Goal: Task Accomplishment & Management: Manage account settings

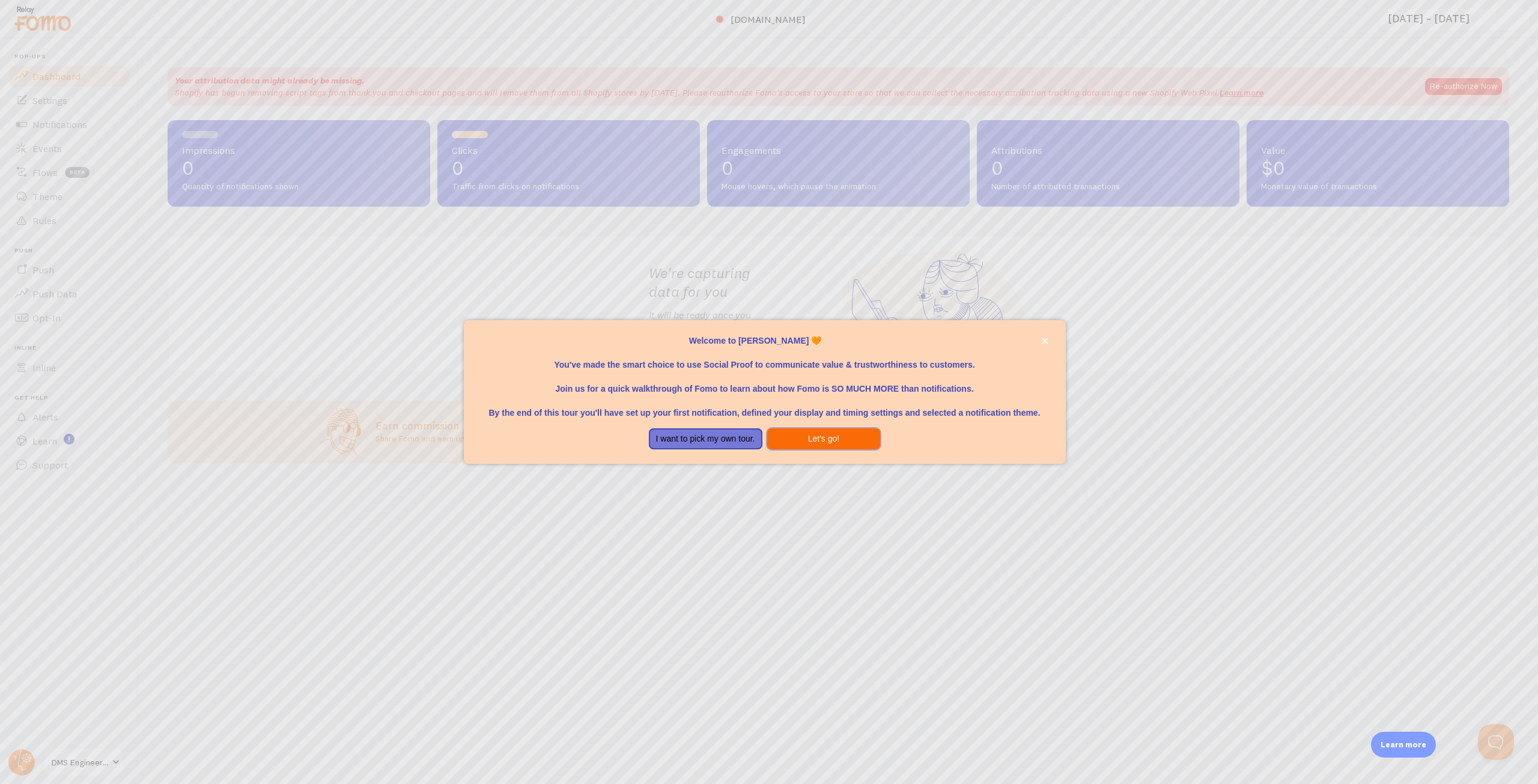
click at [821, 437] on button "Let's go!" at bounding box center [824, 439] width 114 height 22
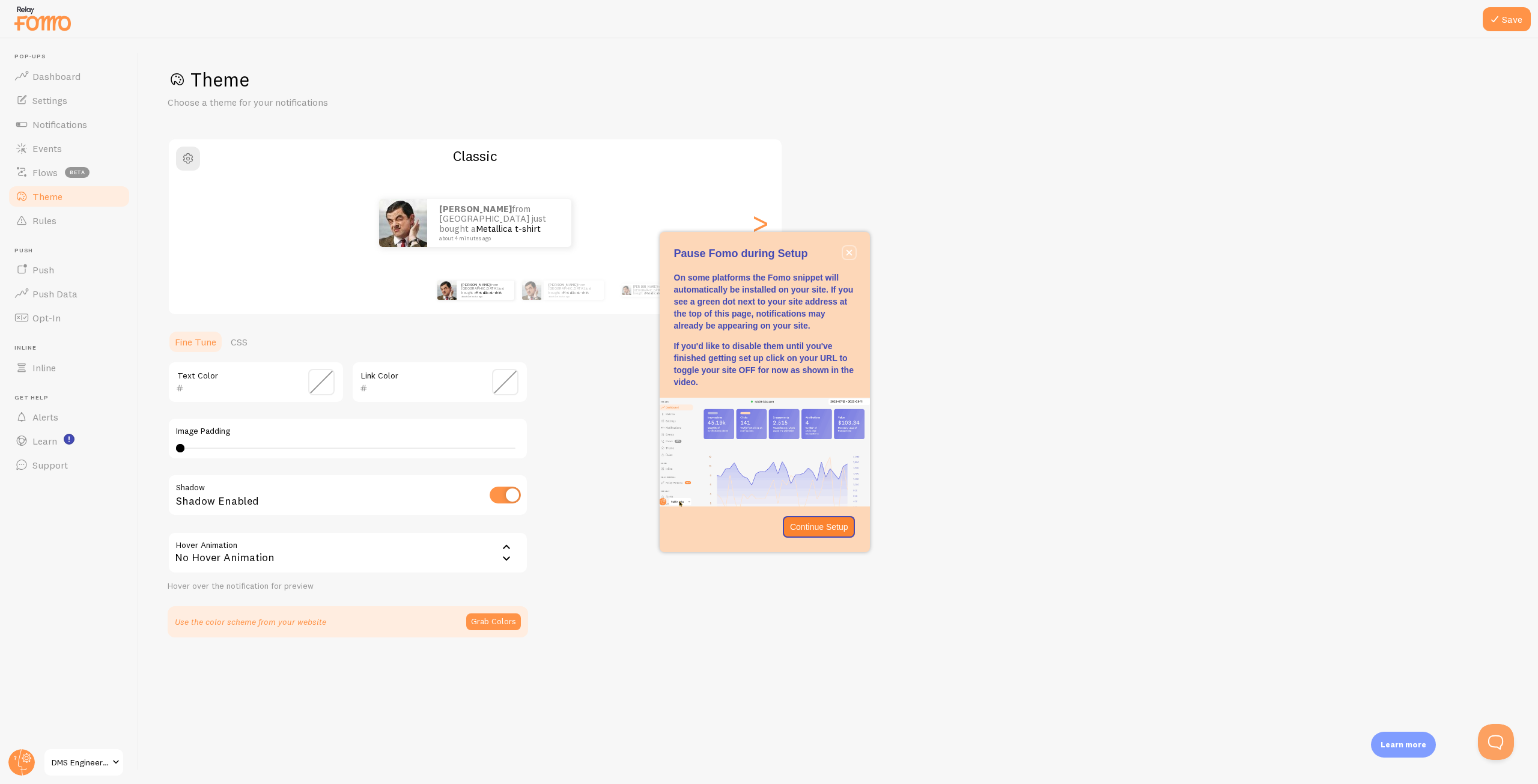
click at [855, 250] on button "close," at bounding box center [850, 253] width 13 height 13
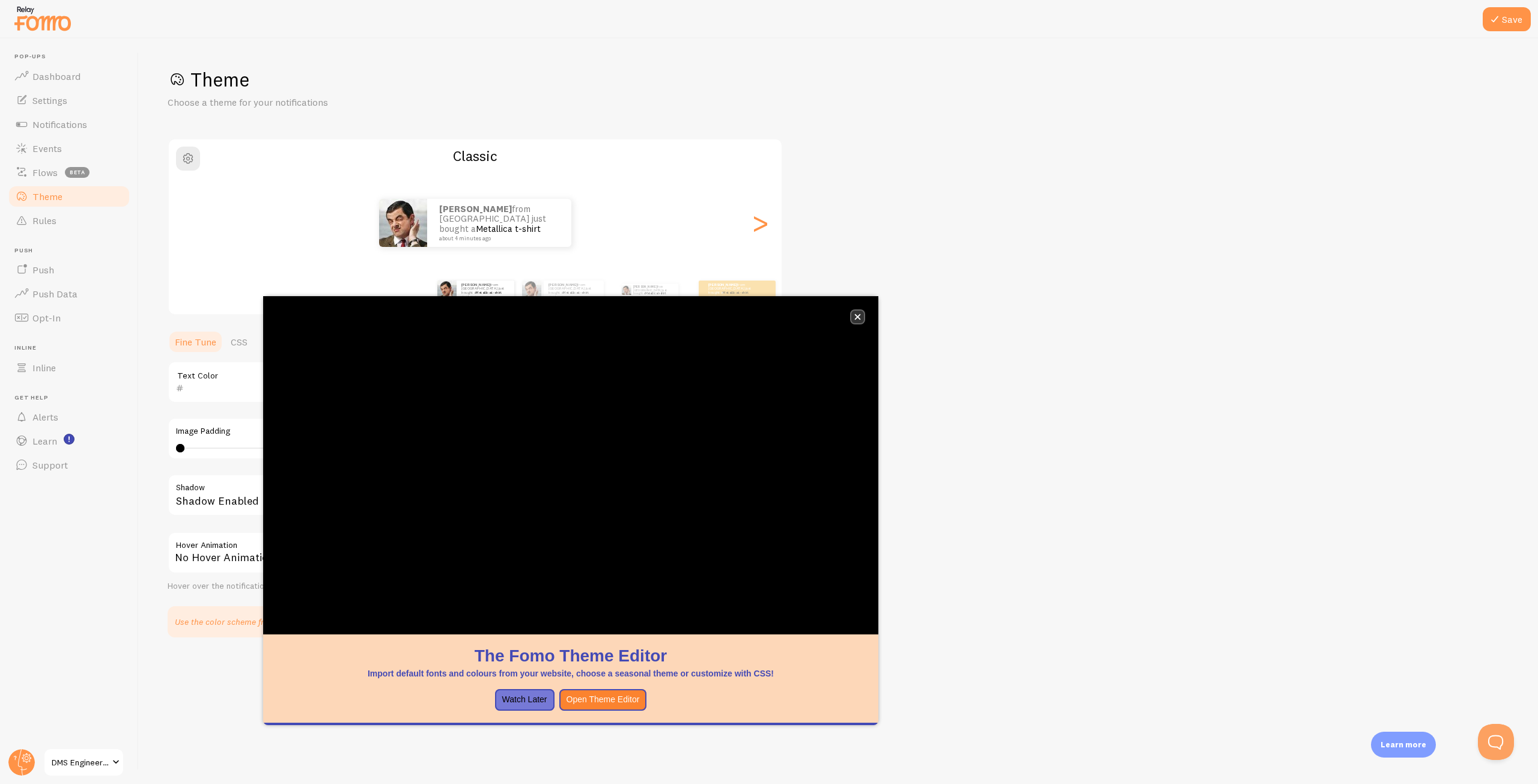
click at [860, 313] on button "close," at bounding box center [858, 317] width 13 height 13
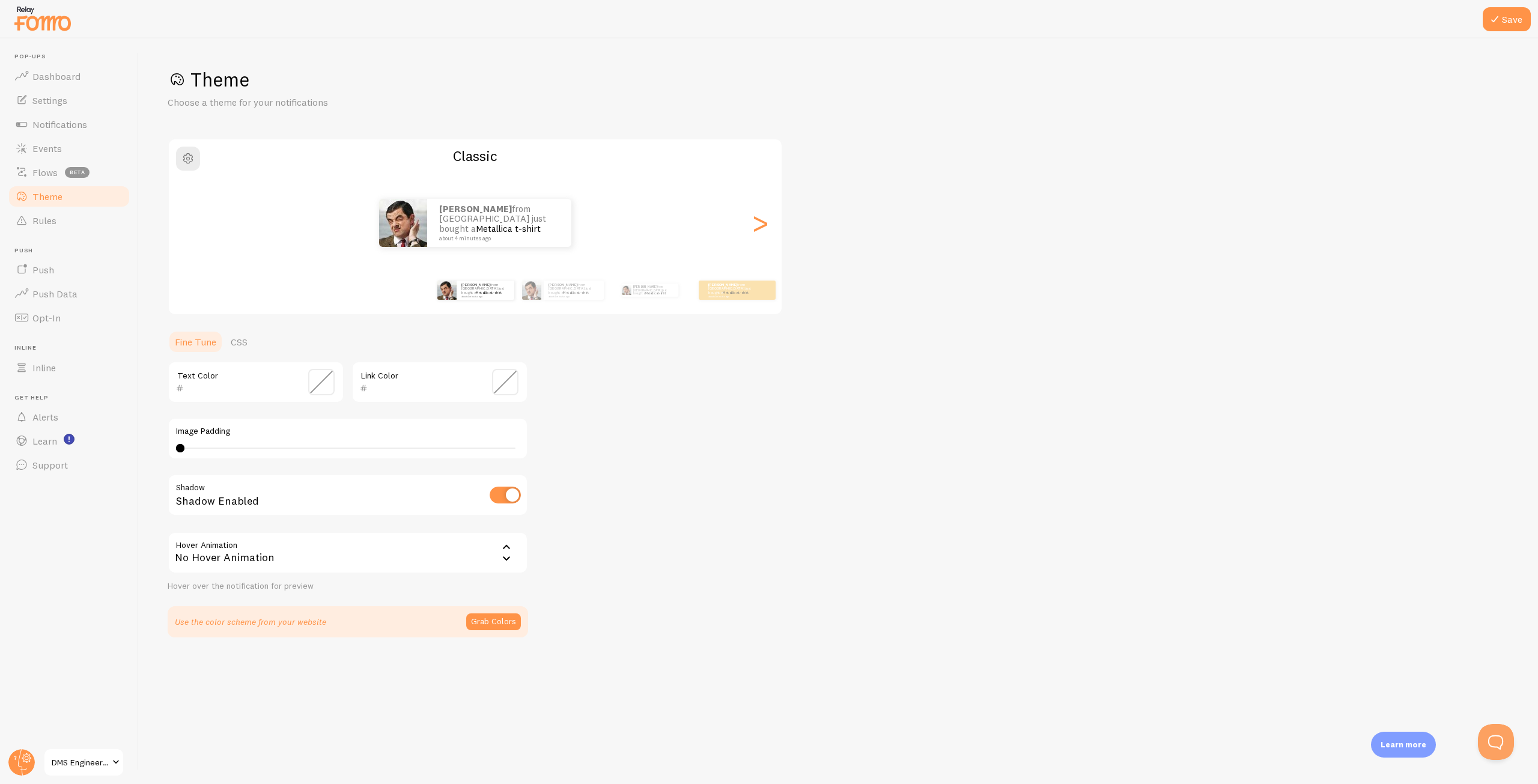
click at [936, 301] on div "Theme Choose a theme for your notifications Classic Damien from Australia just …" at bounding box center [838, 353] width 1341 height 570
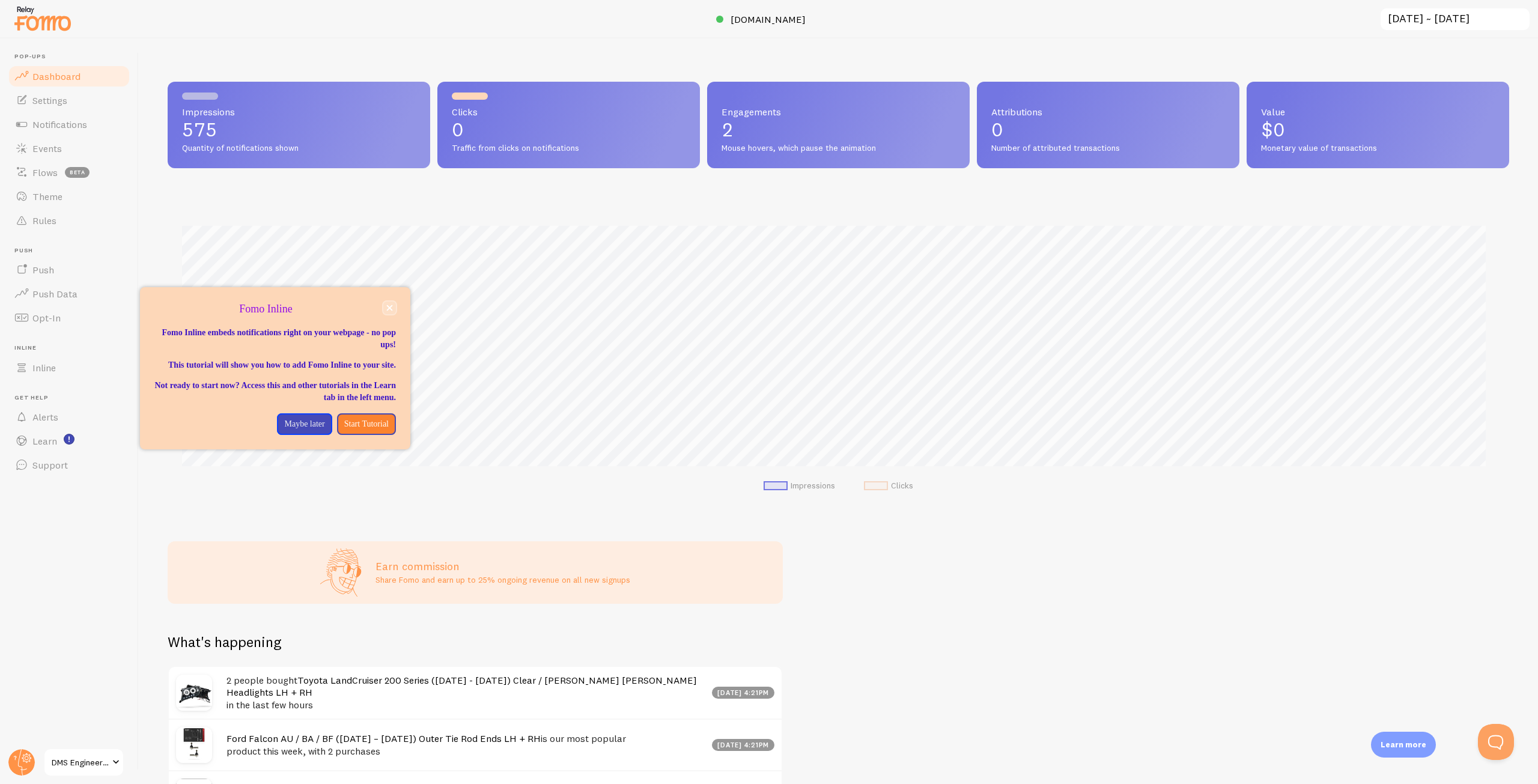
click at [387, 305] on icon "close," at bounding box center [389, 308] width 6 height 6
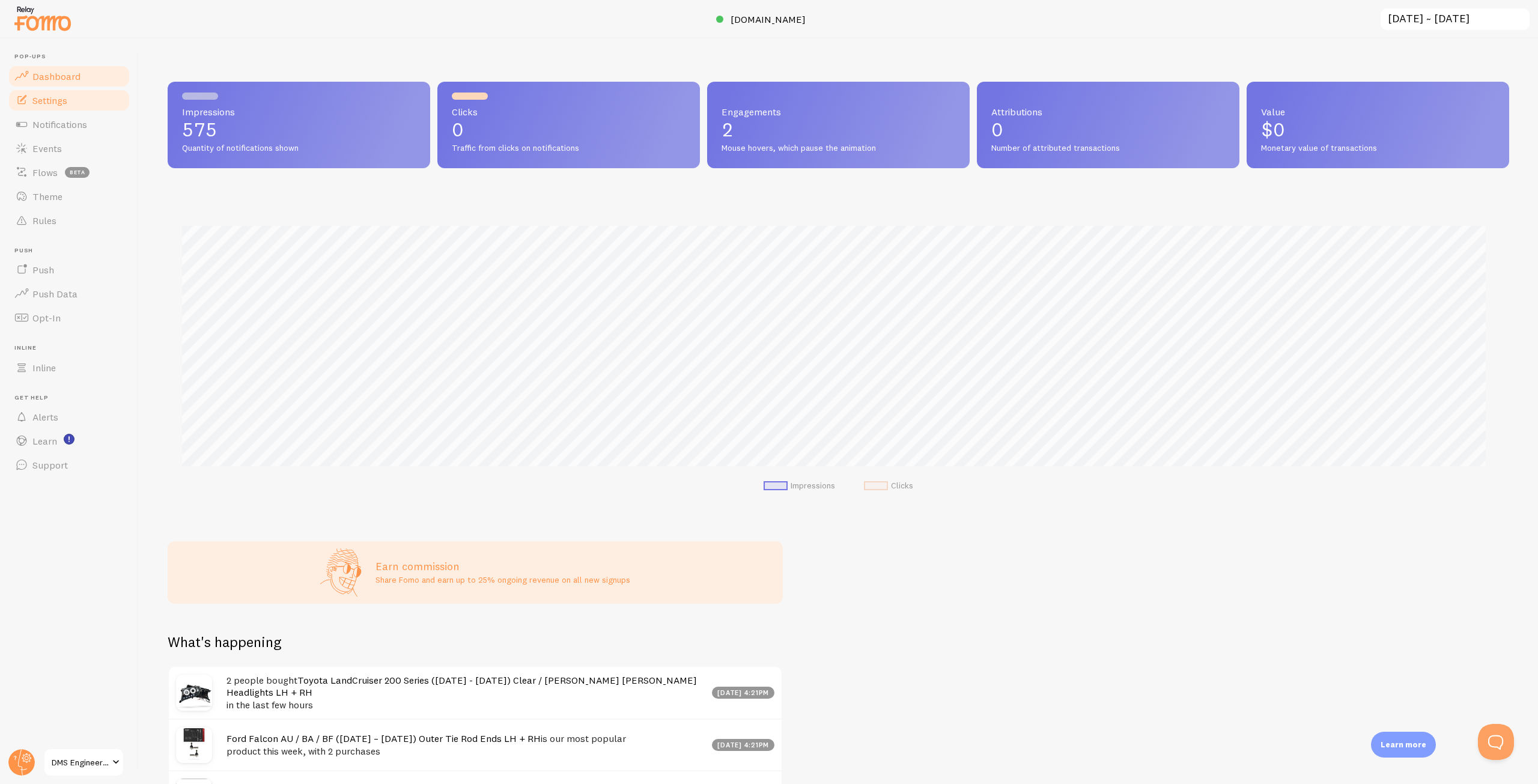
click at [71, 107] on link "Settings" at bounding box center [69, 101] width 123 height 24
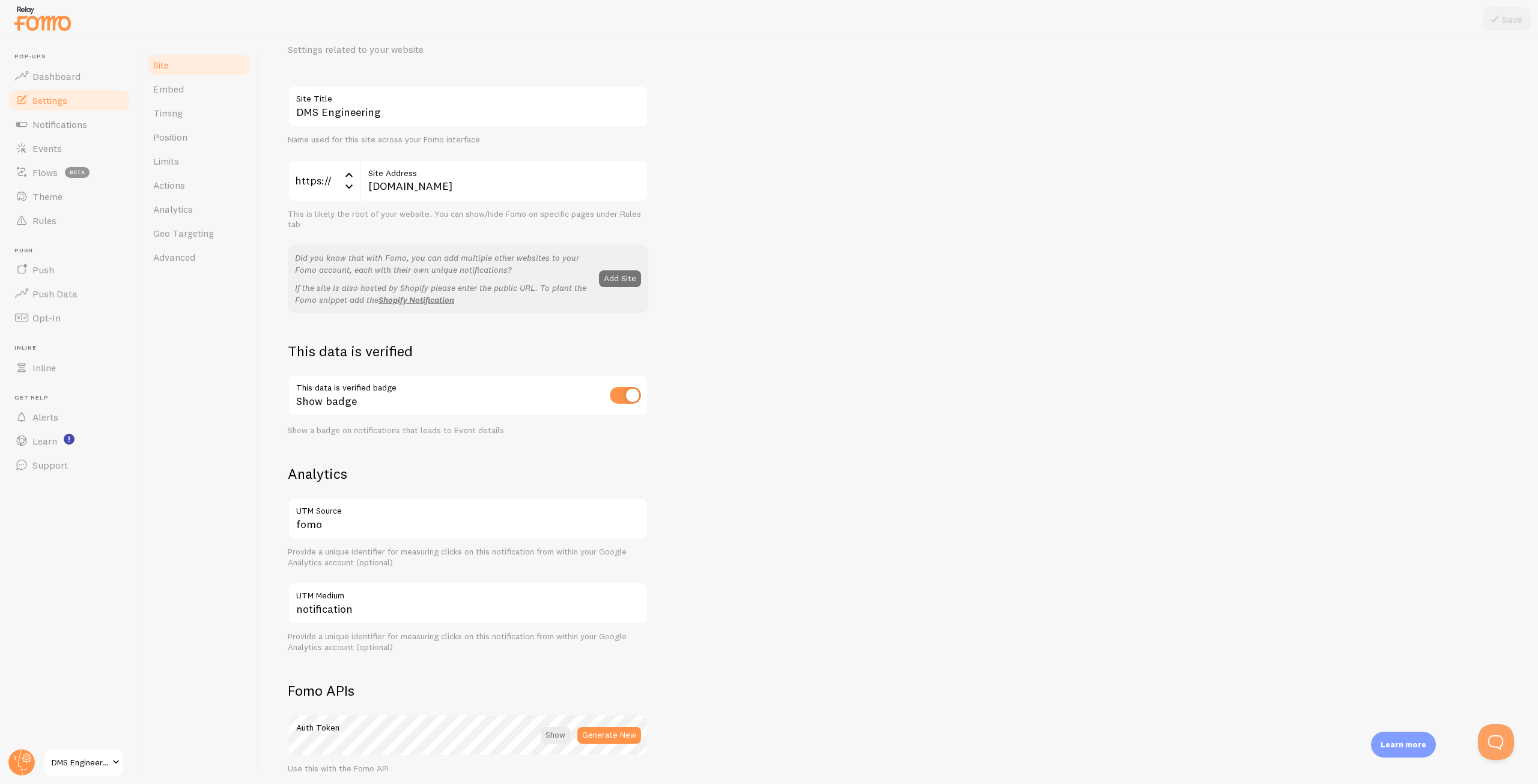
scroll to position [60, 0]
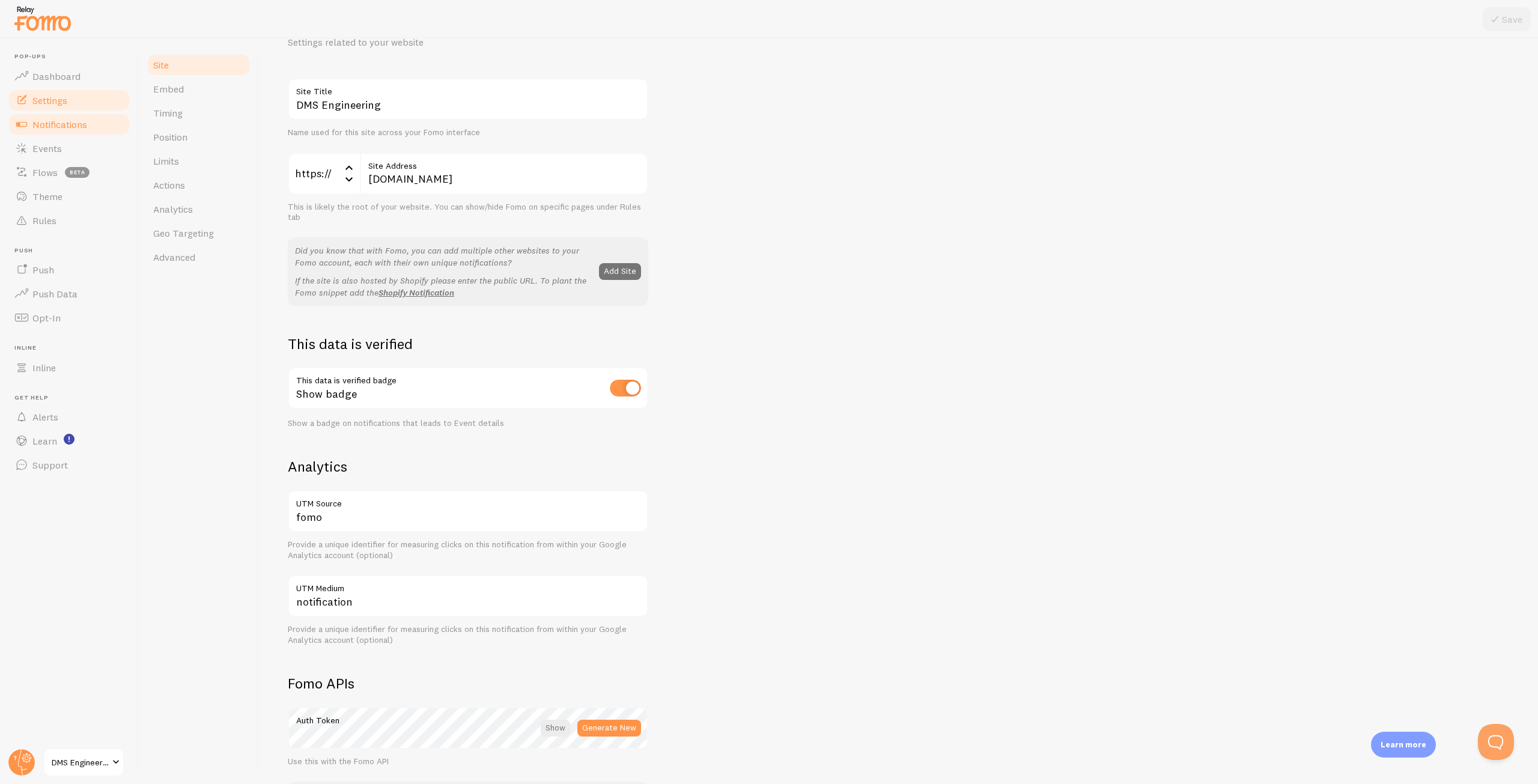
click at [56, 132] on link "Notifications" at bounding box center [69, 124] width 123 height 24
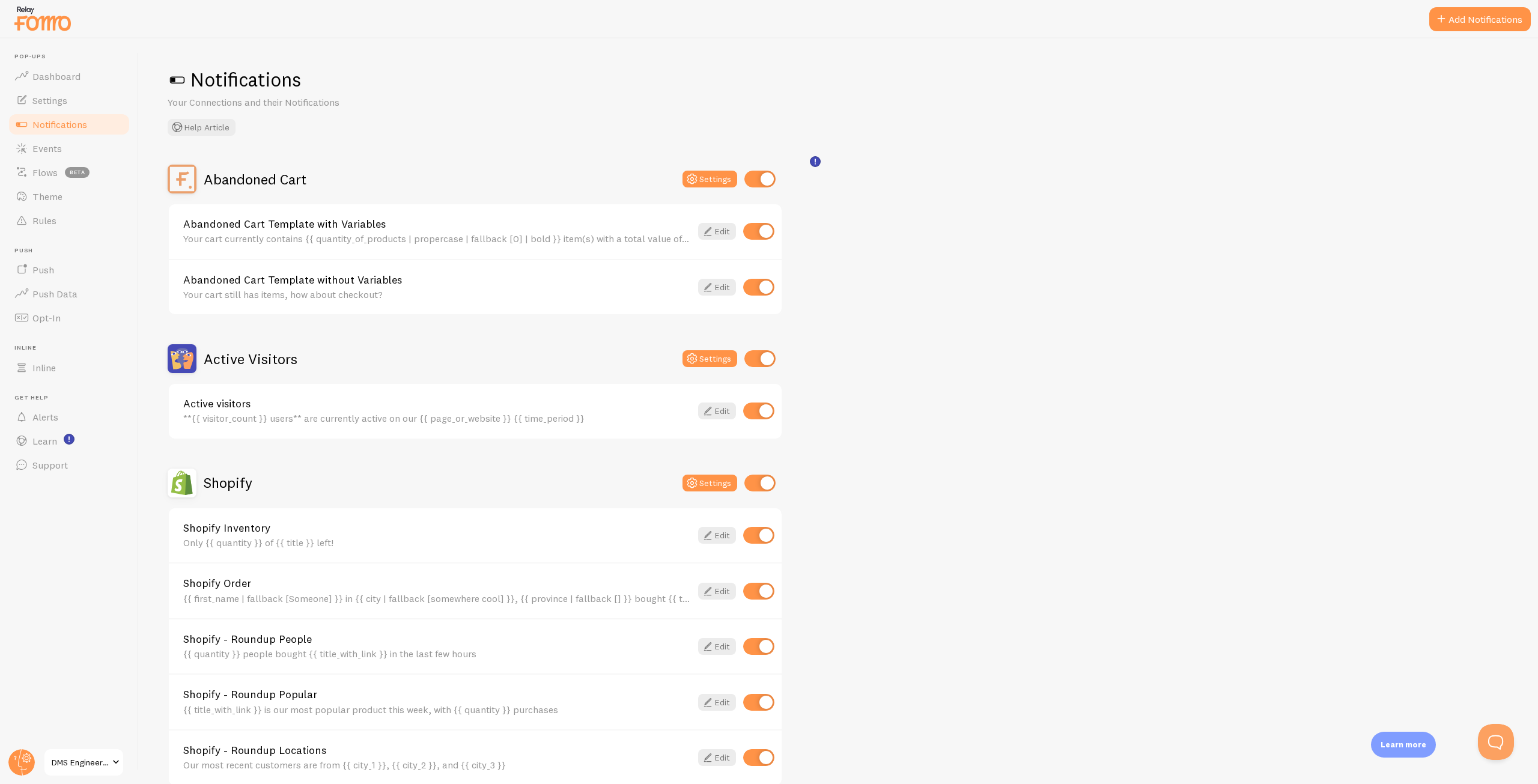
scroll to position [60, 0]
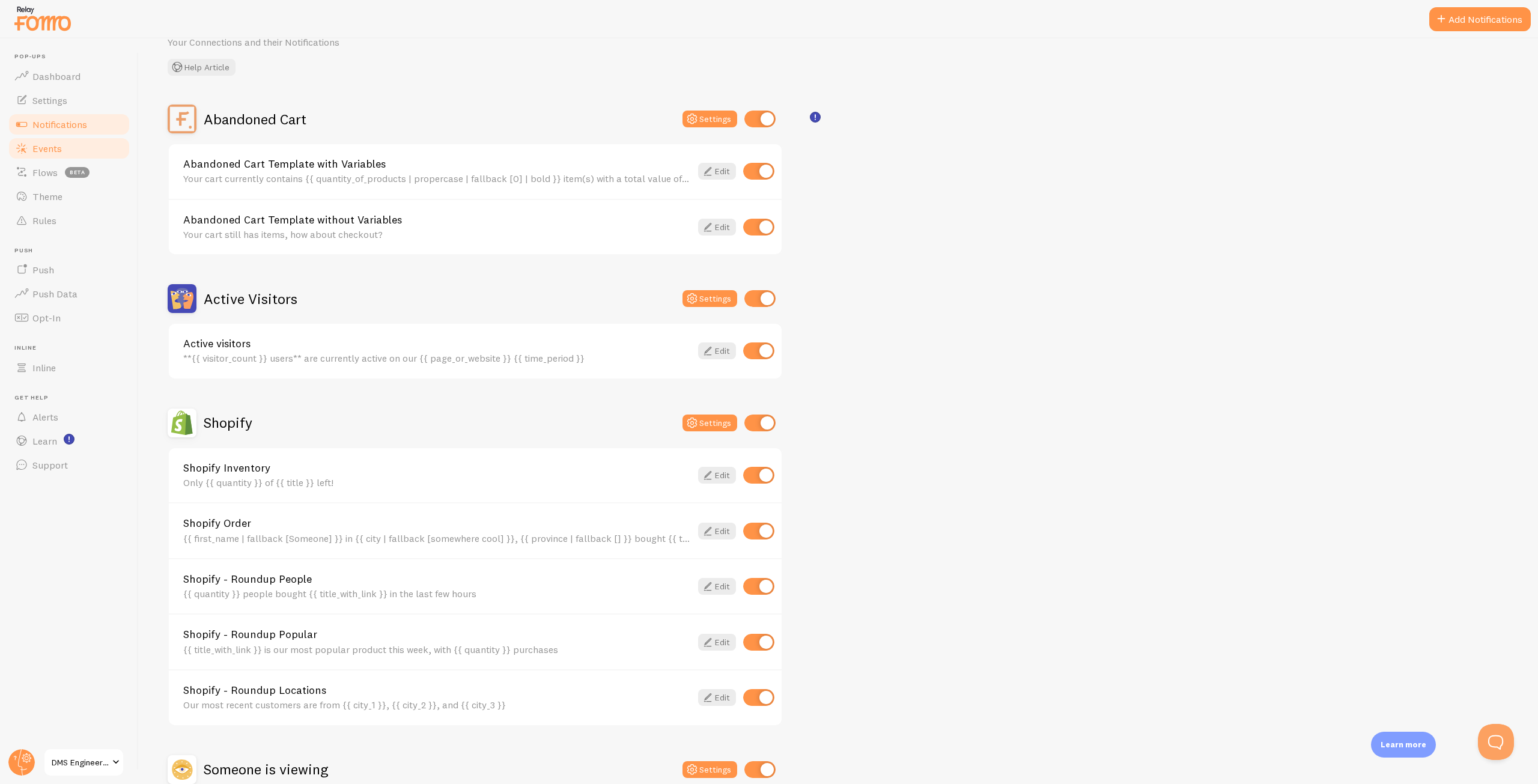
click at [105, 154] on link "Events" at bounding box center [69, 149] width 123 height 24
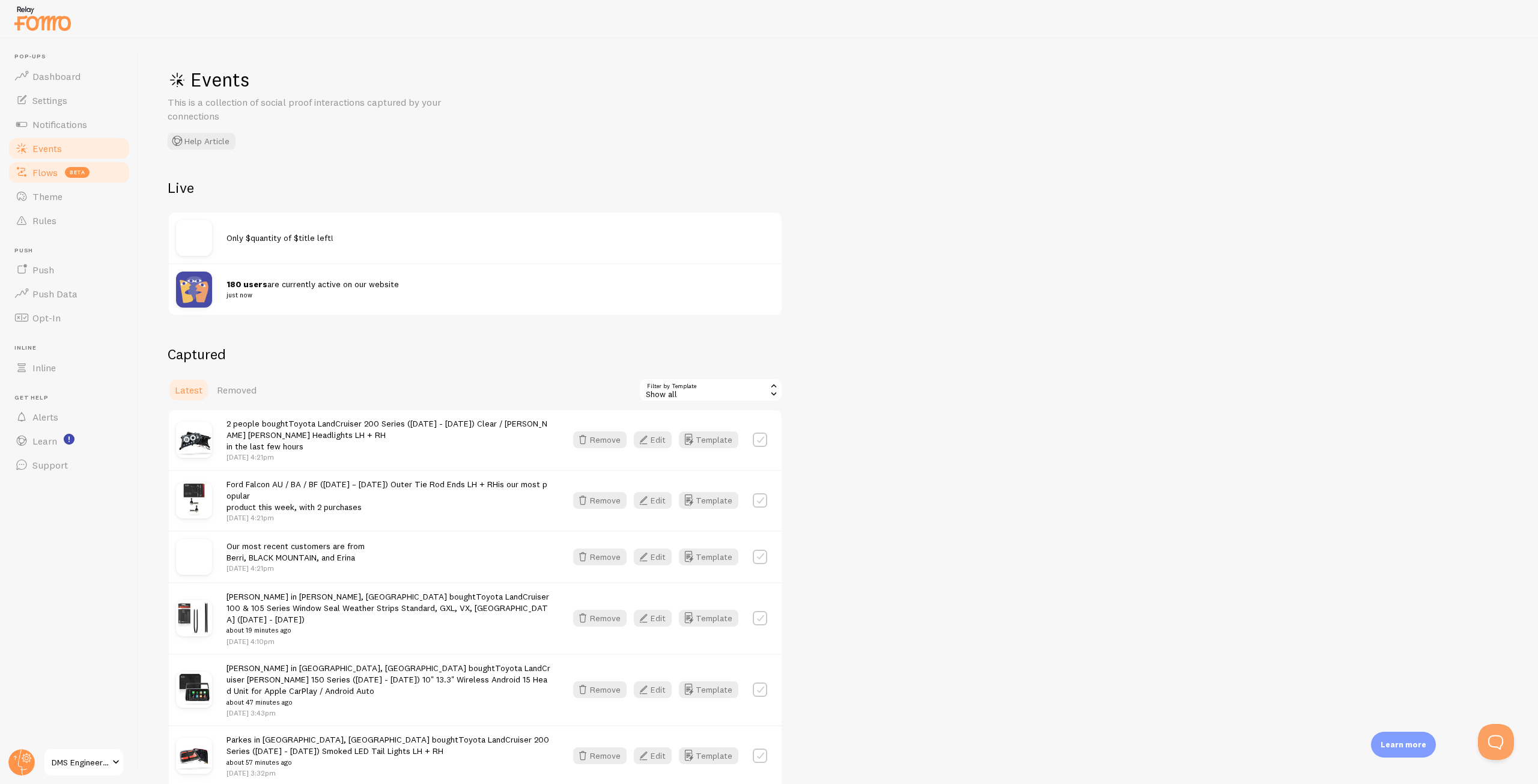
click at [82, 181] on link "Flows beta" at bounding box center [69, 172] width 123 height 24
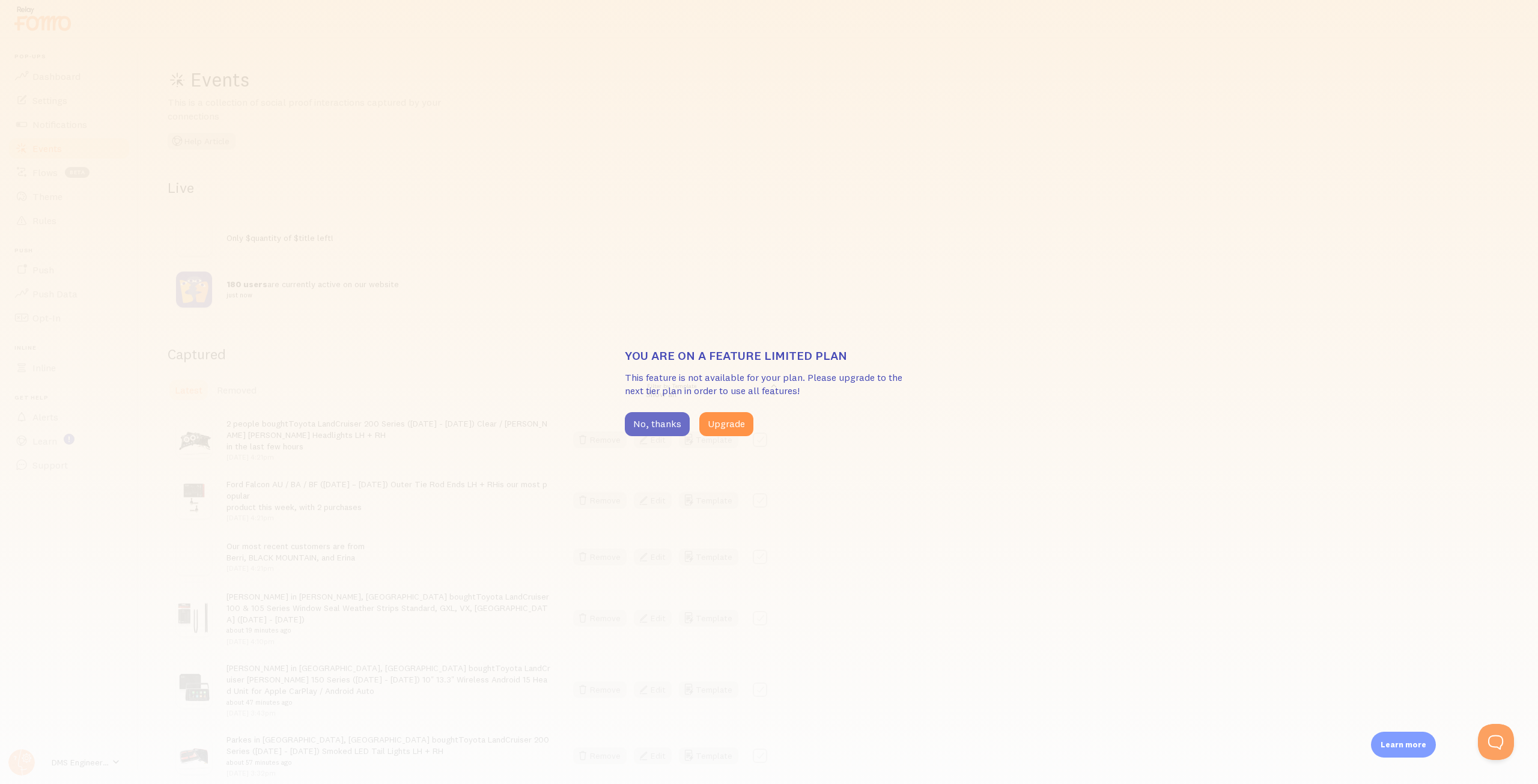
click at [653, 422] on button "No, thanks" at bounding box center [657, 424] width 65 height 24
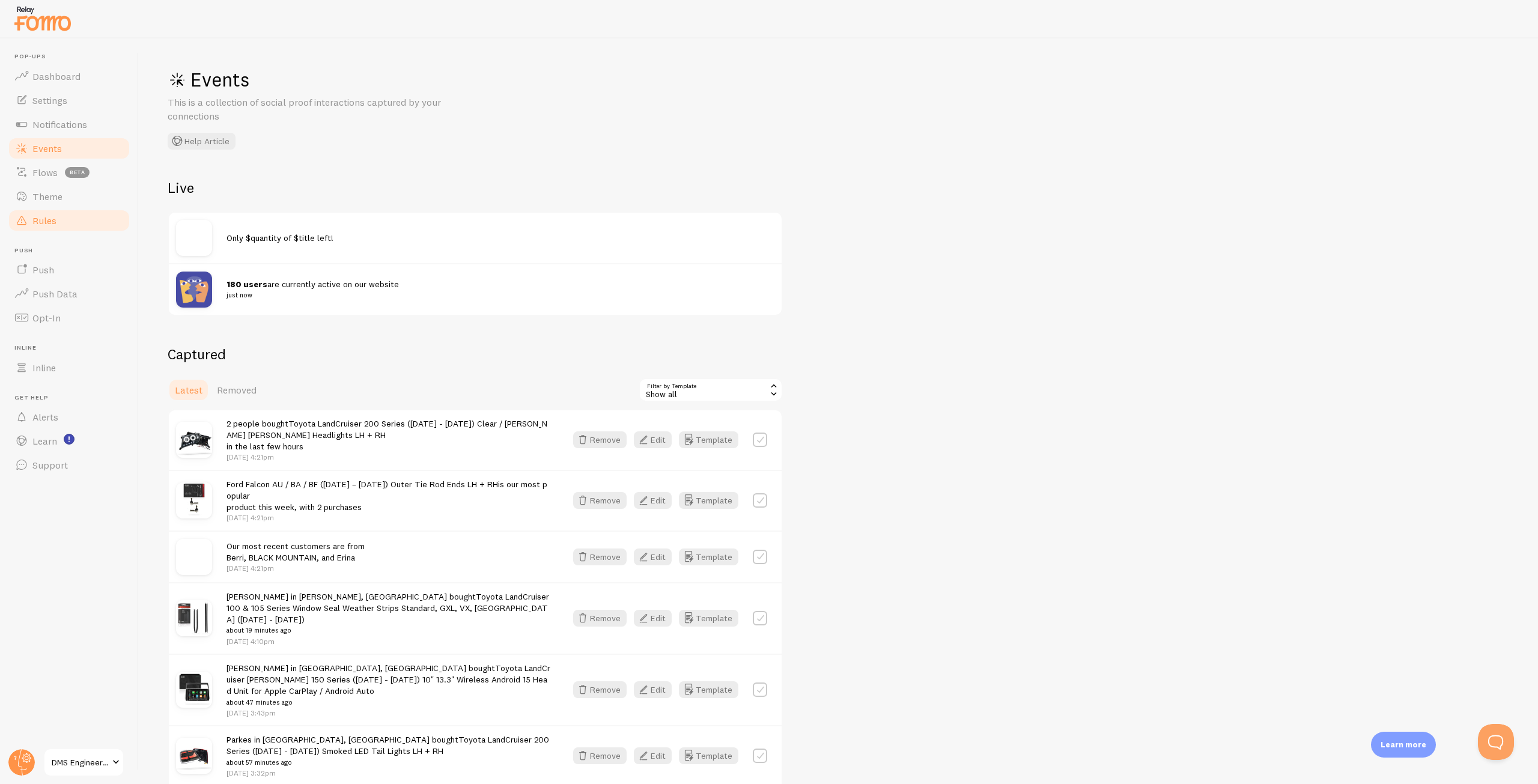
click at [66, 209] on link "Rules" at bounding box center [69, 221] width 123 height 24
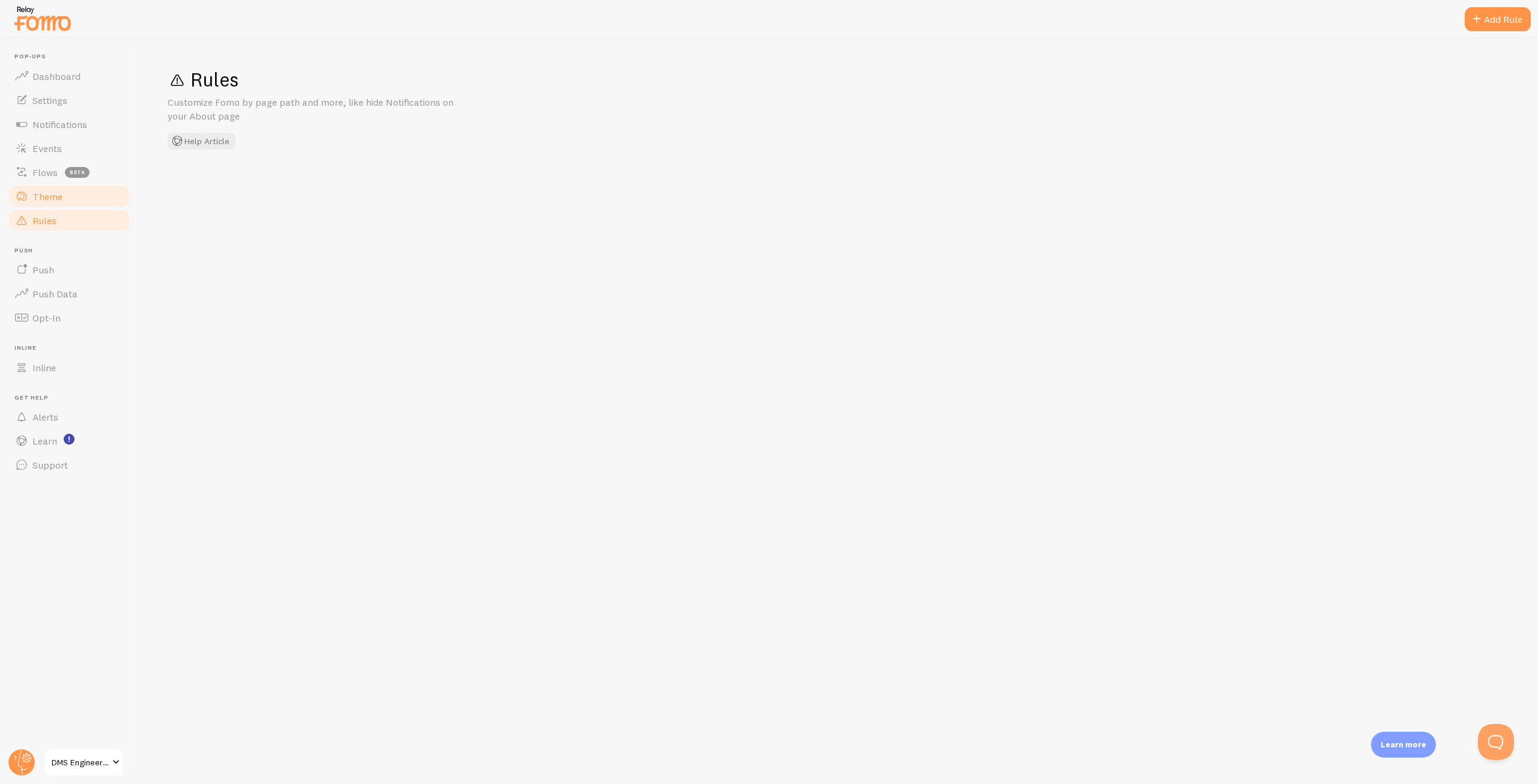
click at [67, 201] on link "Theme" at bounding box center [69, 197] width 123 height 24
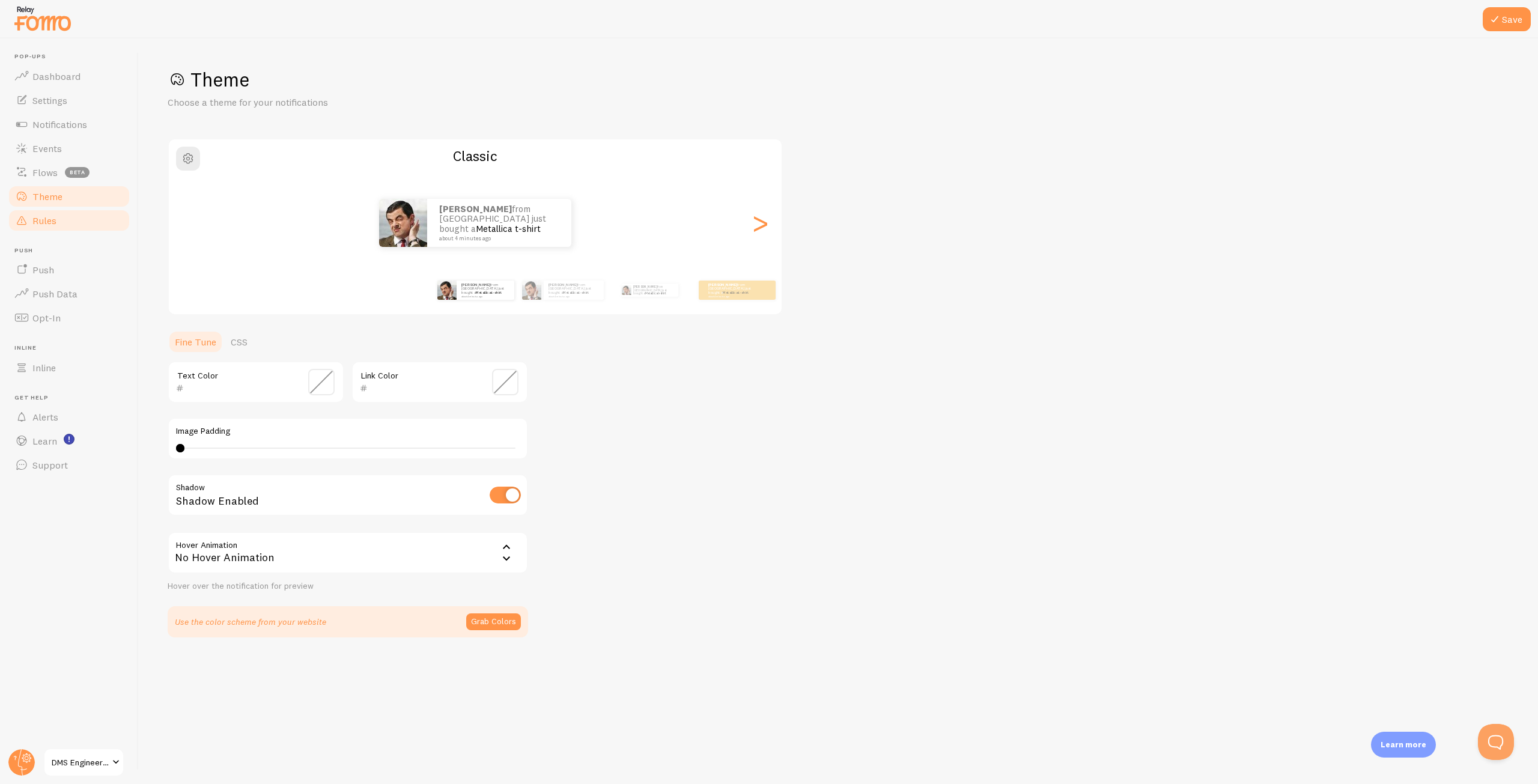
click at [60, 219] on link "Rules" at bounding box center [69, 221] width 123 height 24
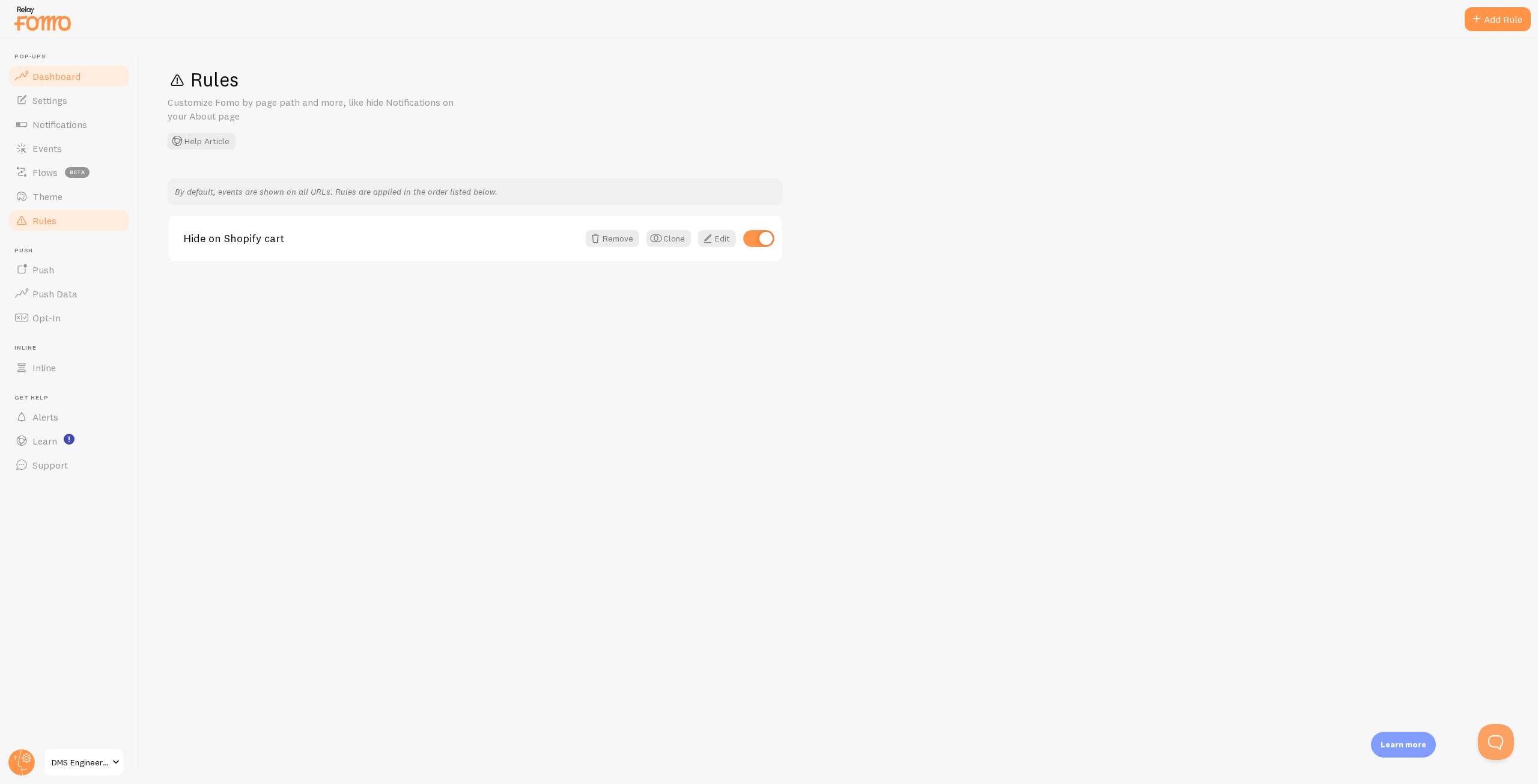
click at [61, 73] on span "Dashboard" at bounding box center [56, 76] width 48 height 12
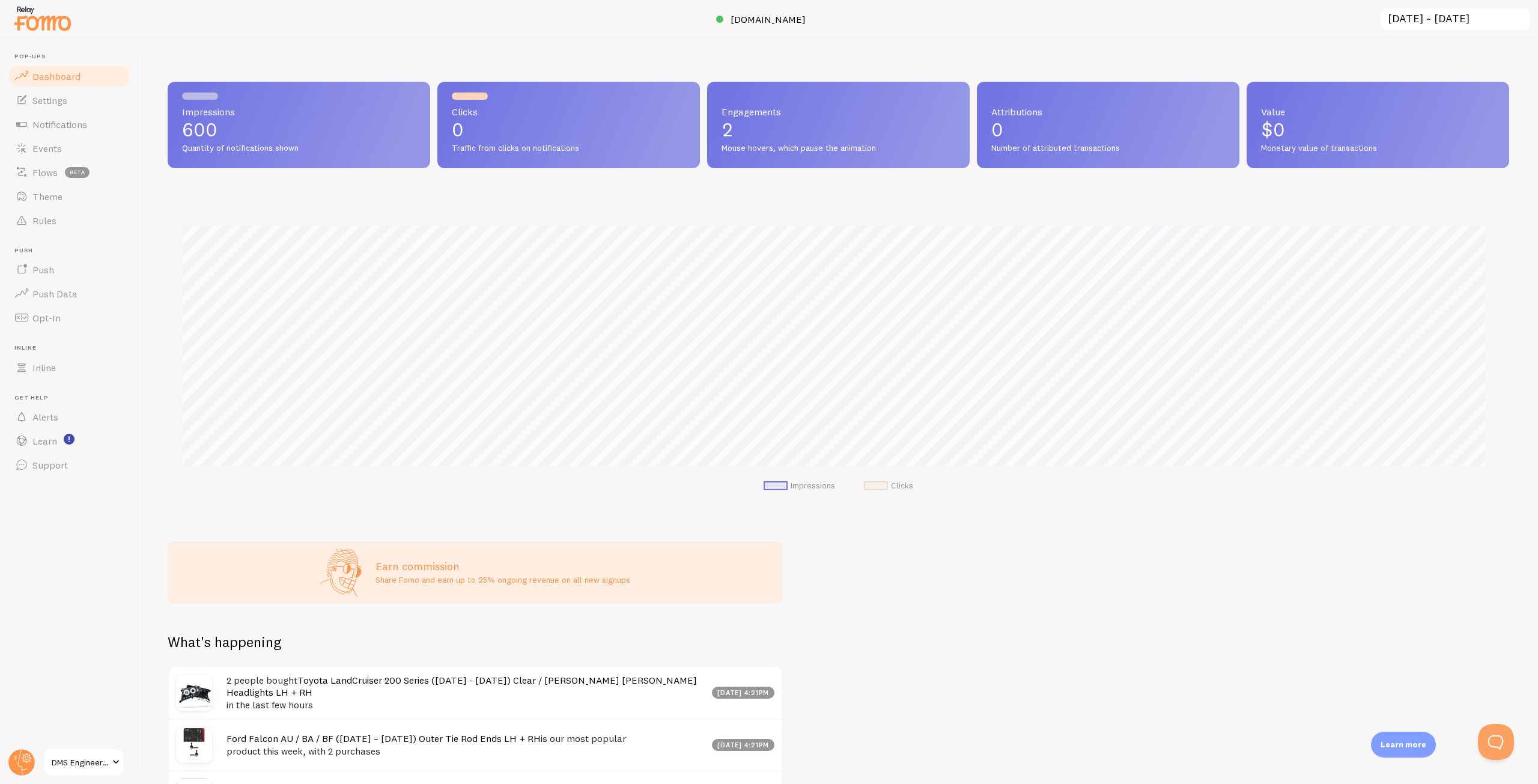
scroll to position [315, 1332]
drag, startPoint x: 877, startPoint y: 146, endPoint x: 721, endPoint y: 149, distance: 156.0
click at [695, 147] on div "Impressions 600 Quantity of notifications shown Clicks 0 Traffic from clicks on…" at bounding box center [838, 125] width 1341 height 86
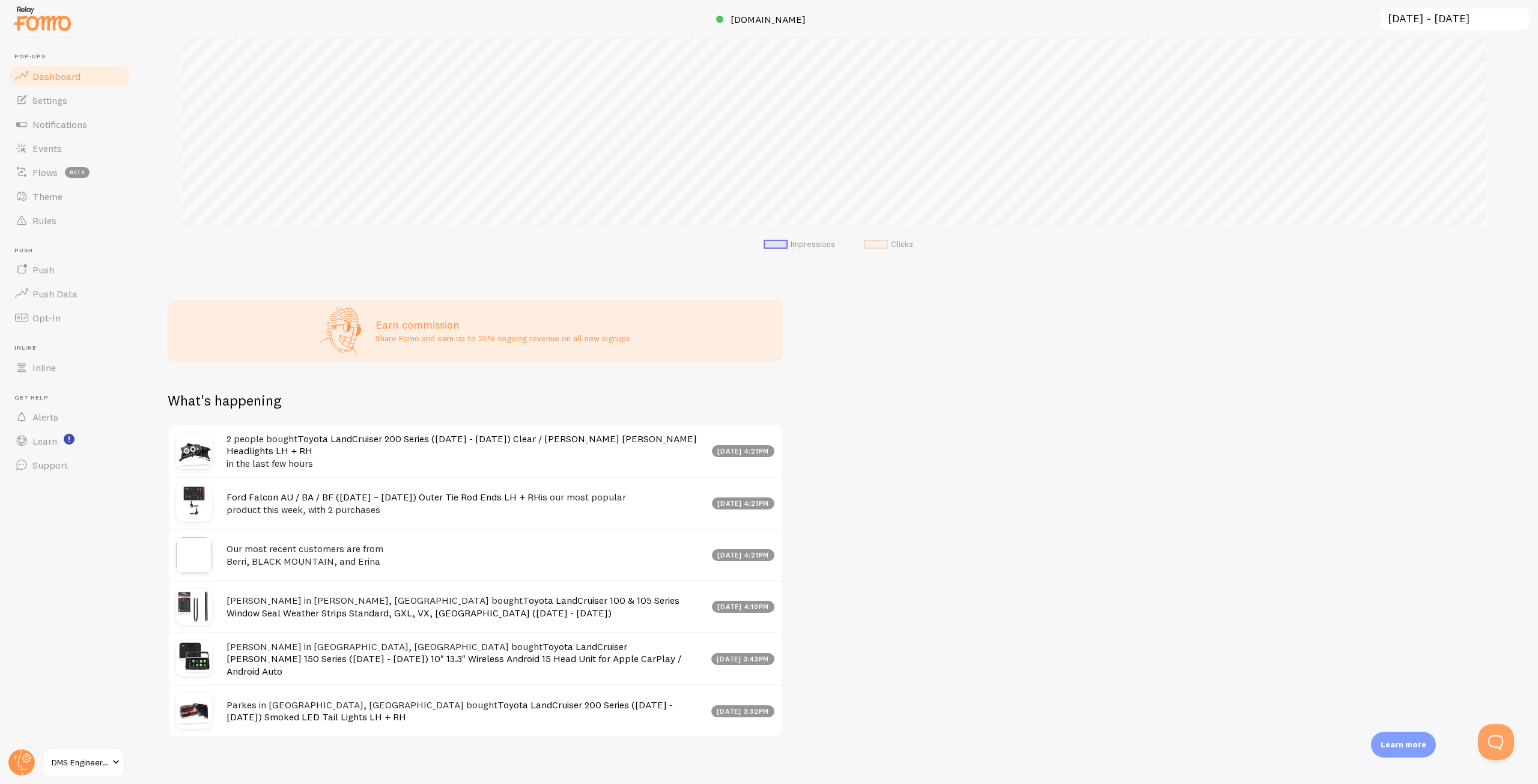
scroll to position [252, 0]
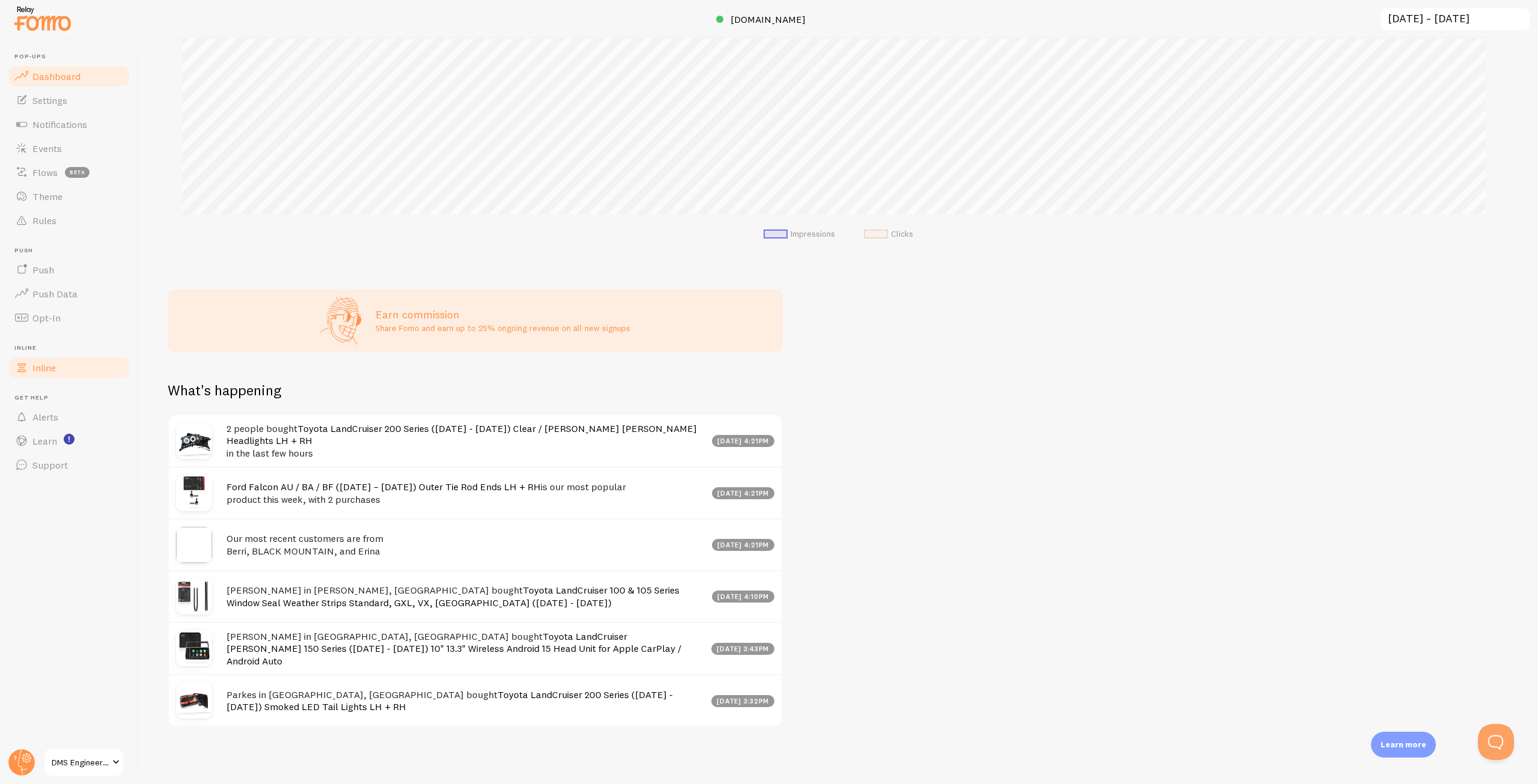
click at [33, 370] on span "Inline" at bounding box center [44, 367] width 24 height 12
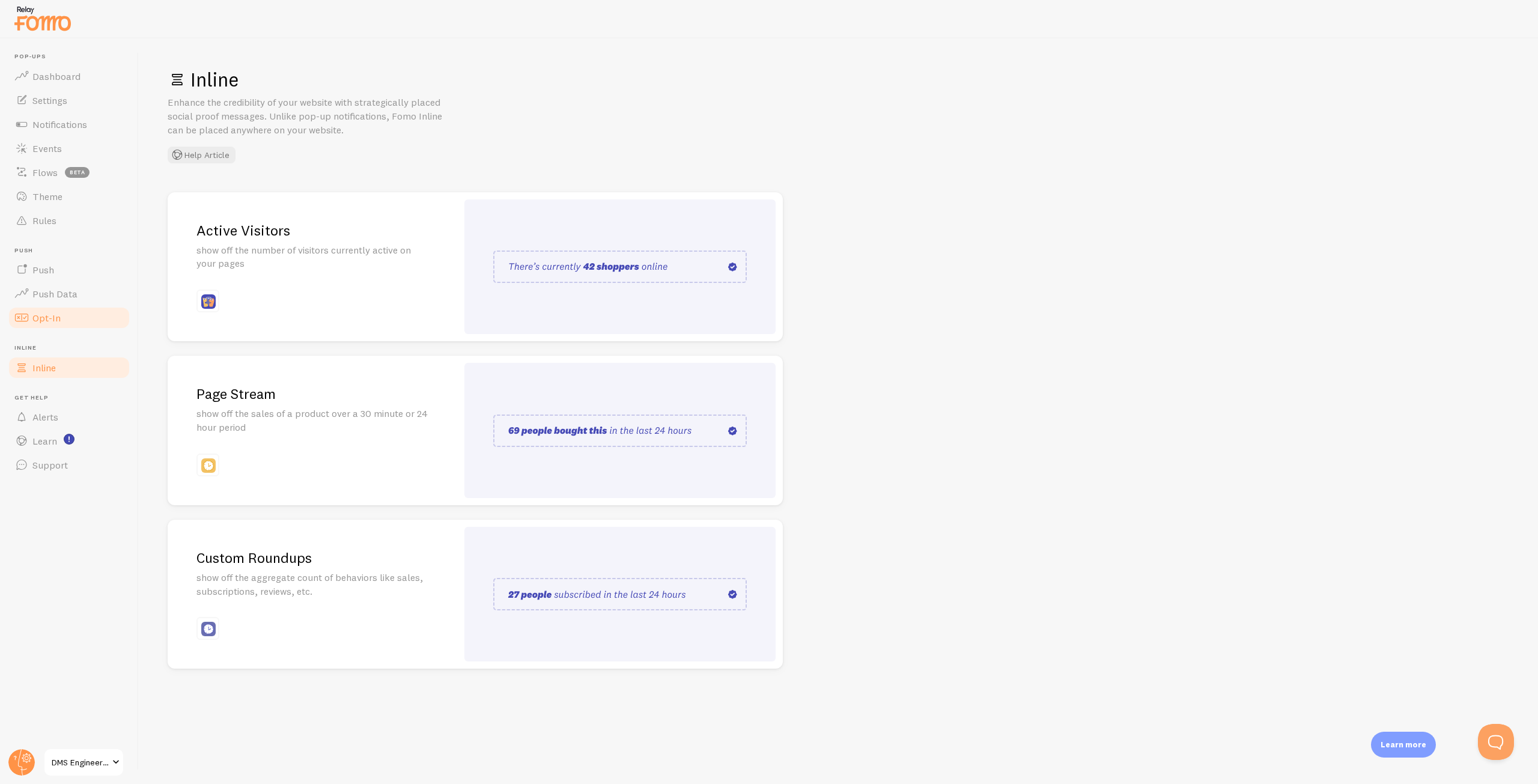
click at [59, 314] on span "Opt-In" at bounding box center [46, 318] width 28 height 12
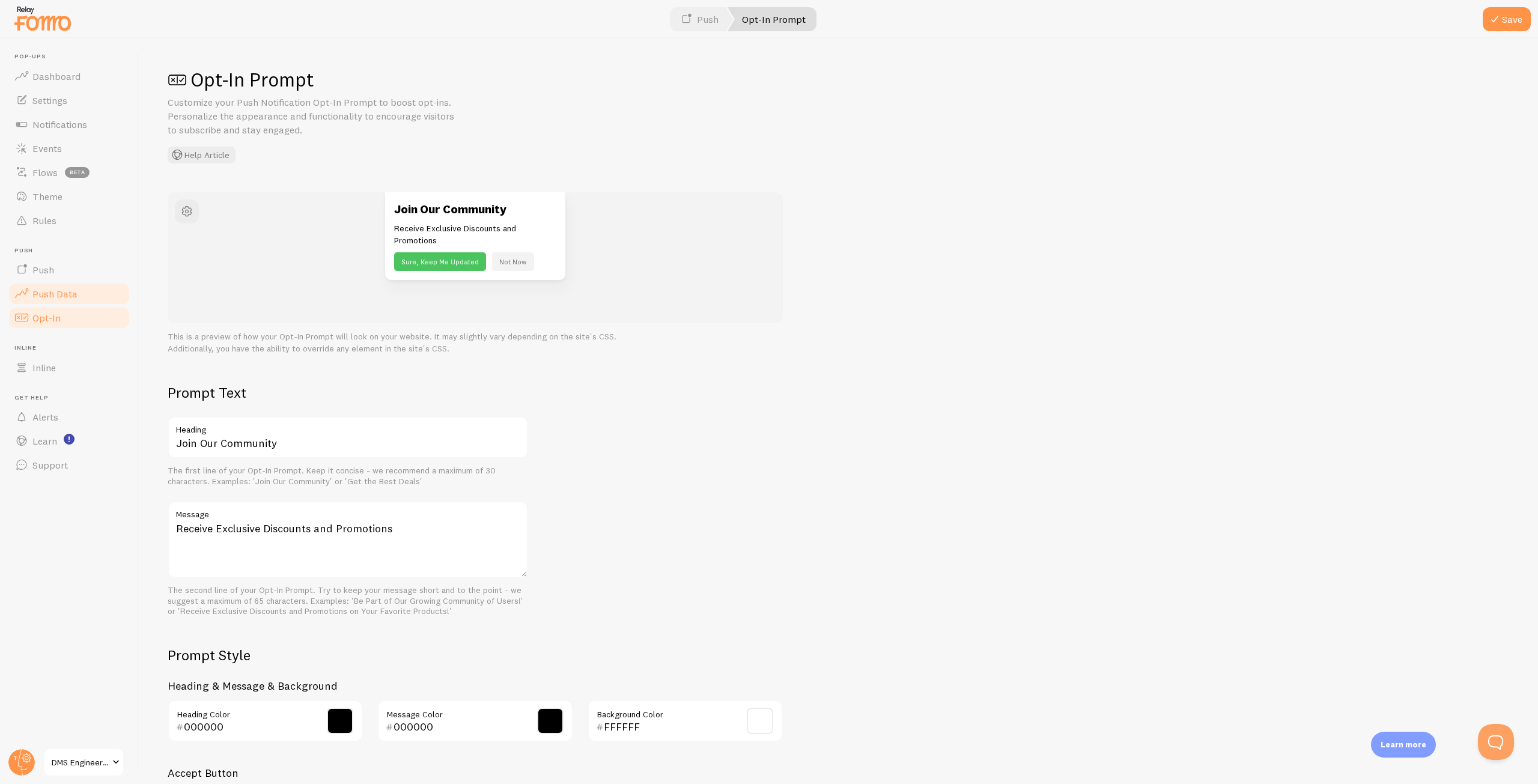
click at [68, 292] on span "Push Data" at bounding box center [54, 293] width 45 height 12
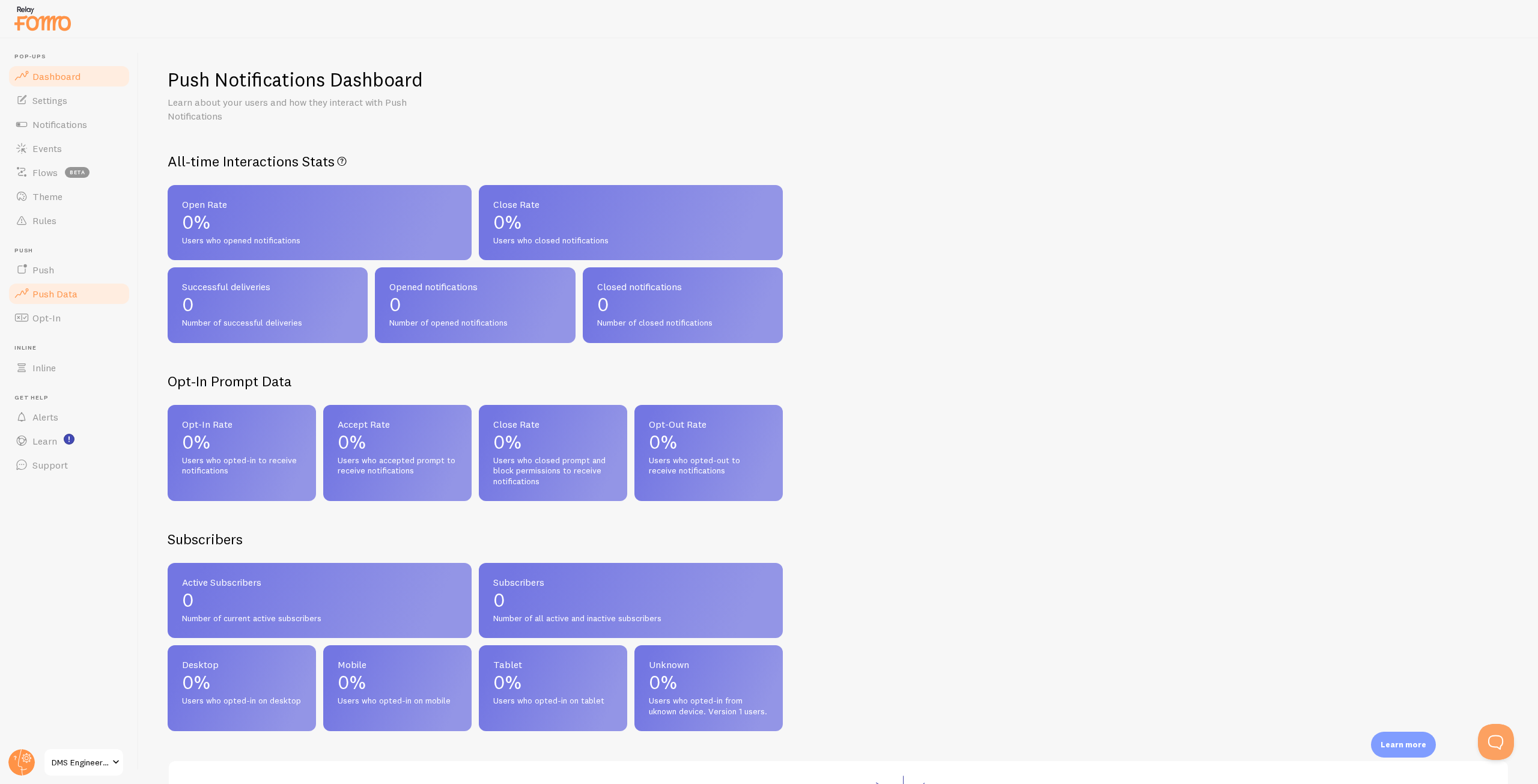
click at [77, 82] on link "Dashboard" at bounding box center [69, 76] width 123 height 24
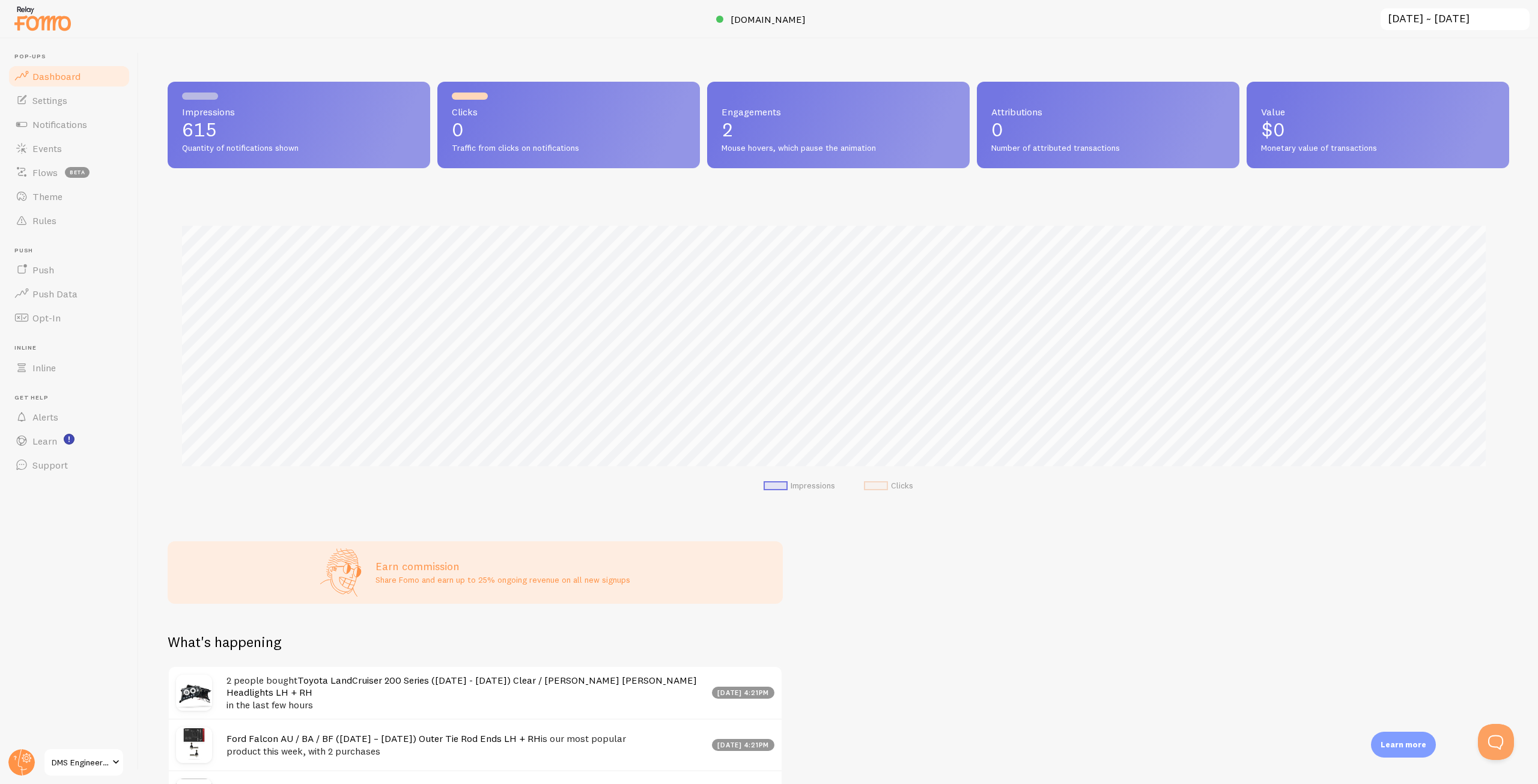
scroll to position [315, 1332]
drag, startPoint x: 317, startPoint y: 146, endPoint x: 174, endPoint y: 149, distance: 143.0
click at [174, 149] on div "Impressions 615 Quantity of notifications shown" at bounding box center [298, 125] width 262 height 86
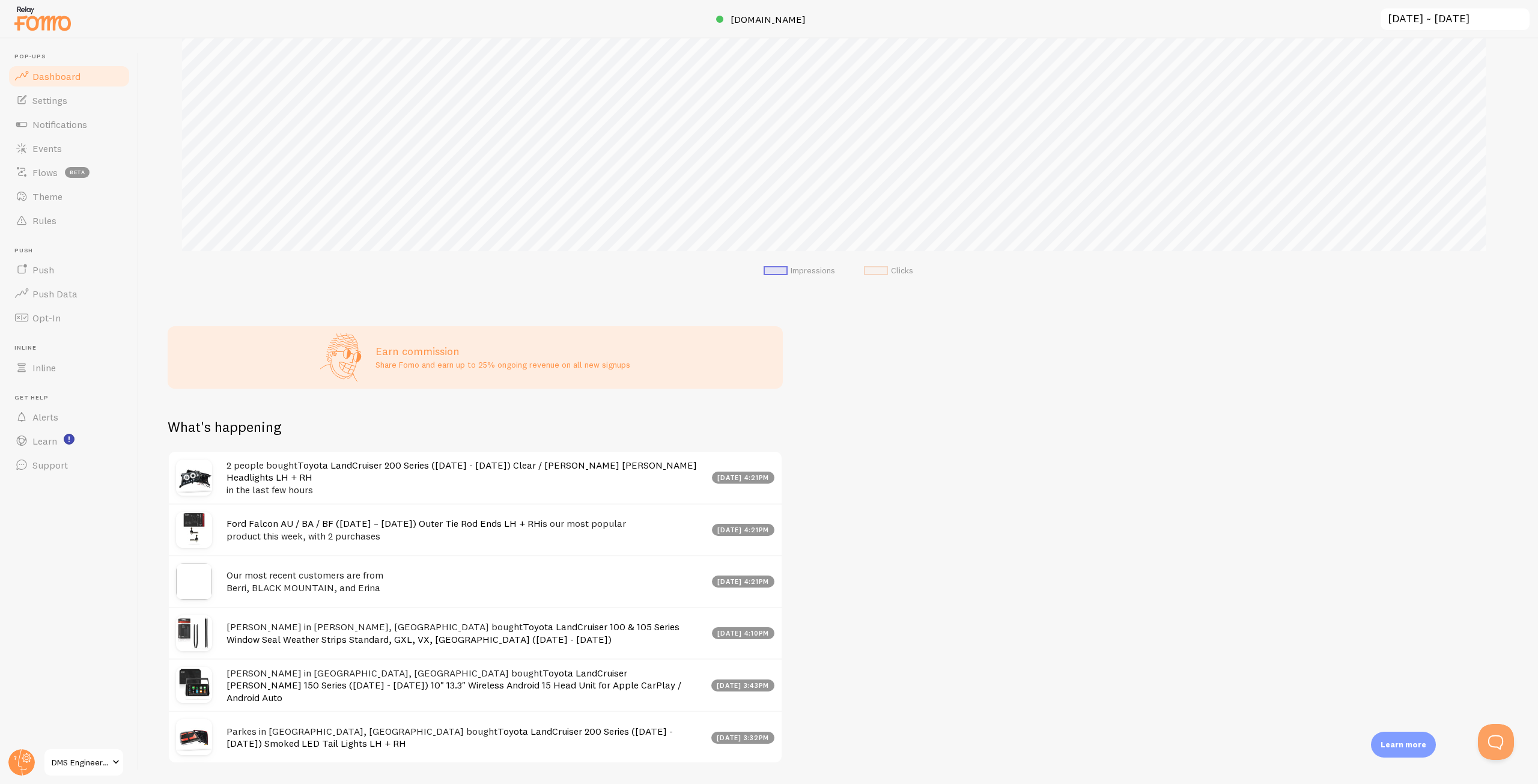
scroll to position [252, 0]
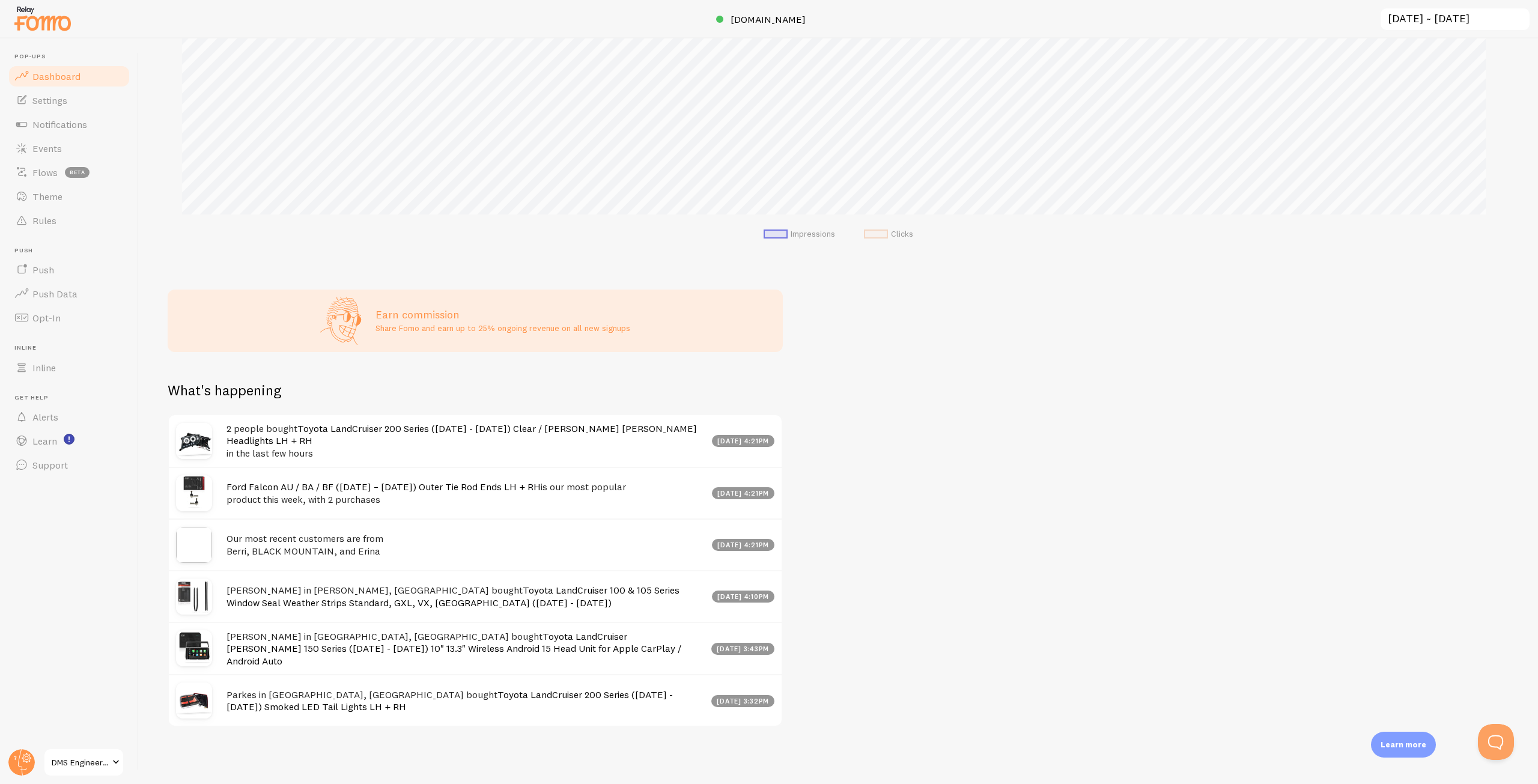
drag, startPoint x: 765, startPoint y: 597, endPoint x: 786, endPoint y: 596, distance: 21.0
click at [712, 596] on div "[DATE] 4:10pm" at bounding box center [743, 596] width 63 height 12
click at [942, 594] on div "Impressions 615 Quantity of notifications shown Clicks 0 Traffic from clicks on…" at bounding box center [838, 411] width 1399 height 746
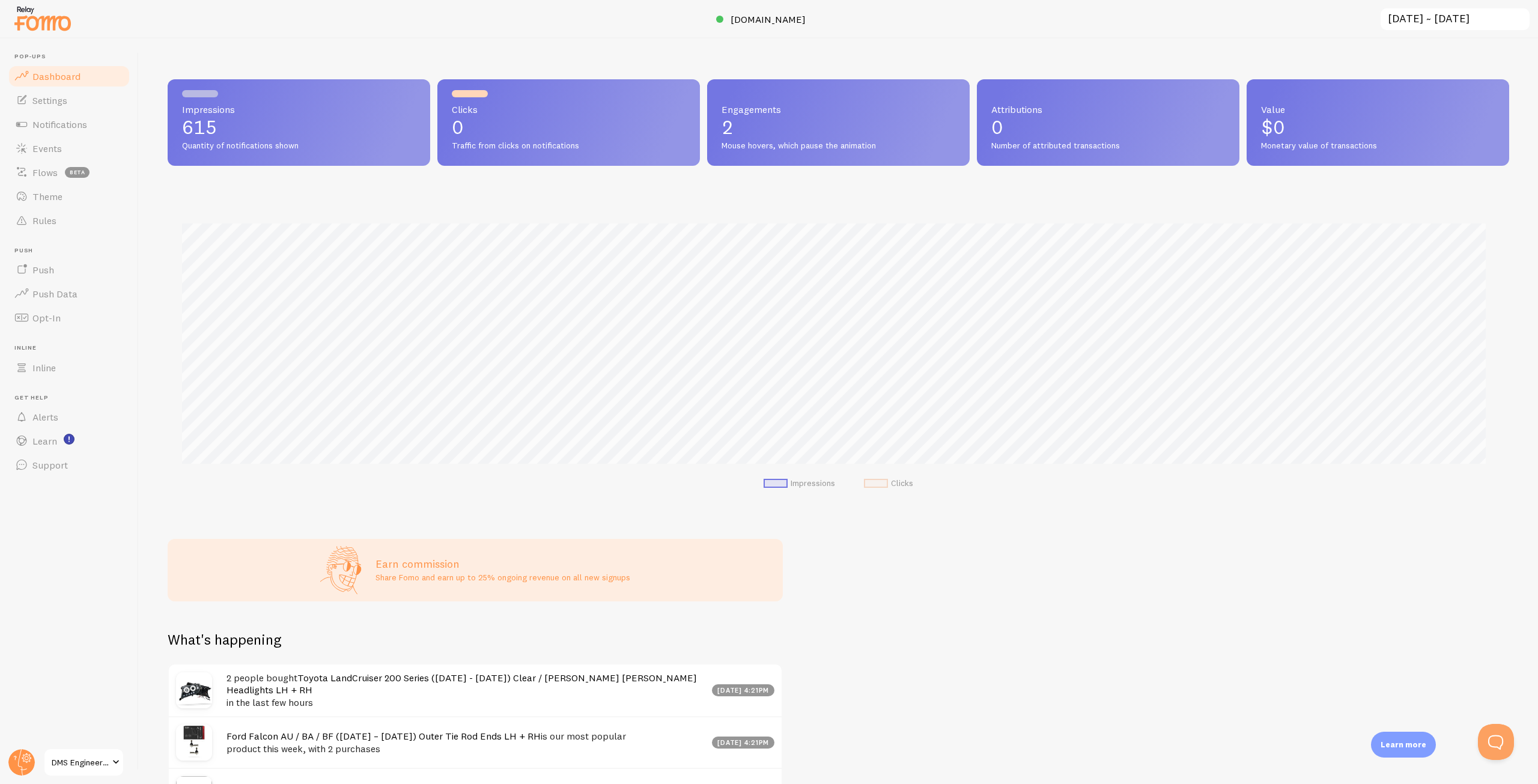
scroll to position [0, 0]
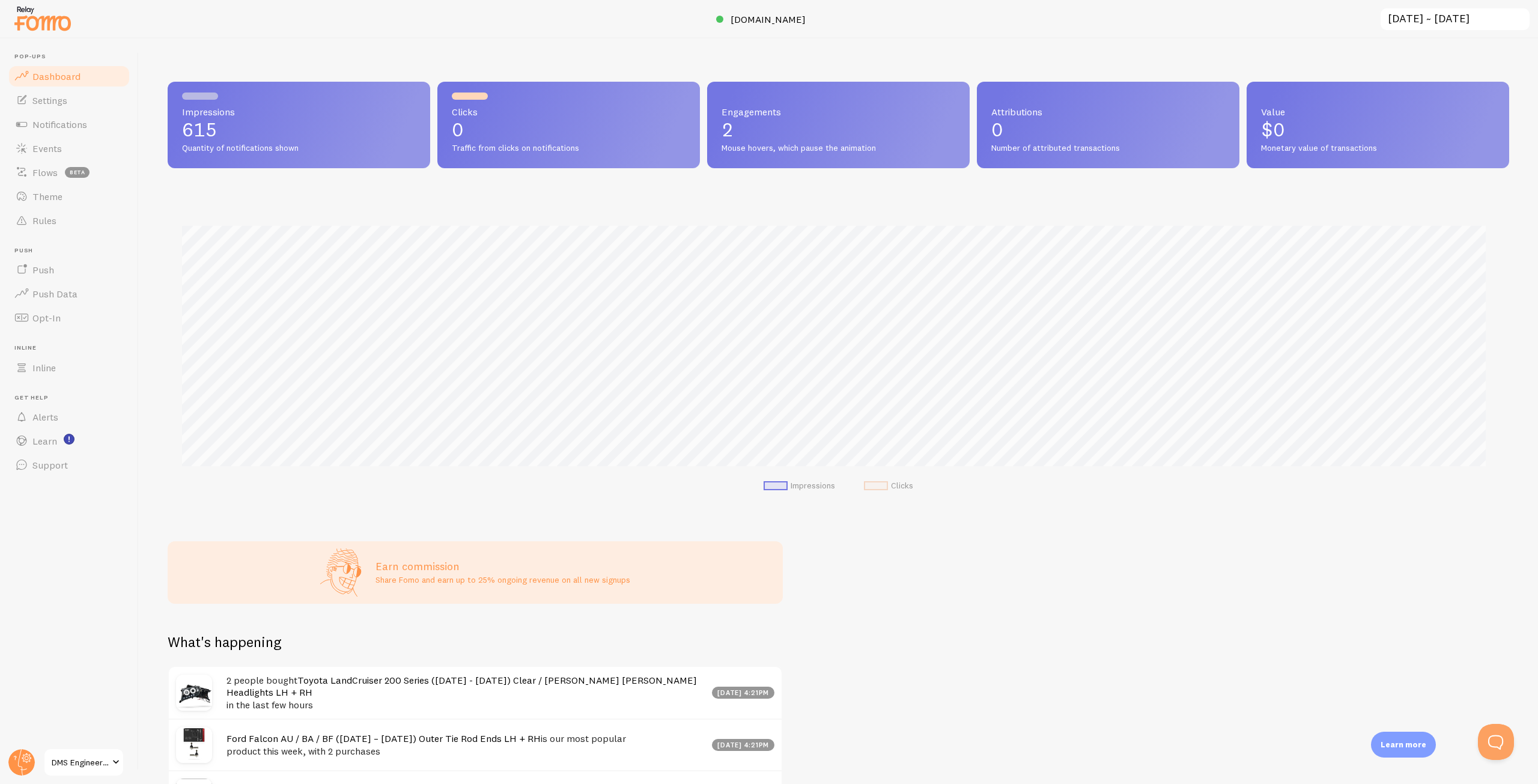
click at [1415, 24] on input "[DATE] ~ [DATE]" at bounding box center [1455, 19] width 151 height 24
click at [81, 101] on link "Settings" at bounding box center [69, 101] width 123 height 24
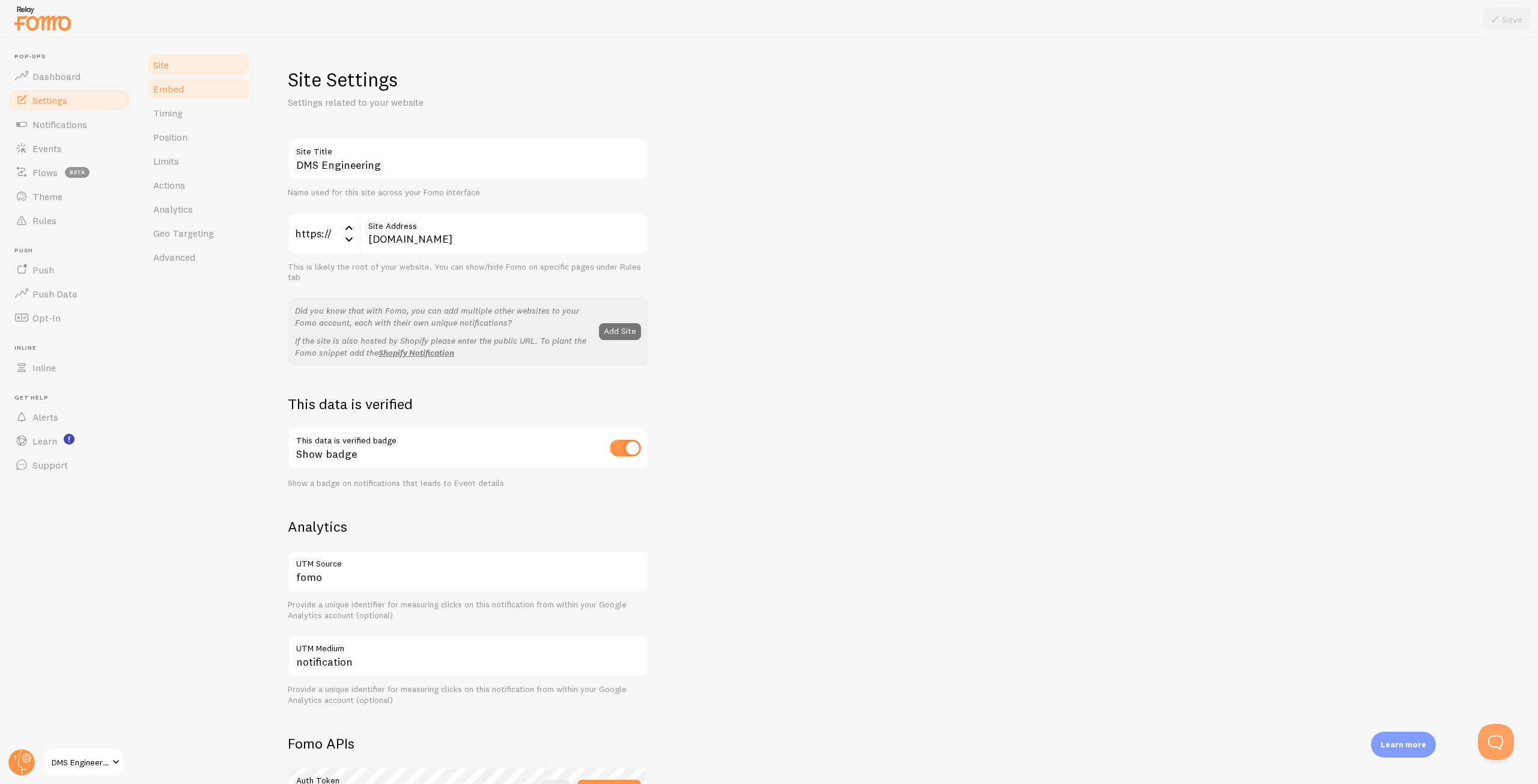
click at [173, 94] on span "Embed" at bounding box center [169, 89] width 31 height 12
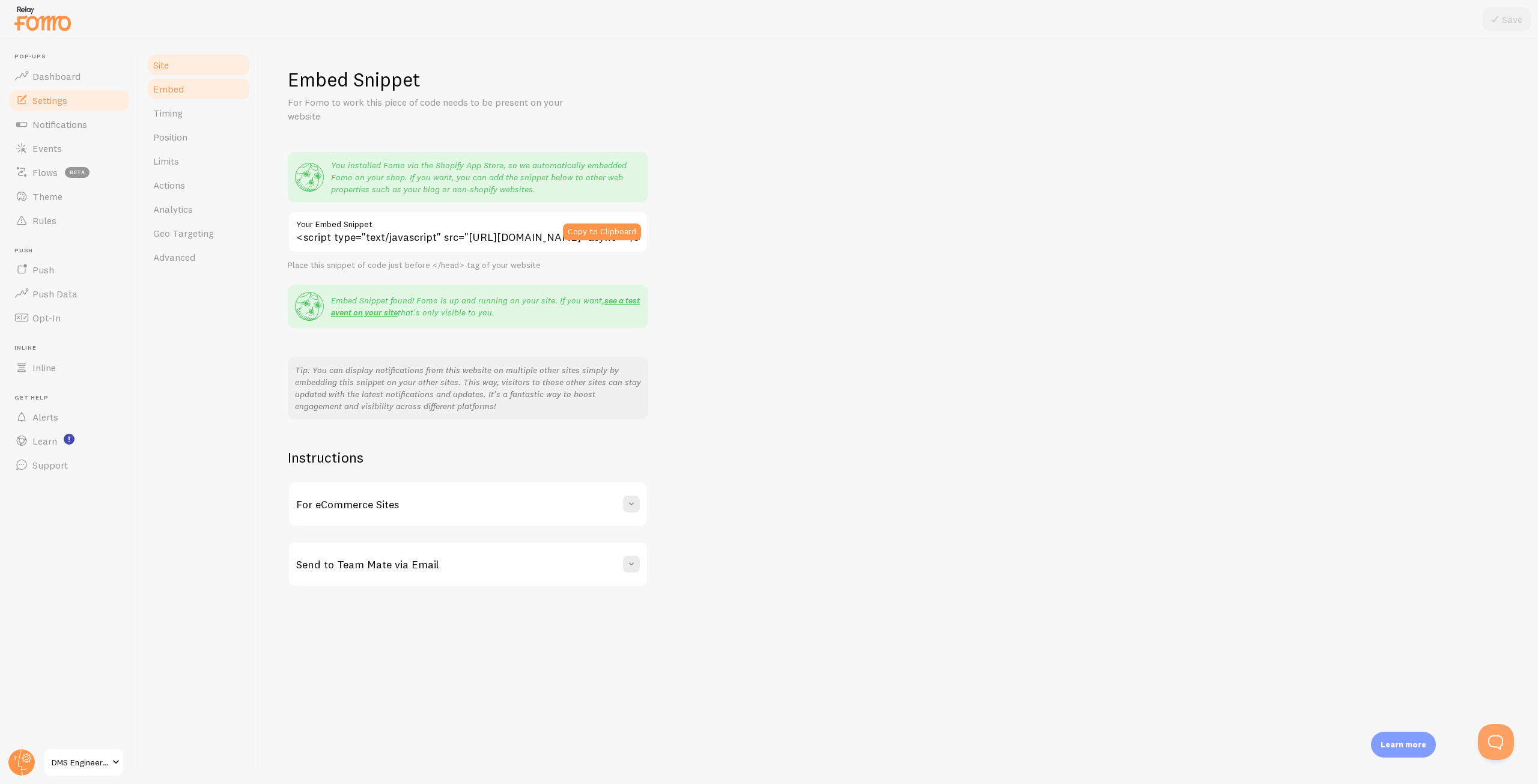
click at [197, 67] on link "Site" at bounding box center [198, 65] width 105 height 24
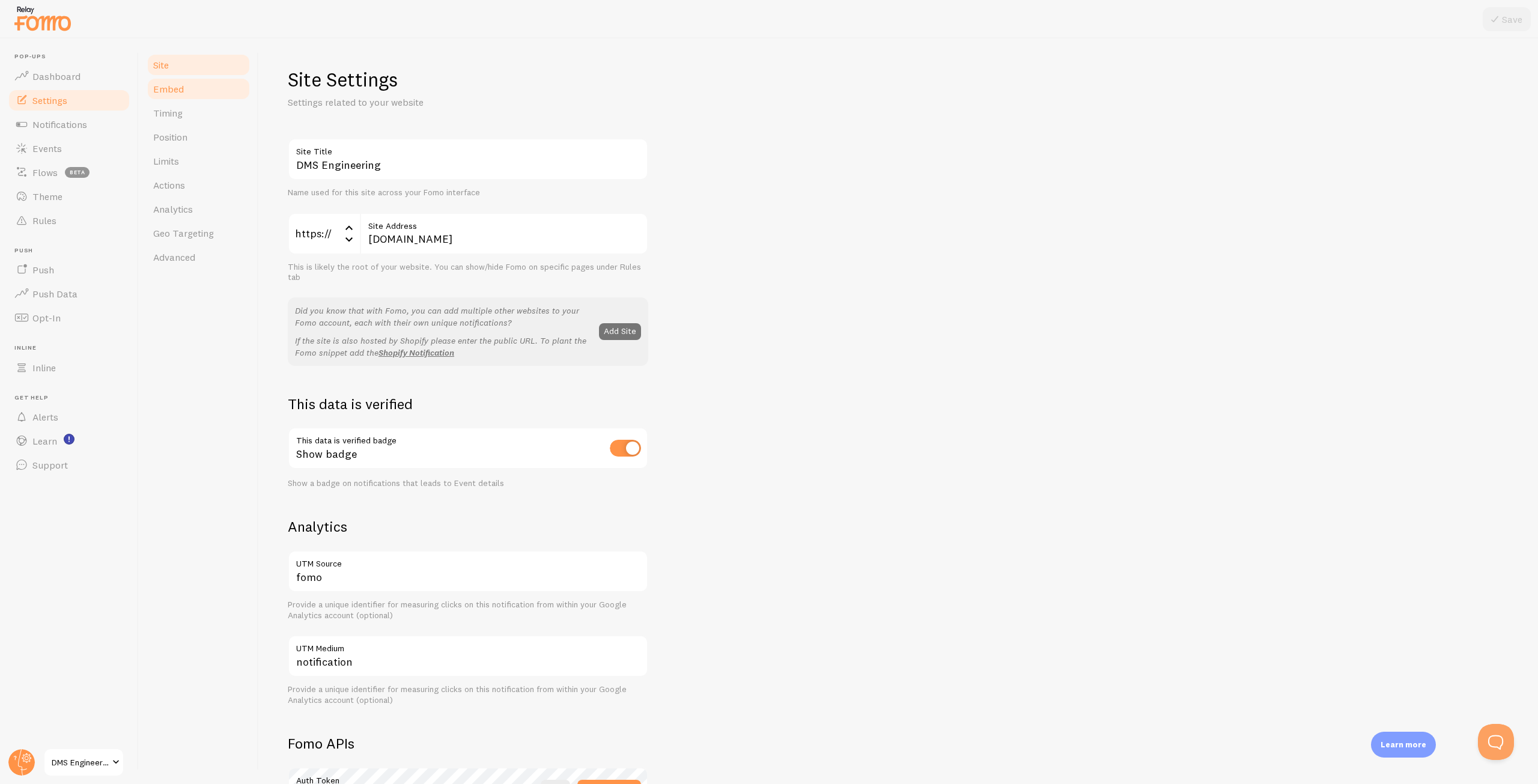
click at [202, 91] on link "Embed" at bounding box center [198, 89] width 105 height 24
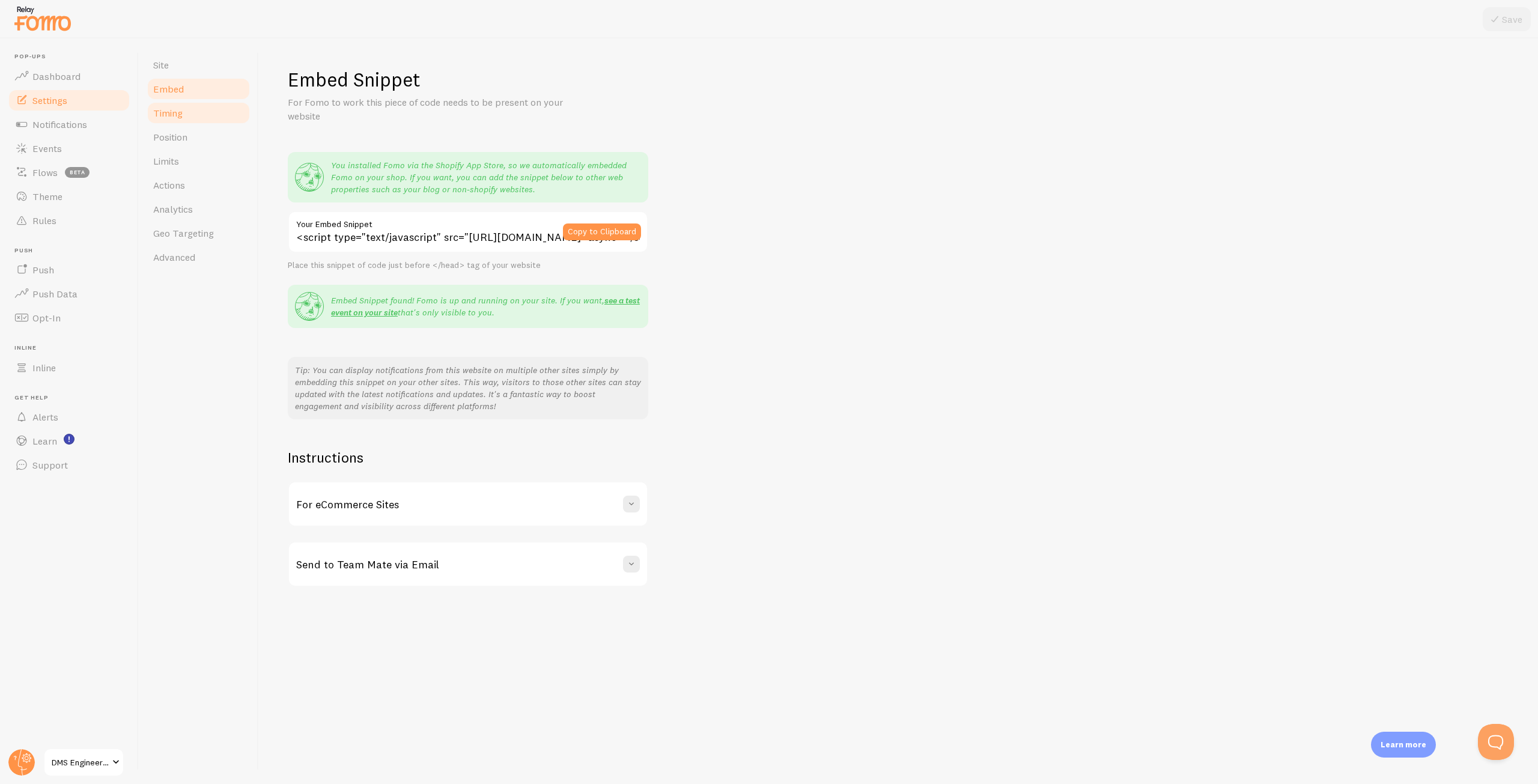
click at [212, 118] on link "Timing" at bounding box center [198, 113] width 105 height 24
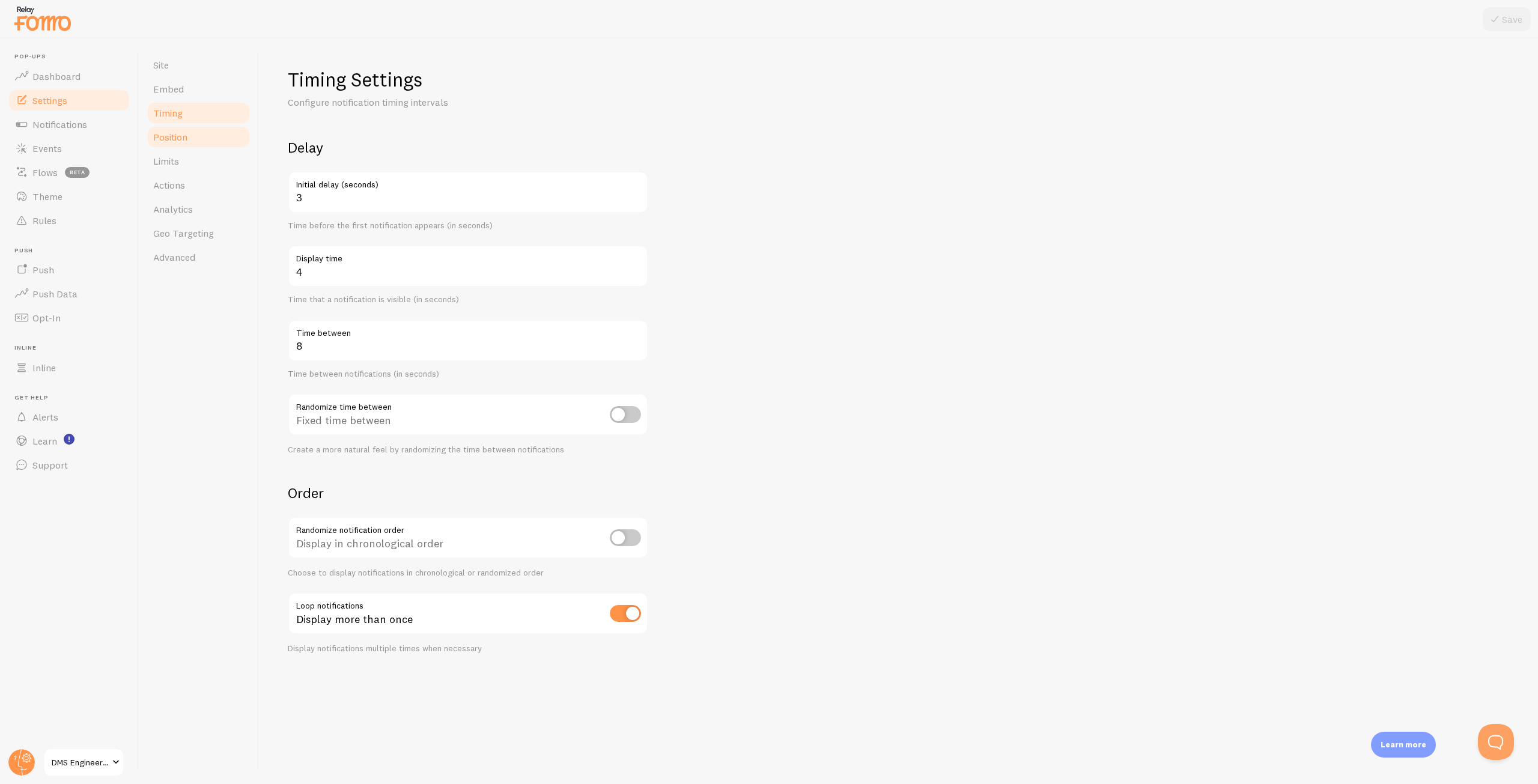
click at [216, 130] on link "Position" at bounding box center [198, 137] width 105 height 24
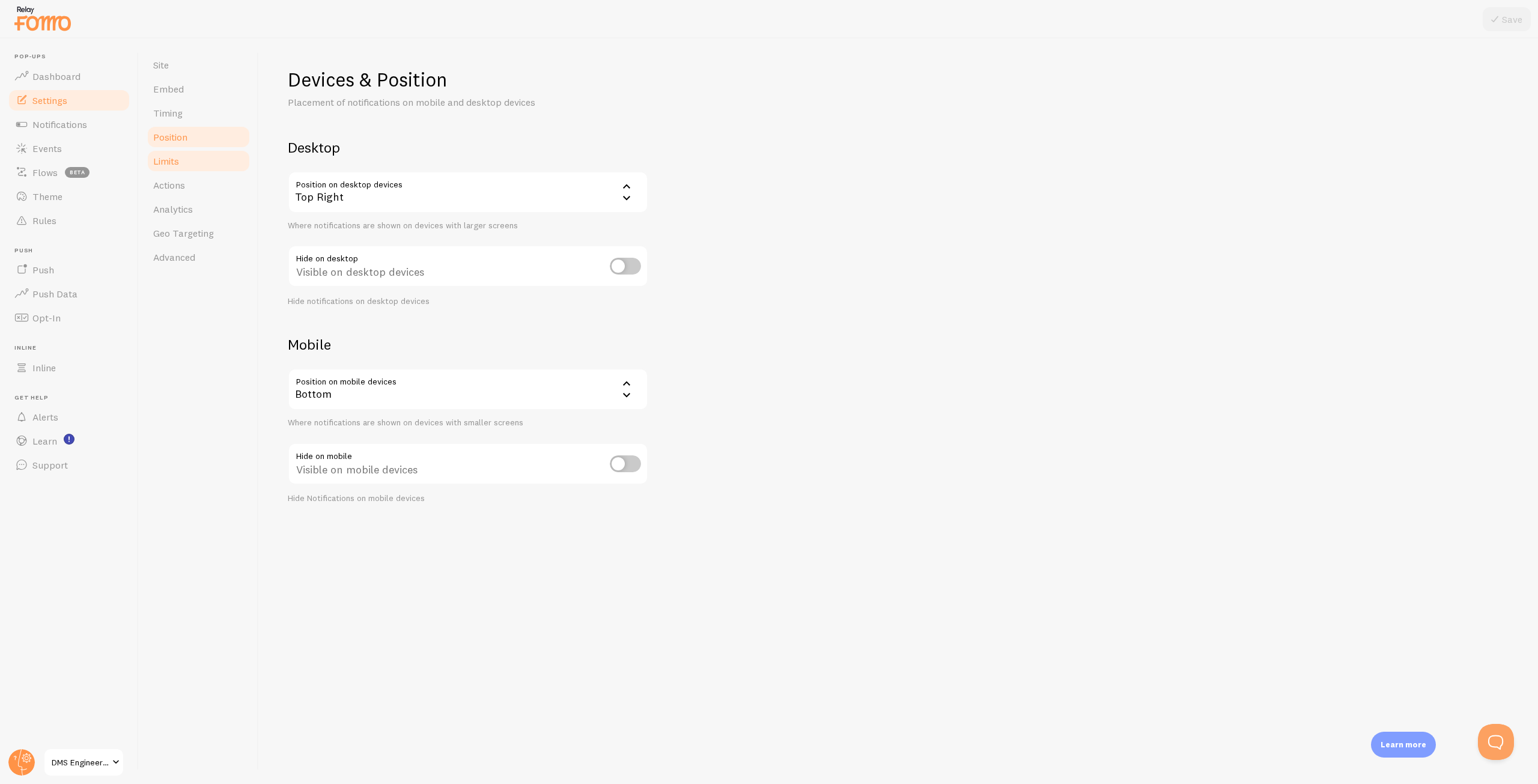
click at [218, 149] on link "Limits" at bounding box center [198, 161] width 105 height 24
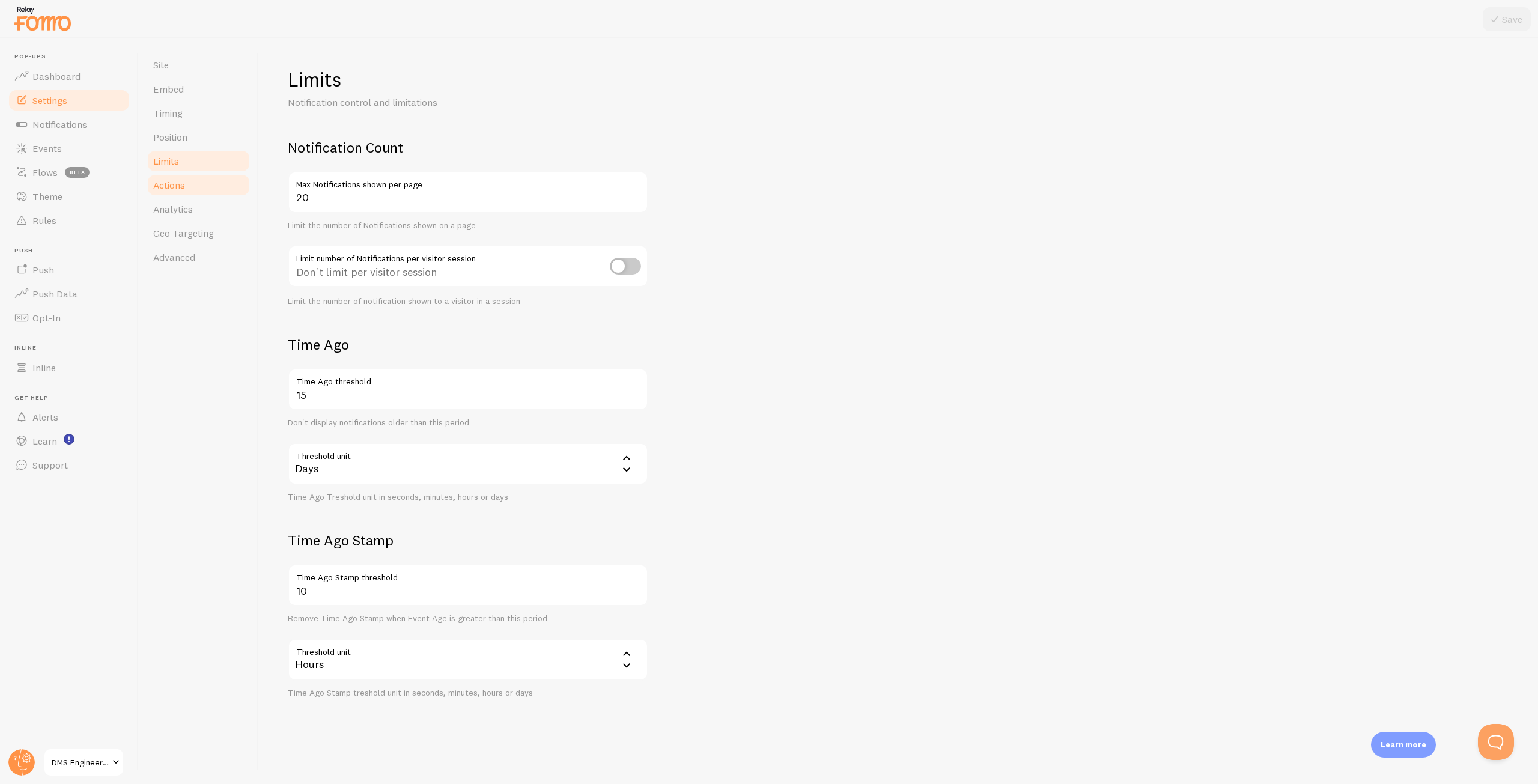
click at [193, 183] on link "Actions" at bounding box center [198, 185] width 105 height 24
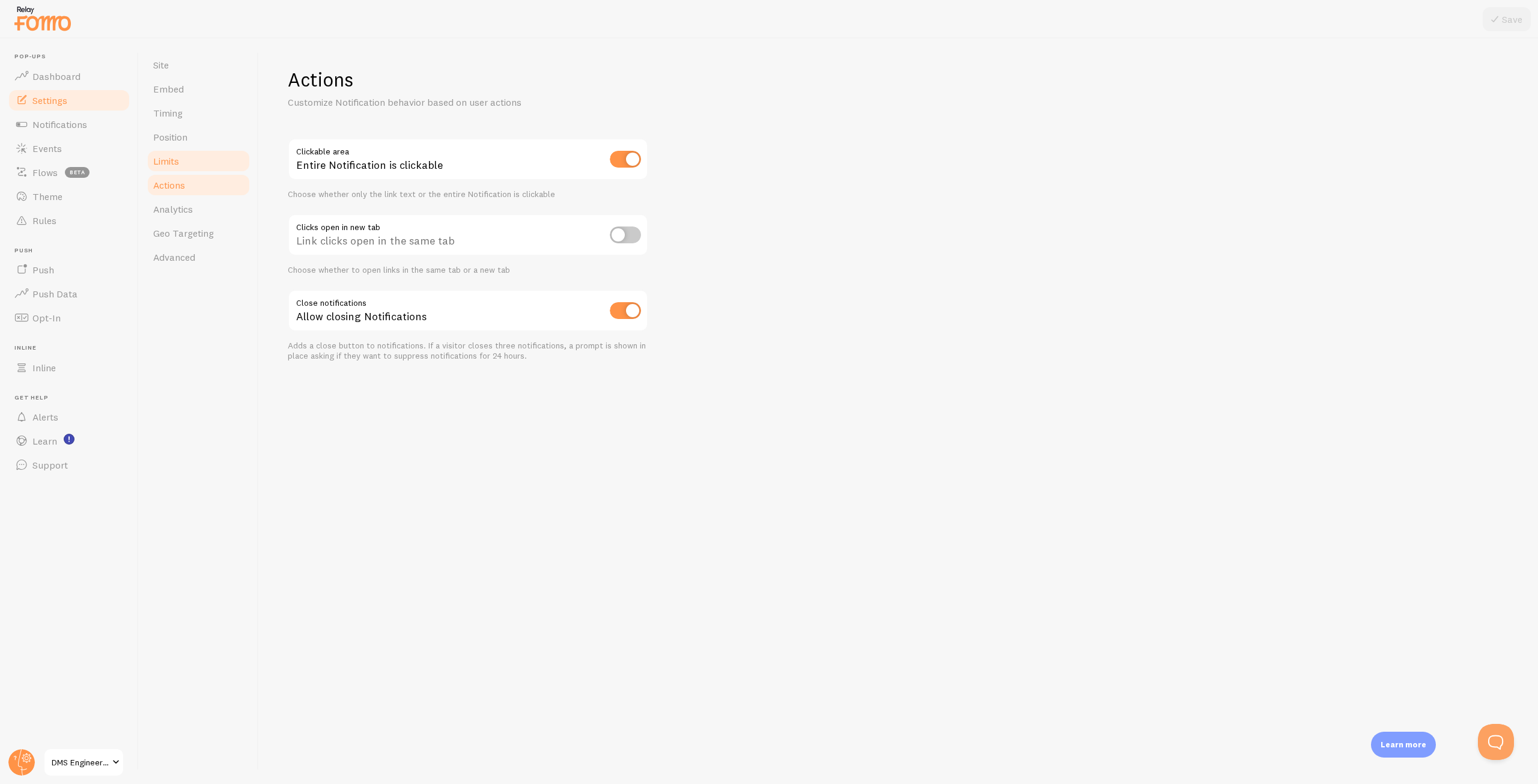
click at [206, 161] on link "Limits" at bounding box center [198, 161] width 105 height 24
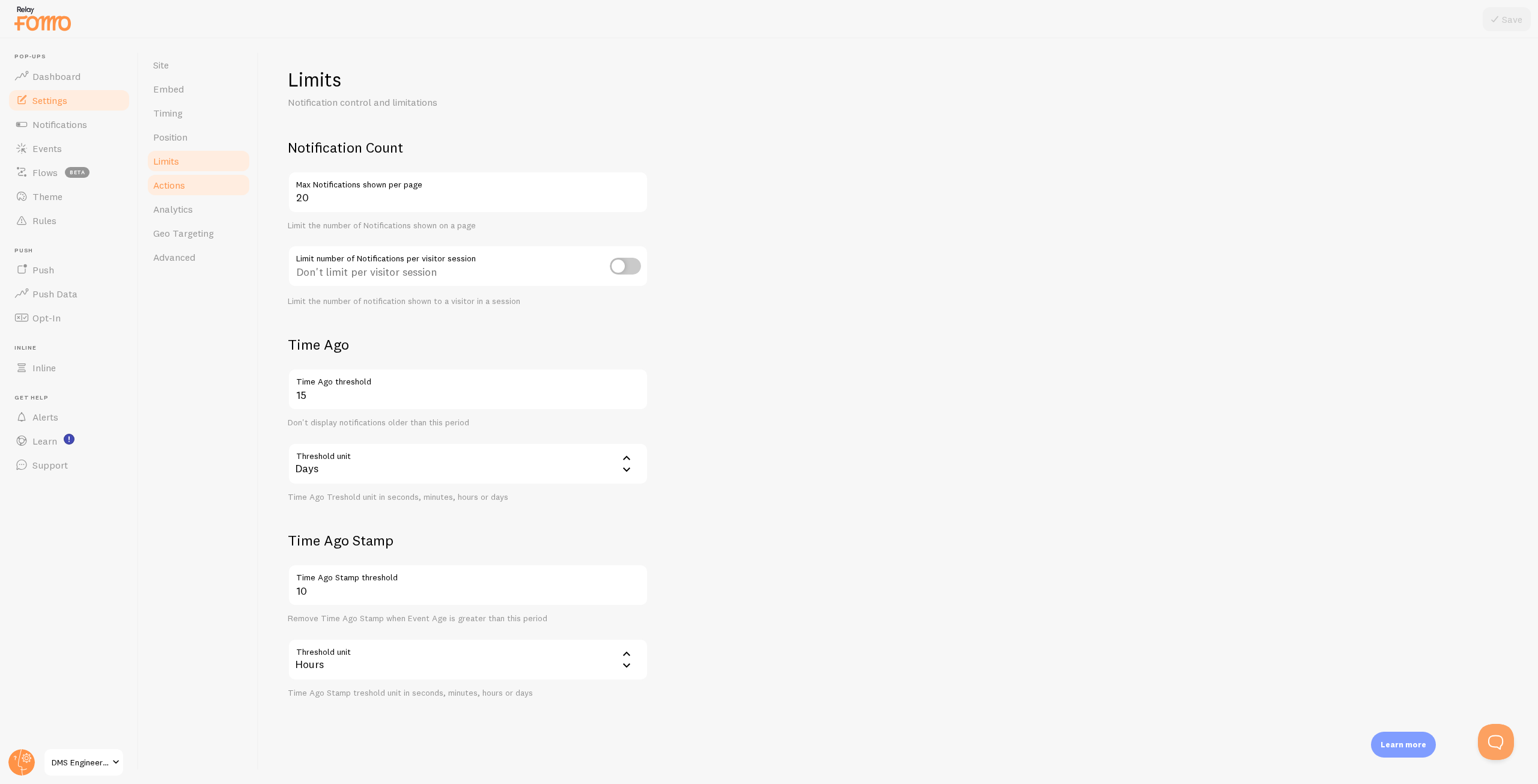
click at [210, 191] on link "Actions" at bounding box center [198, 185] width 105 height 24
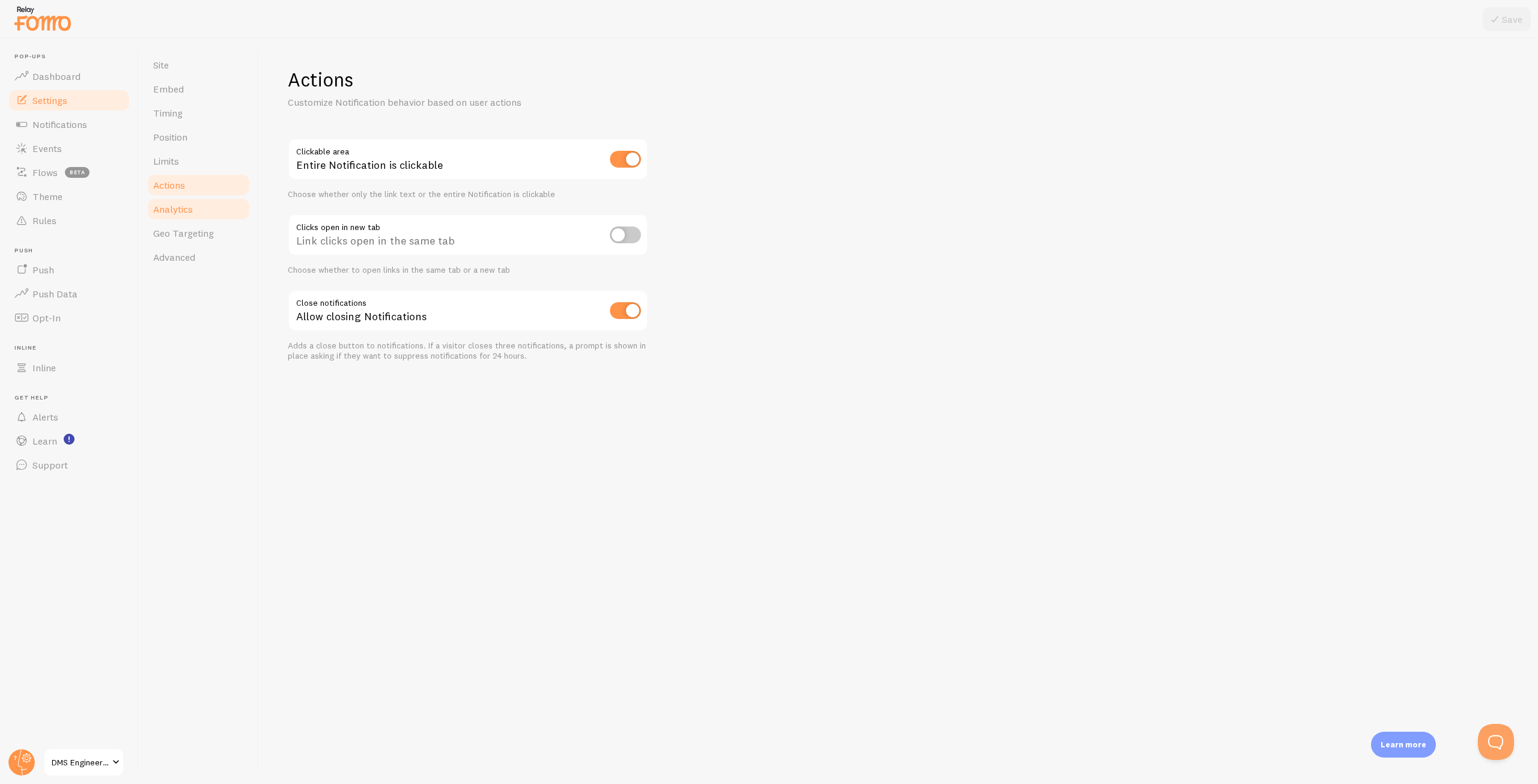
click at [210, 220] on link "Analytics" at bounding box center [198, 210] width 105 height 24
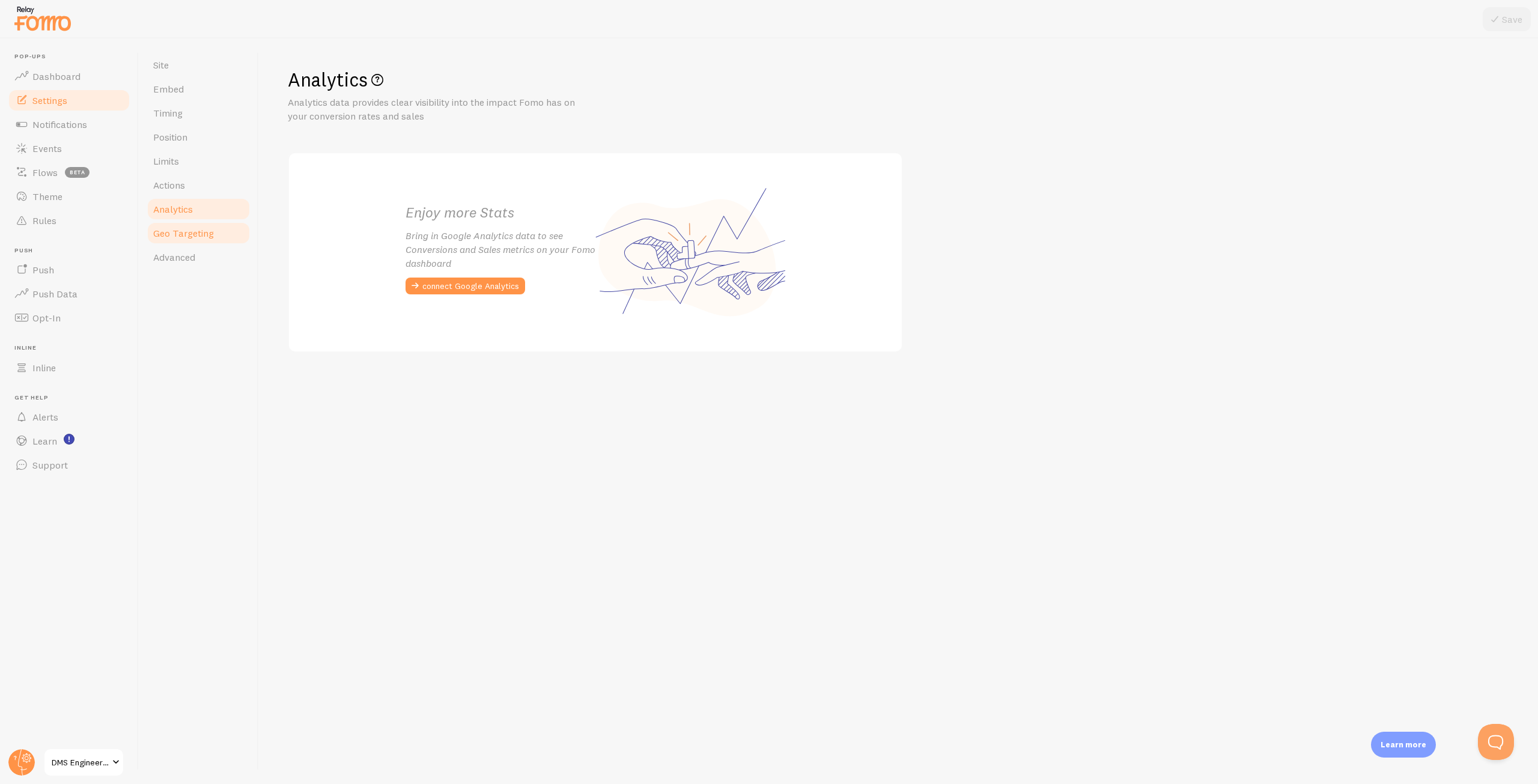
click at [181, 229] on span "Geo Targeting" at bounding box center [184, 233] width 61 height 12
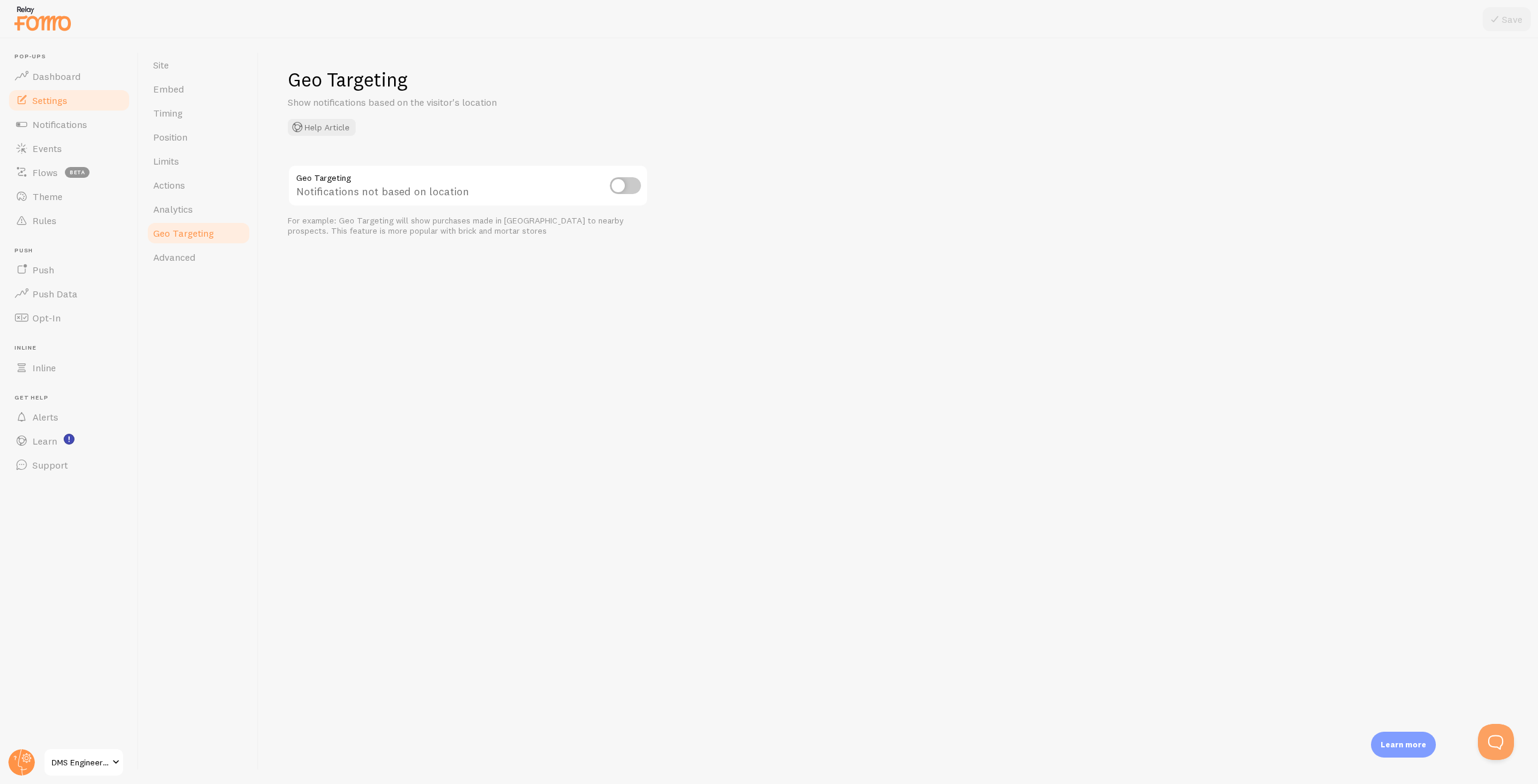
click at [395, 277] on div "Geo Targeting Show notifications based on the visitor's location Help Article G…" at bounding box center [899, 411] width 1280 height 746
click at [186, 250] on link "Advanced" at bounding box center [198, 258] width 105 height 24
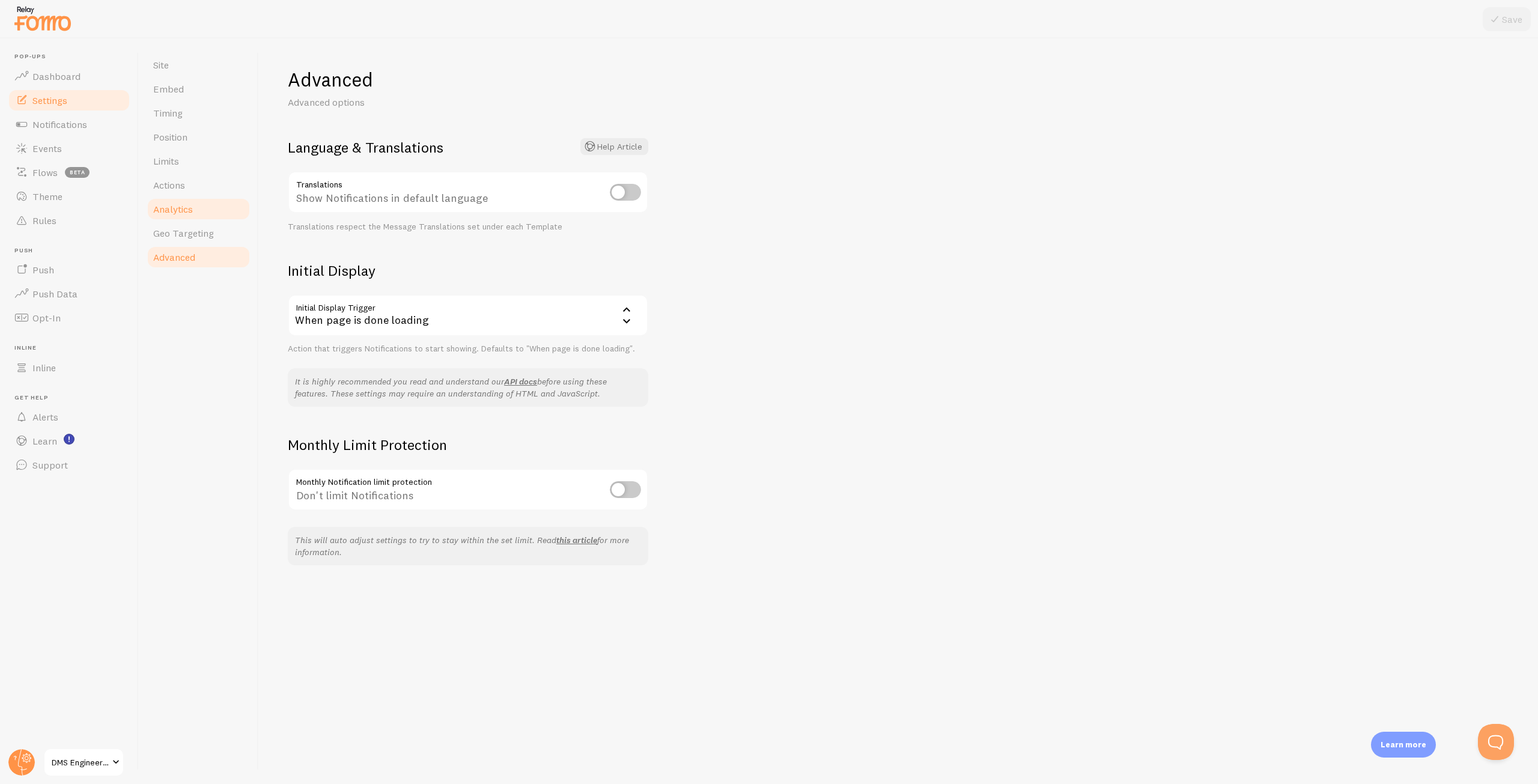
click at [197, 205] on link "Analytics" at bounding box center [198, 210] width 105 height 24
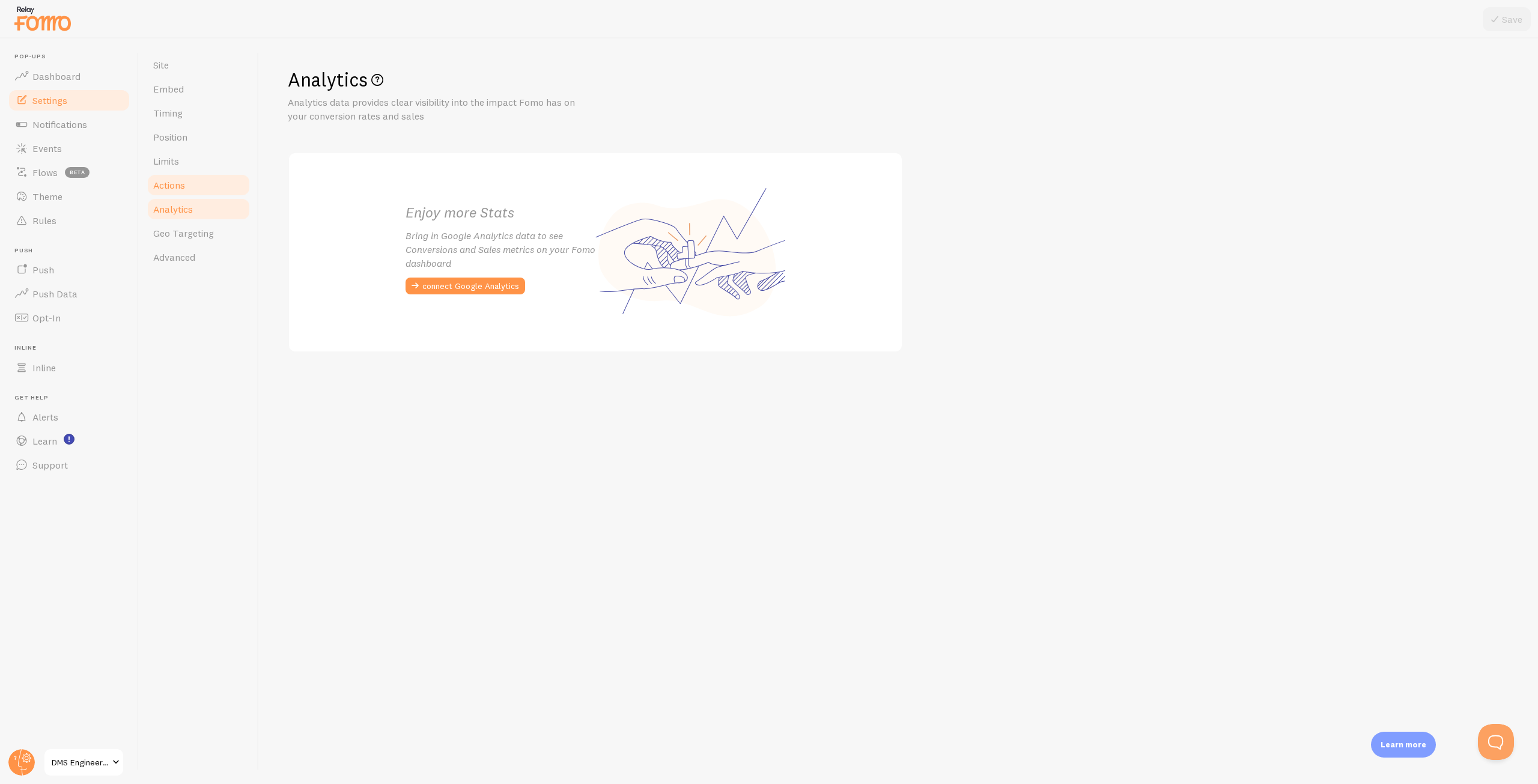
click at [186, 189] on link "Actions" at bounding box center [198, 185] width 105 height 24
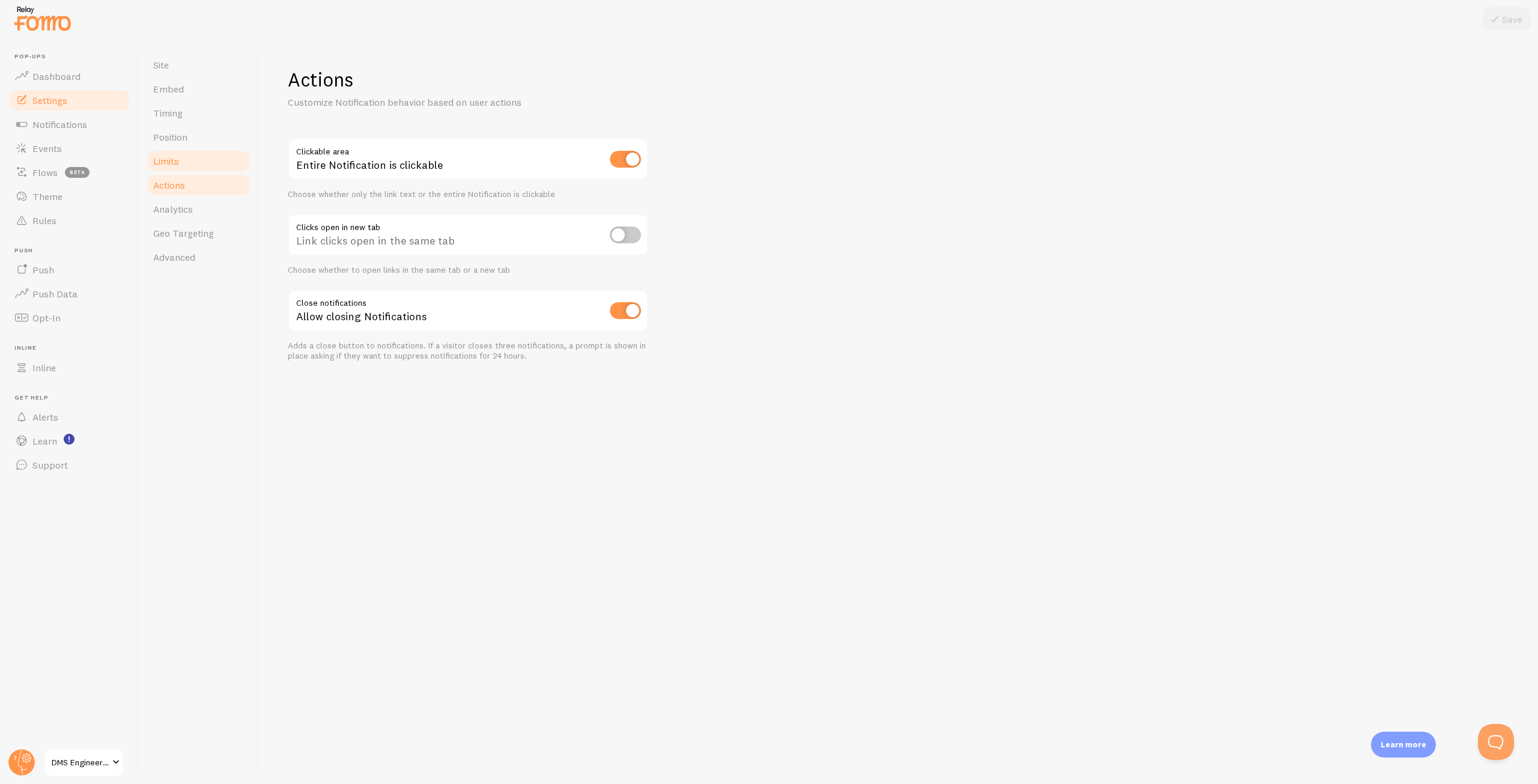
click at [173, 169] on link "Limits" at bounding box center [198, 161] width 105 height 24
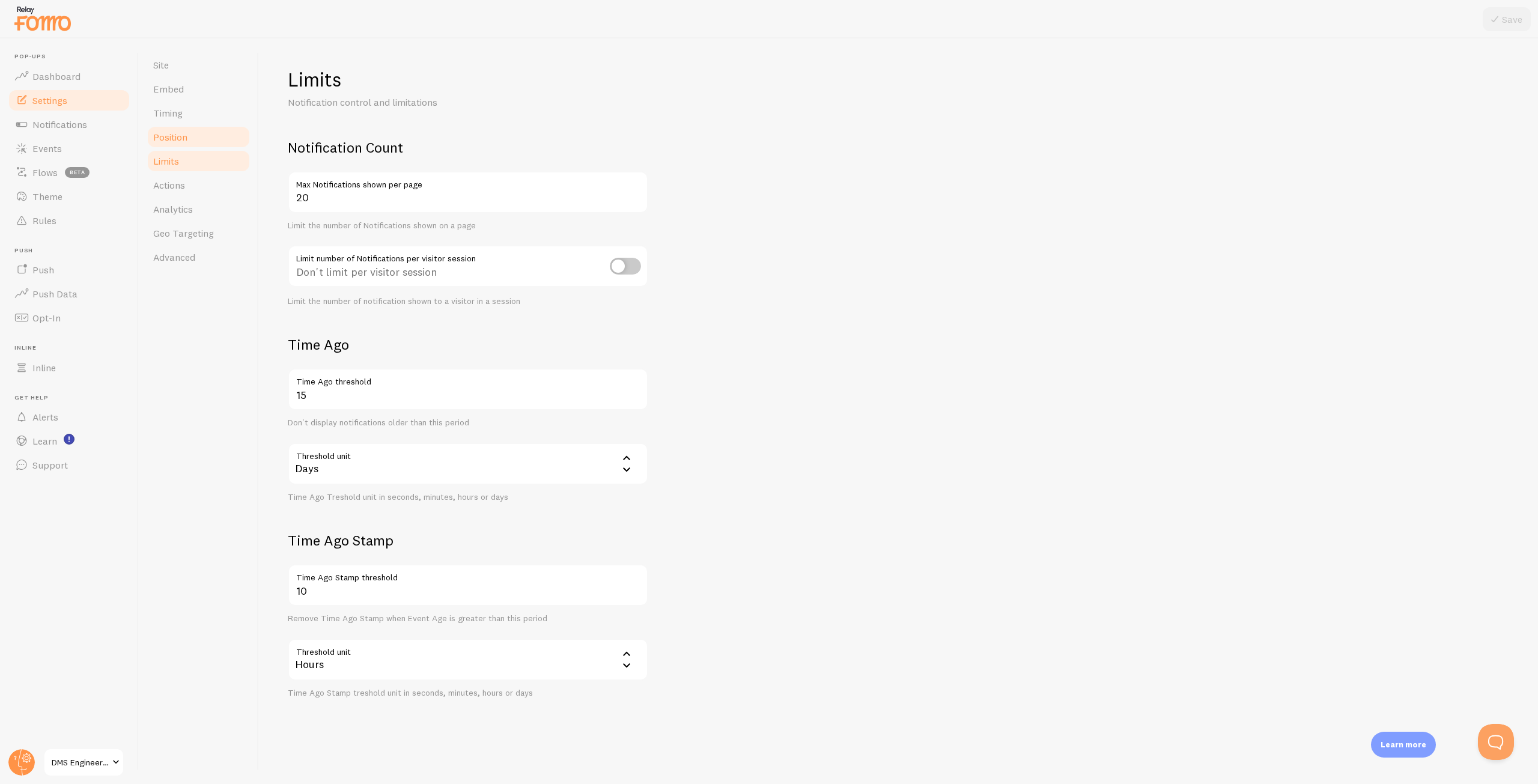
click at [193, 137] on link "Position" at bounding box center [198, 137] width 105 height 24
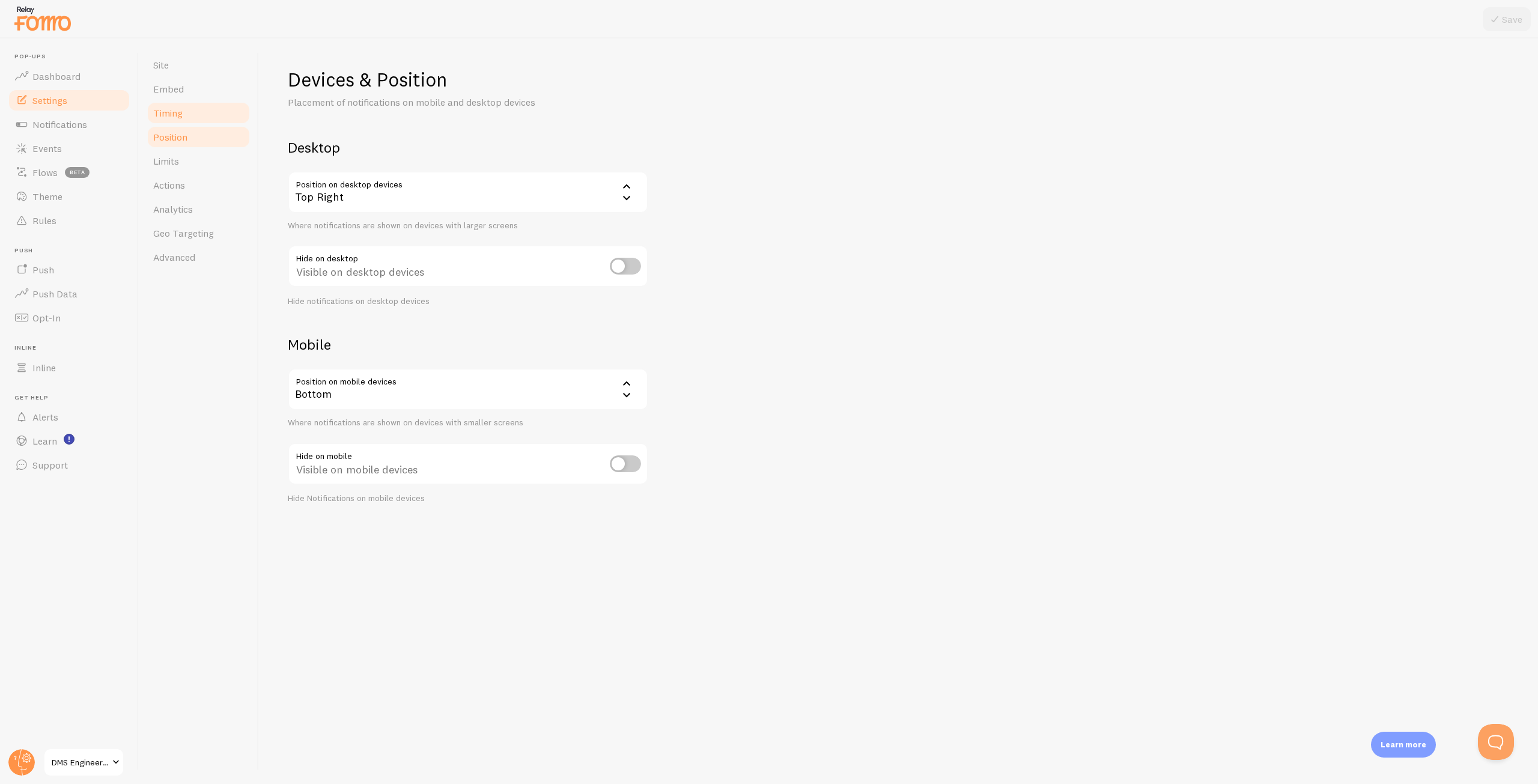
click at [214, 115] on link "Timing" at bounding box center [198, 113] width 105 height 24
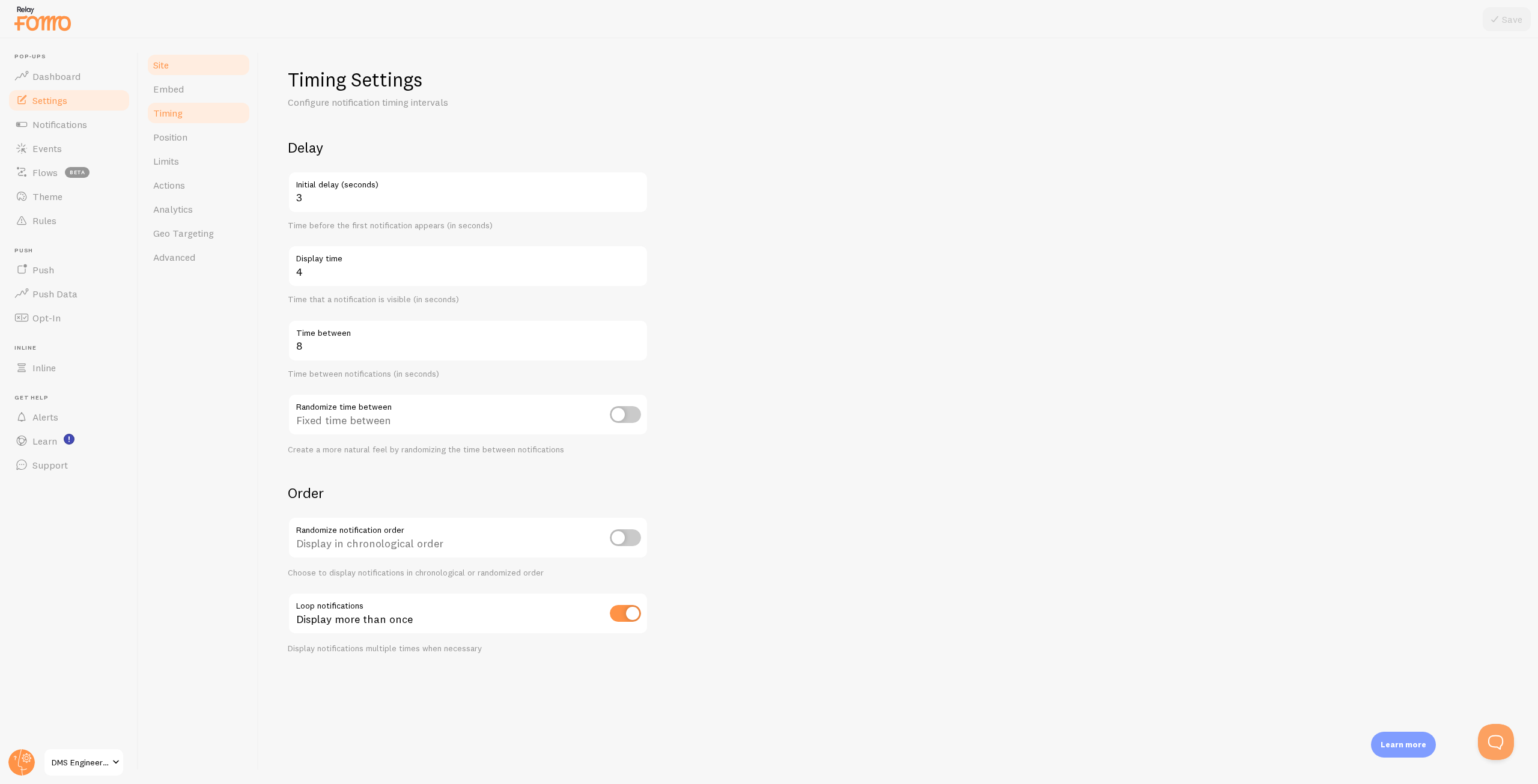
click at [207, 75] on link "Site" at bounding box center [198, 65] width 105 height 24
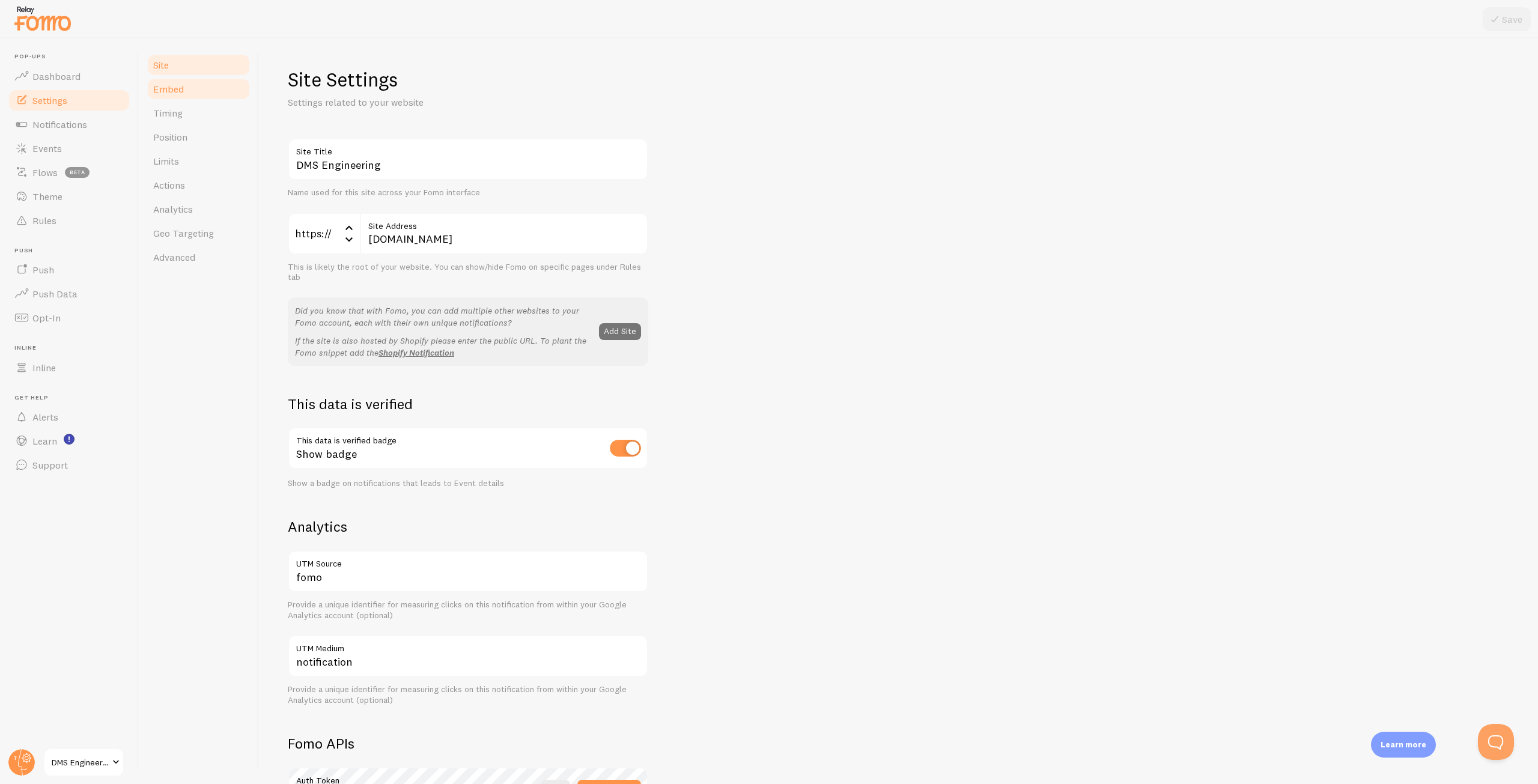
click at [206, 86] on link "Embed" at bounding box center [198, 89] width 105 height 24
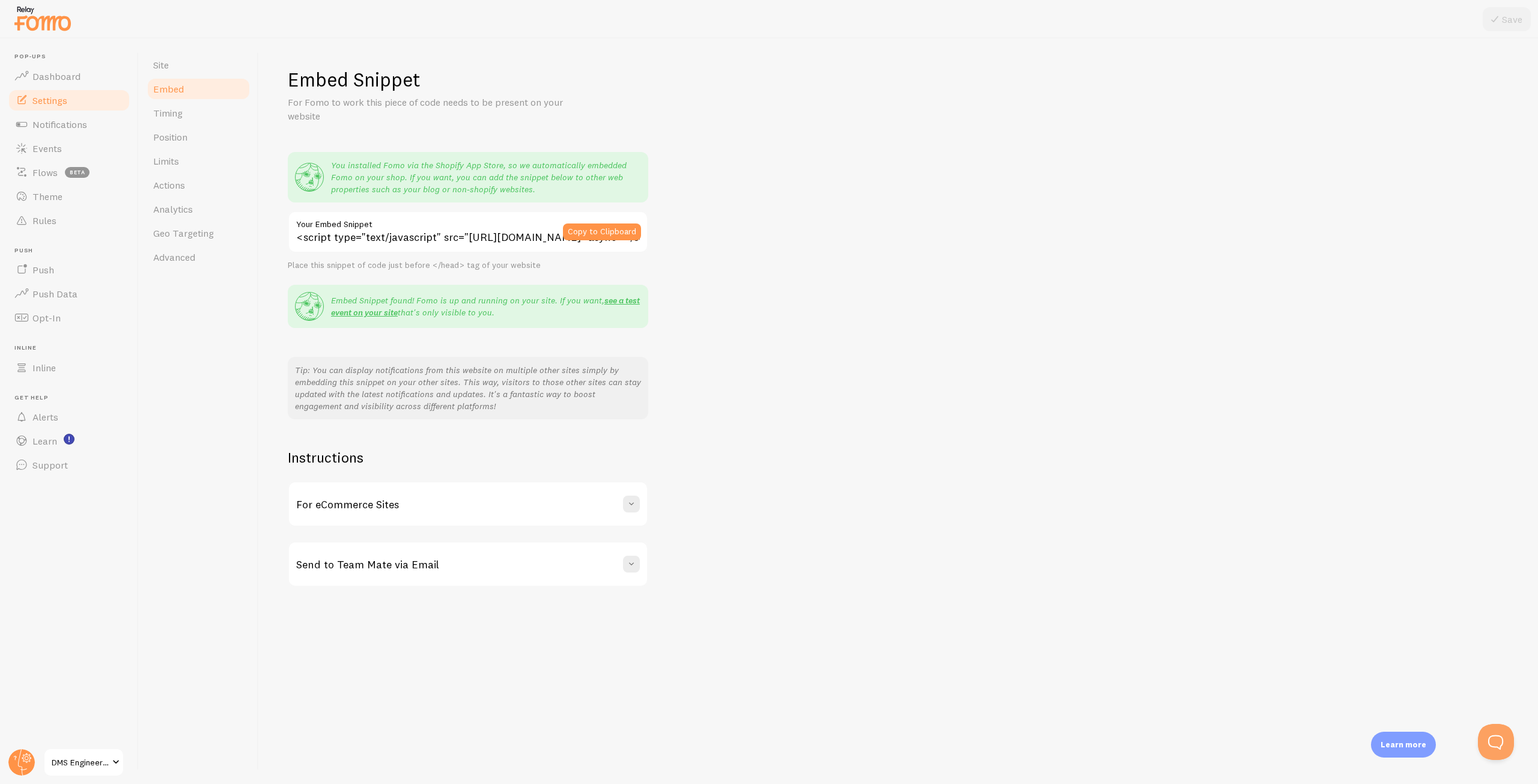
click at [730, 327] on div "Embed Snippet For Fomo to work this piece of code needs to be present on your w…" at bounding box center [899, 327] width 1222 height 520
drag, startPoint x: 507, startPoint y: 316, endPoint x: 587, endPoint y: 310, distance: 80.2
click at [584, 310] on p "Embed Snippet found! Fomo is up and running on your site. If you want, see a te…" at bounding box center [487, 306] width 310 height 24
click at [614, 318] on p "Embed Snippet found! Fomo is up and running on your site. If you want, see a te…" at bounding box center [487, 306] width 310 height 24
drag, startPoint x: 558, startPoint y: 189, endPoint x: 331, endPoint y: 166, distance: 228.2
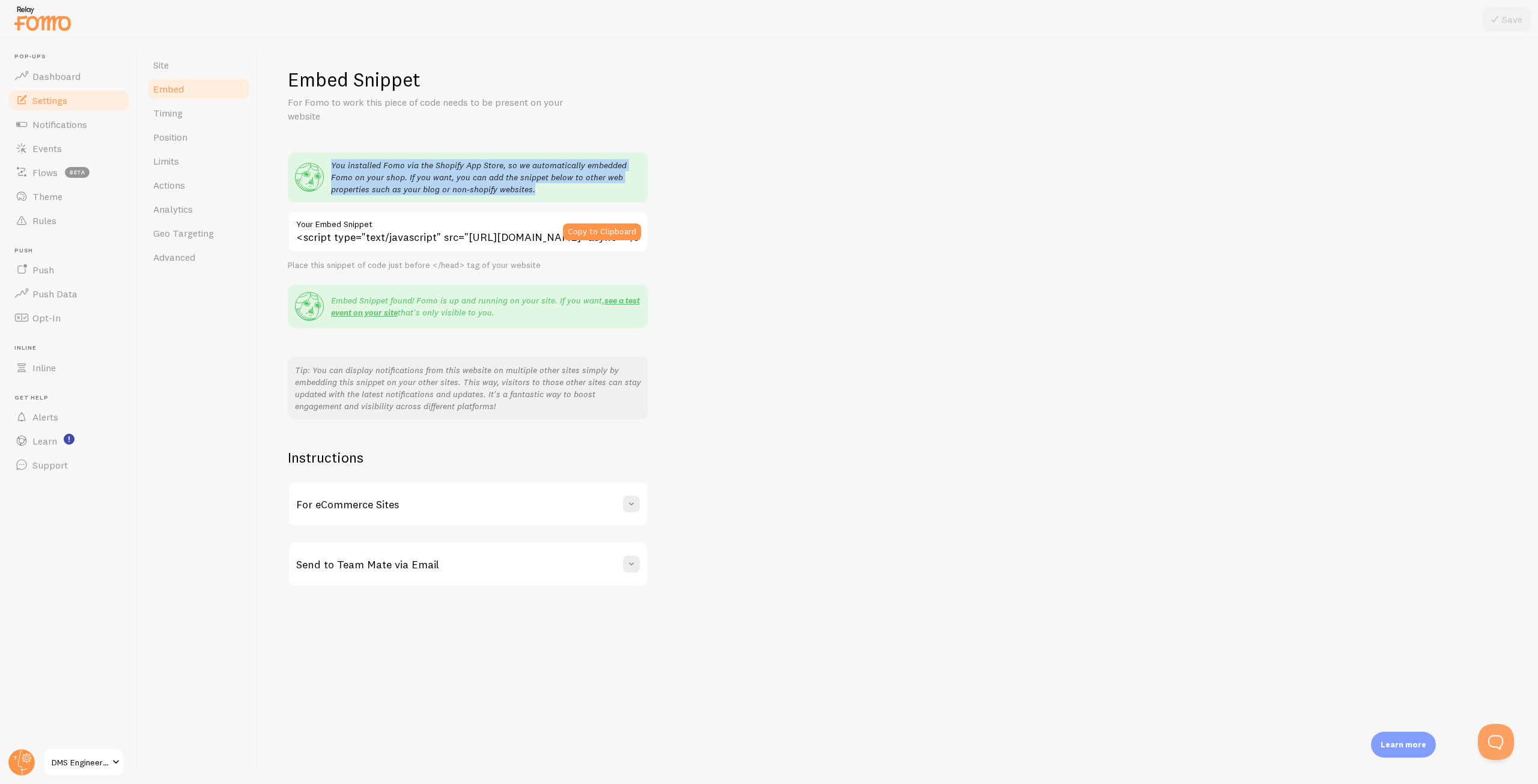
click at [331, 166] on div "You installed Fomo via the Shopify App Store, so we automatically embedded Fomo…" at bounding box center [468, 177] width 346 height 36
click at [816, 181] on div "Embed Snippet For Fomo to work this piece of code needs to be present on your w…" at bounding box center [899, 327] width 1222 height 520
drag, startPoint x: 1458, startPoint y: 2, endPoint x: 1022, endPoint y: 555, distance: 704.2
click at [1022, 555] on div "Embed Snippet For Fomo to work this piece of code needs to be present on your w…" at bounding box center [899, 327] width 1222 height 520
click at [620, 498] on div "For eCommerce Sites" at bounding box center [468, 504] width 358 height 43
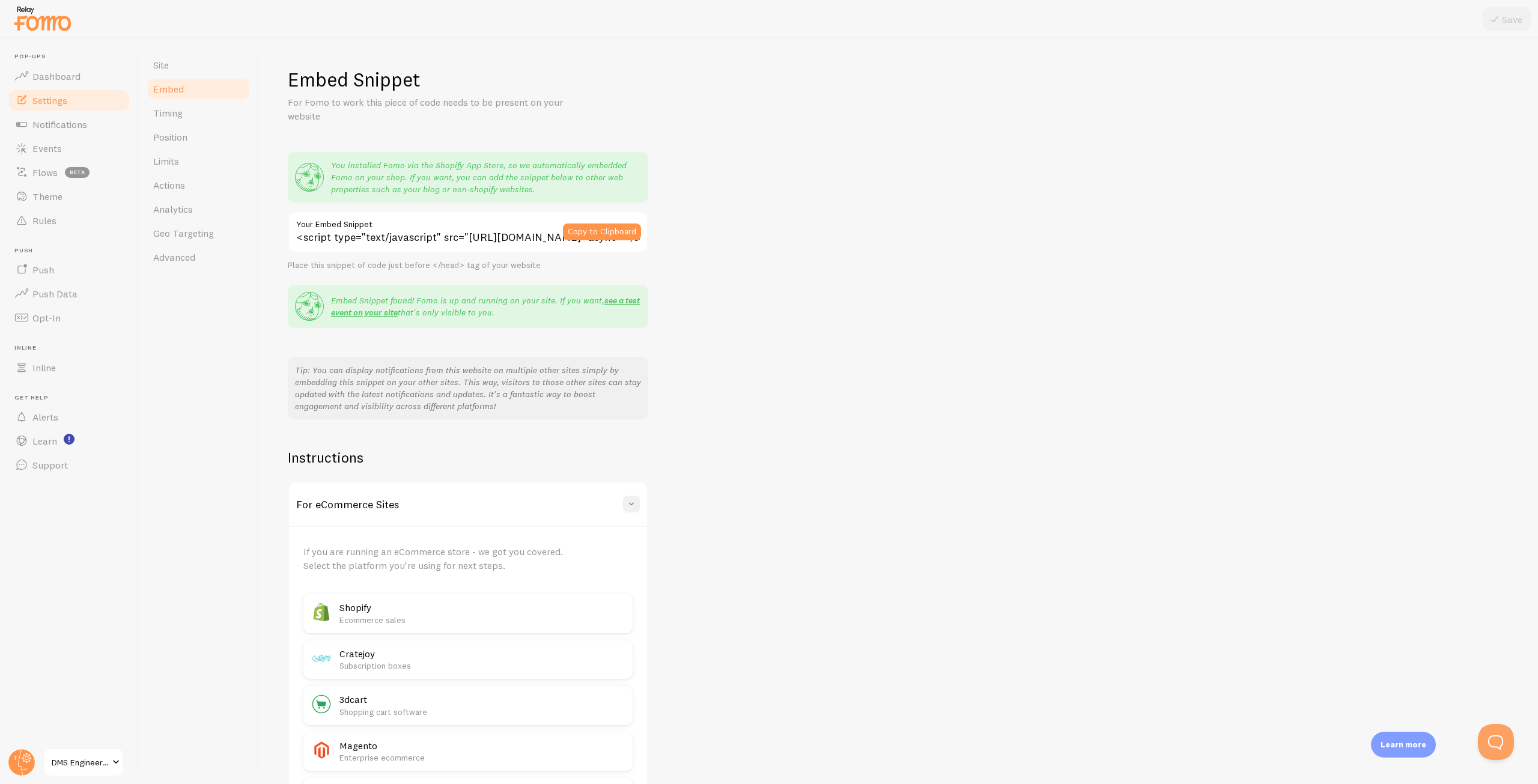
click at [627, 498] on span at bounding box center [631, 504] width 12 height 12
click at [203, 115] on link "Timing" at bounding box center [198, 113] width 105 height 24
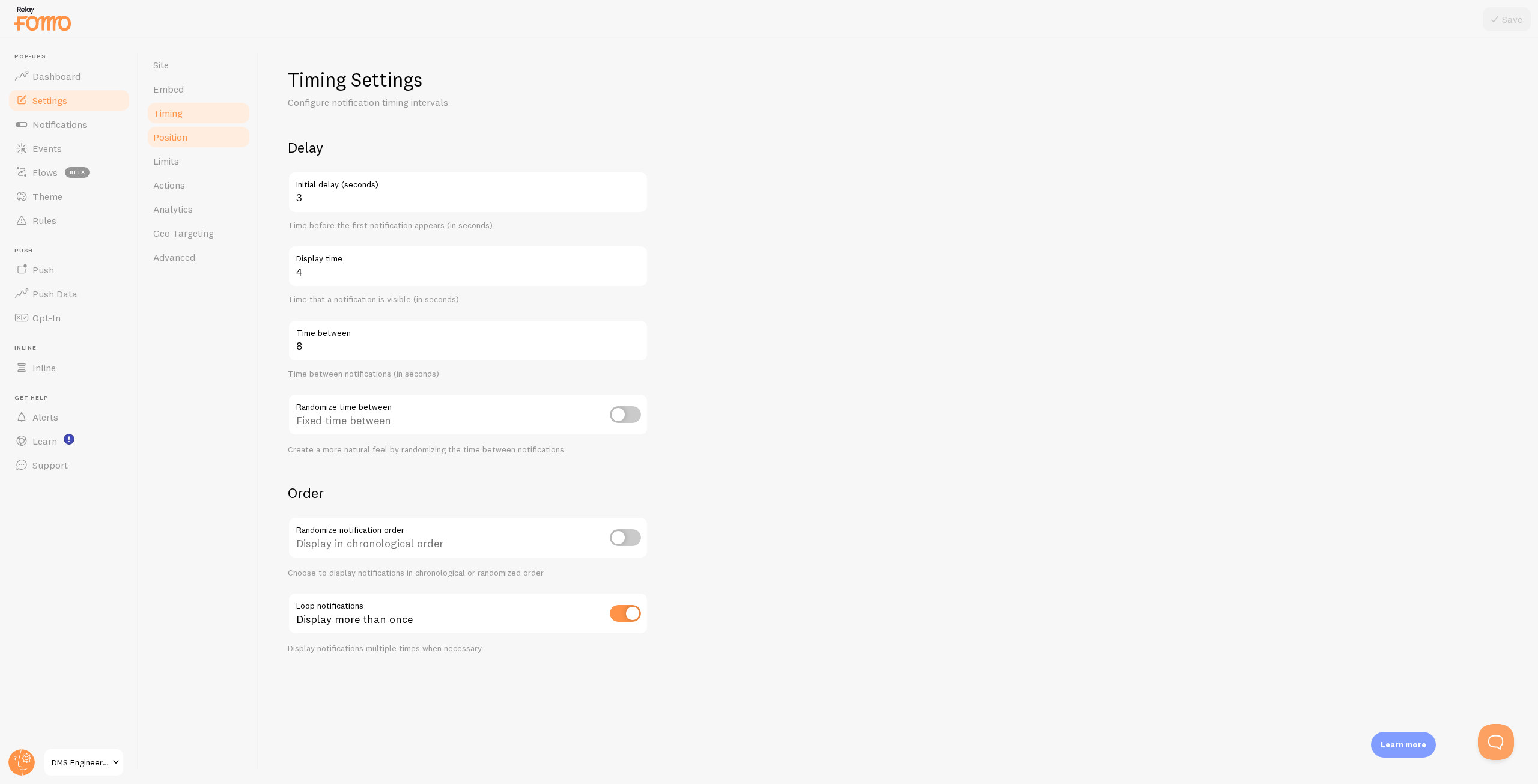
click at [192, 141] on link "Position" at bounding box center [198, 137] width 105 height 24
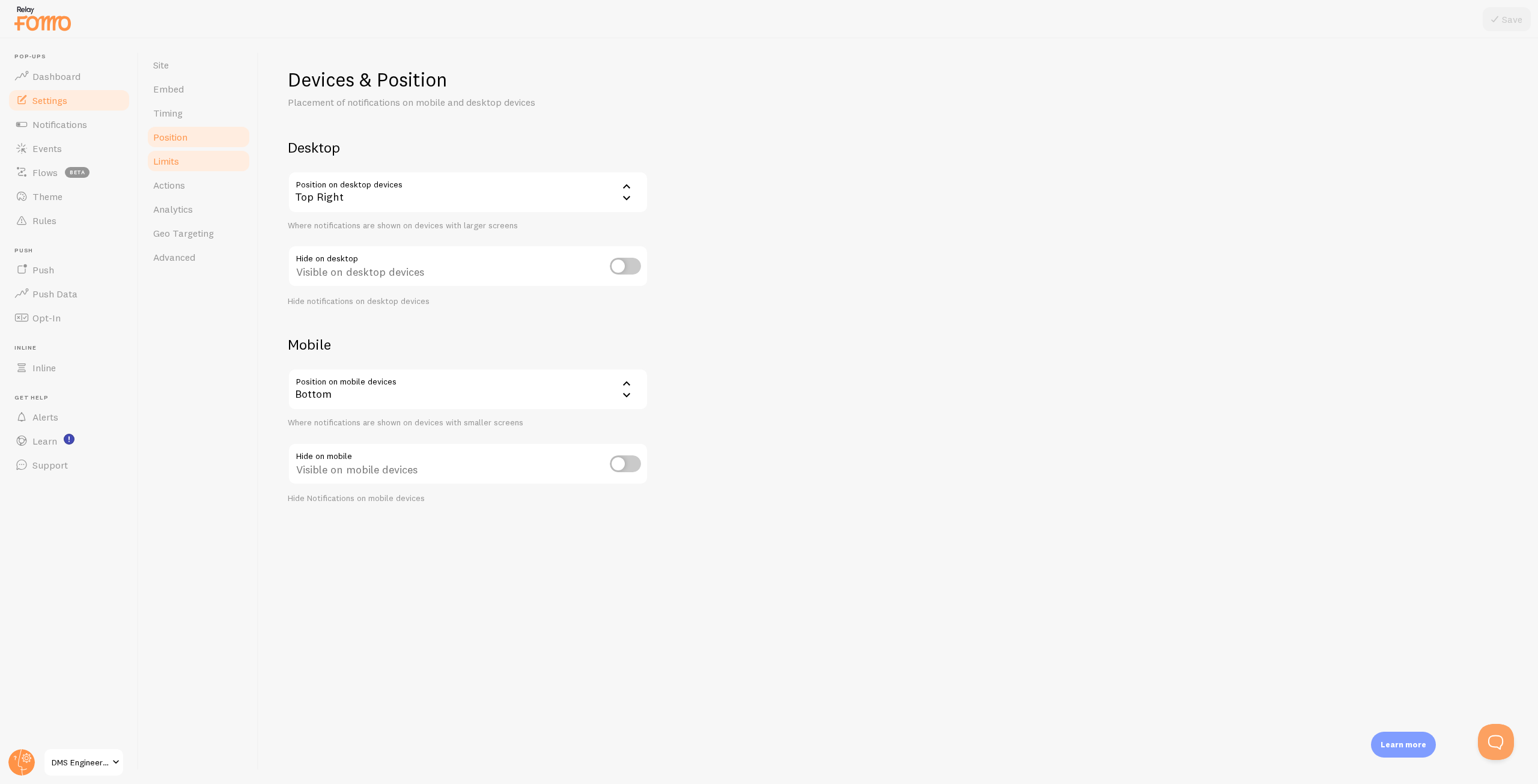
click at [187, 156] on link "Limits" at bounding box center [198, 161] width 105 height 24
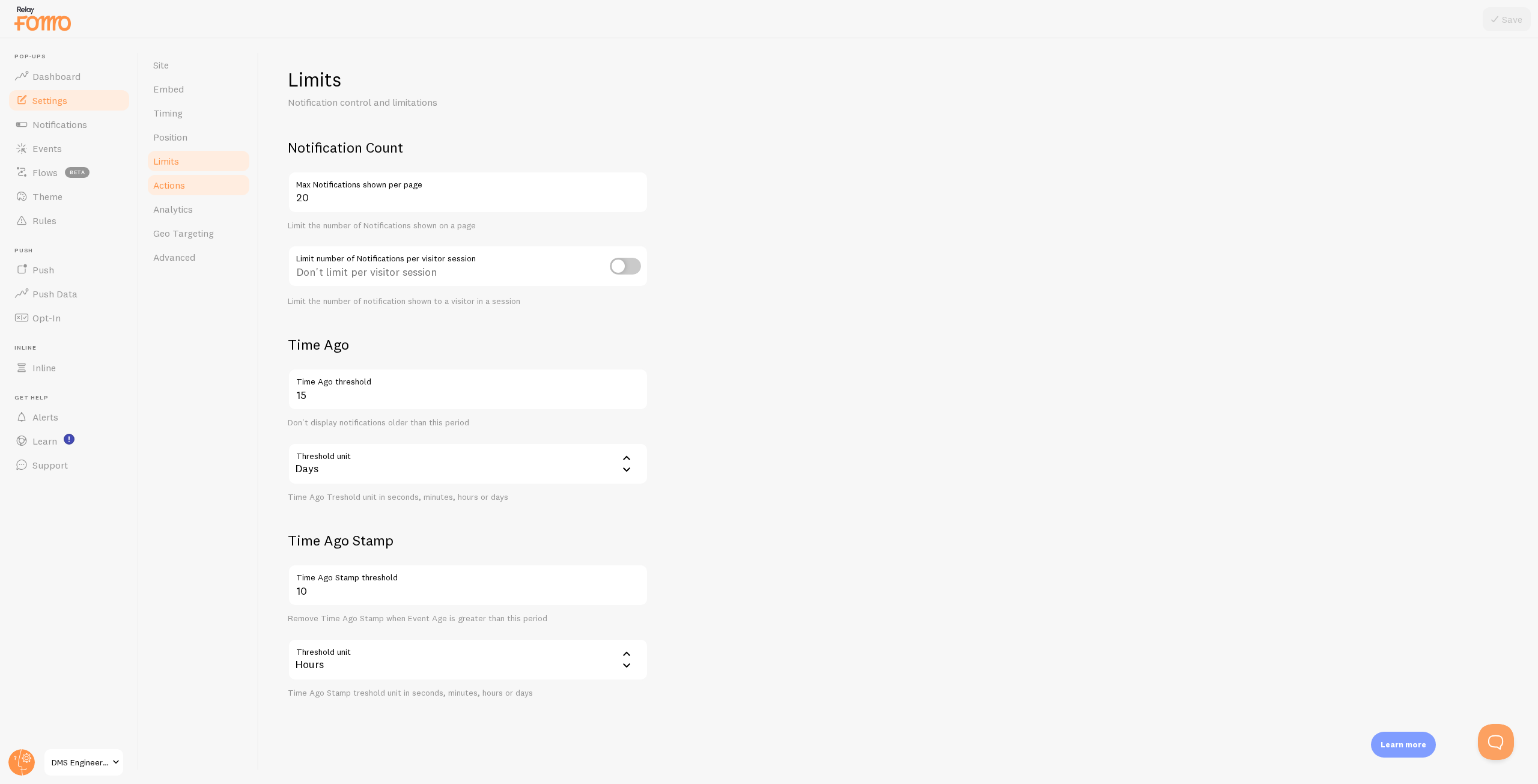
click at [188, 179] on link "Actions" at bounding box center [198, 185] width 105 height 24
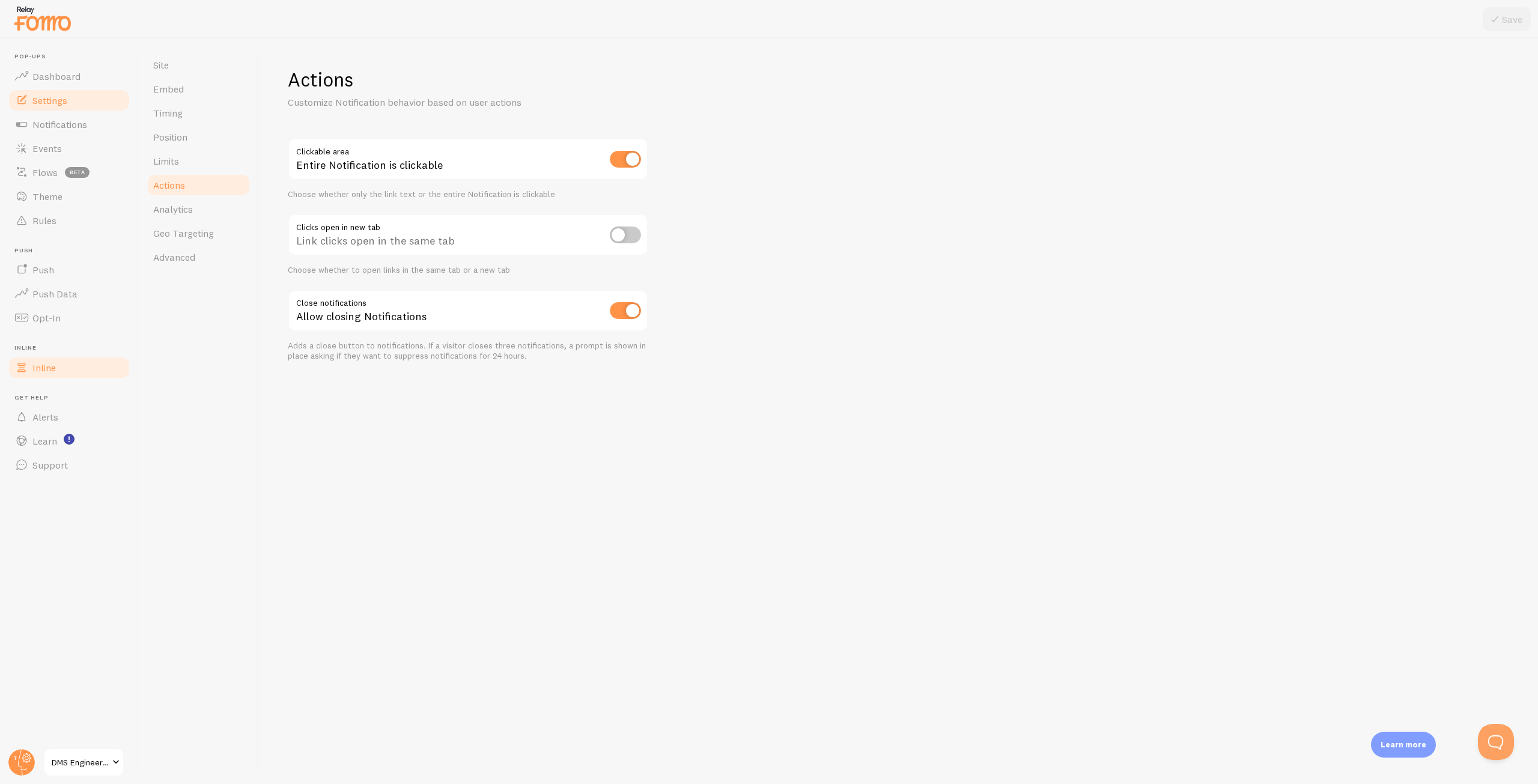
click at [80, 373] on link "Inline" at bounding box center [69, 368] width 123 height 24
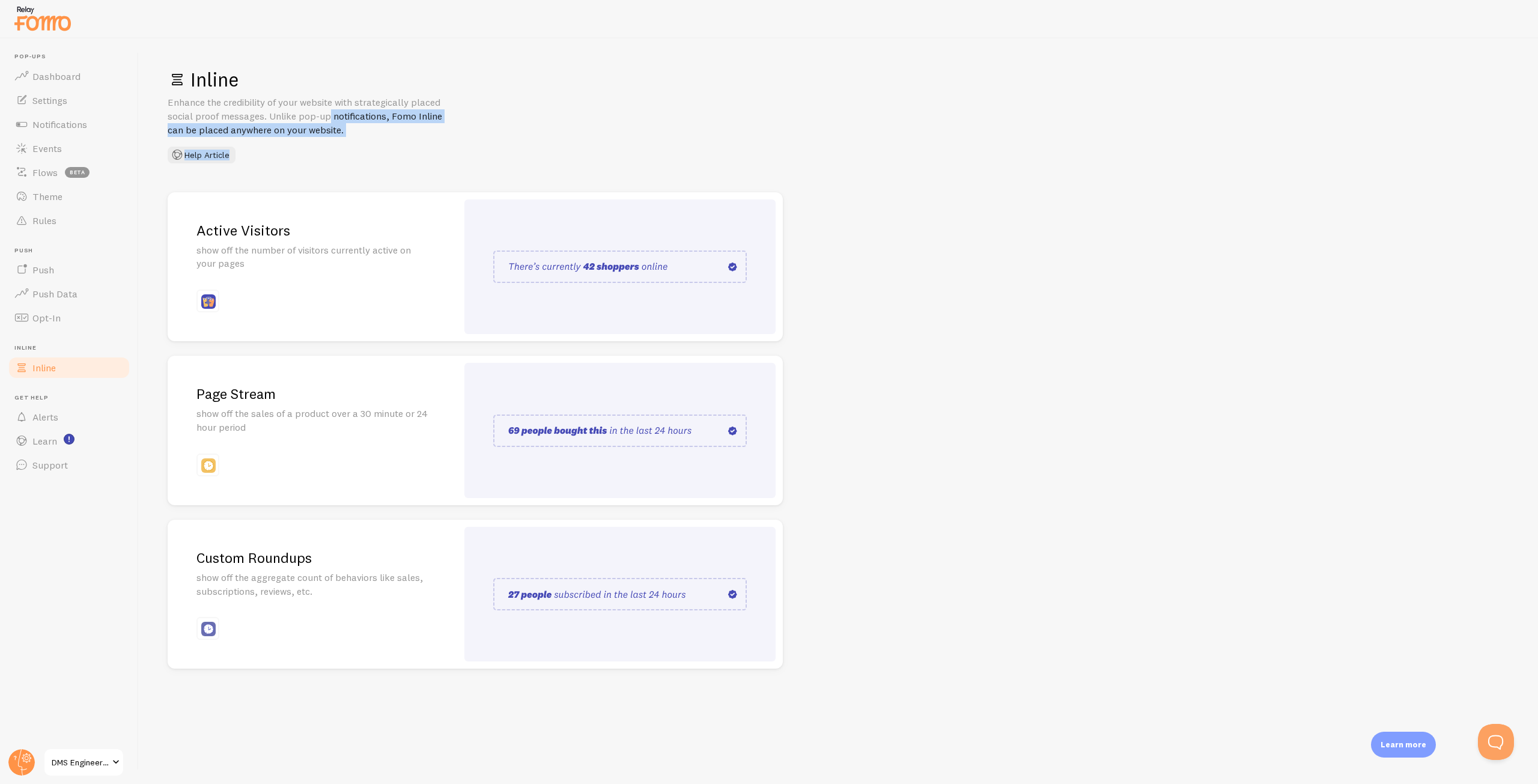
drag, startPoint x: 267, startPoint y: 115, endPoint x: 496, endPoint y: 137, distance: 230.1
click at [496, 137] on div "Inline Enhance the credibility of your website with strategically placed social…" at bounding box center [838, 115] width 1341 height 96
click at [506, 137] on div "Inline Enhance the credibility of your website with strategically placed social…" at bounding box center [838, 115] width 1341 height 96
click at [38, 167] on span "Flows" at bounding box center [45, 172] width 25 height 12
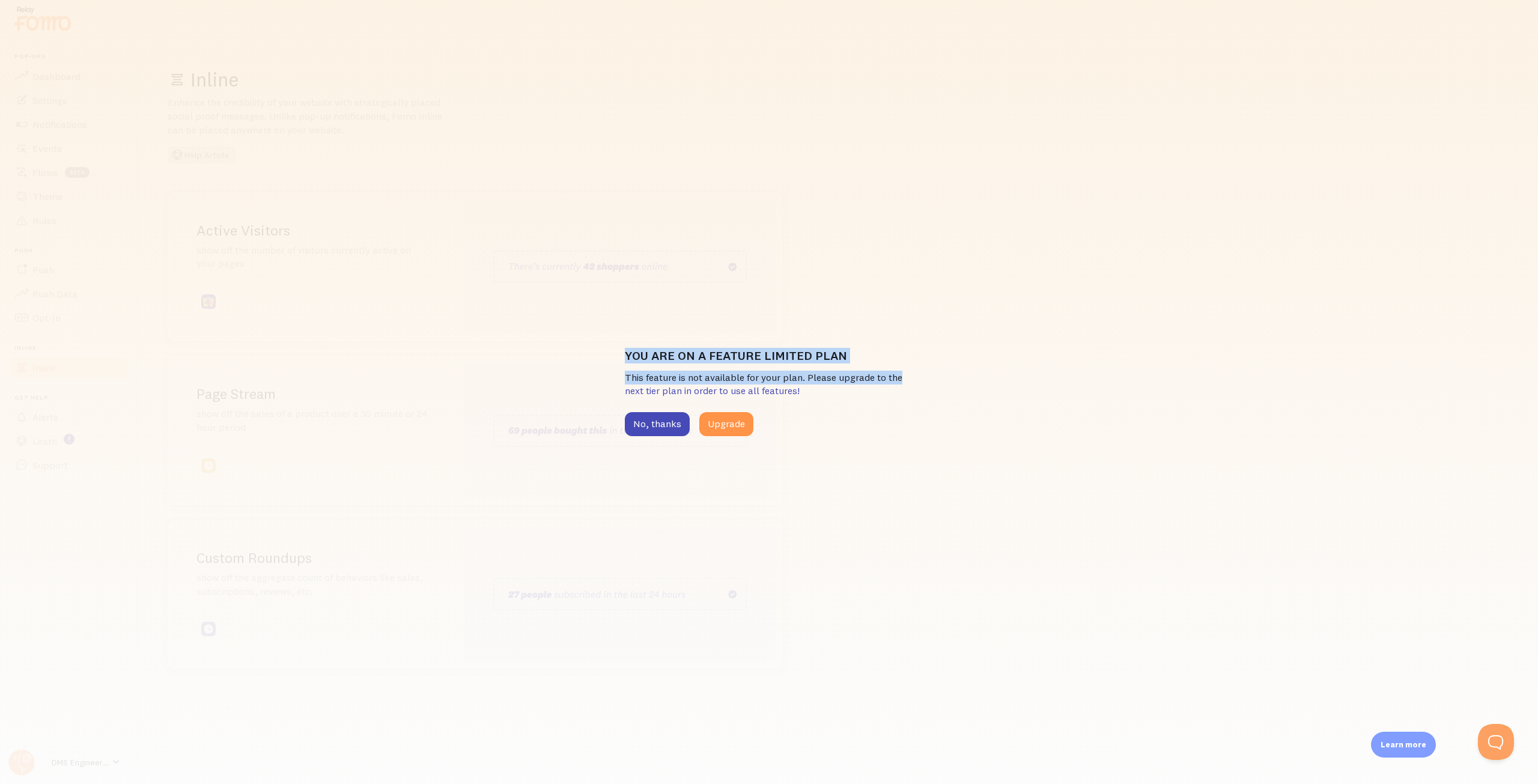
drag, startPoint x: 616, startPoint y: 359, endPoint x: 904, endPoint y: 377, distance: 288.6
click at [904, 377] on div "You are on a feature limited plan This feature is not available for your plan. …" at bounding box center [769, 392] width 1538 height 784
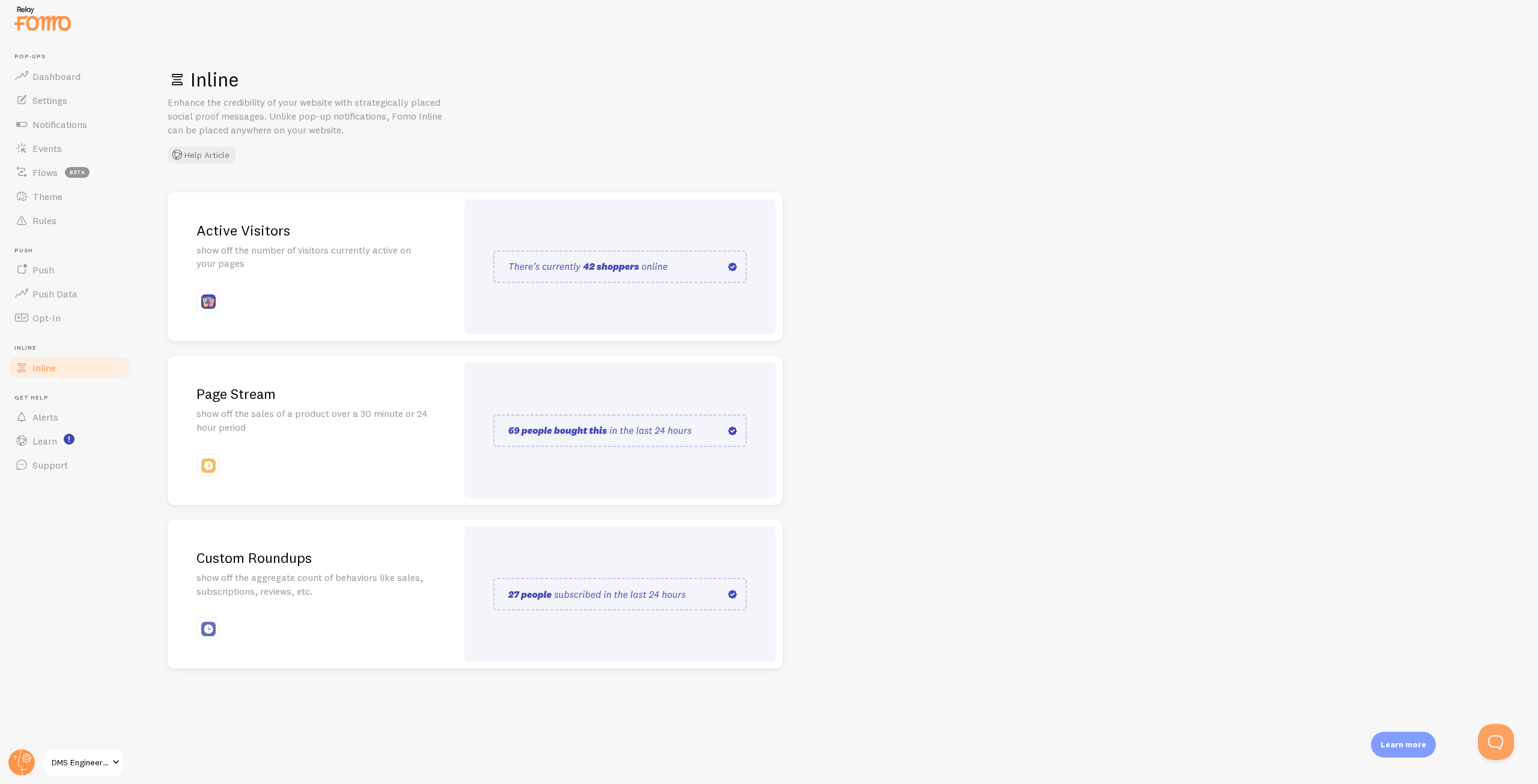
click at [864, 388] on div "Inline Enhance the credibility of your website with strategically placed social…" at bounding box center [838, 411] width 1399 height 746
click at [57, 65] on link "Dashboard" at bounding box center [69, 76] width 123 height 24
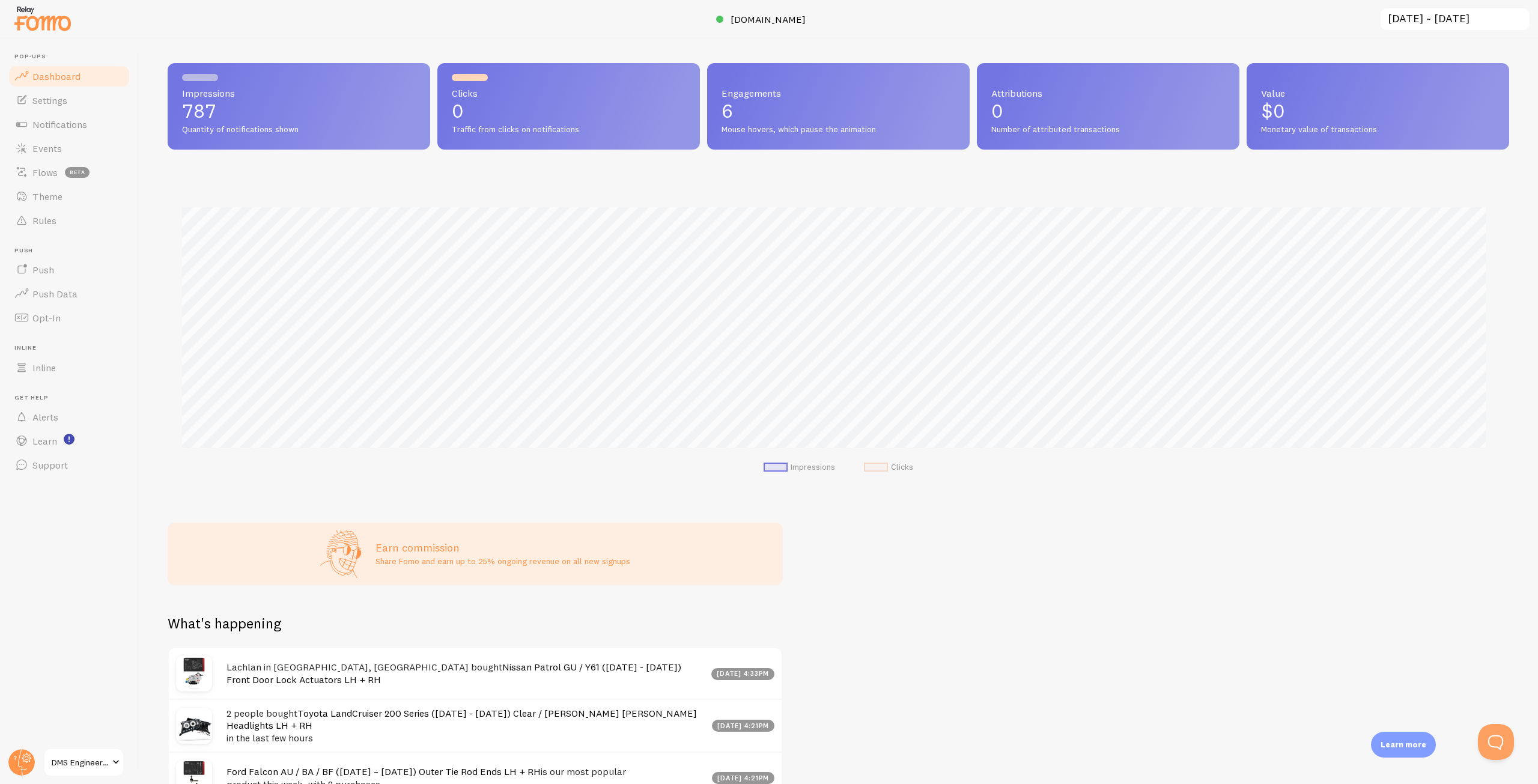
scroll to position [11, 0]
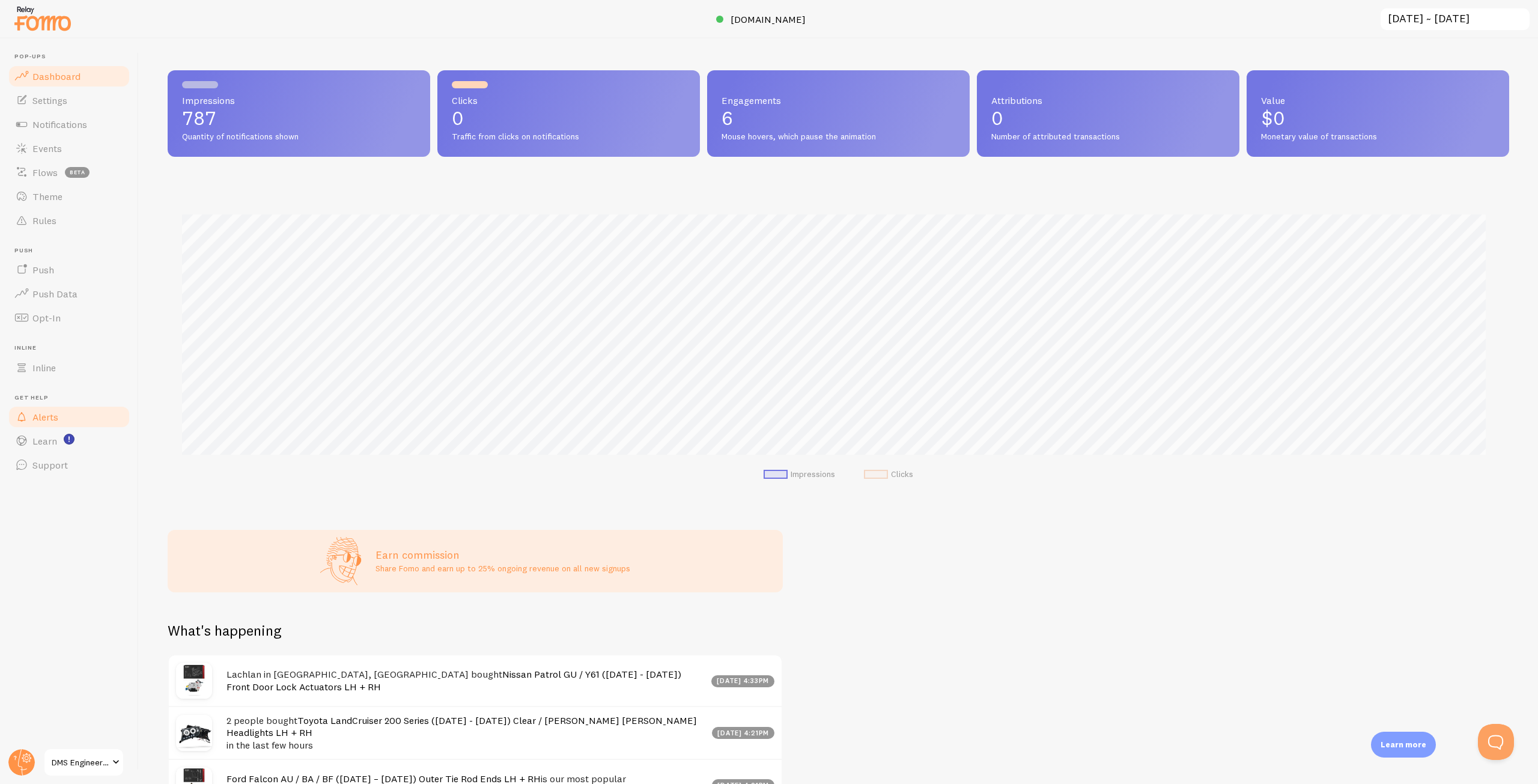
click at [57, 414] on span "Alerts" at bounding box center [45, 417] width 26 height 12
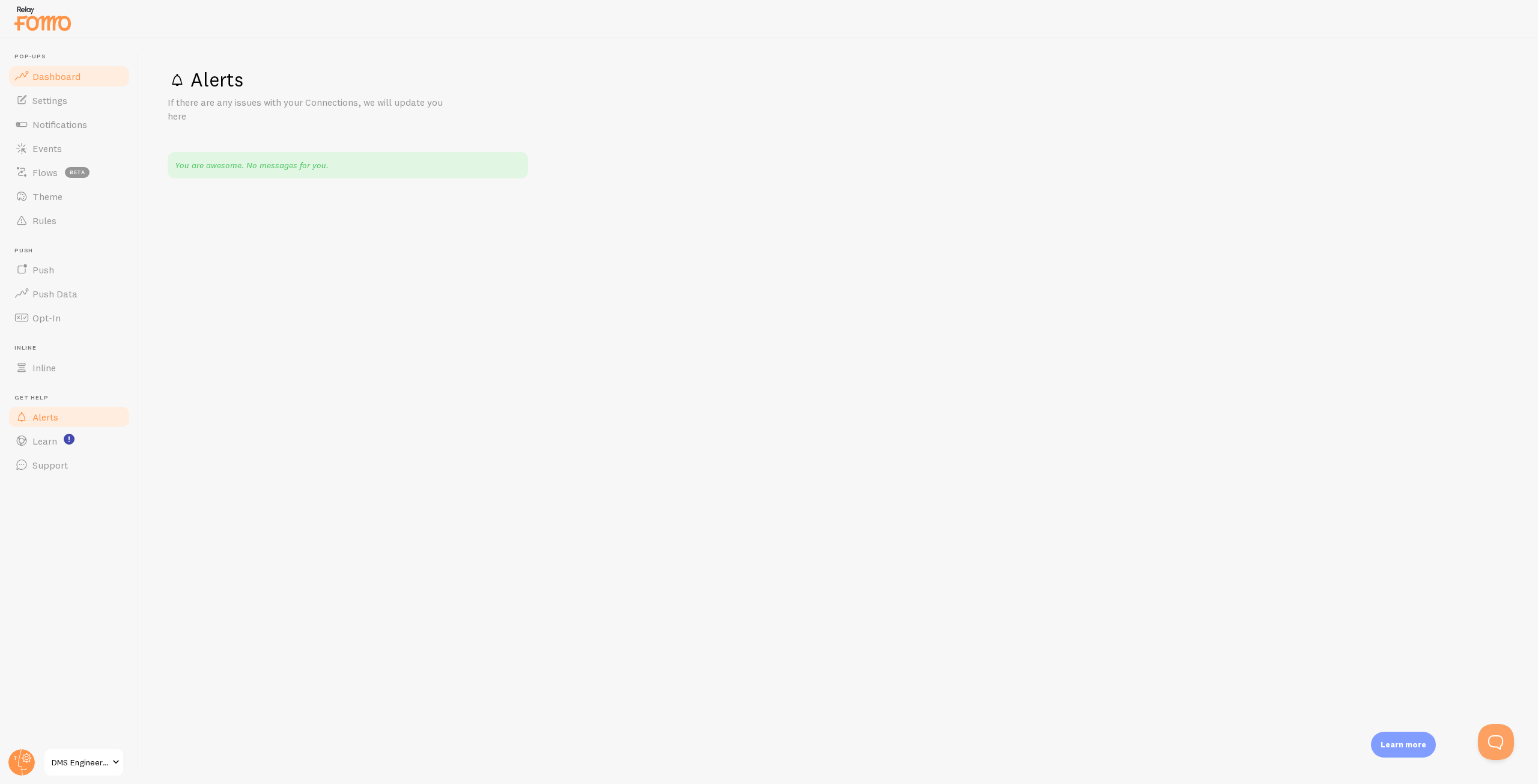
click at [36, 87] on link "Dashboard" at bounding box center [69, 76] width 123 height 24
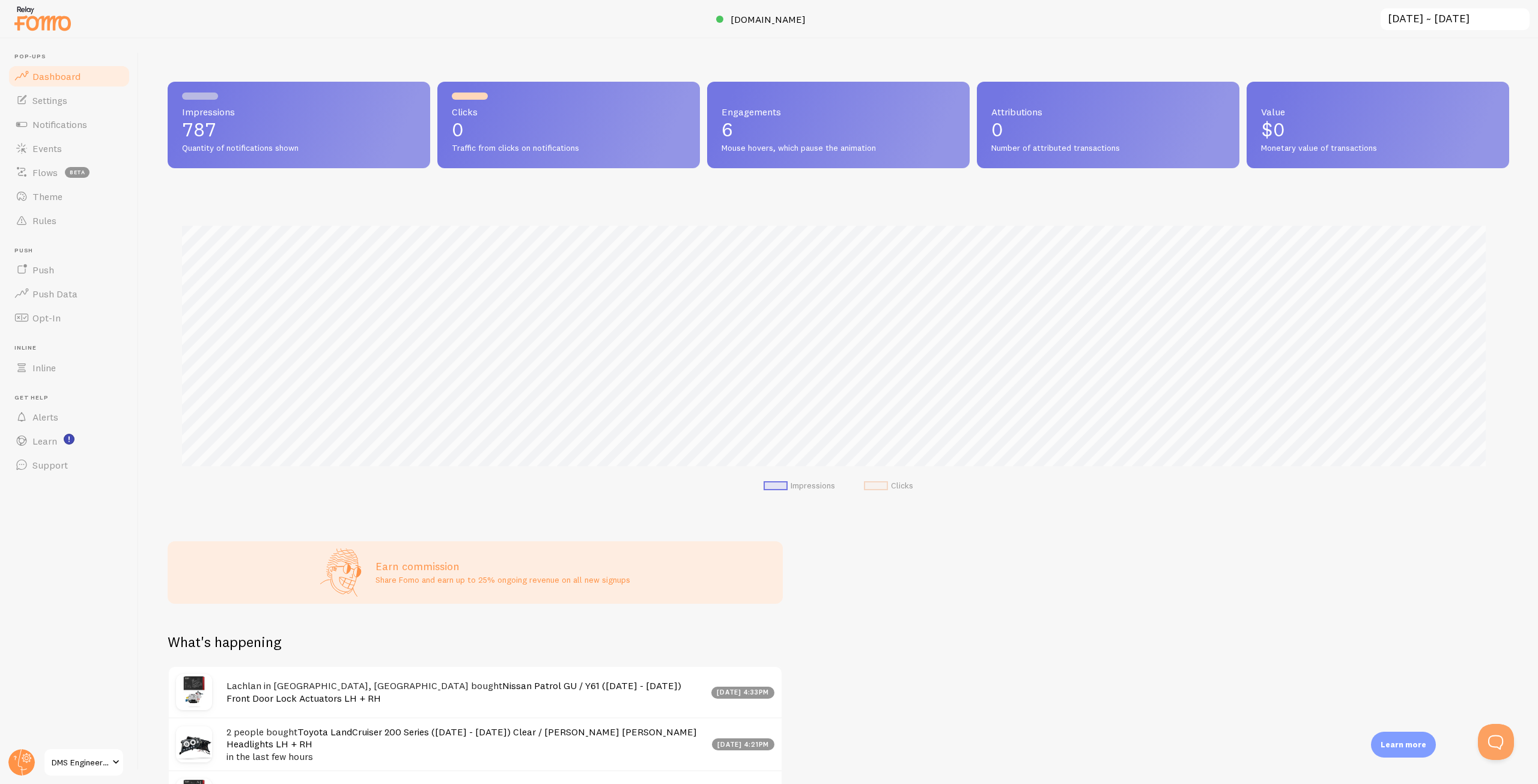
scroll to position [315, 1332]
click at [63, 91] on link "Settings" at bounding box center [69, 101] width 123 height 24
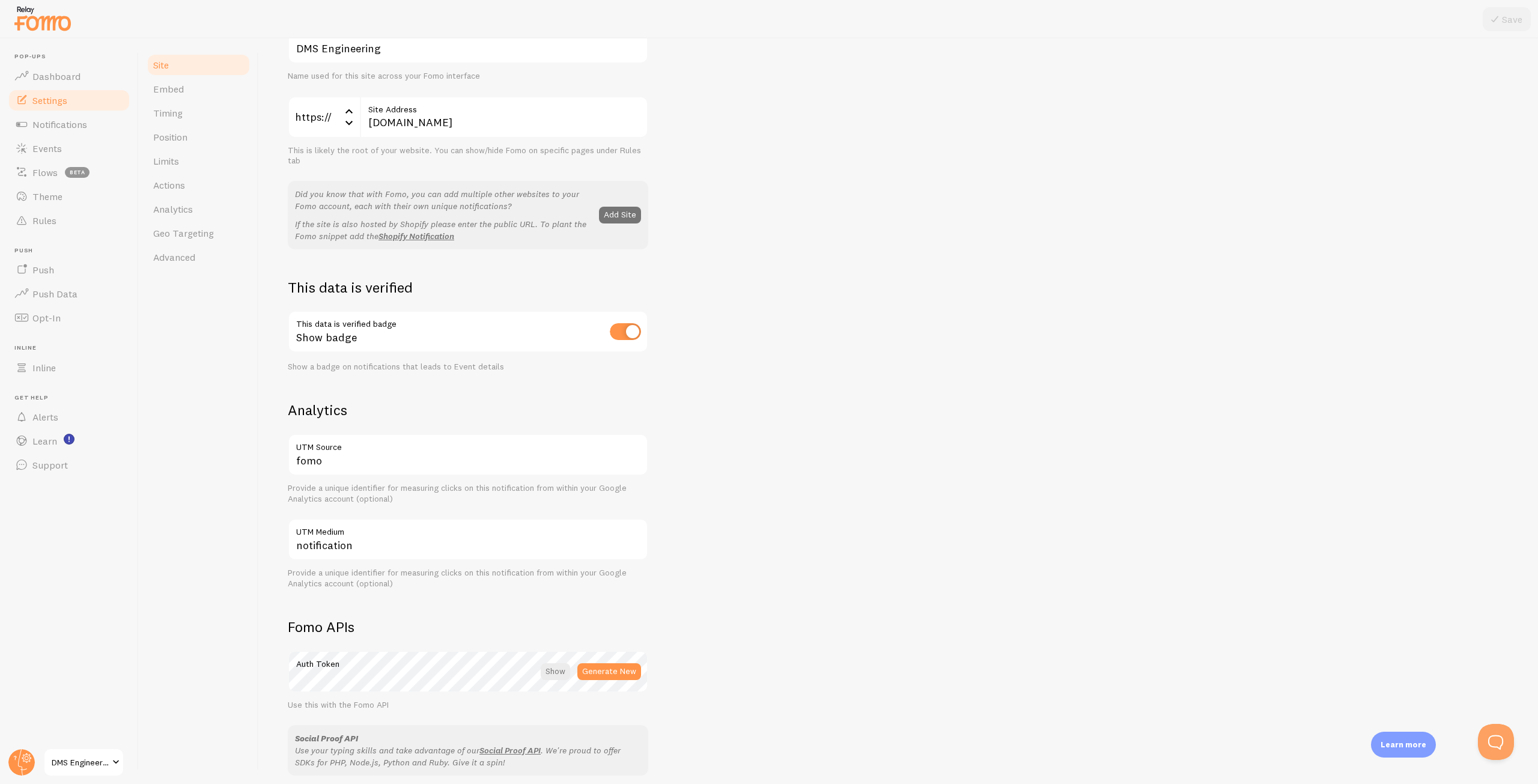
scroll to position [120, 0]
click at [624, 333] on input "checkbox" at bounding box center [626, 327] width 31 height 17
checkbox input "false"
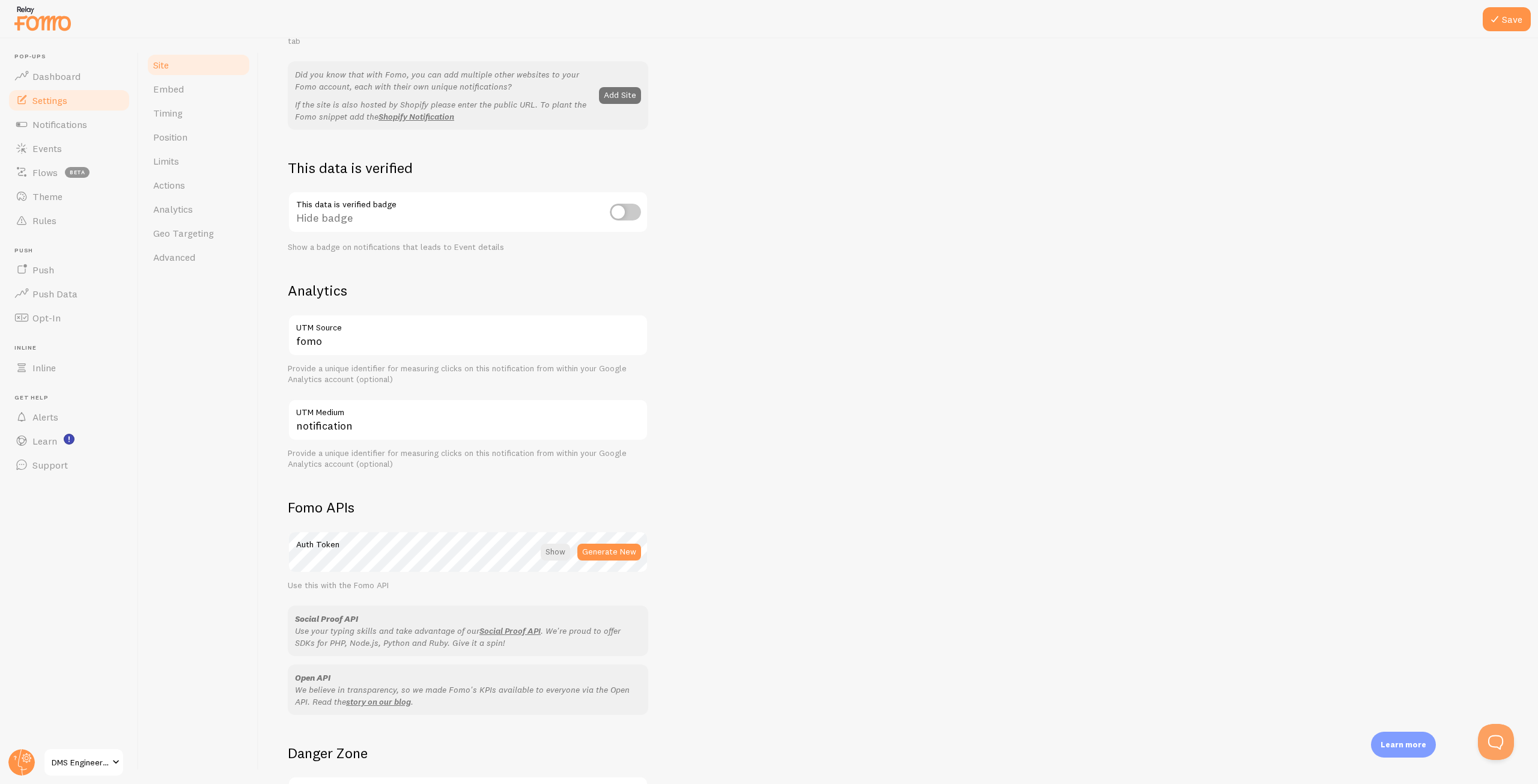
scroll to position [240, 0]
click at [1514, 28] on button "Save" at bounding box center [1506, 19] width 48 height 24
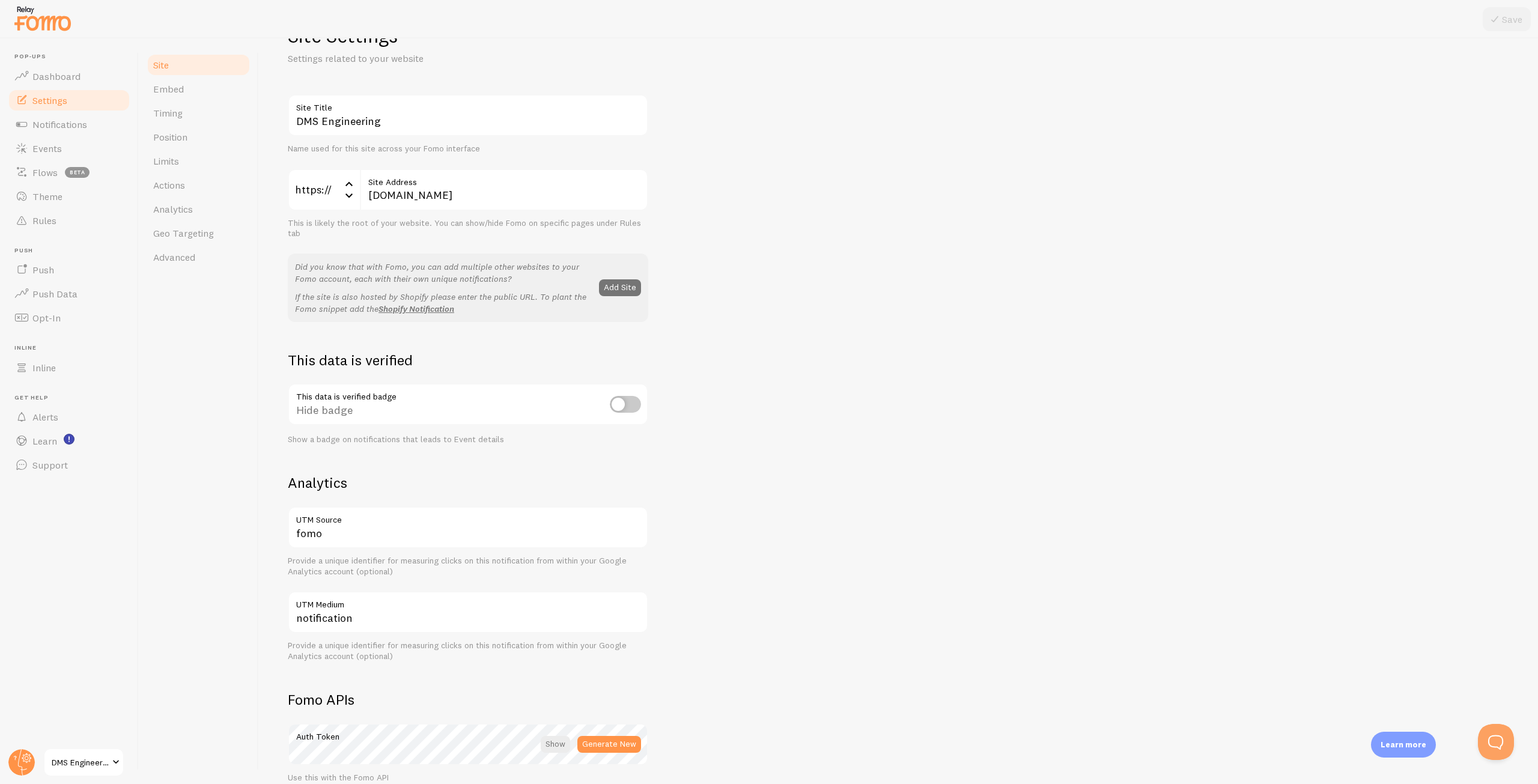
scroll to position [0, 0]
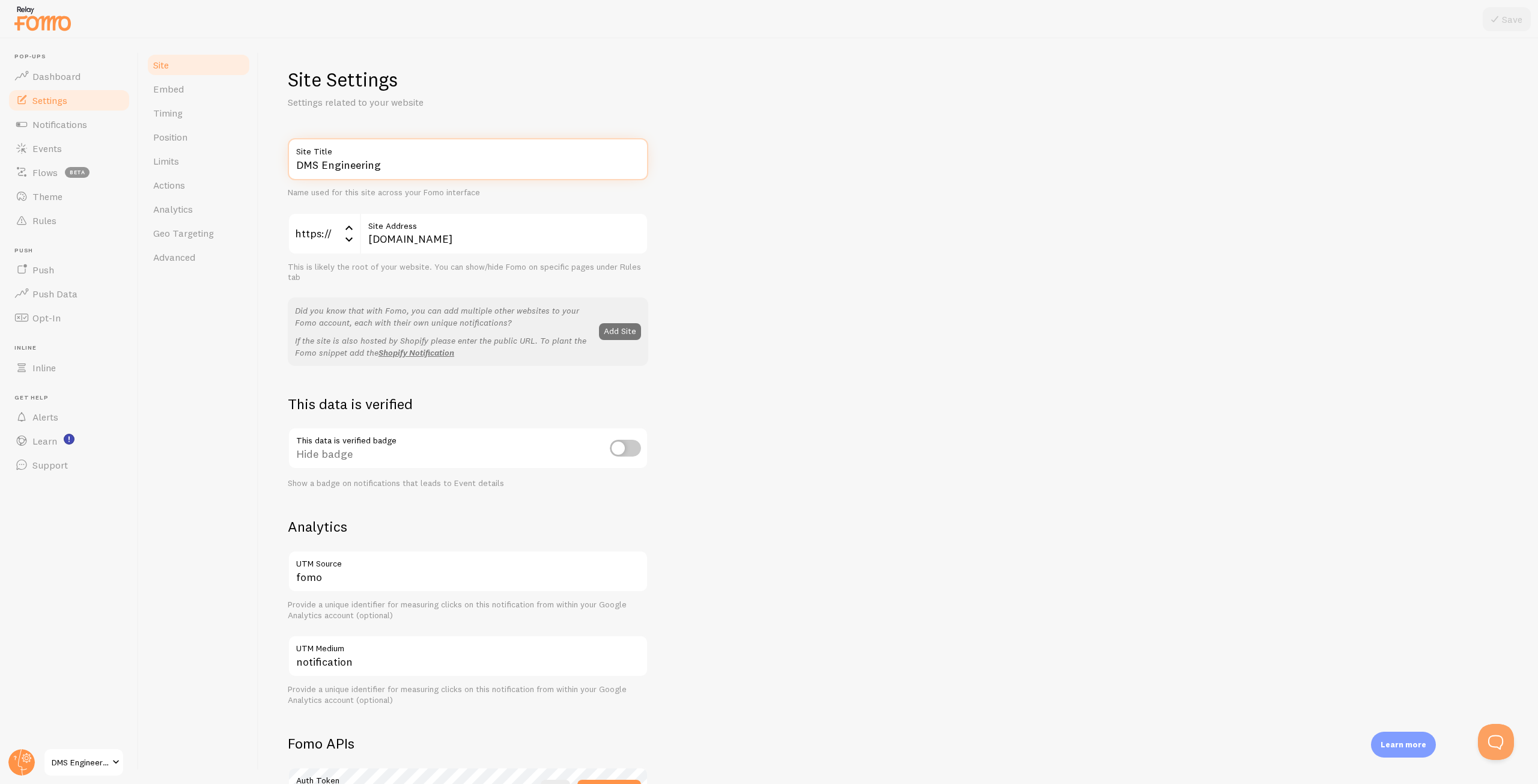
click at [451, 172] on input "DMS Engineering" at bounding box center [468, 159] width 361 height 42
drag, startPoint x: 821, startPoint y: 155, endPoint x: 518, endPoint y: 245, distance: 316.1
click at [815, 162] on div "DMS Engineering Site Title Name used for this site across your Fomo interface h…" at bounding box center [899, 544] width 1222 height 813
click at [500, 240] on input "[DOMAIN_NAME]" at bounding box center [504, 234] width 288 height 42
click at [956, 247] on div "DMS Engineering Site Title Name used for this site across your Fomo interface h…" at bounding box center [899, 544] width 1222 height 813
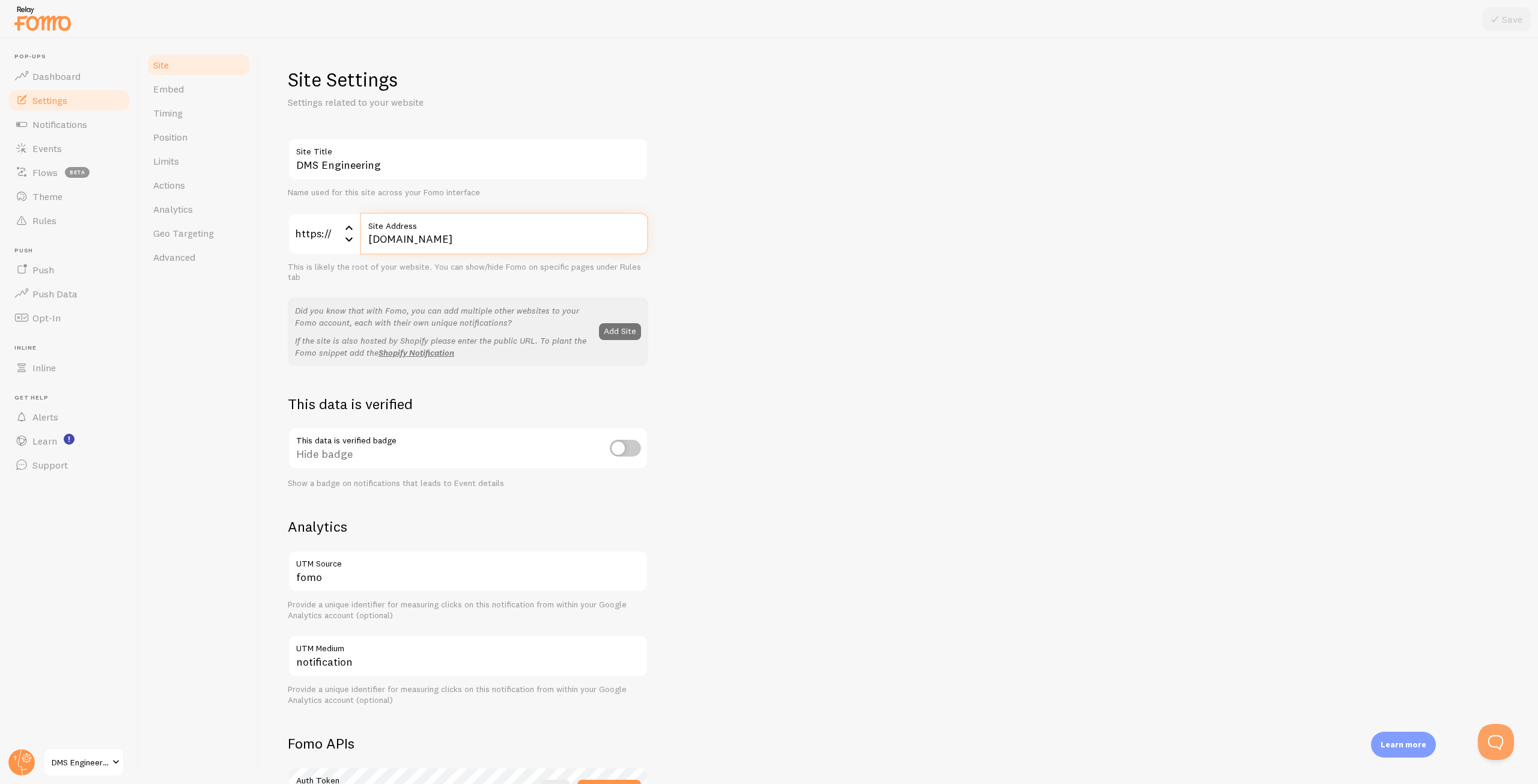
click at [548, 236] on input "[DOMAIN_NAME]" at bounding box center [504, 234] width 288 height 42
click at [527, 239] on input "[DOMAIN_NAME]" at bounding box center [504, 234] width 288 height 42
type input "[DOMAIN_NAME]"
drag, startPoint x: 858, startPoint y: 168, endPoint x: 857, endPoint y: 149, distance: 19.0
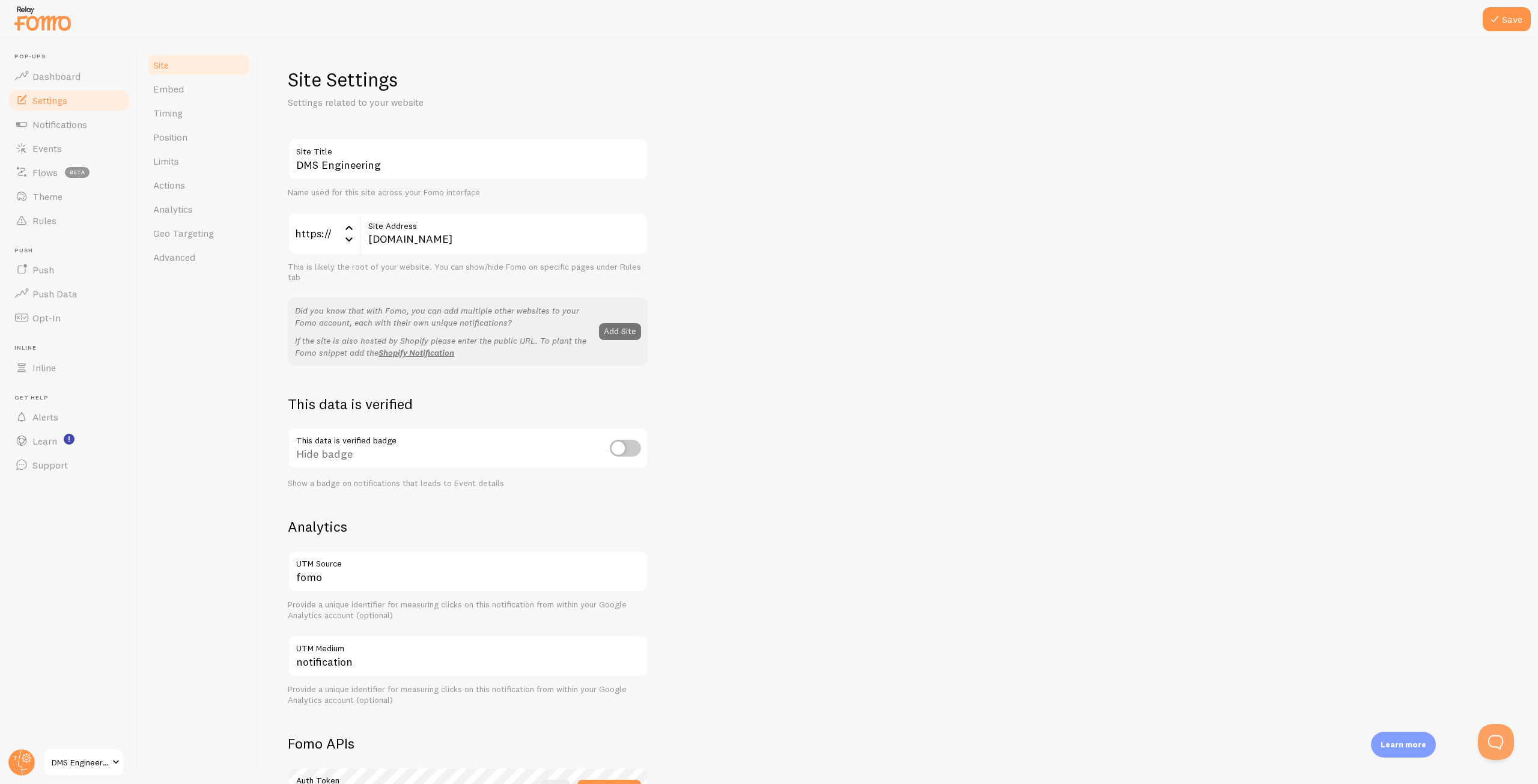
drag, startPoint x: 857, startPoint y: 149, endPoint x: 723, endPoint y: 157, distance: 134.2
click at [723, 157] on div "DMS Engineering Site Title Name used for this site across your Fomo interface h…" at bounding box center [899, 544] width 1222 height 813
click at [1498, 17] on icon at bounding box center [1495, 19] width 15 height 15
click at [192, 84] on link "Embed" at bounding box center [198, 89] width 105 height 24
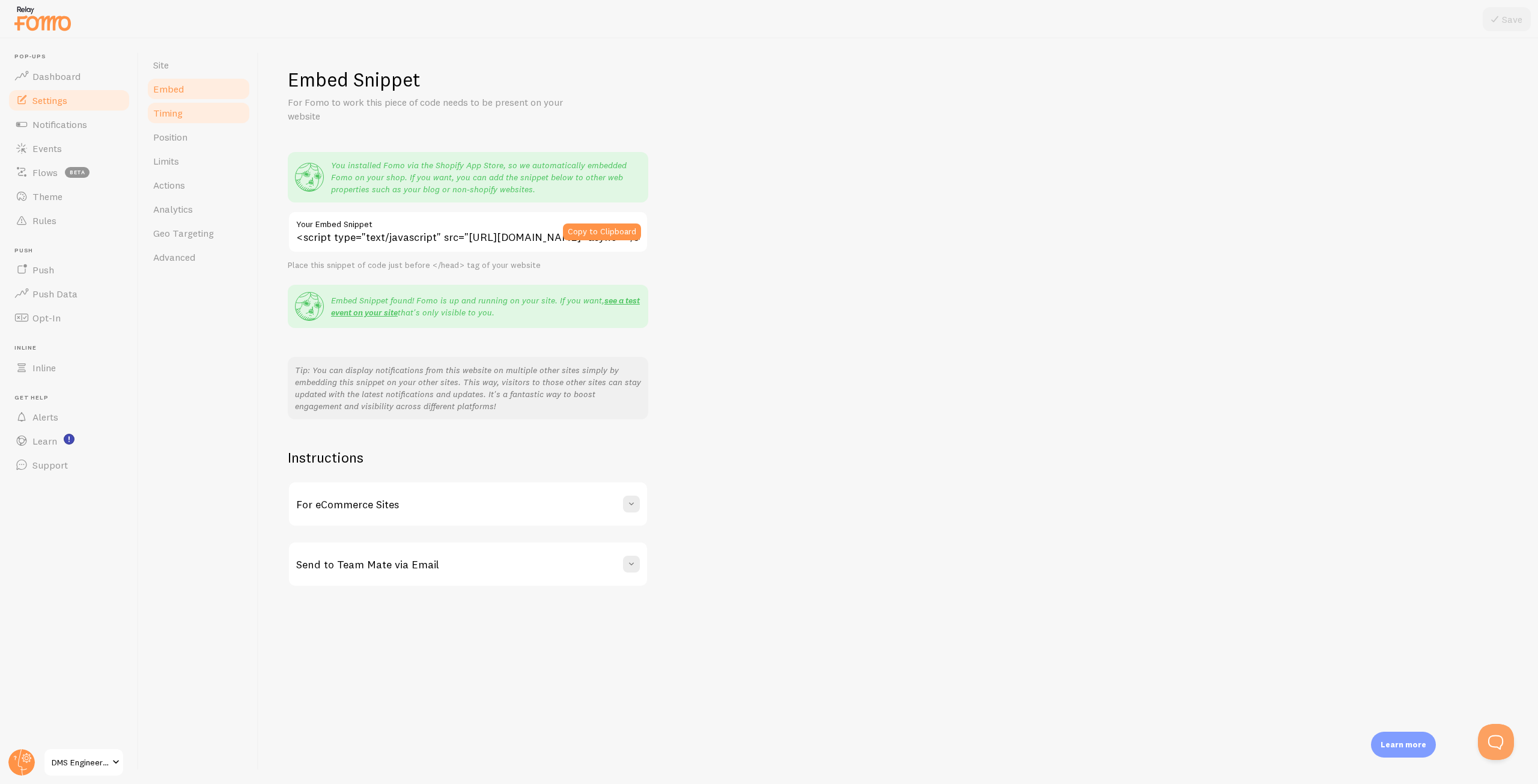
click at [184, 119] on link "Timing" at bounding box center [198, 113] width 105 height 24
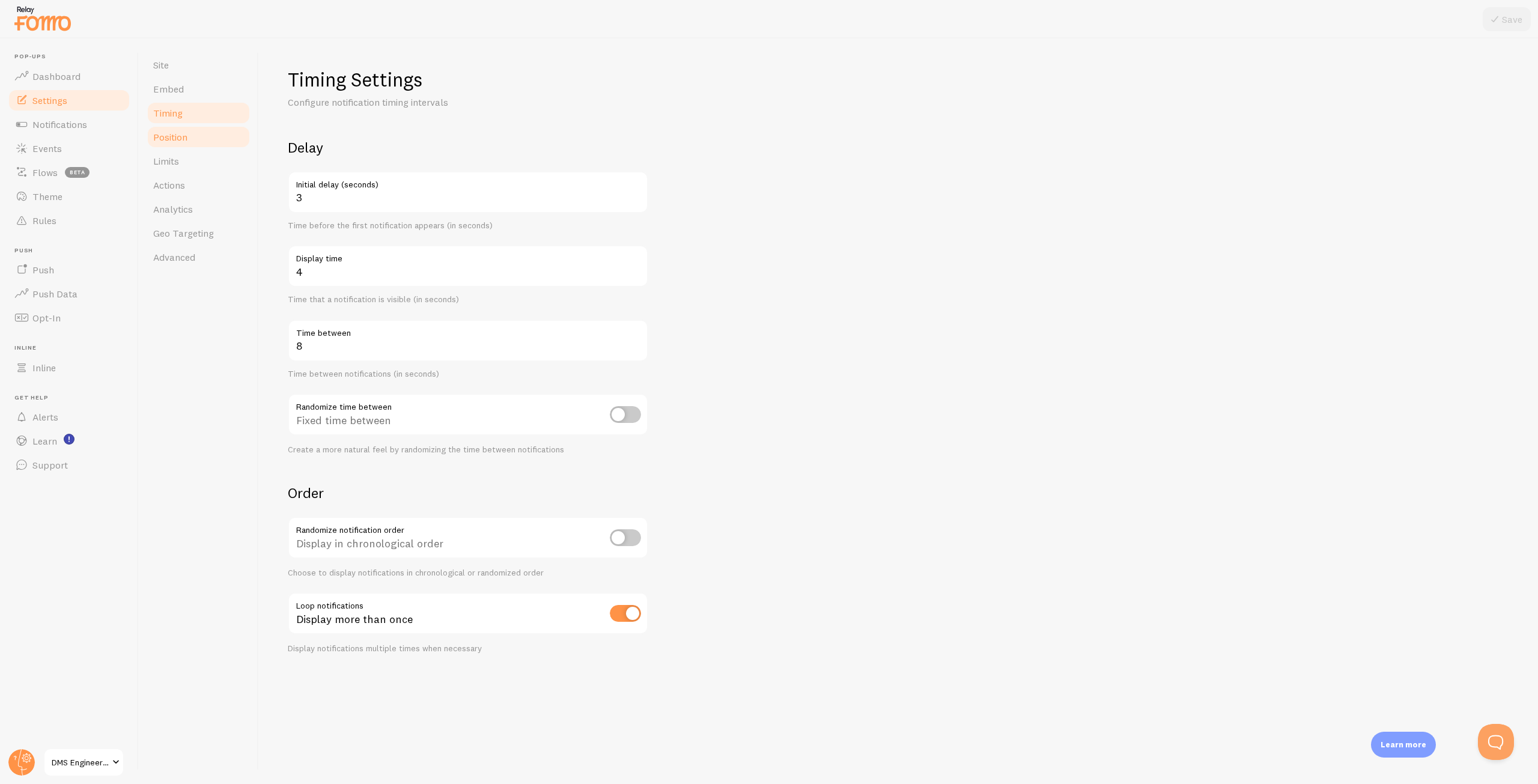
click at [184, 137] on span "Position" at bounding box center [171, 136] width 34 height 12
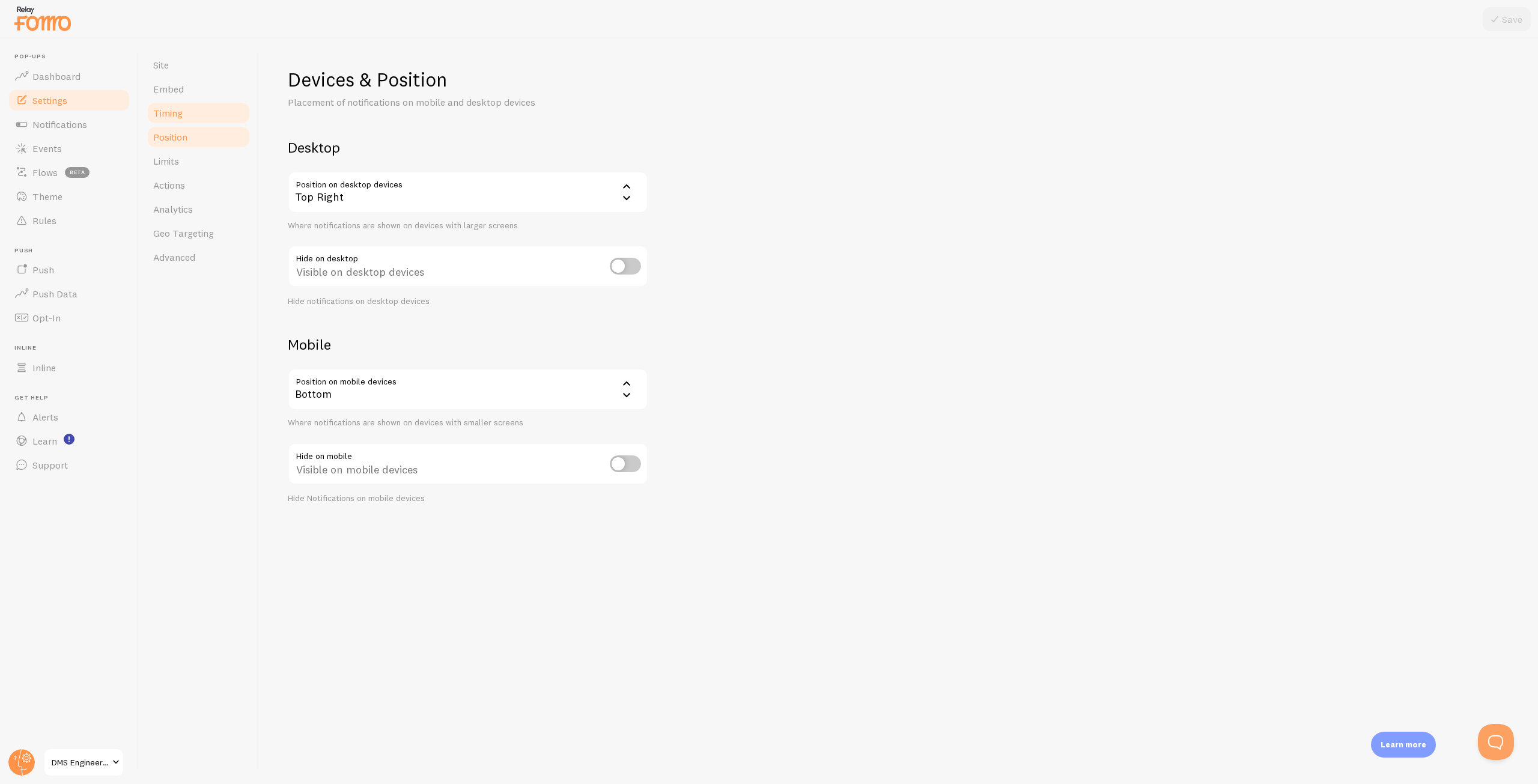
click at [193, 106] on link "Timing" at bounding box center [198, 113] width 105 height 24
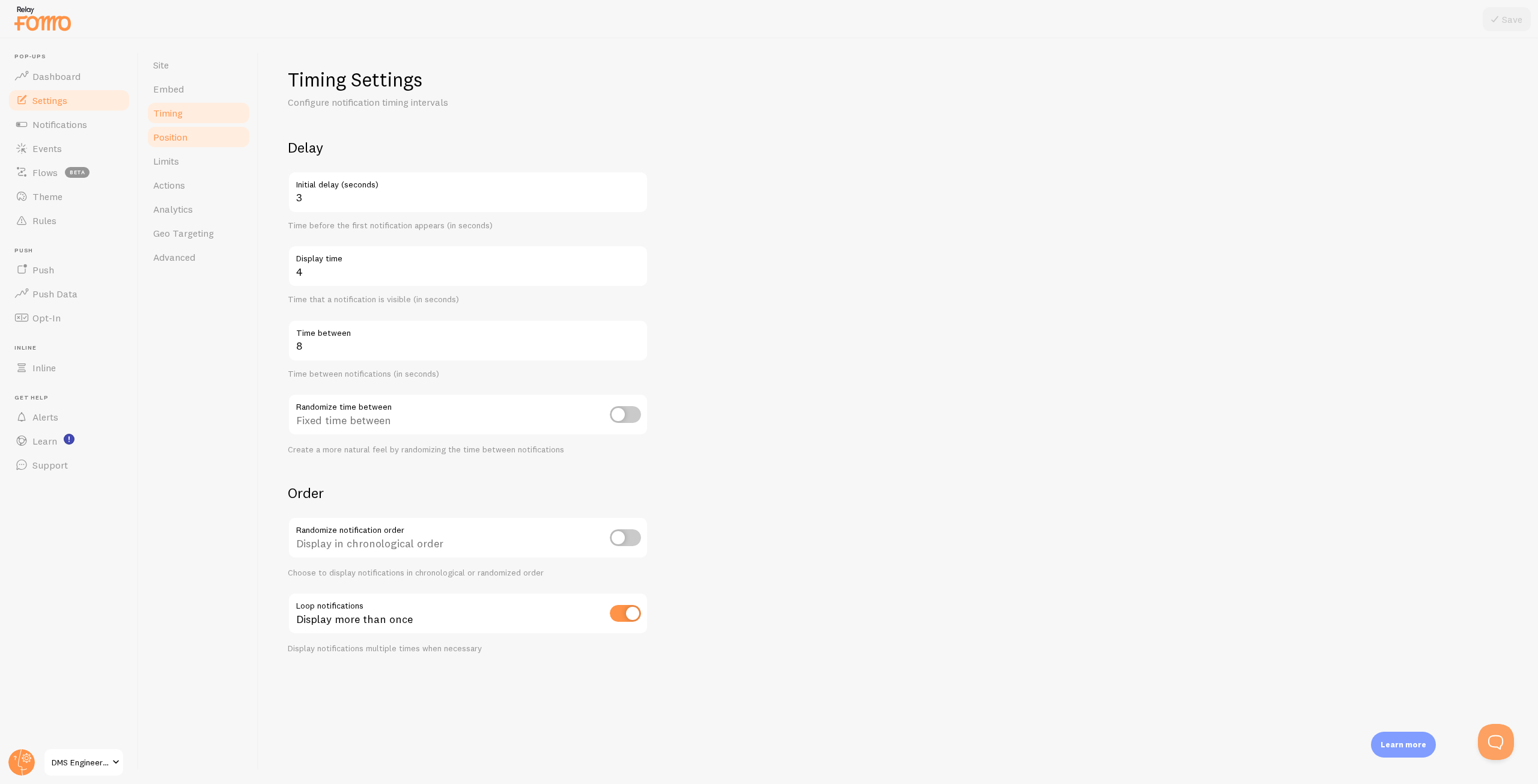
click at [195, 145] on link "Position" at bounding box center [198, 137] width 105 height 24
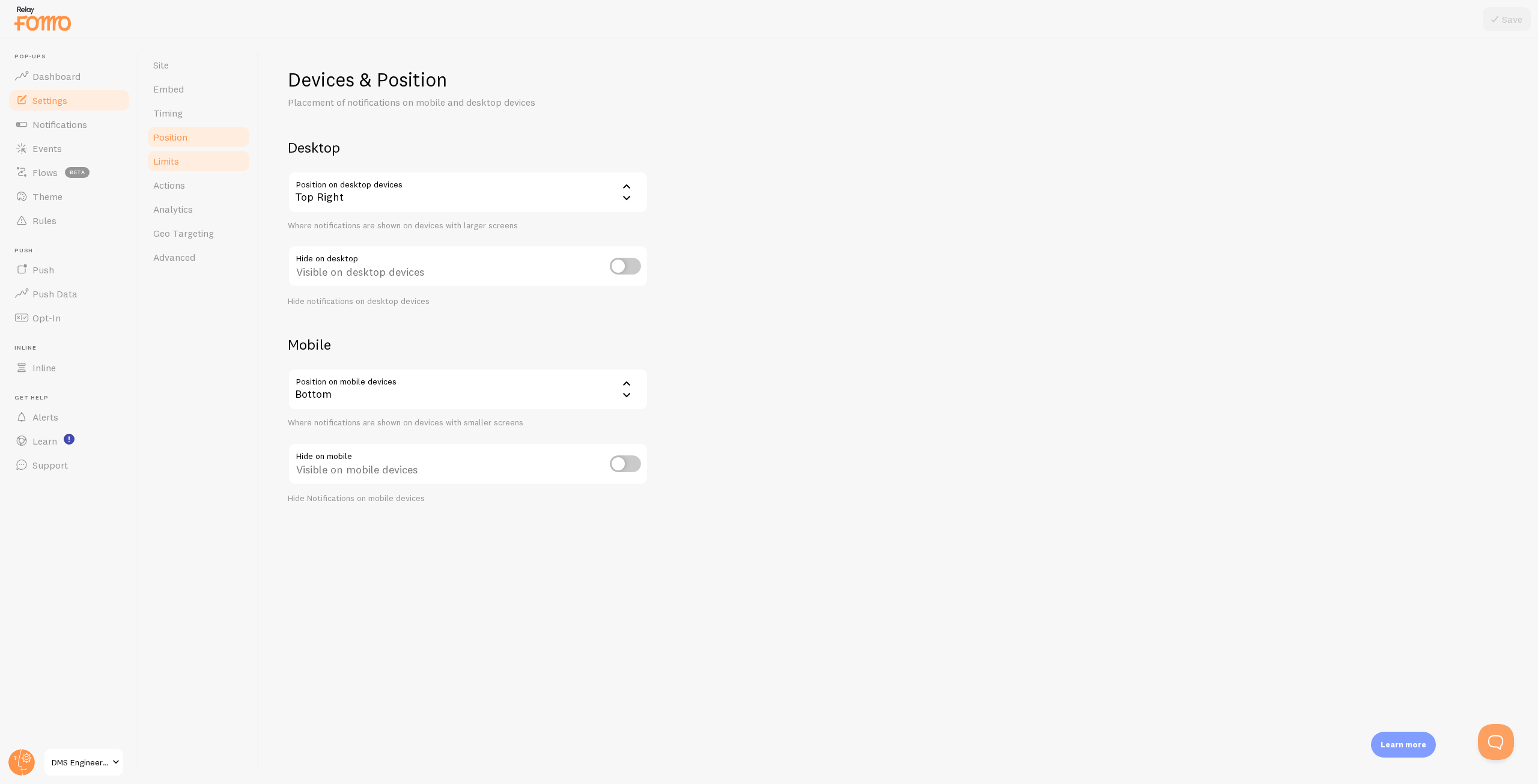
click at [190, 165] on link "Limits" at bounding box center [198, 161] width 105 height 24
click at [193, 148] on link "Position" at bounding box center [198, 137] width 105 height 24
click at [198, 165] on link "Limits" at bounding box center [198, 161] width 105 height 24
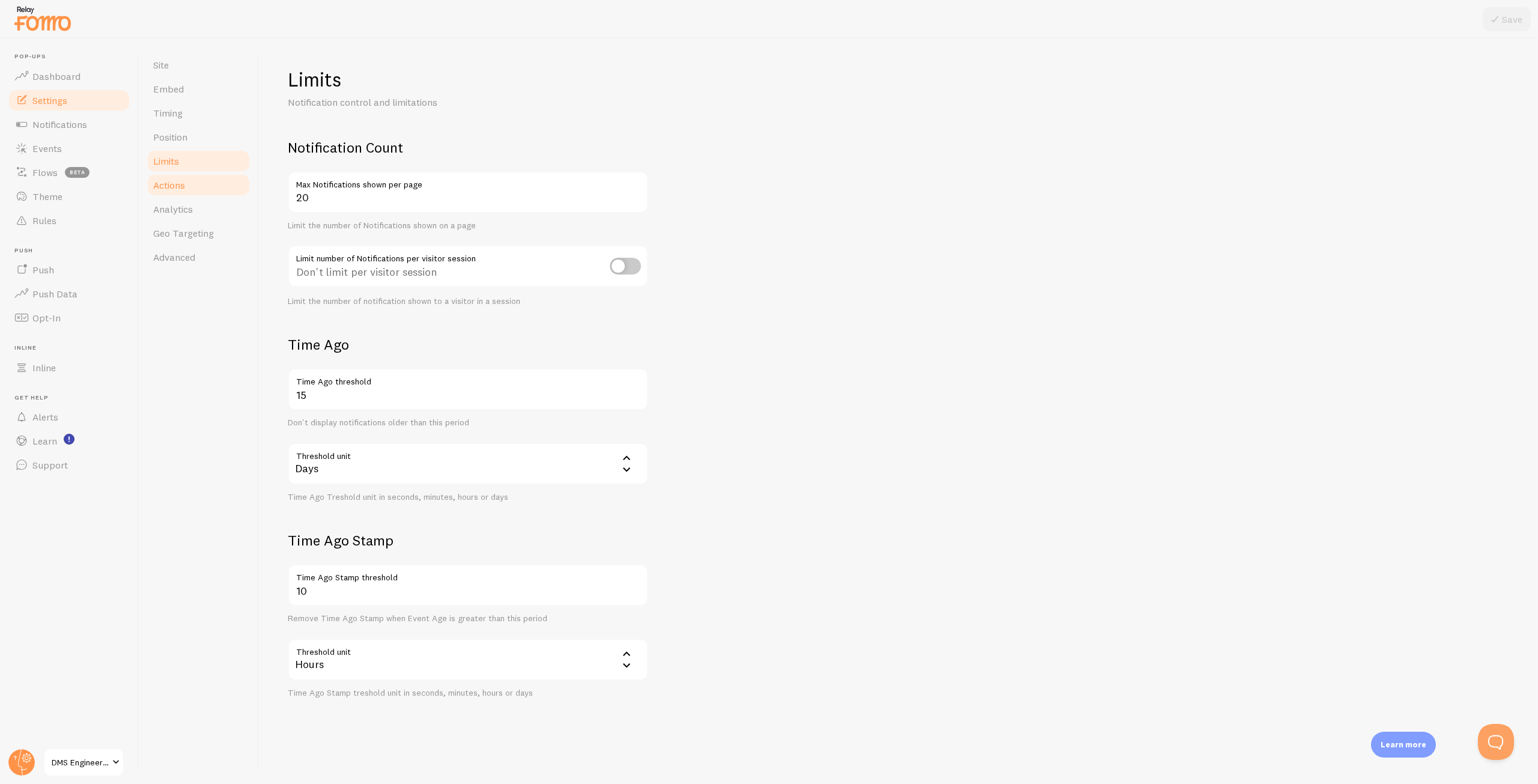
click at [197, 190] on link "Actions" at bounding box center [198, 185] width 105 height 24
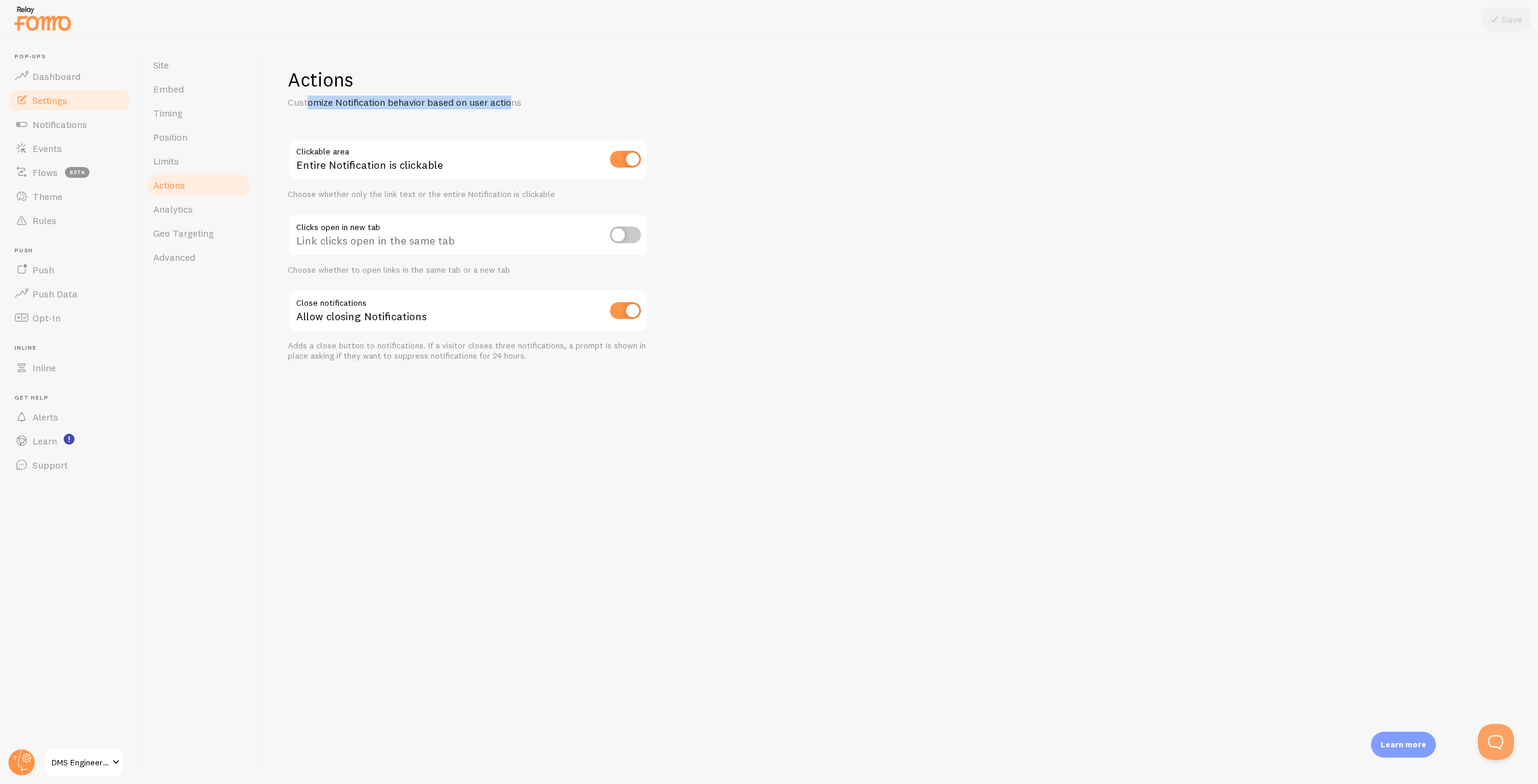
drag, startPoint x: 492, startPoint y: 107, endPoint x: 310, endPoint y: 106, distance: 182.0
click at [310, 106] on p "Customize Notification behavior based on user actions" at bounding box center [431, 102] width 288 height 14
click at [554, 111] on div "Actions Customize Notification behavior based on user actions Clickable area En…" at bounding box center [468, 214] width 361 height 294
click at [210, 214] on link "Analytics" at bounding box center [198, 210] width 105 height 24
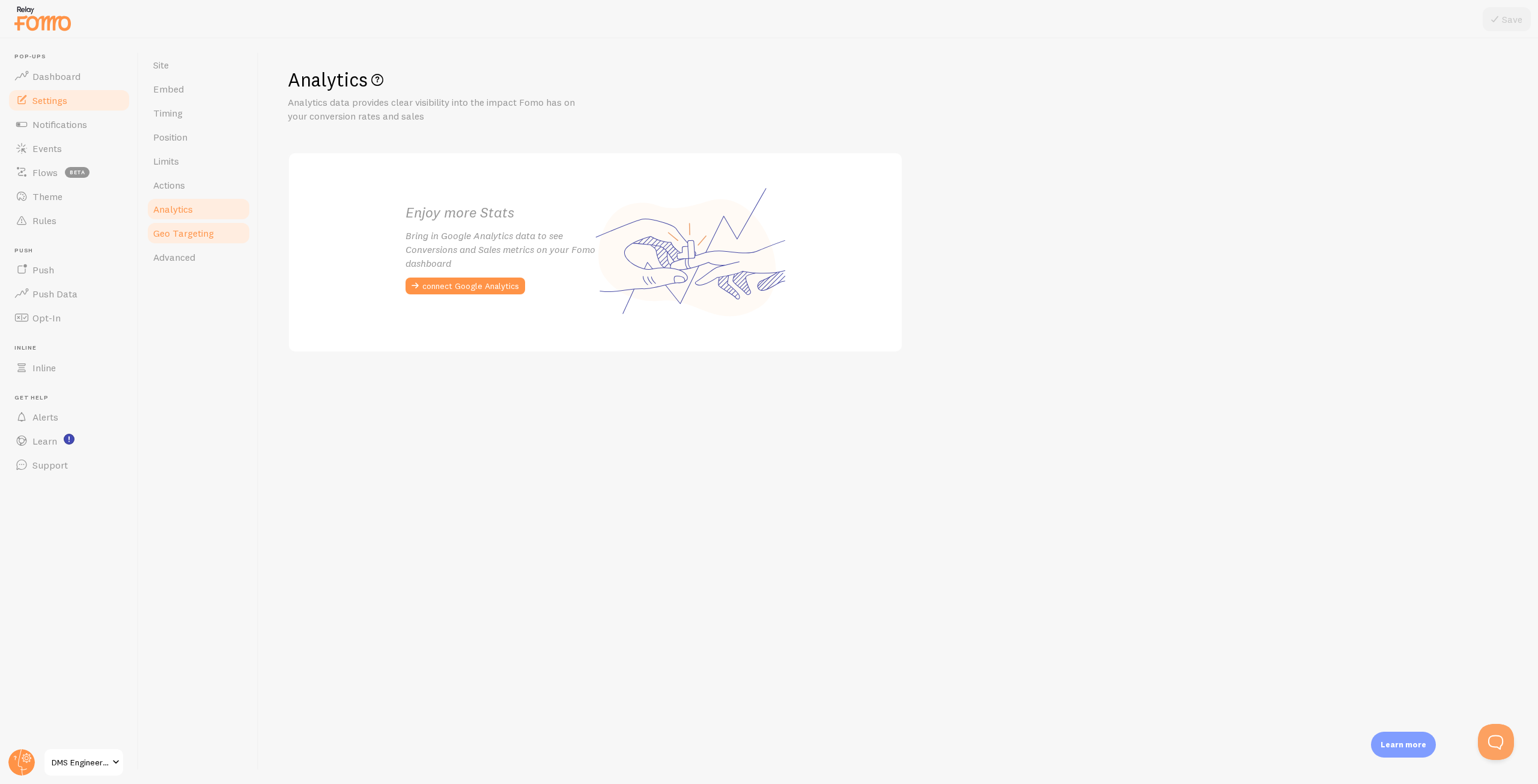
click at [210, 232] on span "Geo Targeting" at bounding box center [184, 233] width 61 height 12
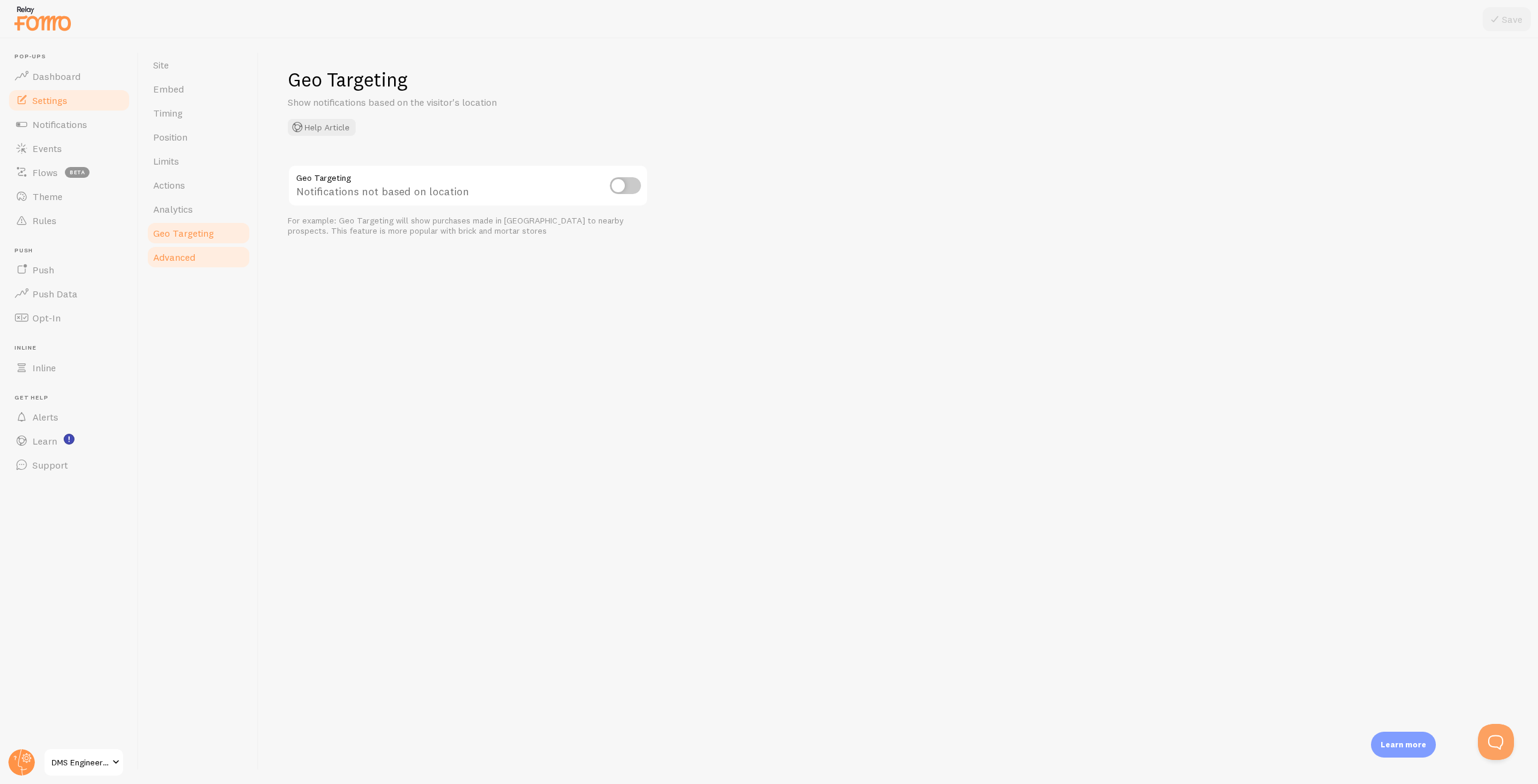
click at [201, 253] on link "Advanced" at bounding box center [198, 258] width 105 height 24
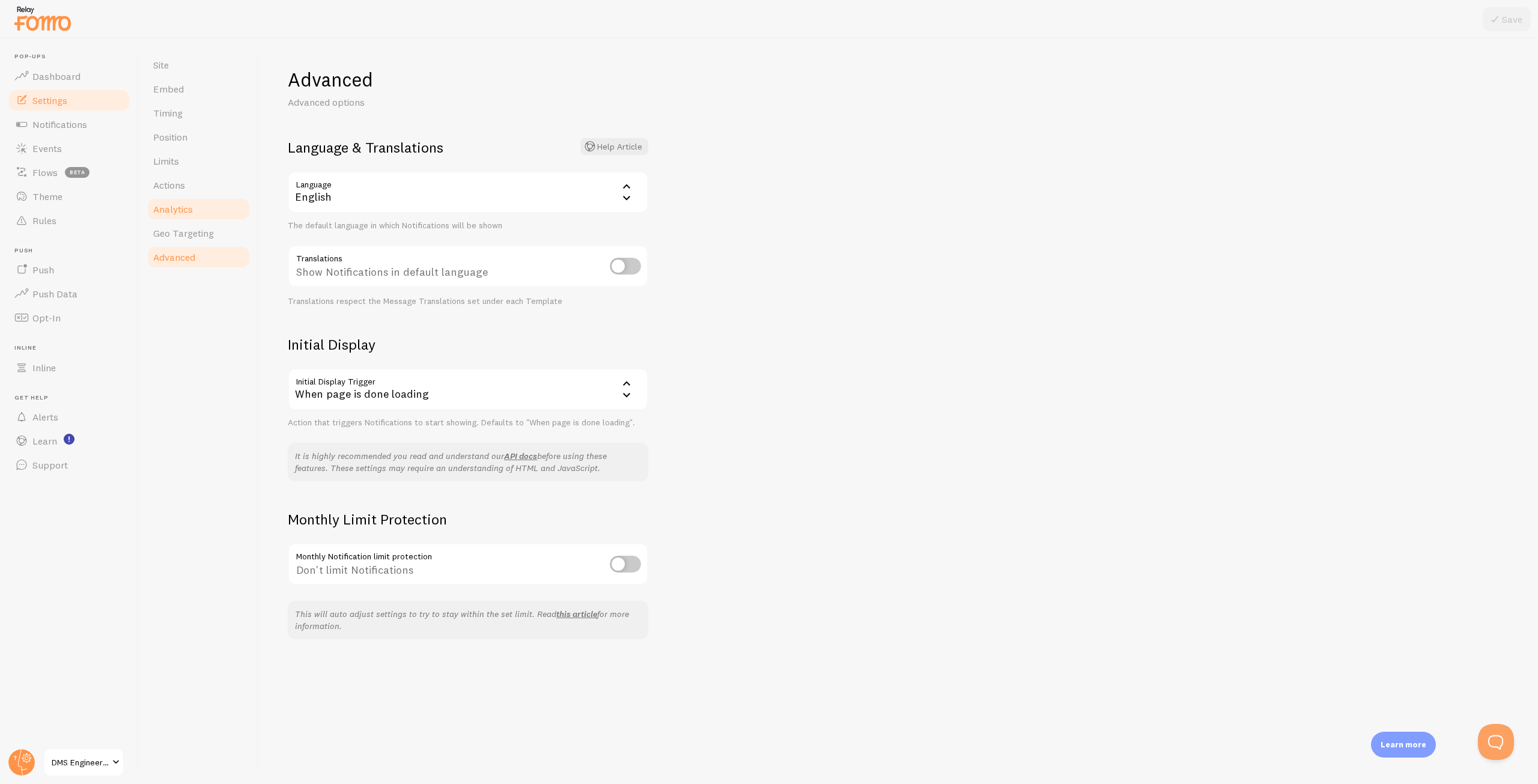
click at [206, 206] on link "Analytics" at bounding box center [198, 210] width 105 height 24
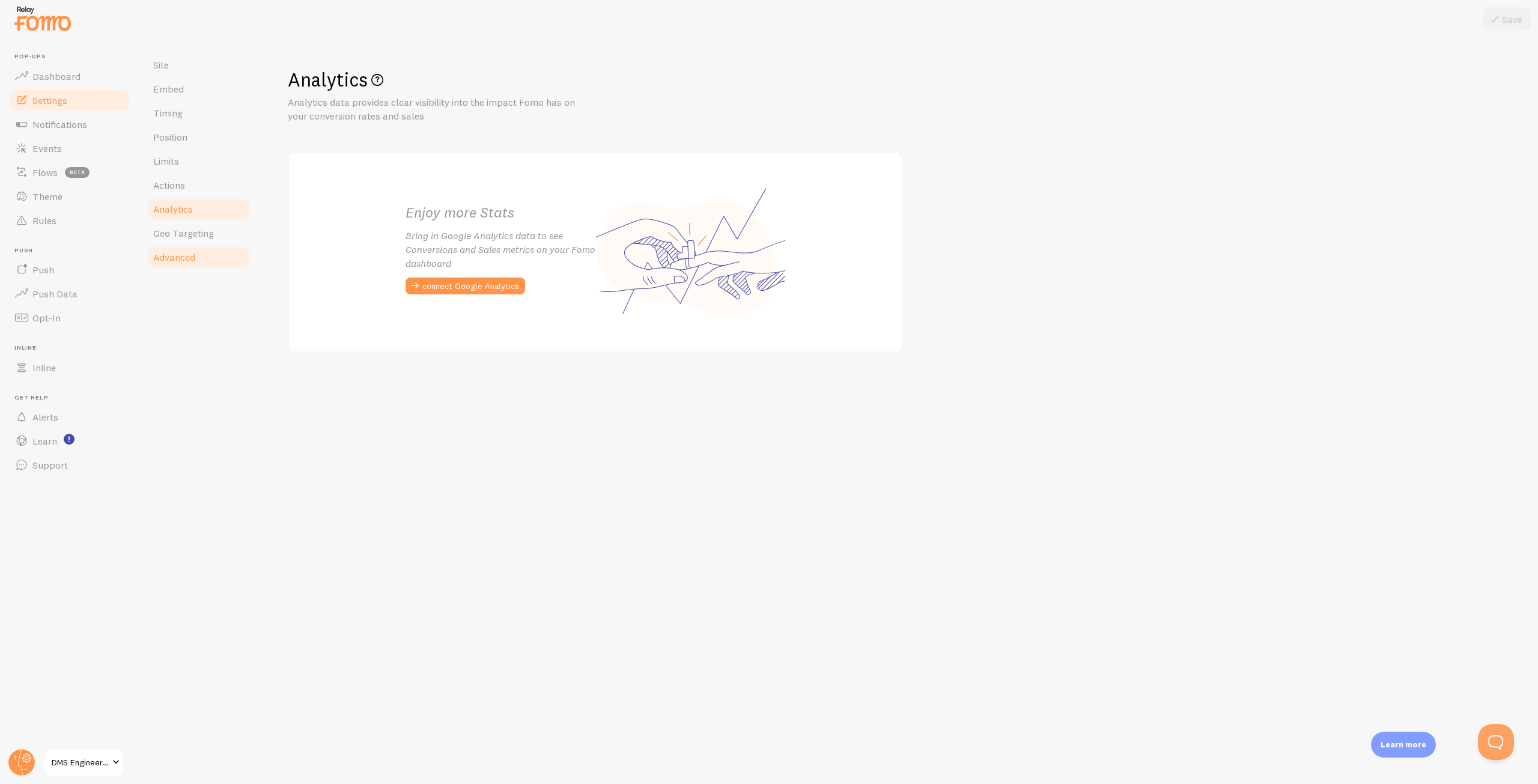
click at [204, 268] on link "Advanced" at bounding box center [198, 258] width 105 height 24
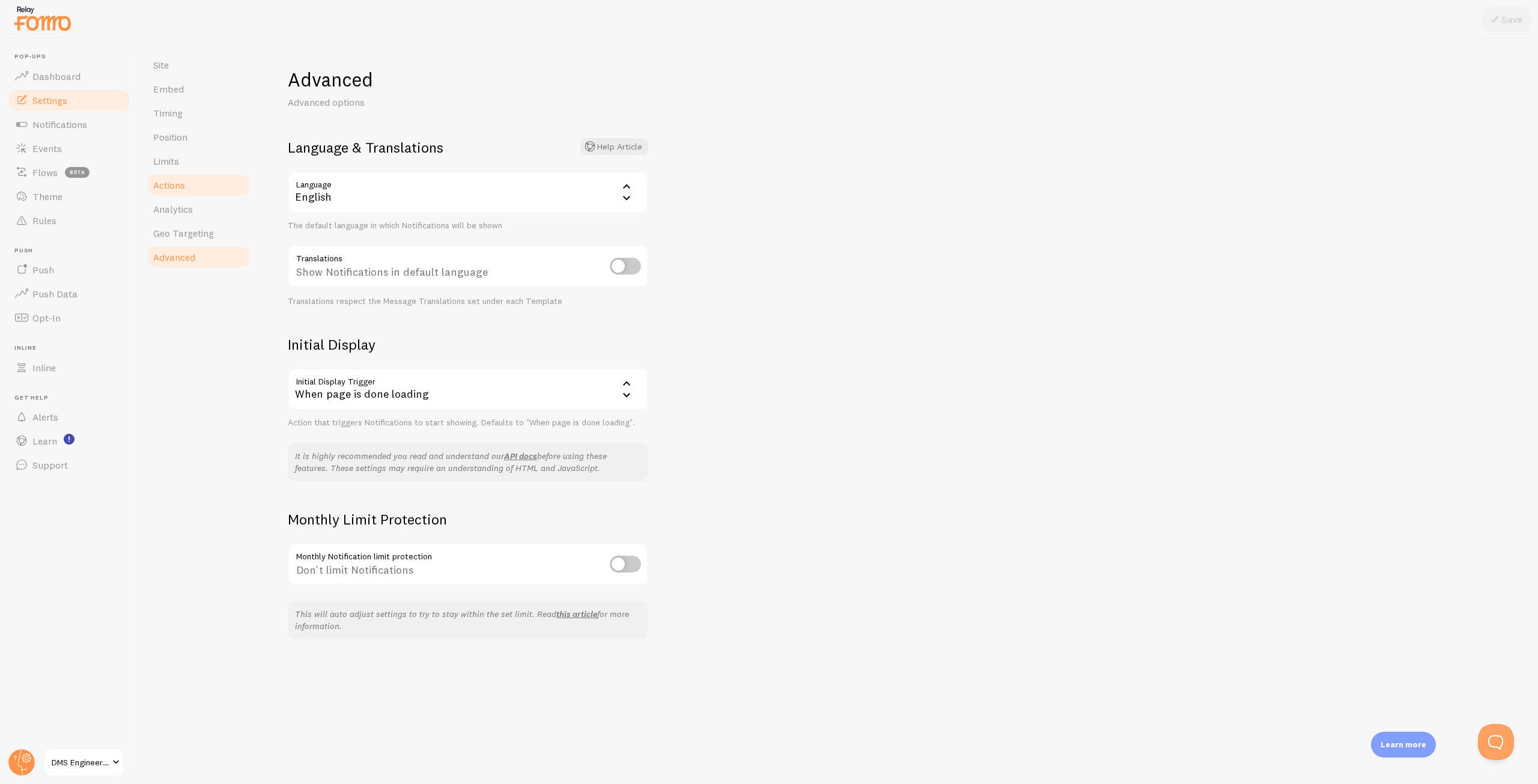
click at [206, 197] on link "Actions" at bounding box center [198, 185] width 105 height 24
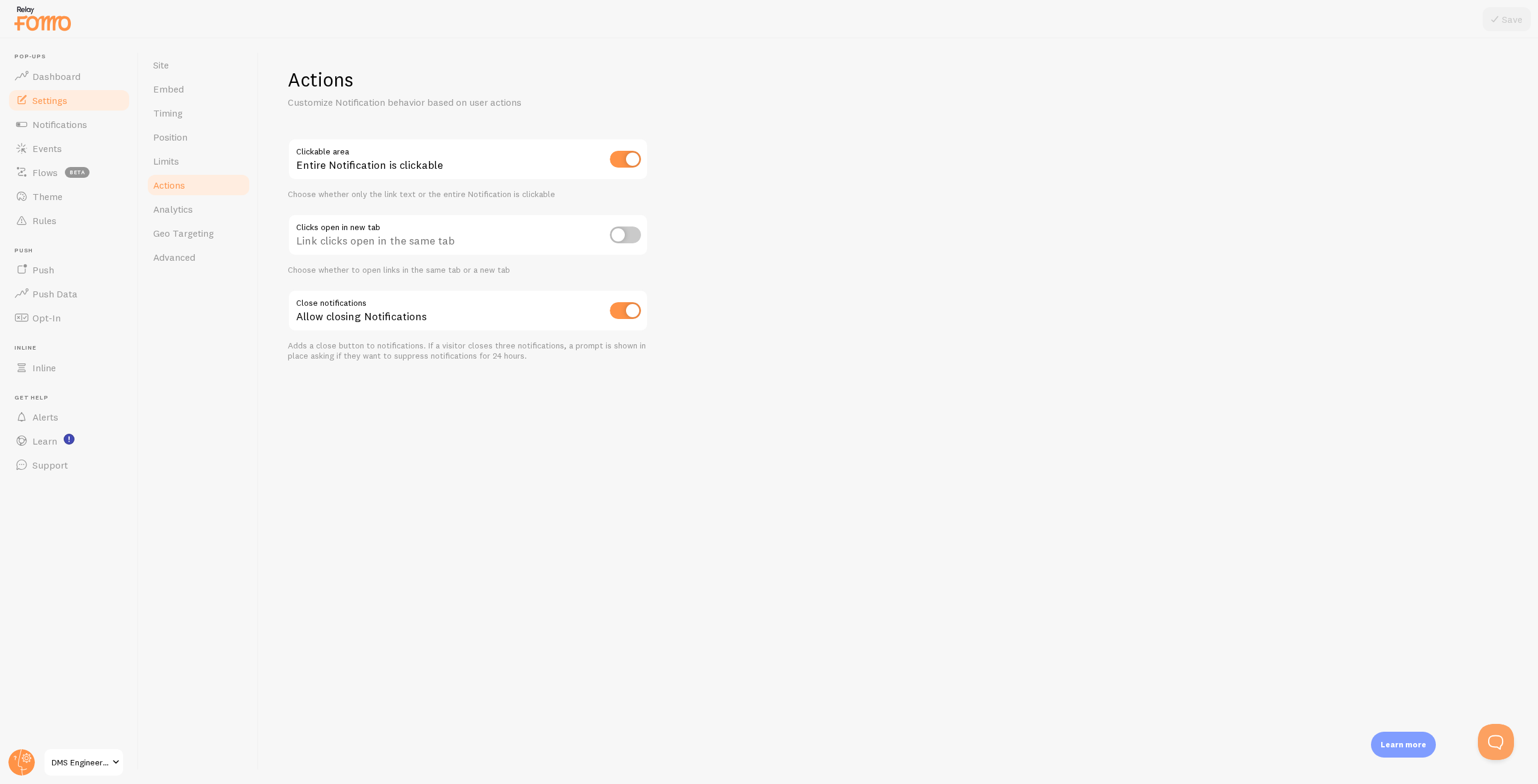
click at [231, 431] on div "Site Embed Timing Position Limits Actions Analytics Geo Targeting Advanced" at bounding box center [199, 411] width 120 height 746
click at [67, 122] on span "Notifications" at bounding box center [59, 124] width 54 height 12
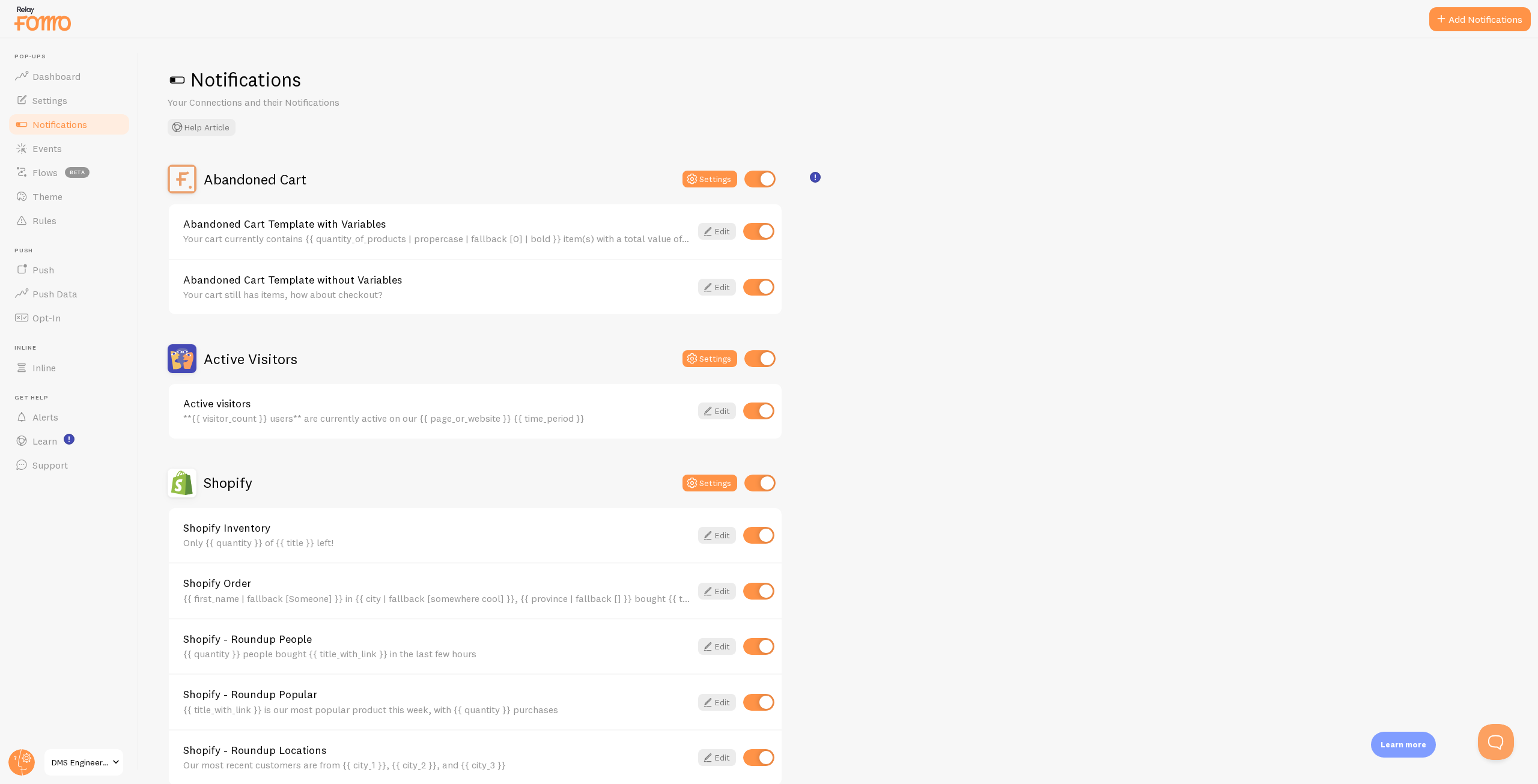
click at [767, 185] on input "checkbox" at bounding box center [760, 179] width 31 height 17
checkbox input "false"
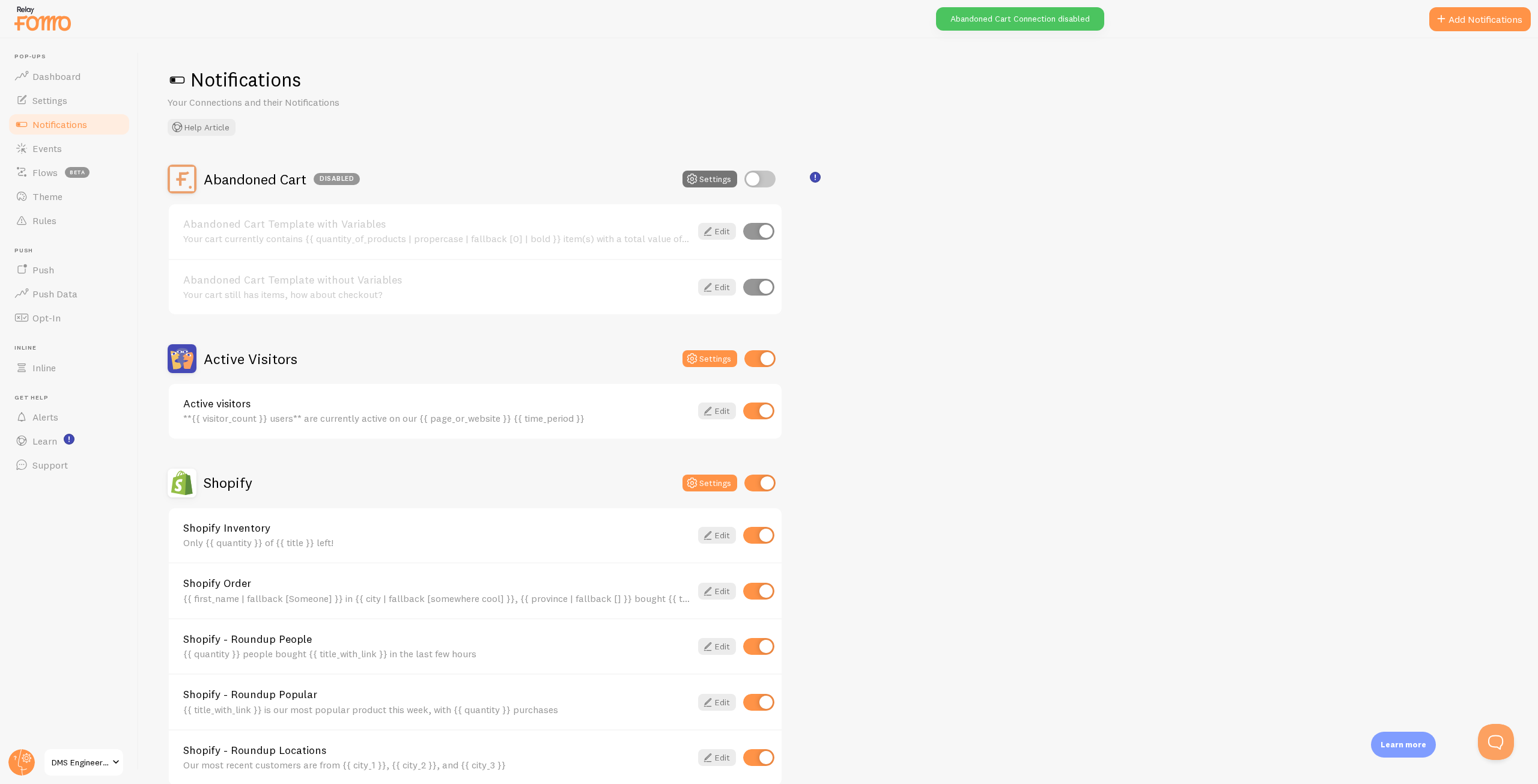
click at [760, 356] on input "checkbox" at bounding box center [760, 358] width 31 height 17
checkbox input "false"
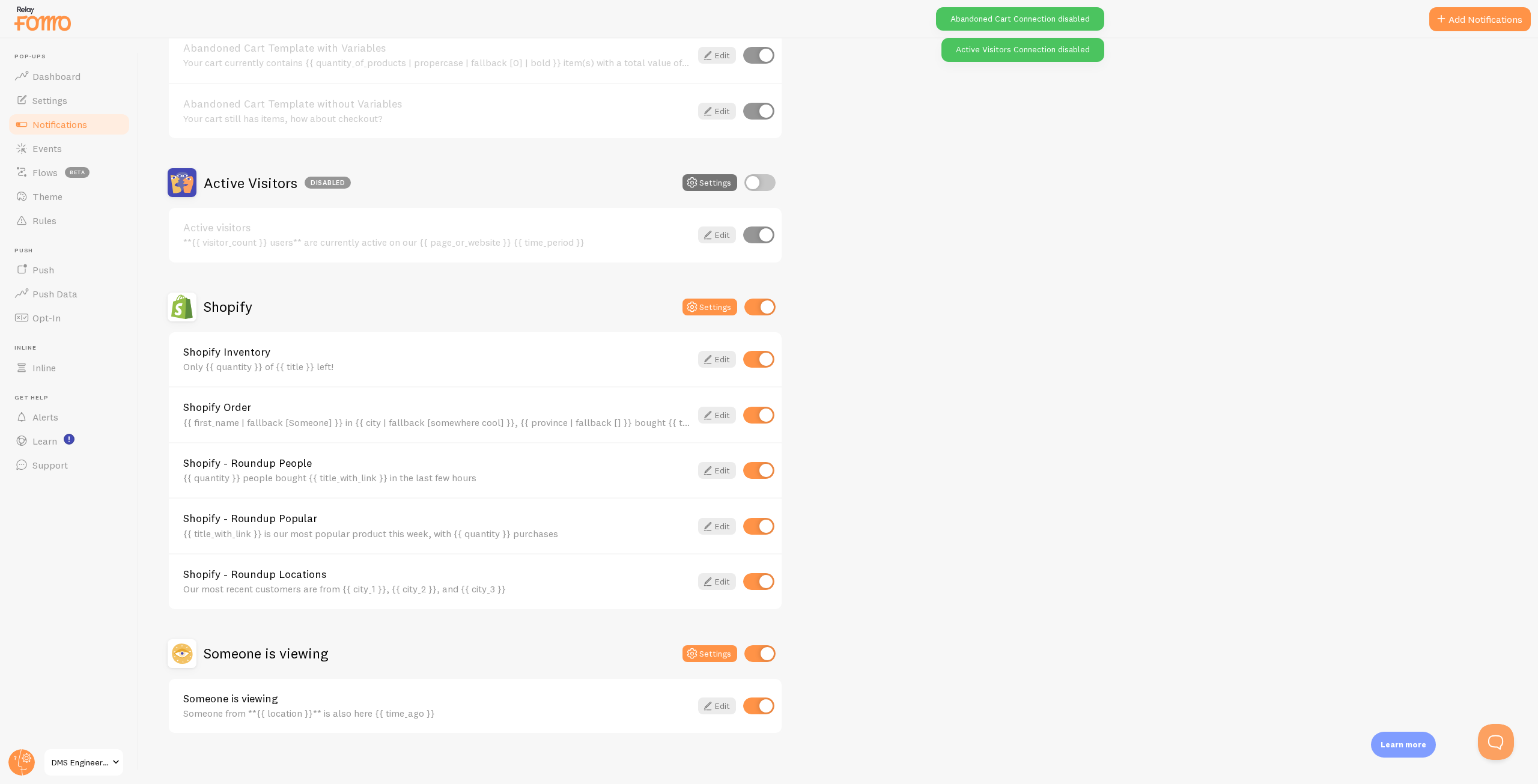
scroll to position [180, 0]
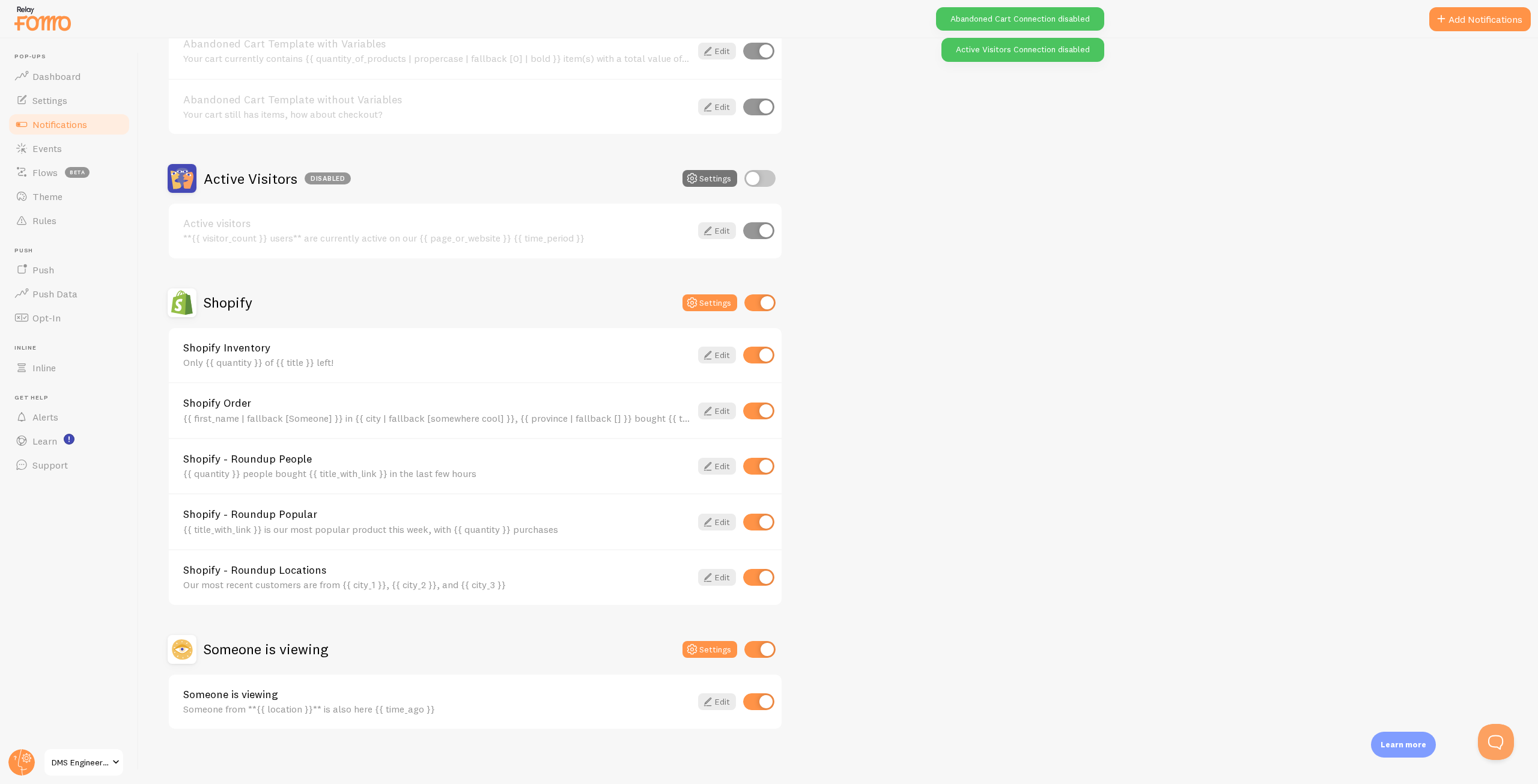
click at [762, 304] on input "checkbox" at bounding box center [760, 302] width 31 height 17
checkbox input "false"
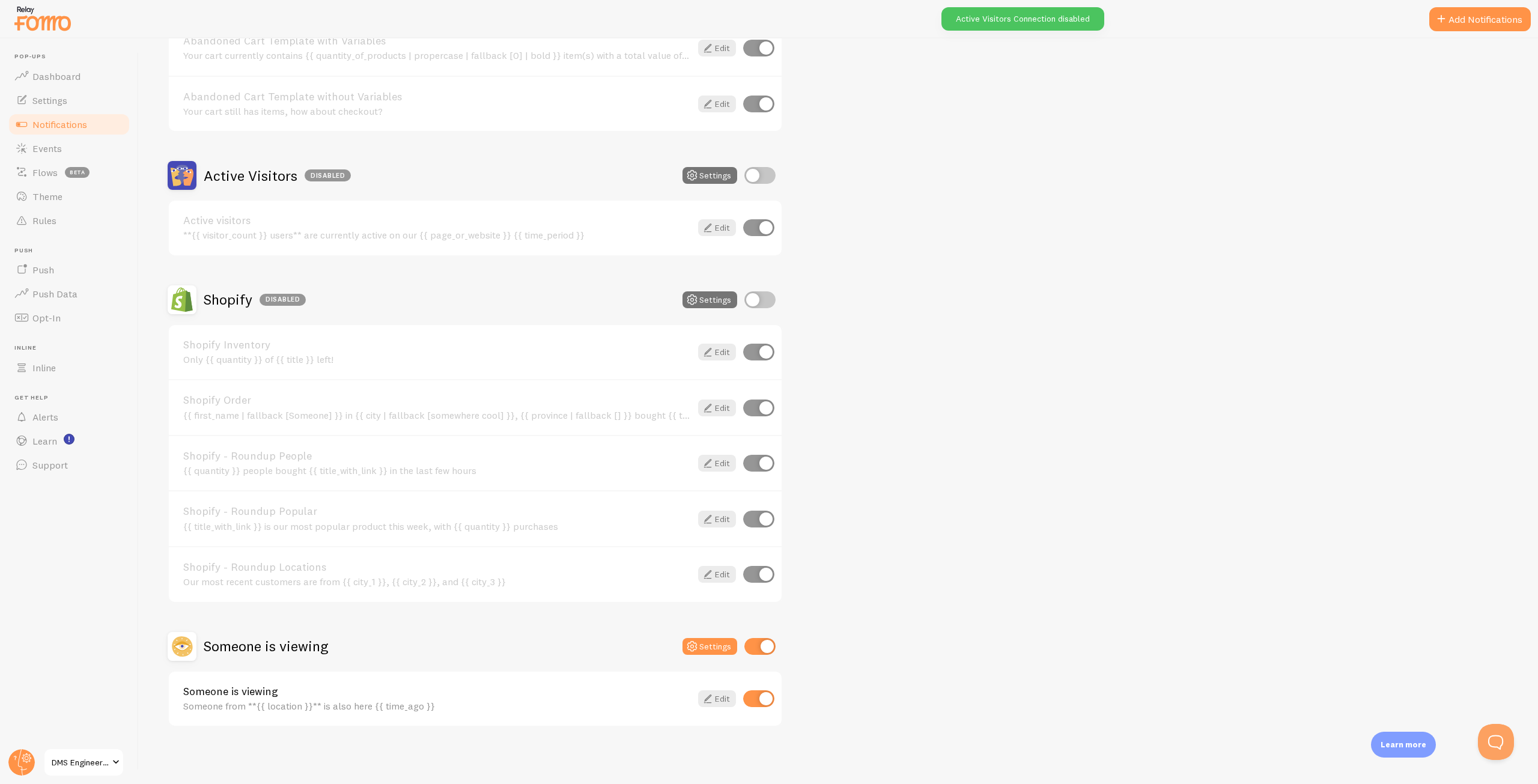
scroll to position [184, 0]
click at [761, 649] on input "checkbox" at bounding box center [760, 646] width 31 height 17
checkbox input "false"
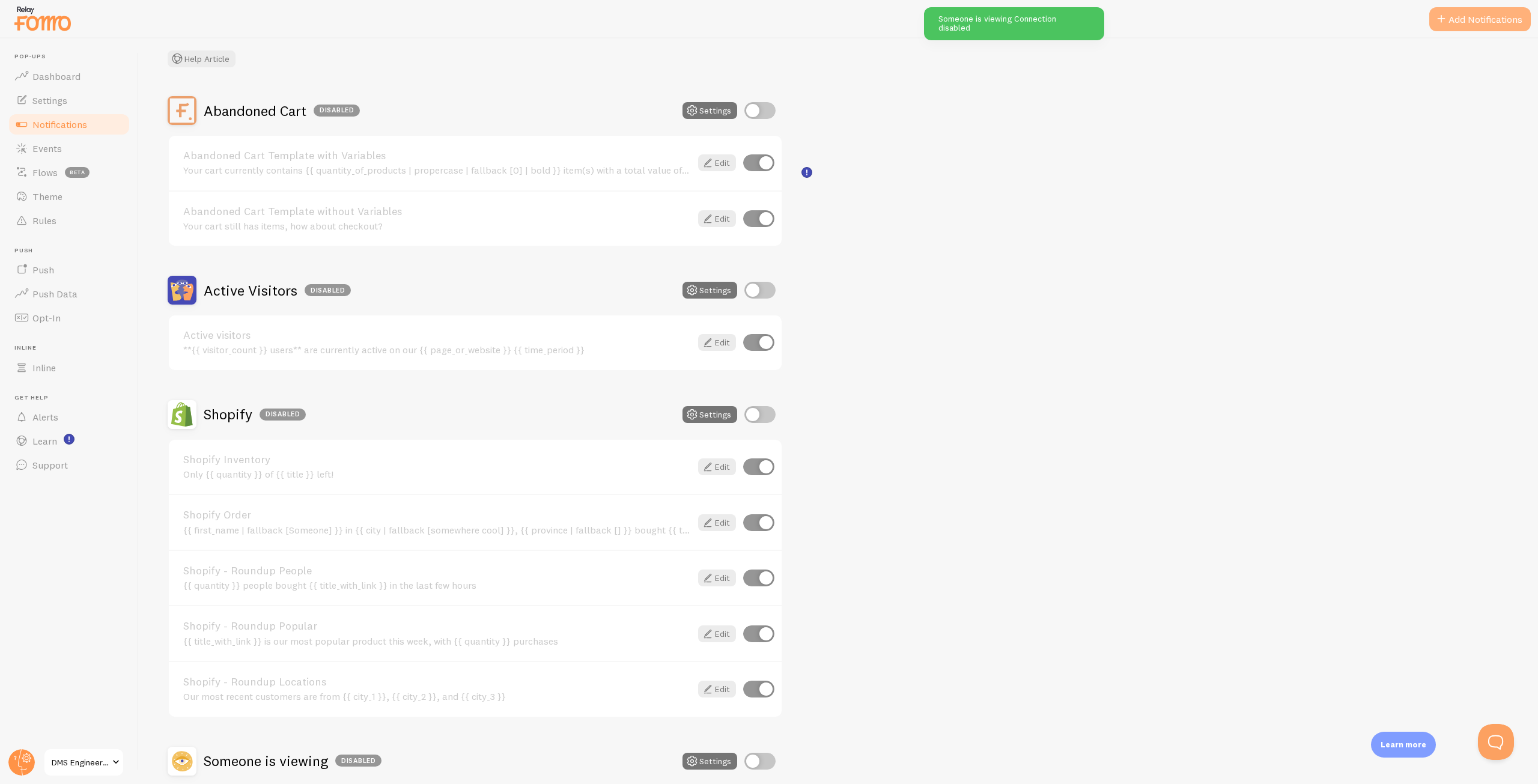
scroll to position [3, 0]
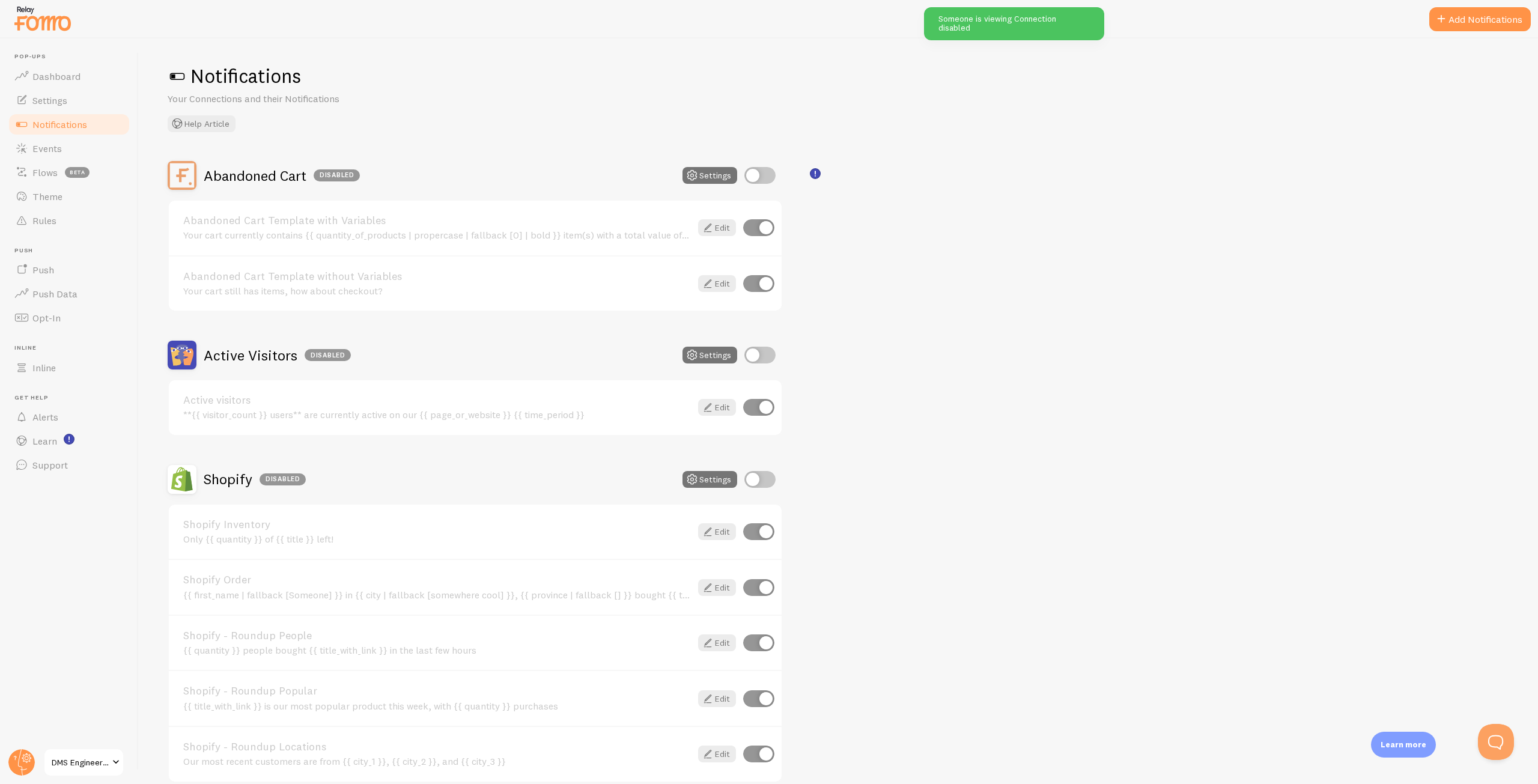
click at [1045, 330] on div "Abandoned Cart Disabled Settings Abandoned Cart Template with Variables Your ca…" at bounding box center [838, 534] width 1341 height 746
drag, startPoint x: 973, startPoint y: 373, endPoint x: 945, endPoint y: 375, distance: 28.1
click at [973, 375] on div "Abandoned Cart Disabled Settings Abandoned Cart Template with Variables Your ca…" at bounding box center [838, 534] width 1341 height 746
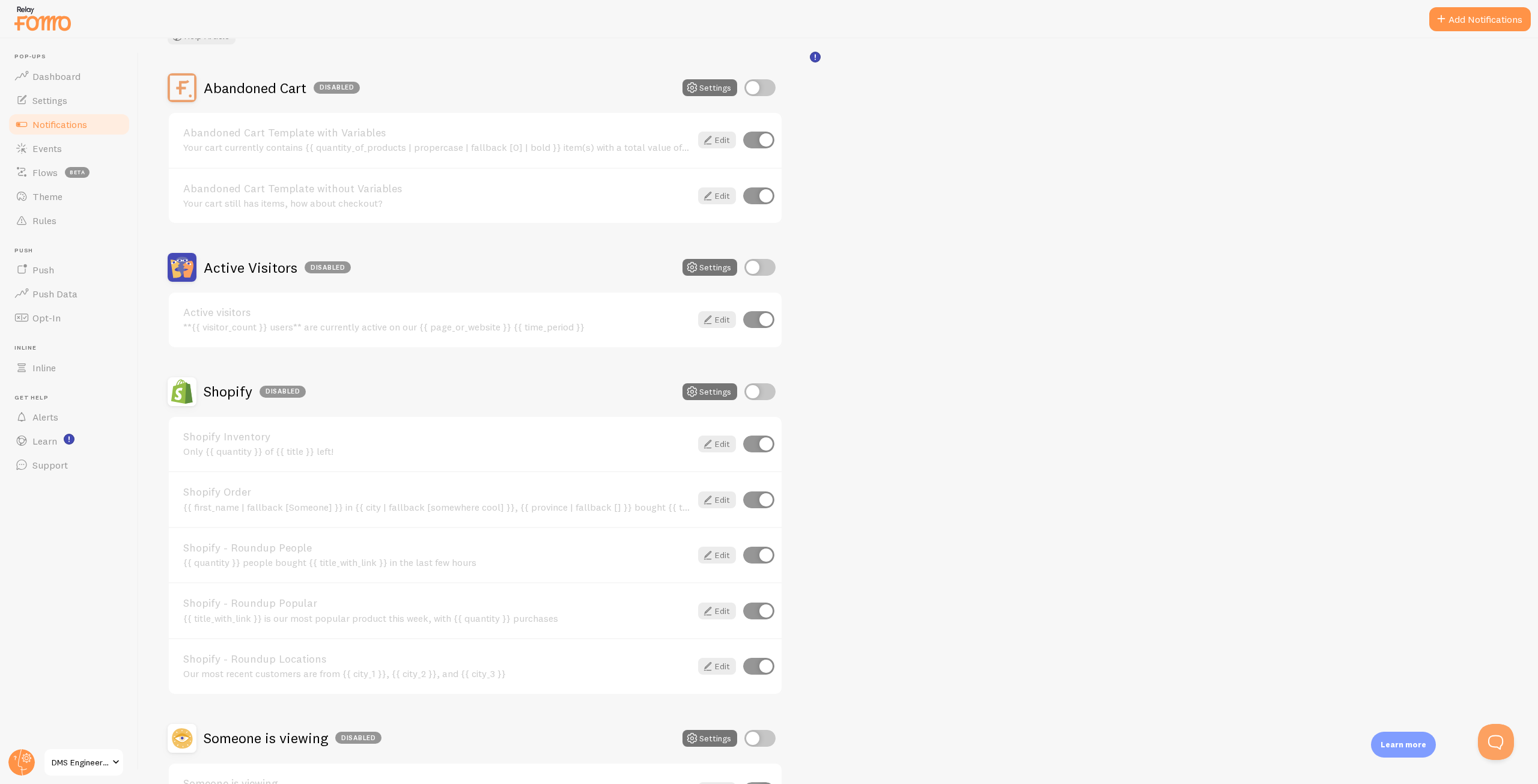
scroll to position [184, 0]
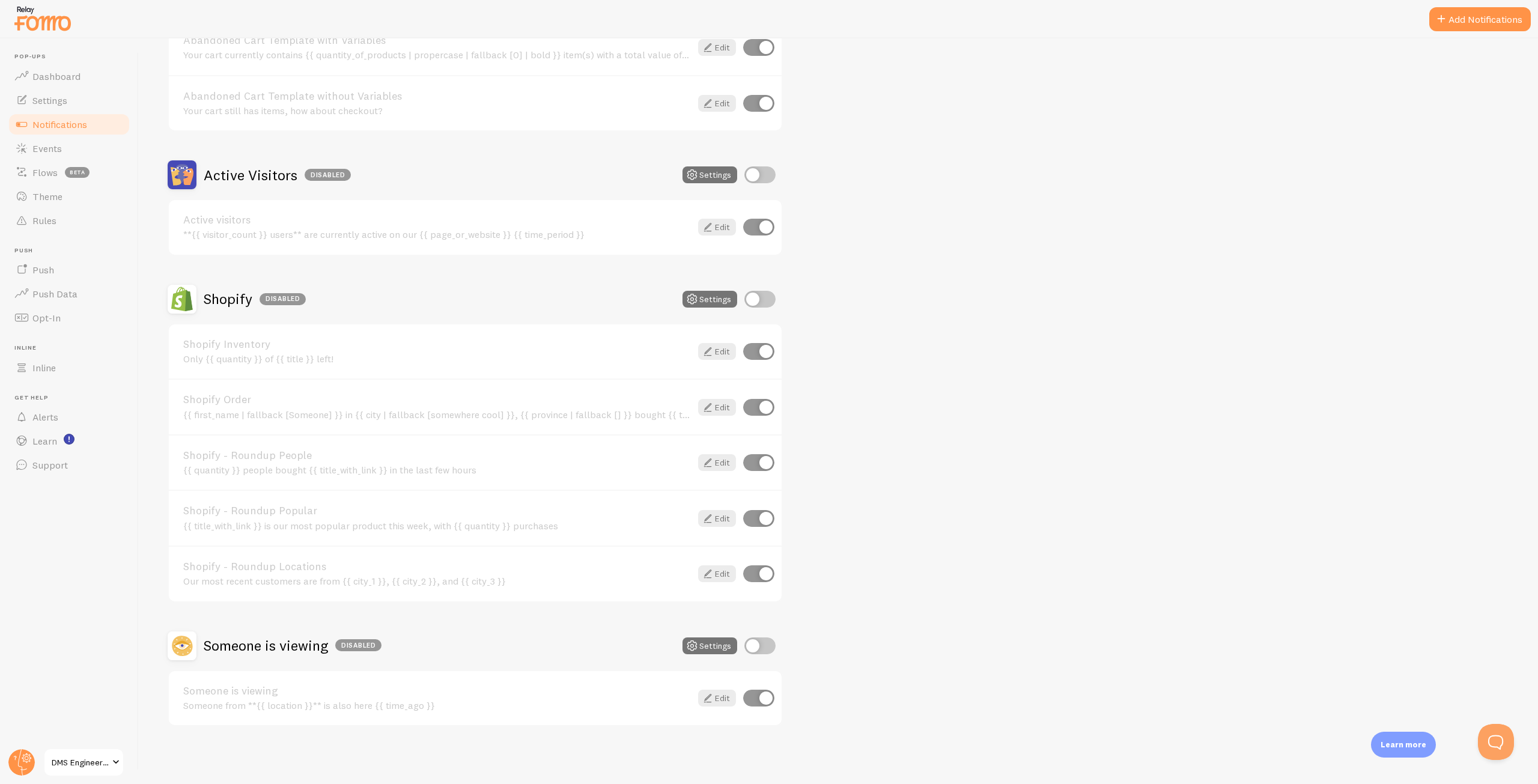
click at [994, 503] on div "Abandoned Cart Disabled Settings Abandoned Cart Template with Variables Your ca…" at bounding box center [838, 353] width 1341 height 746
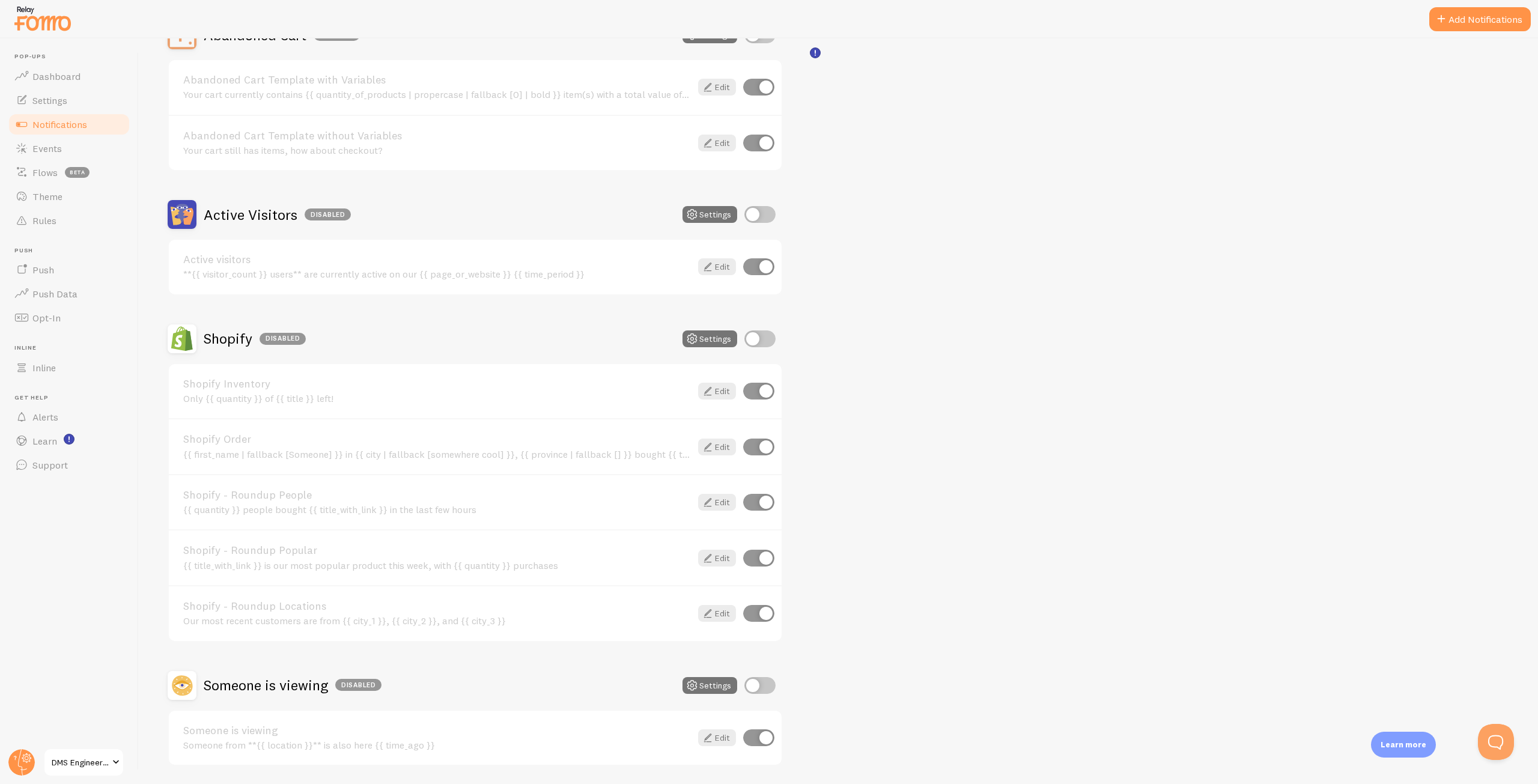
scroll to position [123, 0]
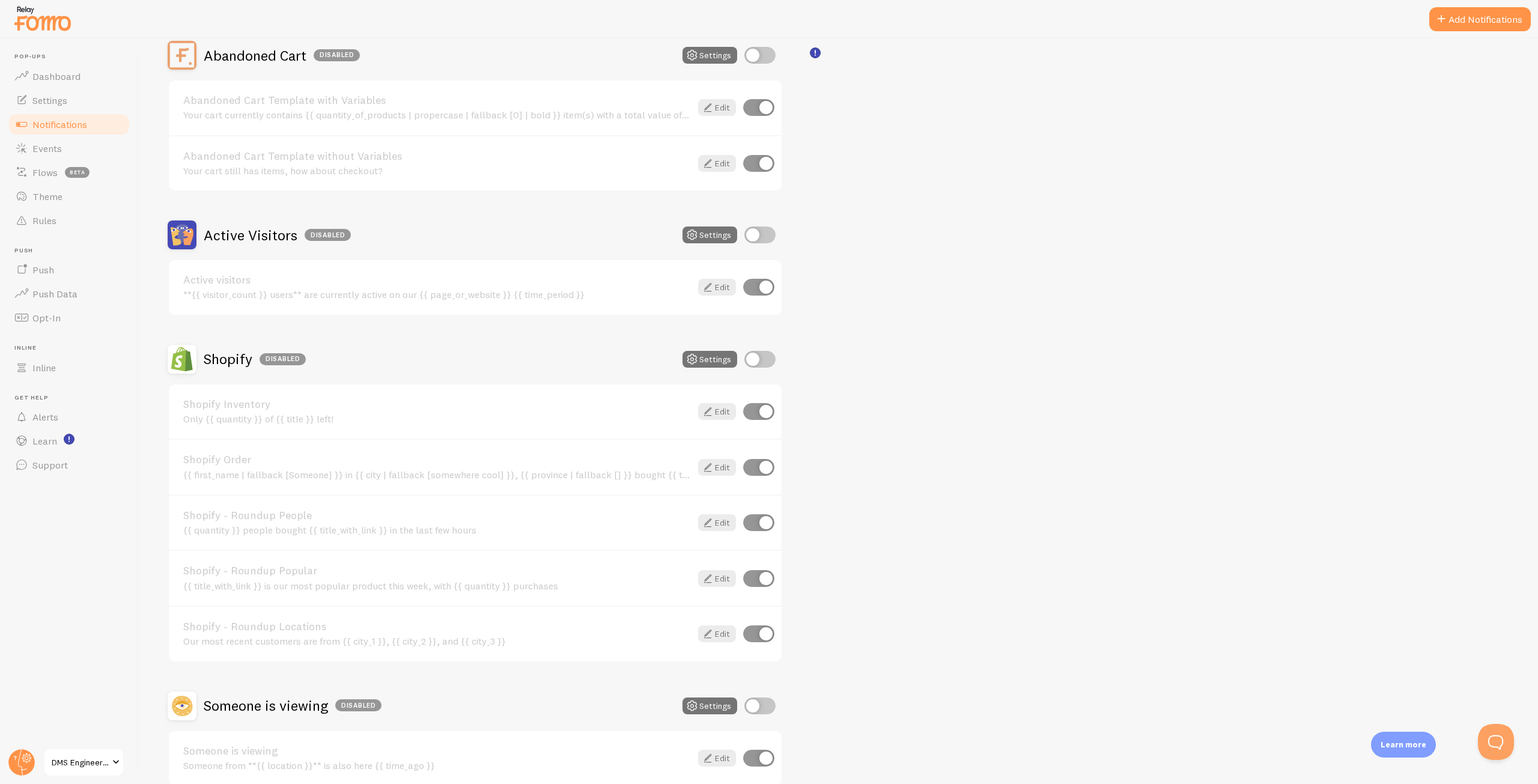
click at [1084, 546] on div "Abandoned Cart Disabled Settings Abandoned Cart Template with Variables Your ca…" at bounding box center [838, 414] width 1341 height 746
click at [54, 134] on link "Notifications" at bounding box center [69, 124] width 123 height 24
click at [54, 138] on link "Events" at bounding box center [69, 149] width 123 height 24
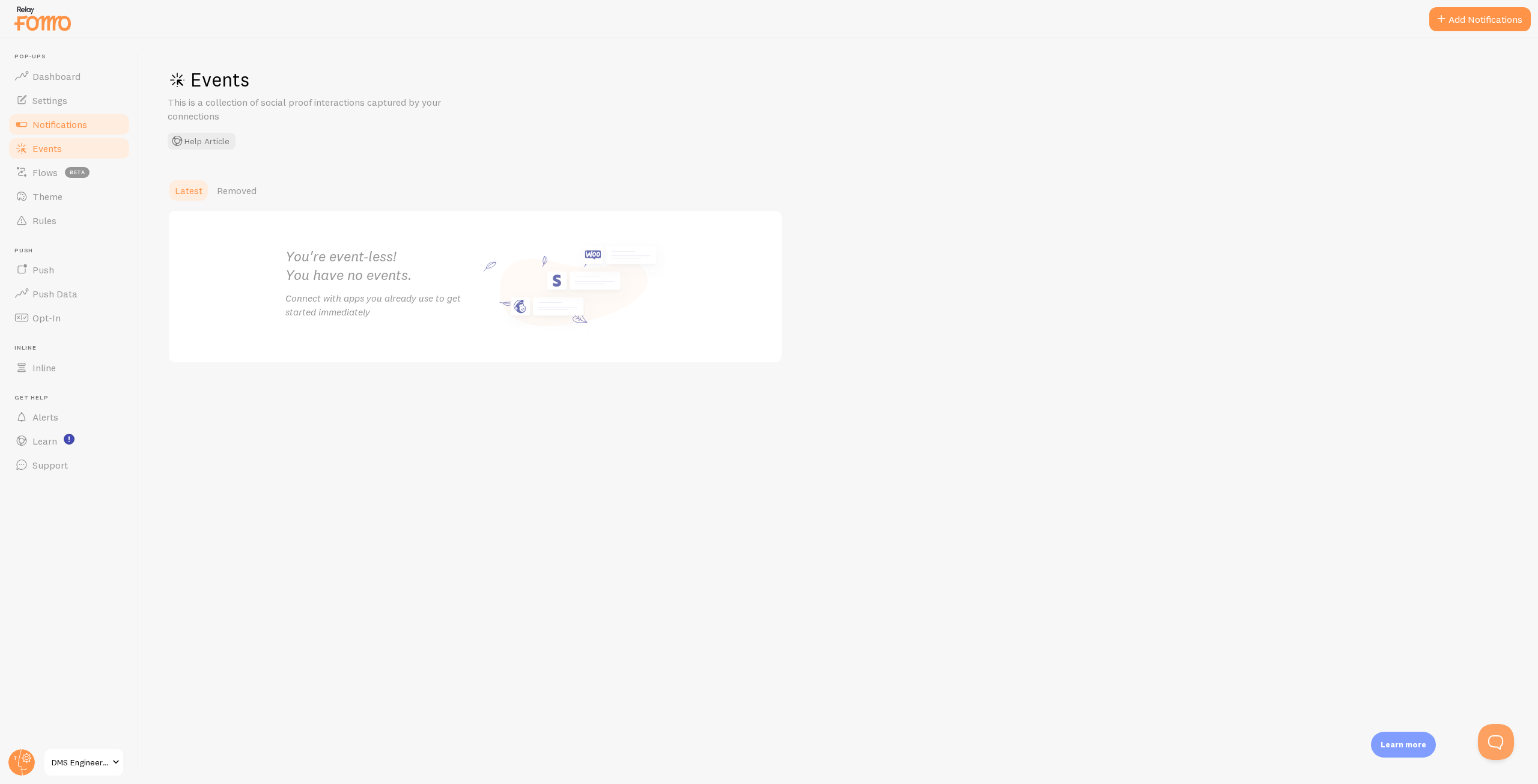
click at [80, 124] on span "Notifications" at bounding box center [59, 124] width 54 height 12
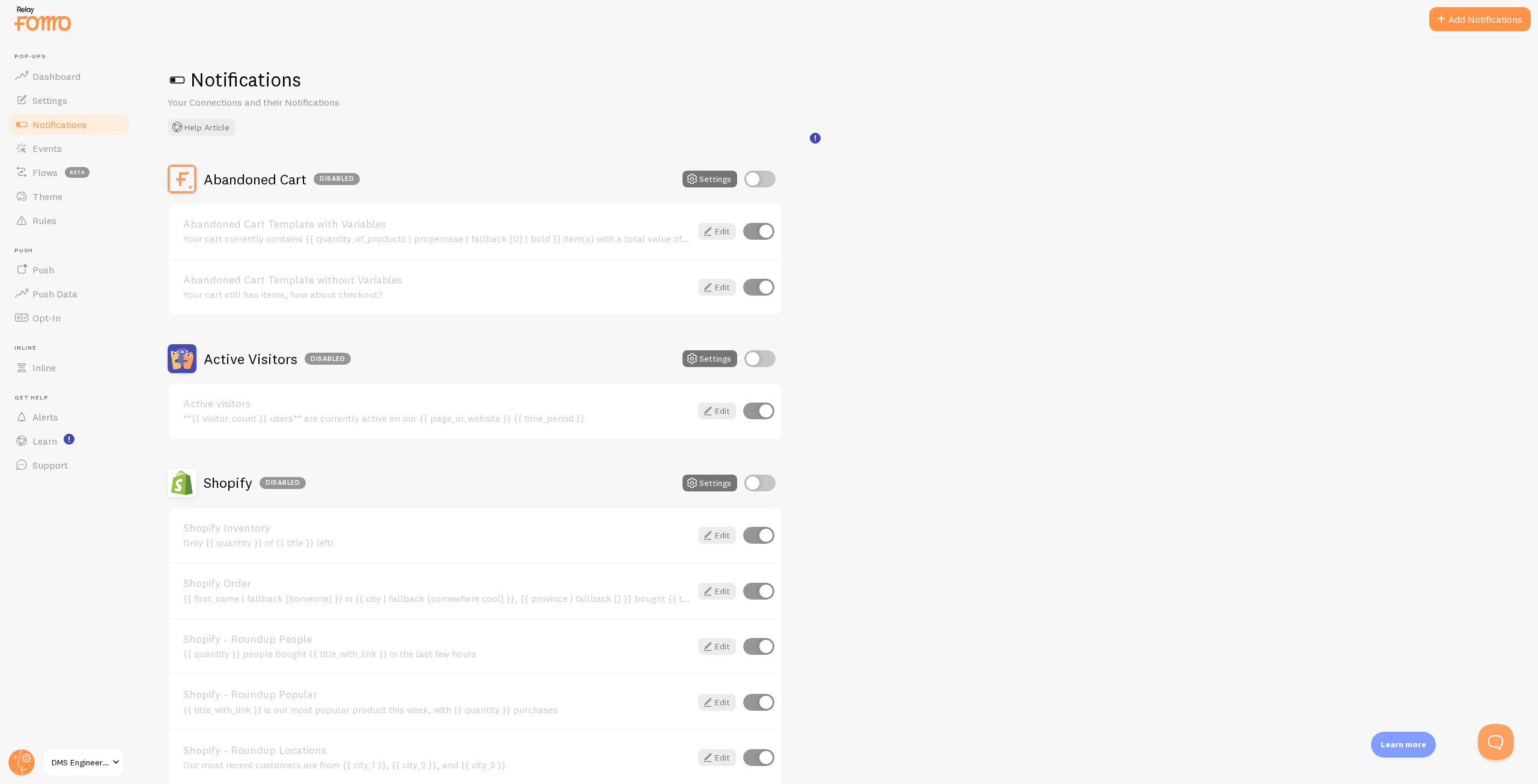
scroll to position [184, 0]
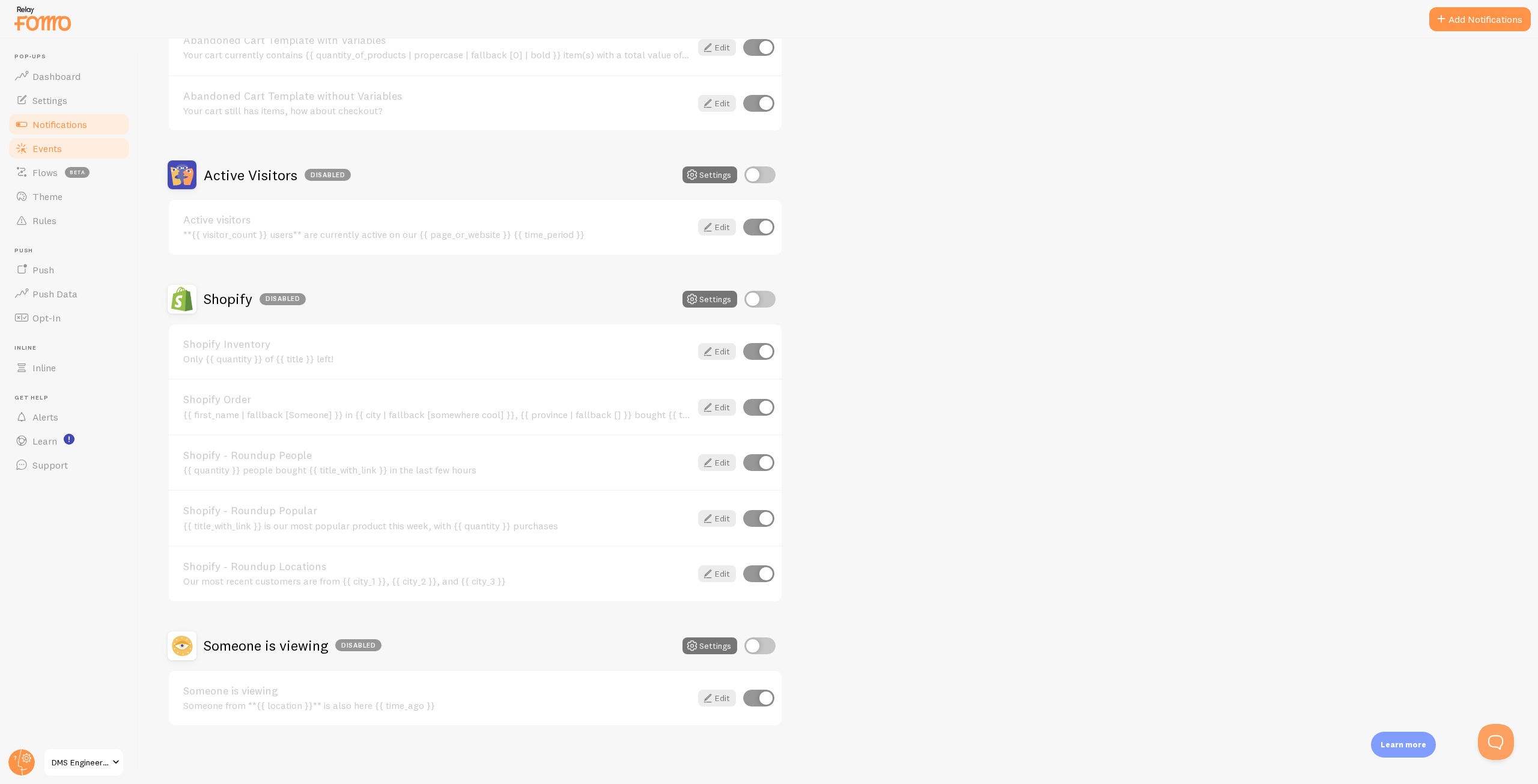
click at [71, 145] on link "Events" at bounding box center [69, 149] width 123 height 24
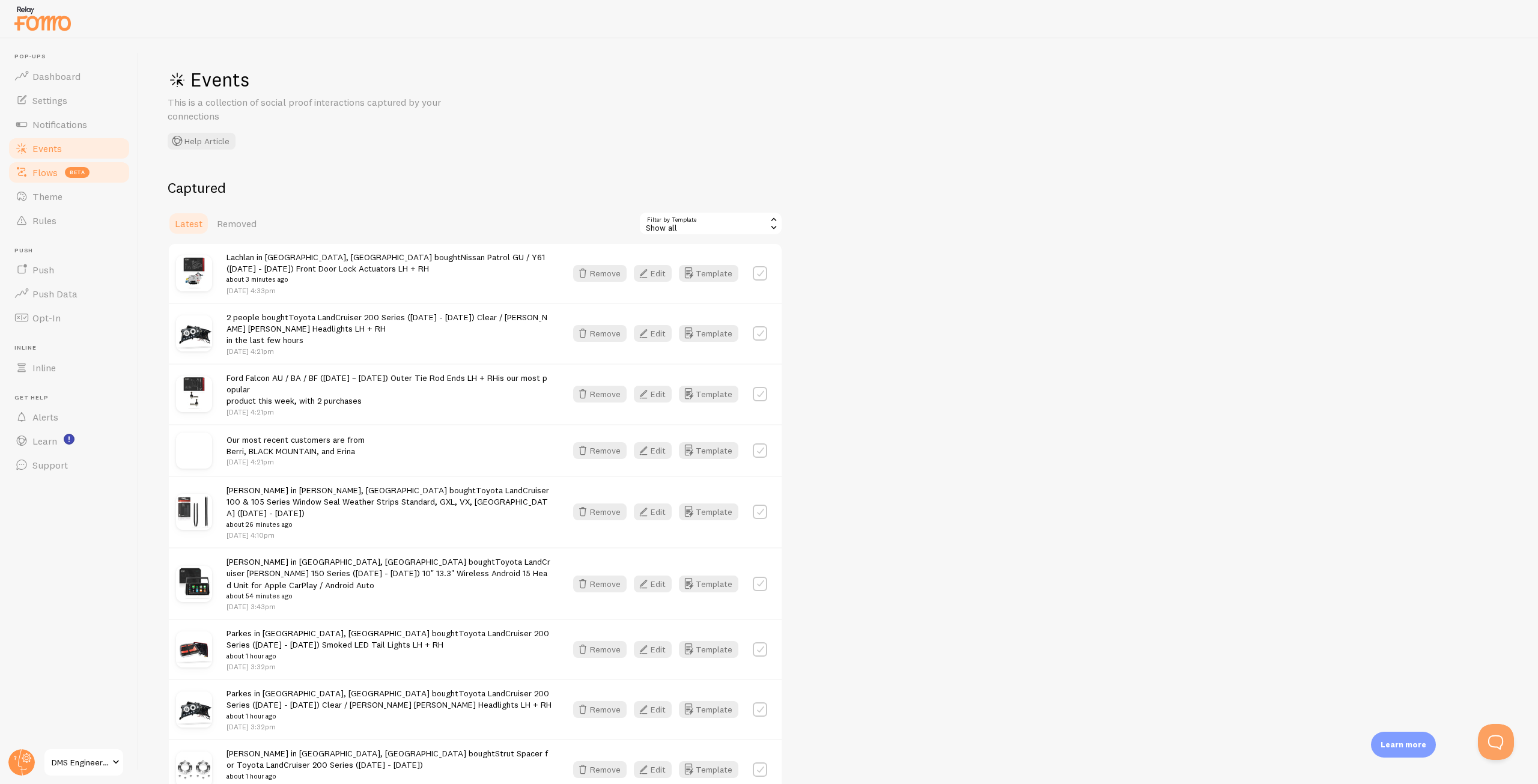
click at [45, 170] on span "Flows" at bounding box center [45, 172] width 25 height 12
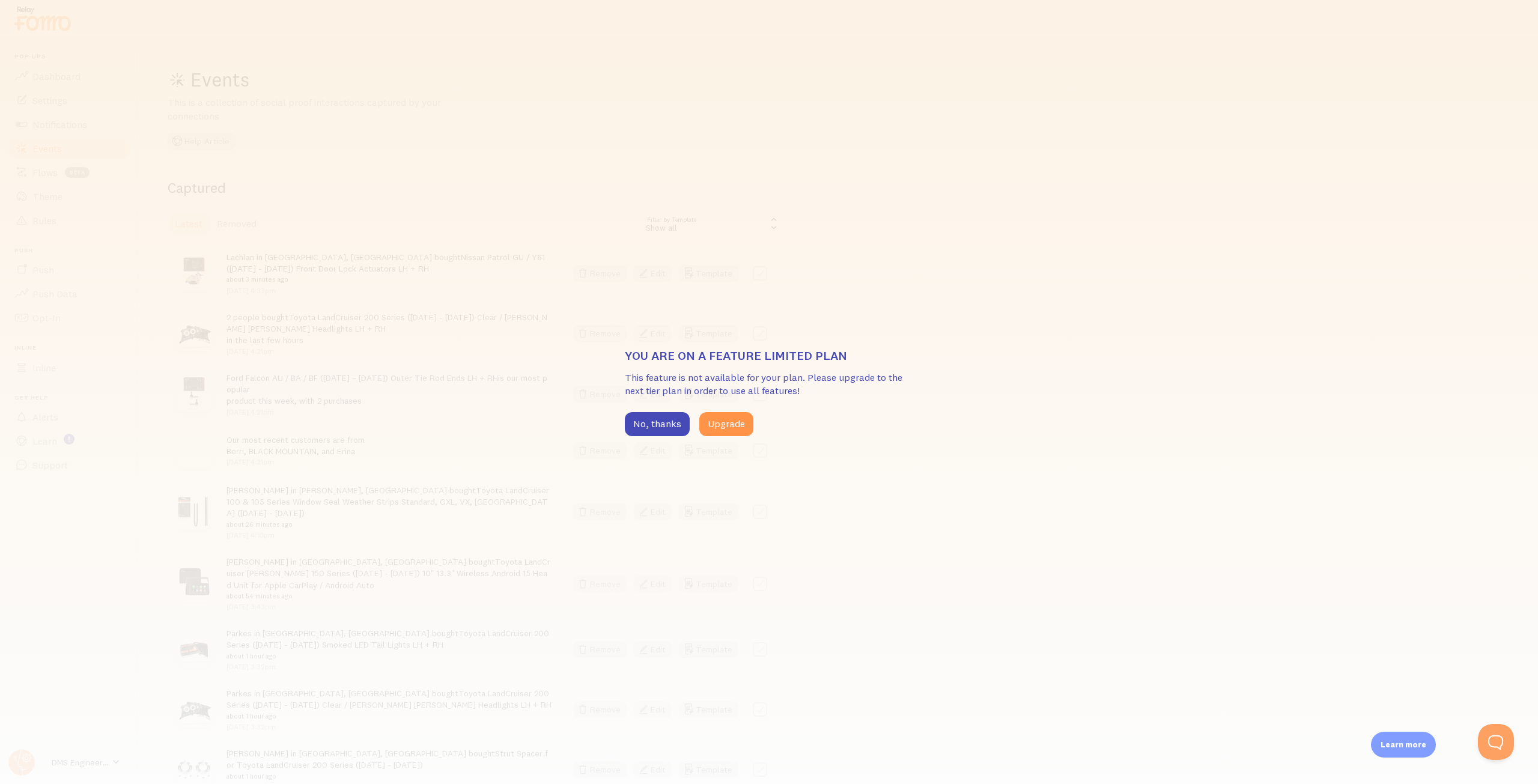
click at [673, 440] on div "You are on a feature limited plan This feature is not available for your plan. …" at bounding box center [769, 392] width 1538 height 784
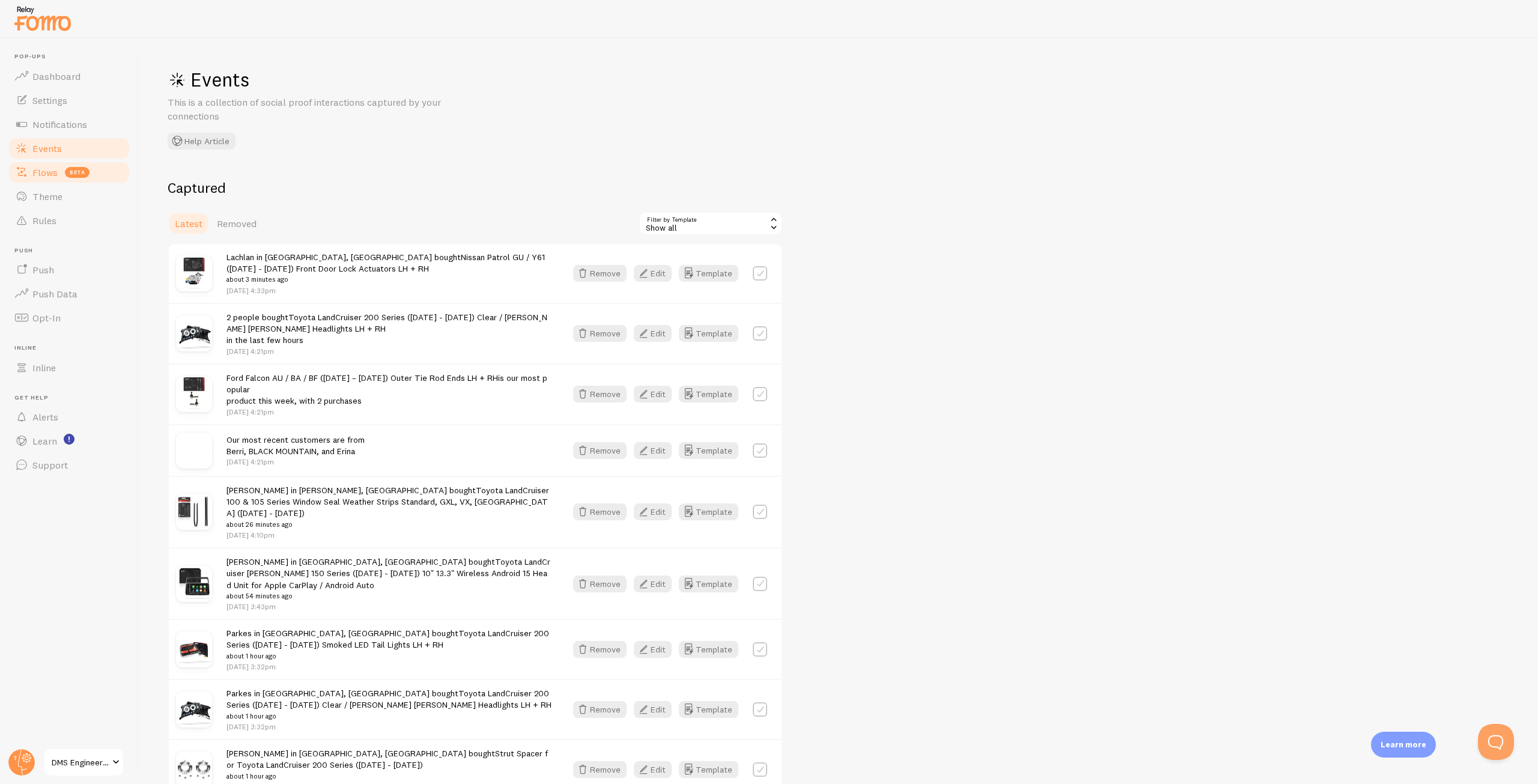
click at [49, 181] on link "Flows beta" at bounding box center [69, 172] width 123 height 24
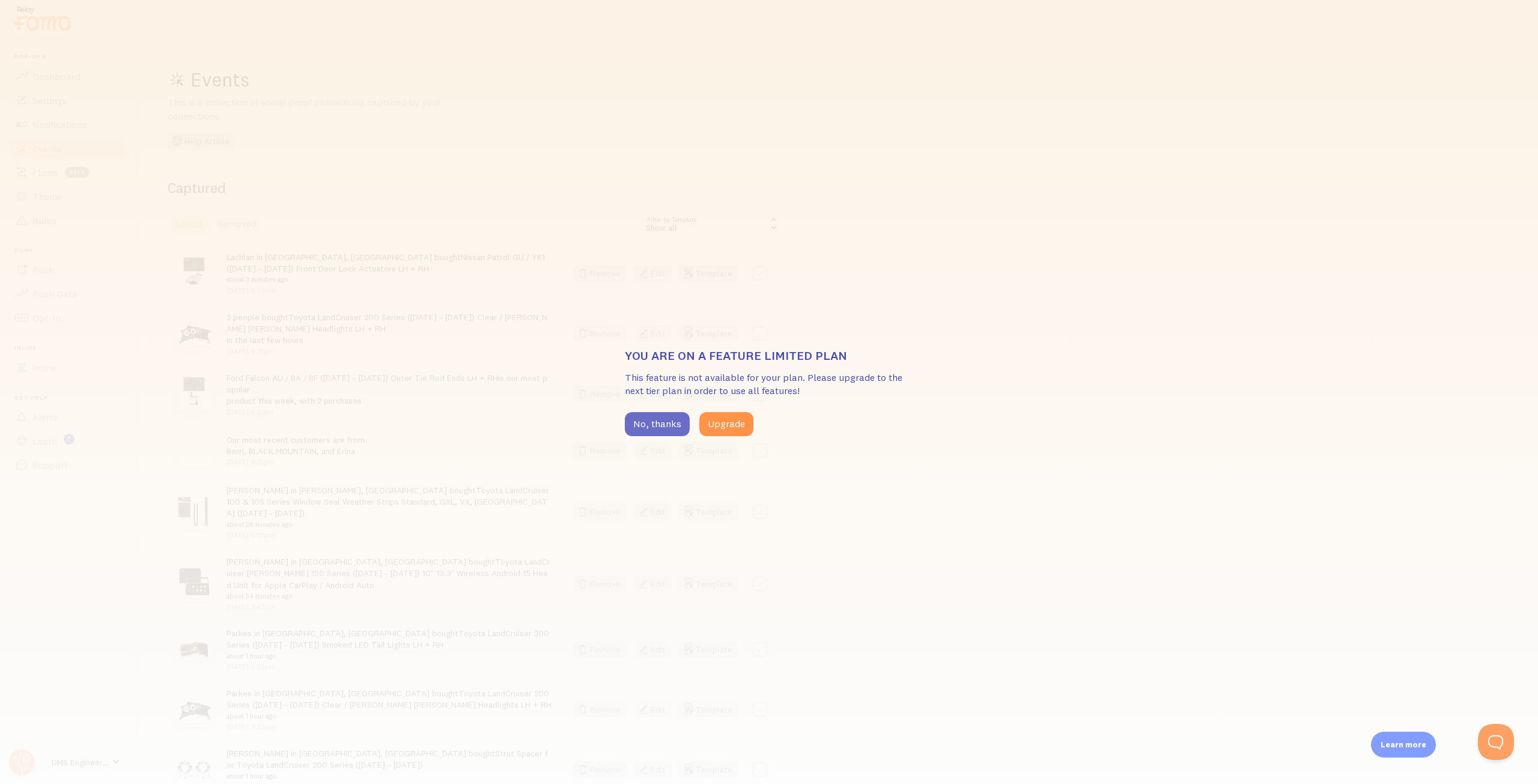
click at [670, 432] on button "No, thanks" at bounding box center [657, 424] width 65 height 24
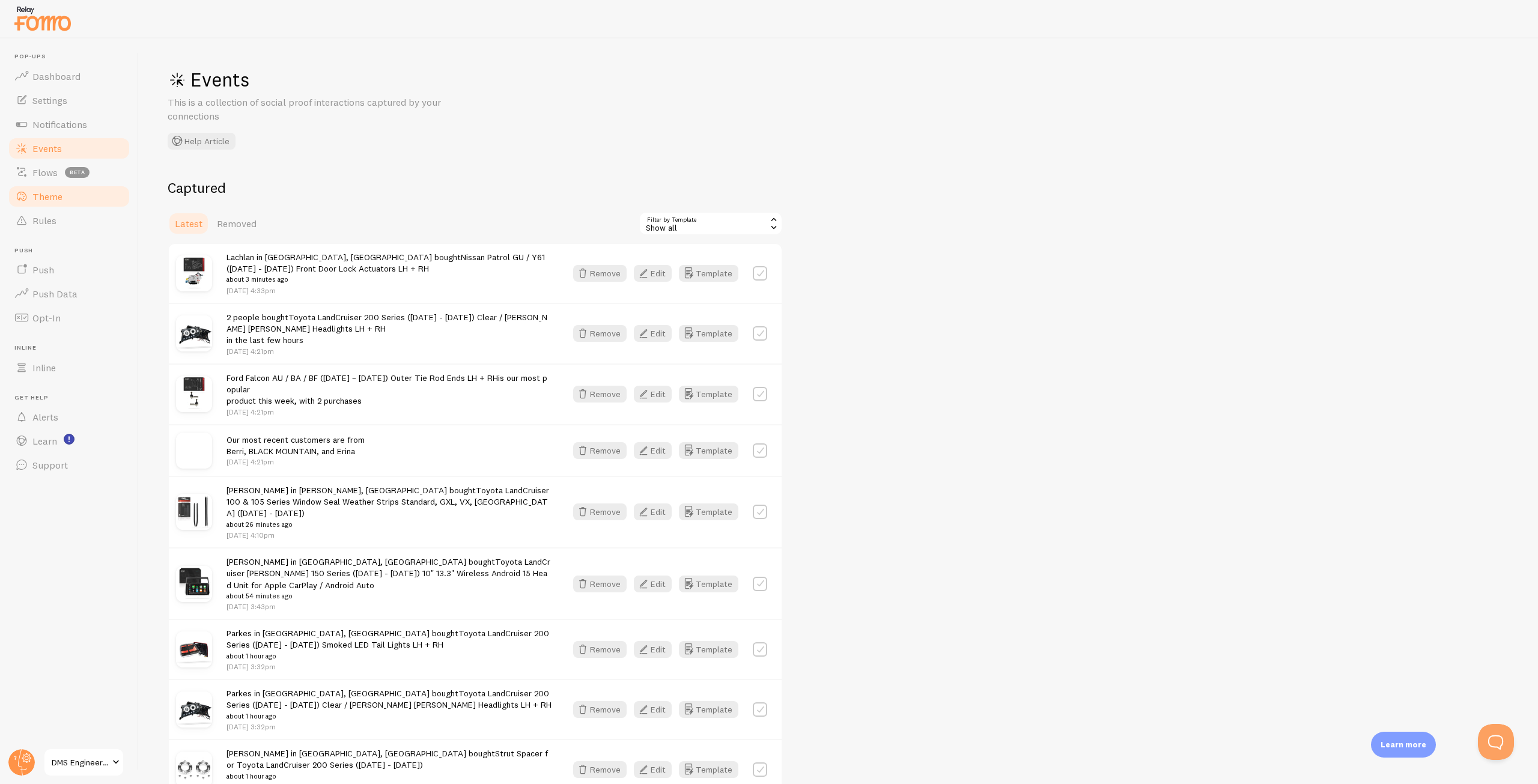
click at [66, 201] on link "Theme" at bounding box center [69, 197] width 123 height 24
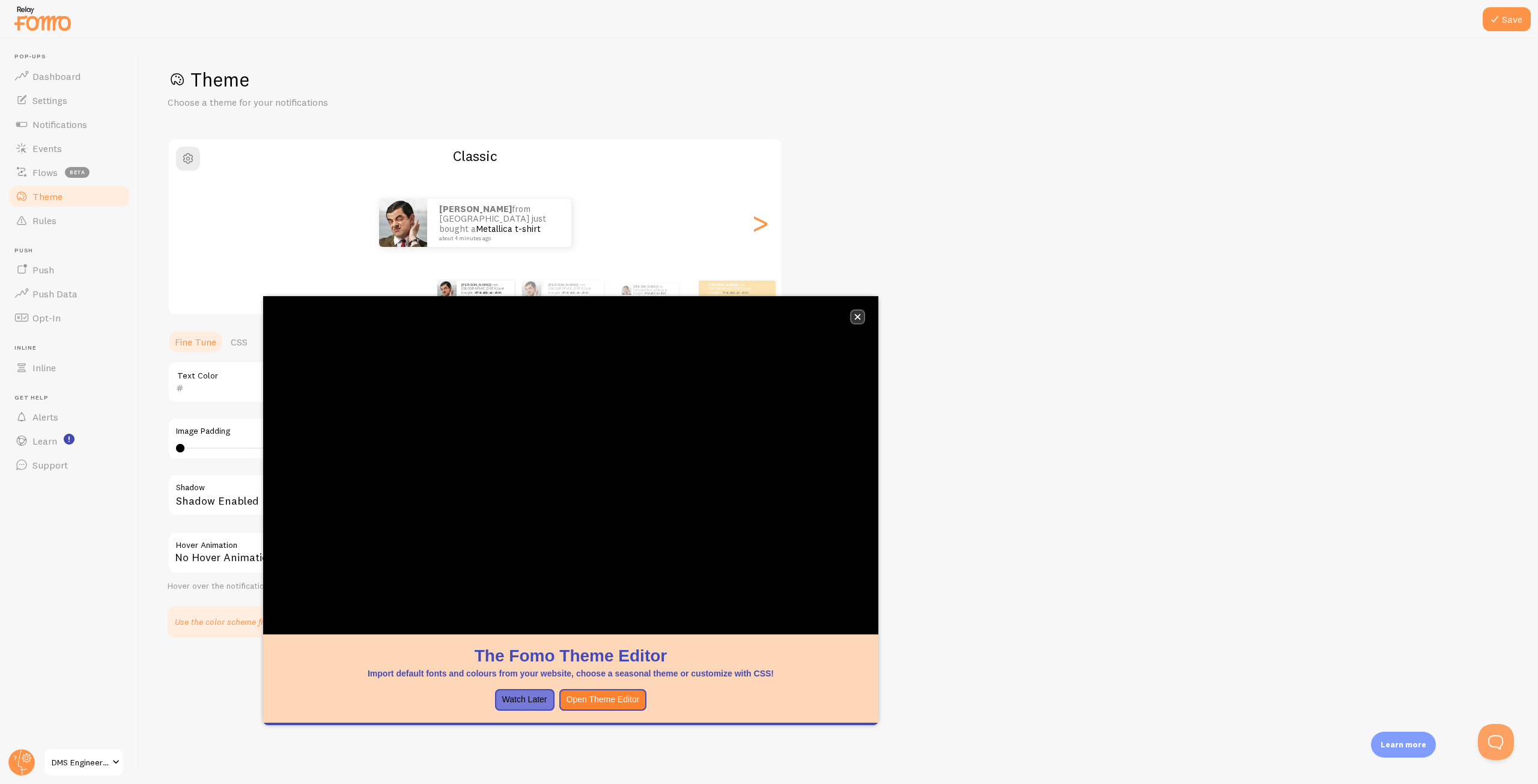
click at [853, 317] on button "close," at bounding box center [858, 317] width 13 height 13
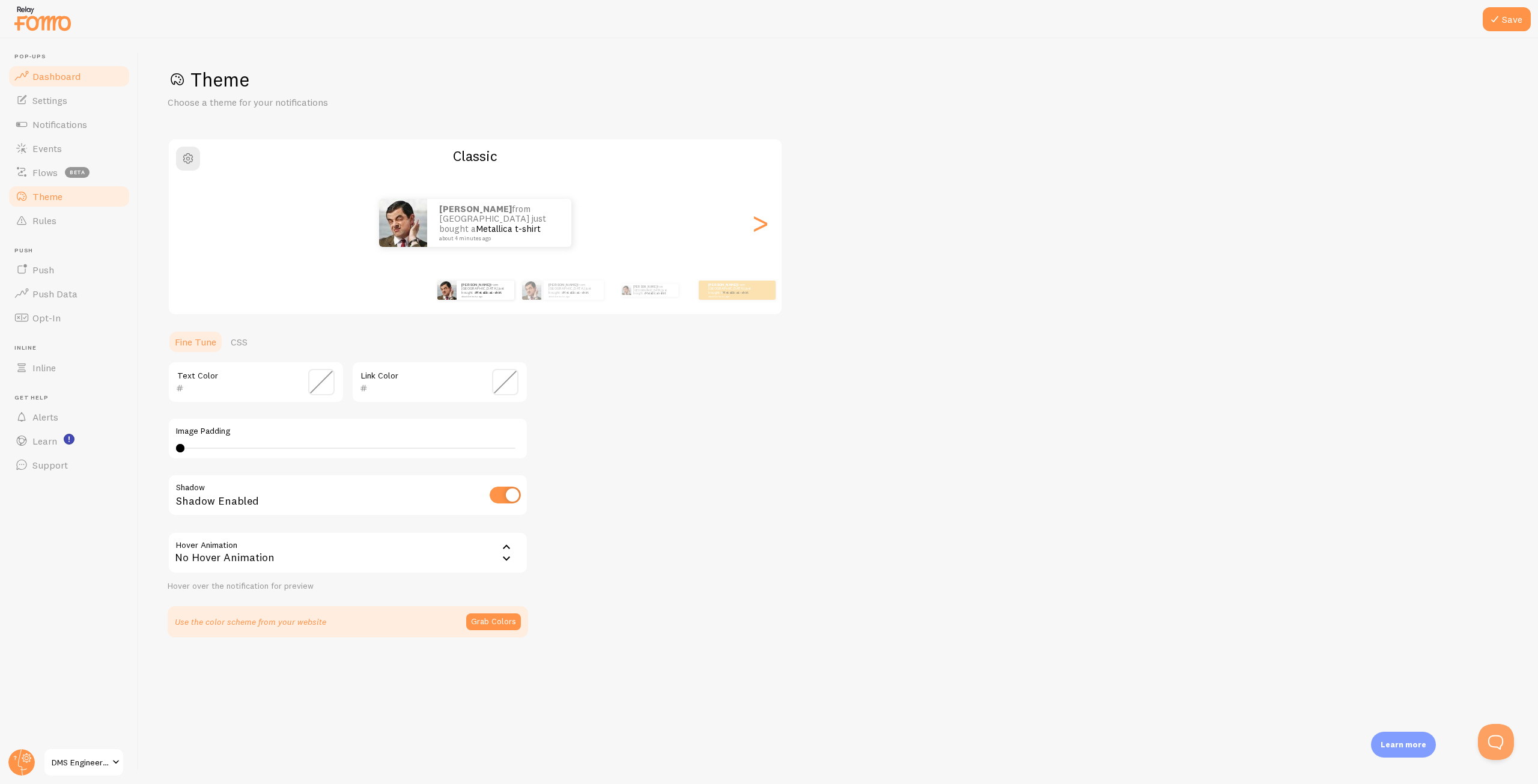
click at [37, 76] on span "Dashboard" at bounding box center [56, 76] width 48 height 12
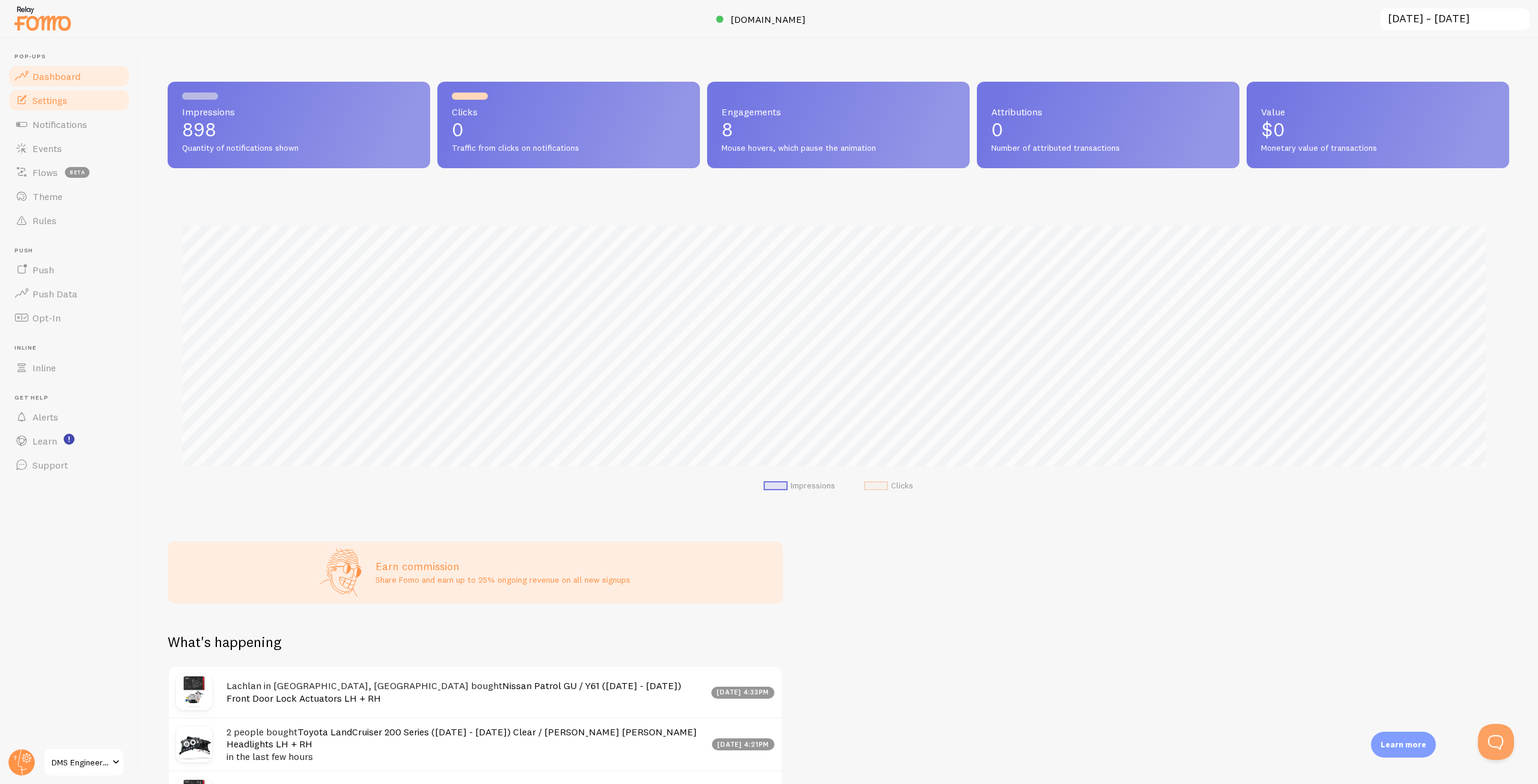
click at [77, 89] on link "Settings" at bounding box center [69, 101] width 123 height 24
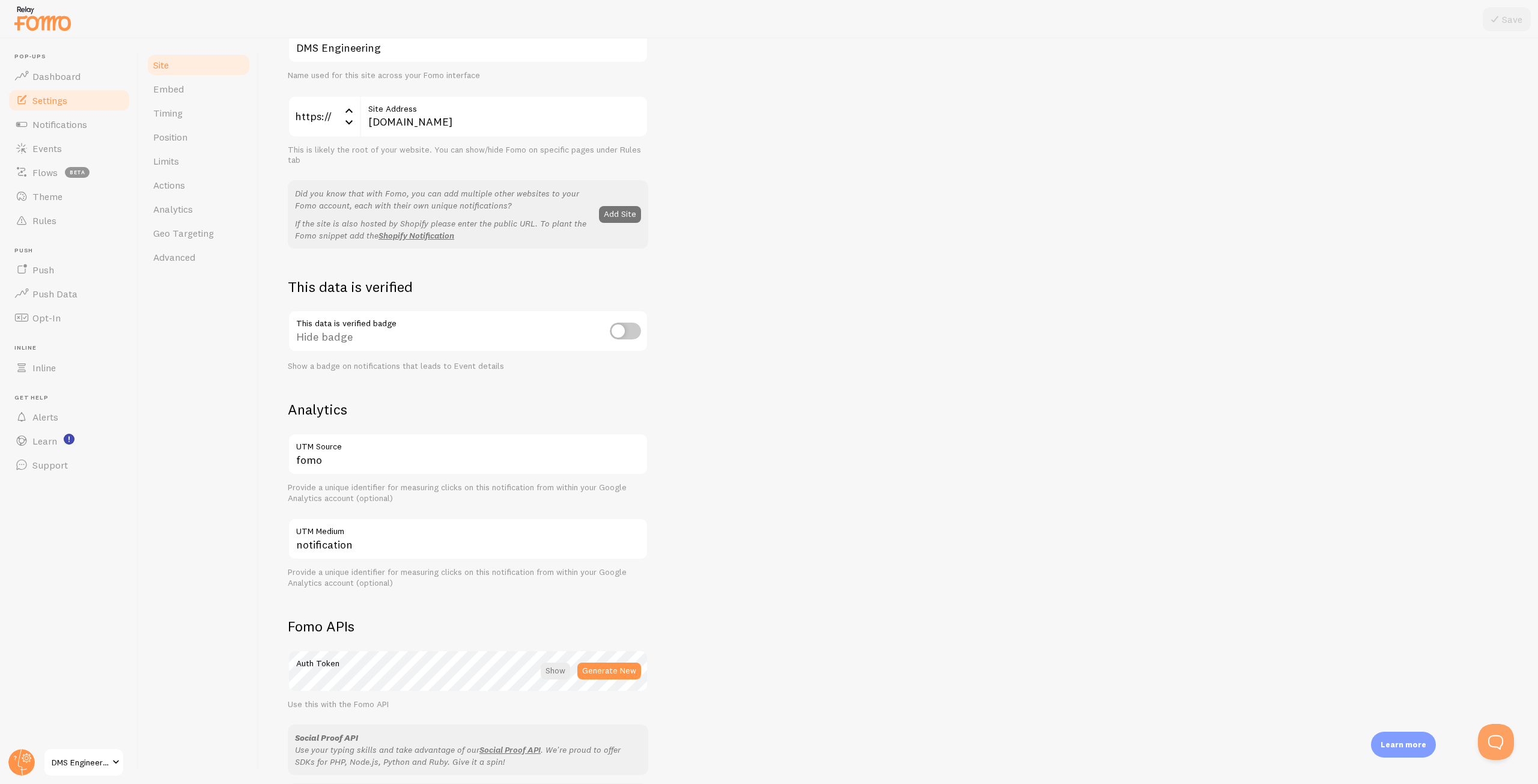
scroll to position [110, 0]
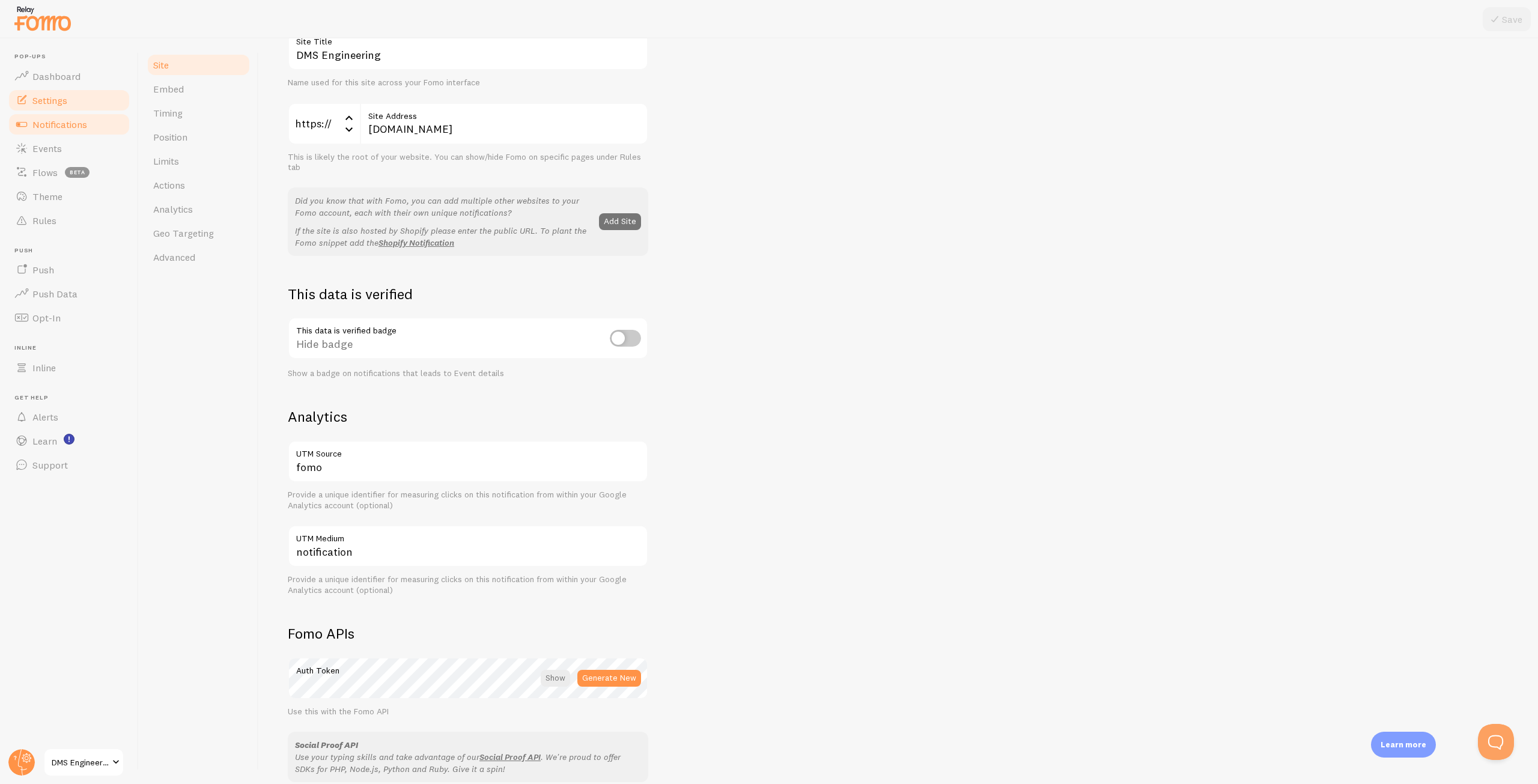
click at [72, 120] on span "Notifications" at bounding box center [59, 124] width 54 height 12
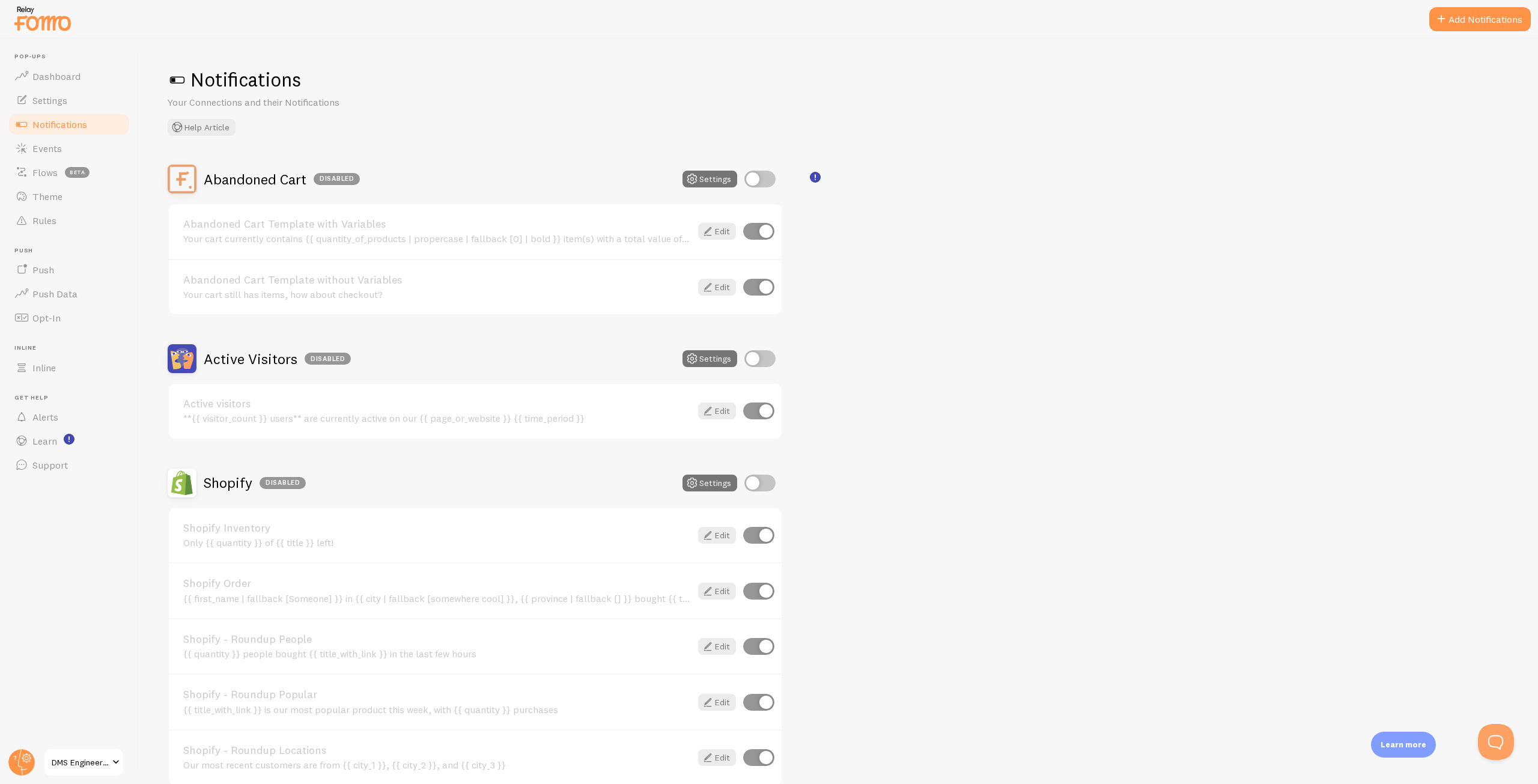
click at [1385, 228] on div "Abandoned Cart Disabled Settings Abandoned Cart Template with Variables Your ca…" at bounding box center [838, 538] width 1341 height 746
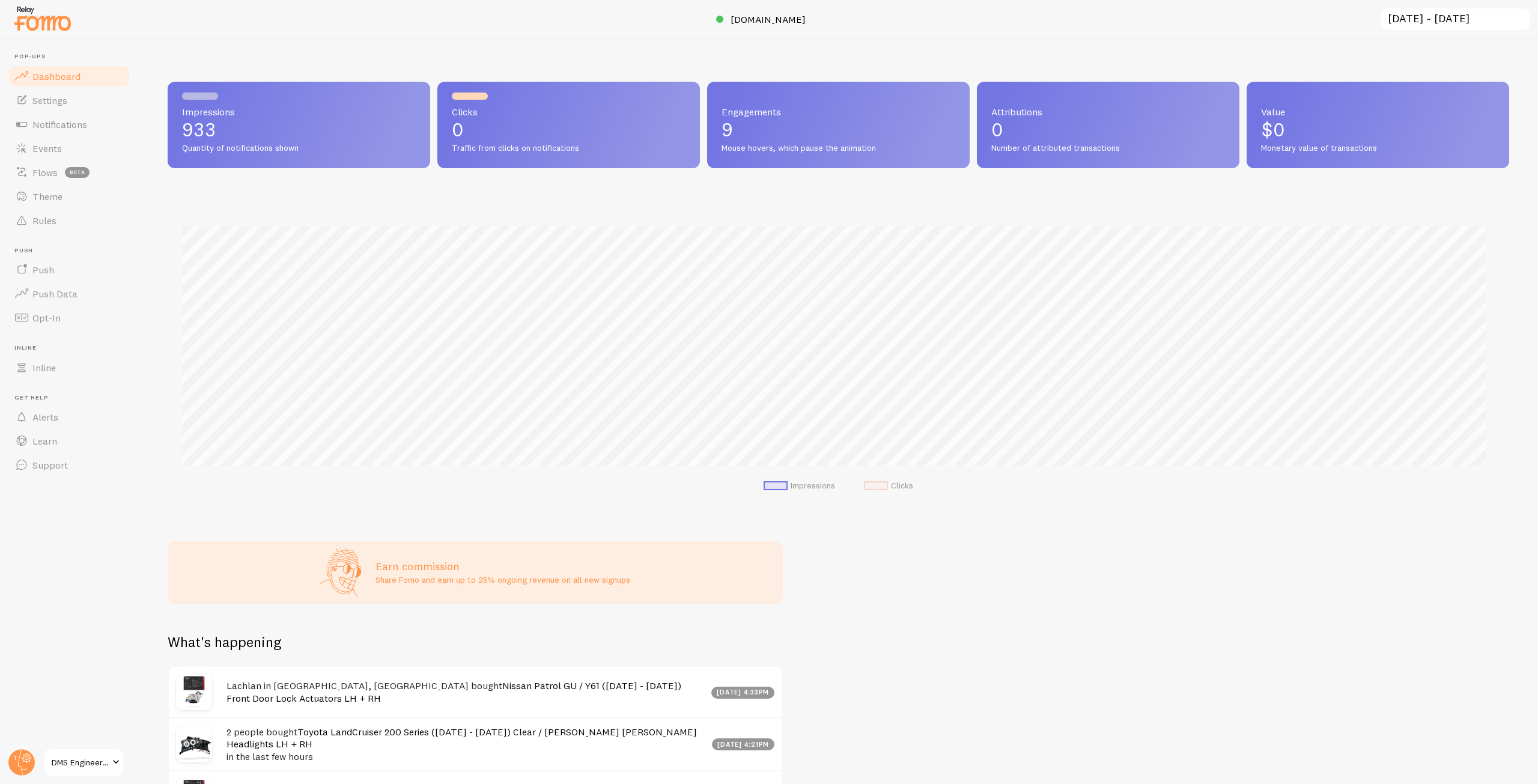
scroll to position [315, 1332]
click at [75, 132] on link "Notifications" at bounding box center [69, 124] width 123 height 24
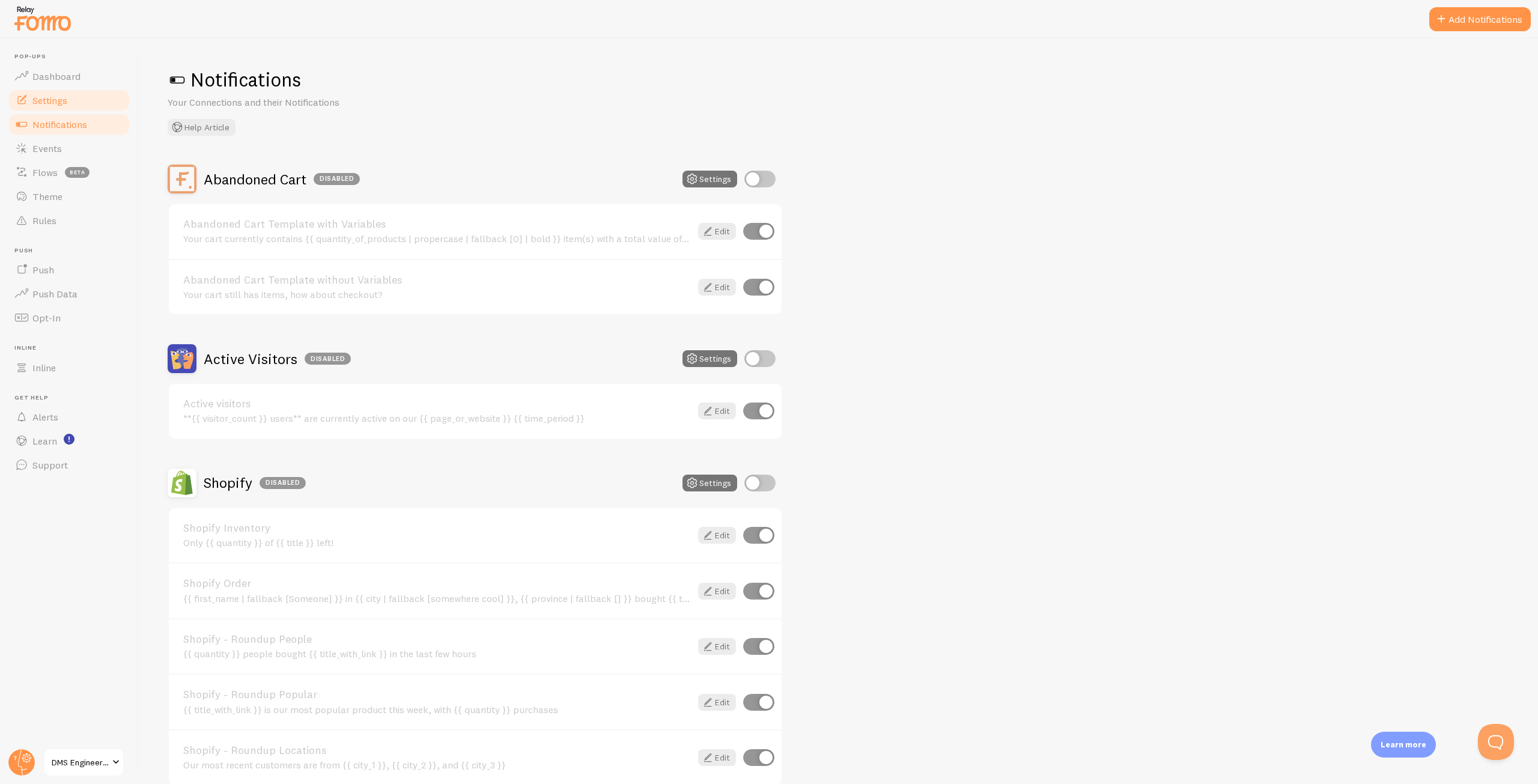
click at [80, 94] on link "Settings" at bounding box center [69, 101] width 123 height 24
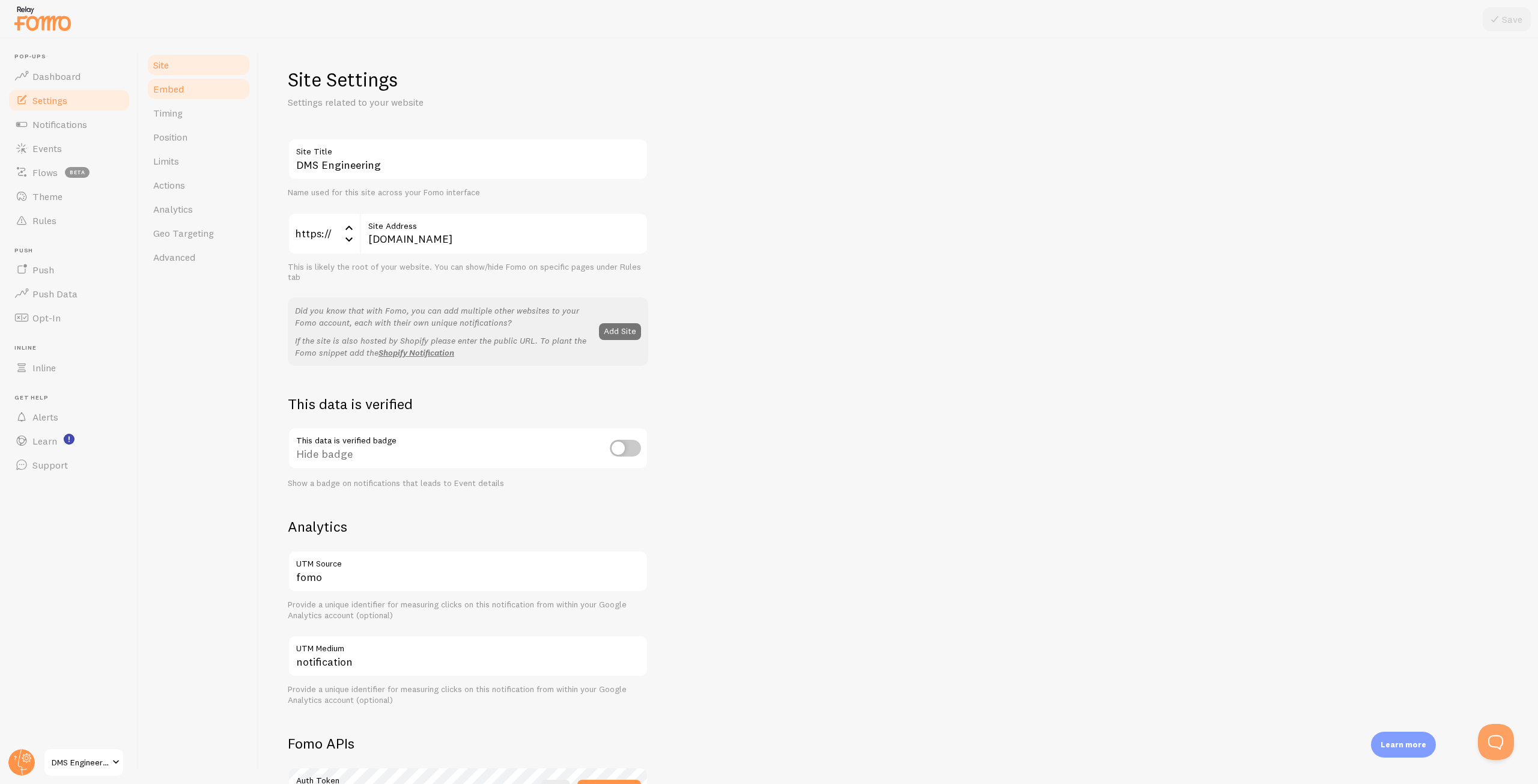
click at [196, 85] on link "Embed" at bounding box center [198, 89] width 105 height 24
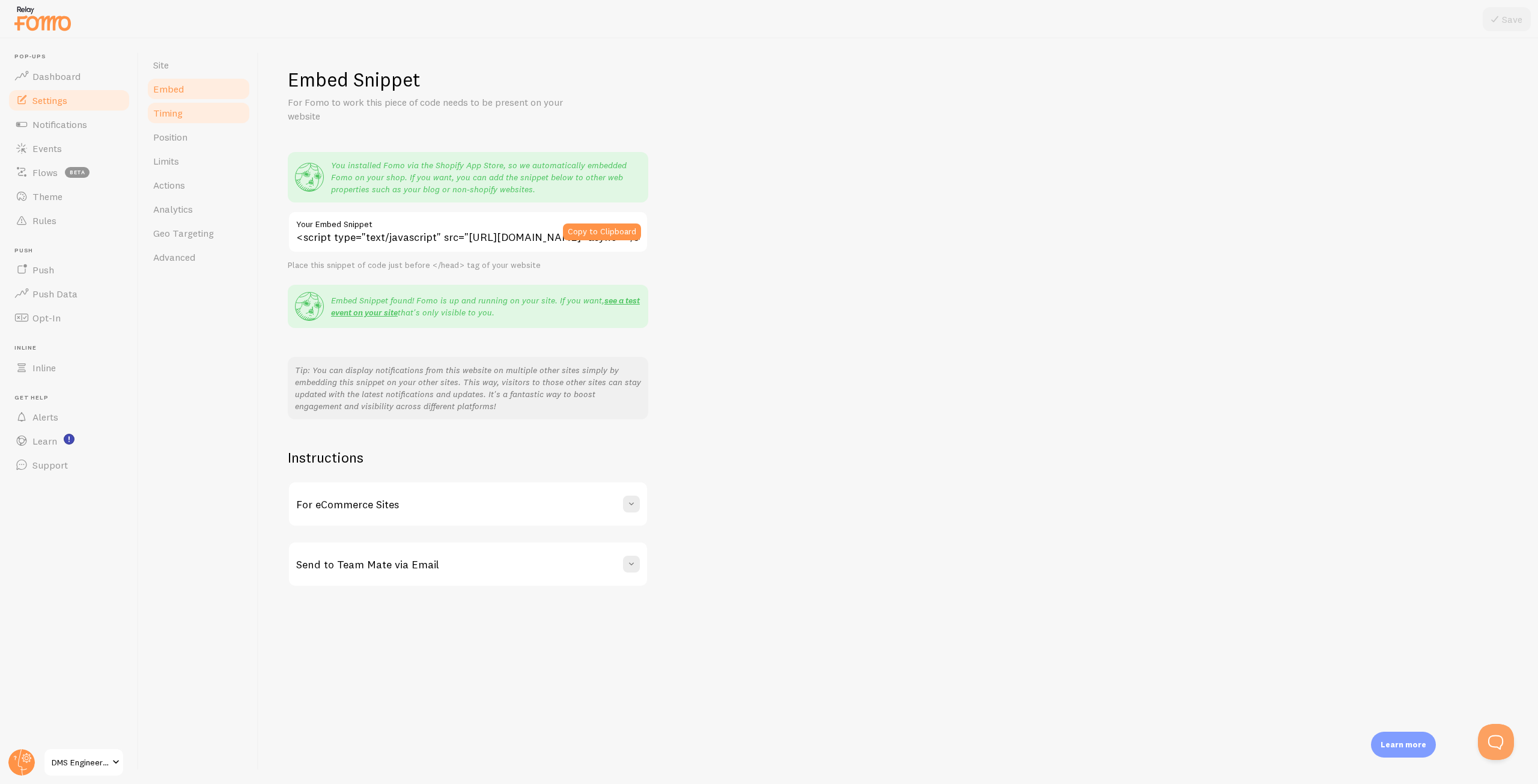
click at [193, 107] on link "Timing" at bounding box center [198, 113] width 105 height 24
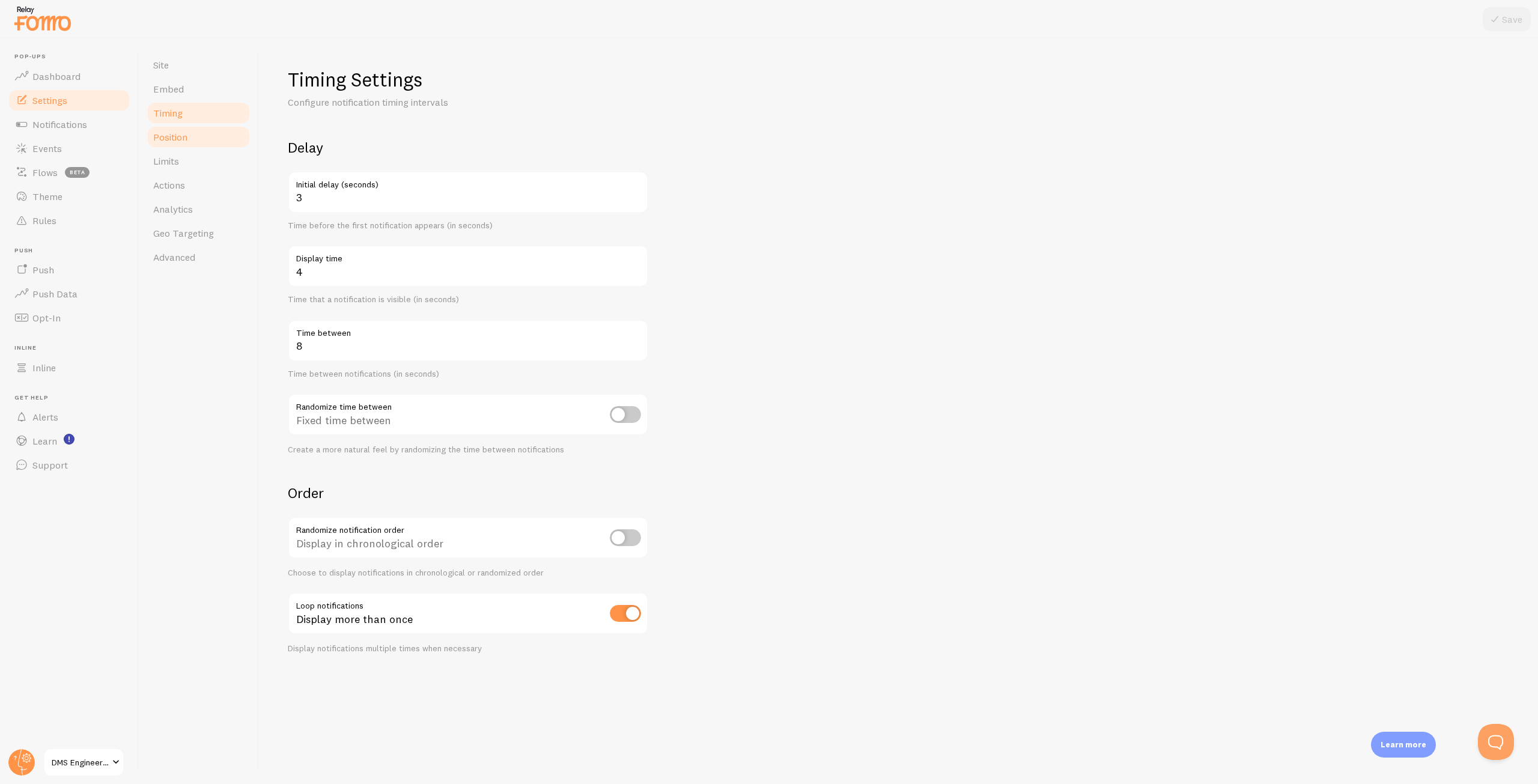
click at [175, 136] on span "Position" at bounding box center [171, 136] width 34 height 12
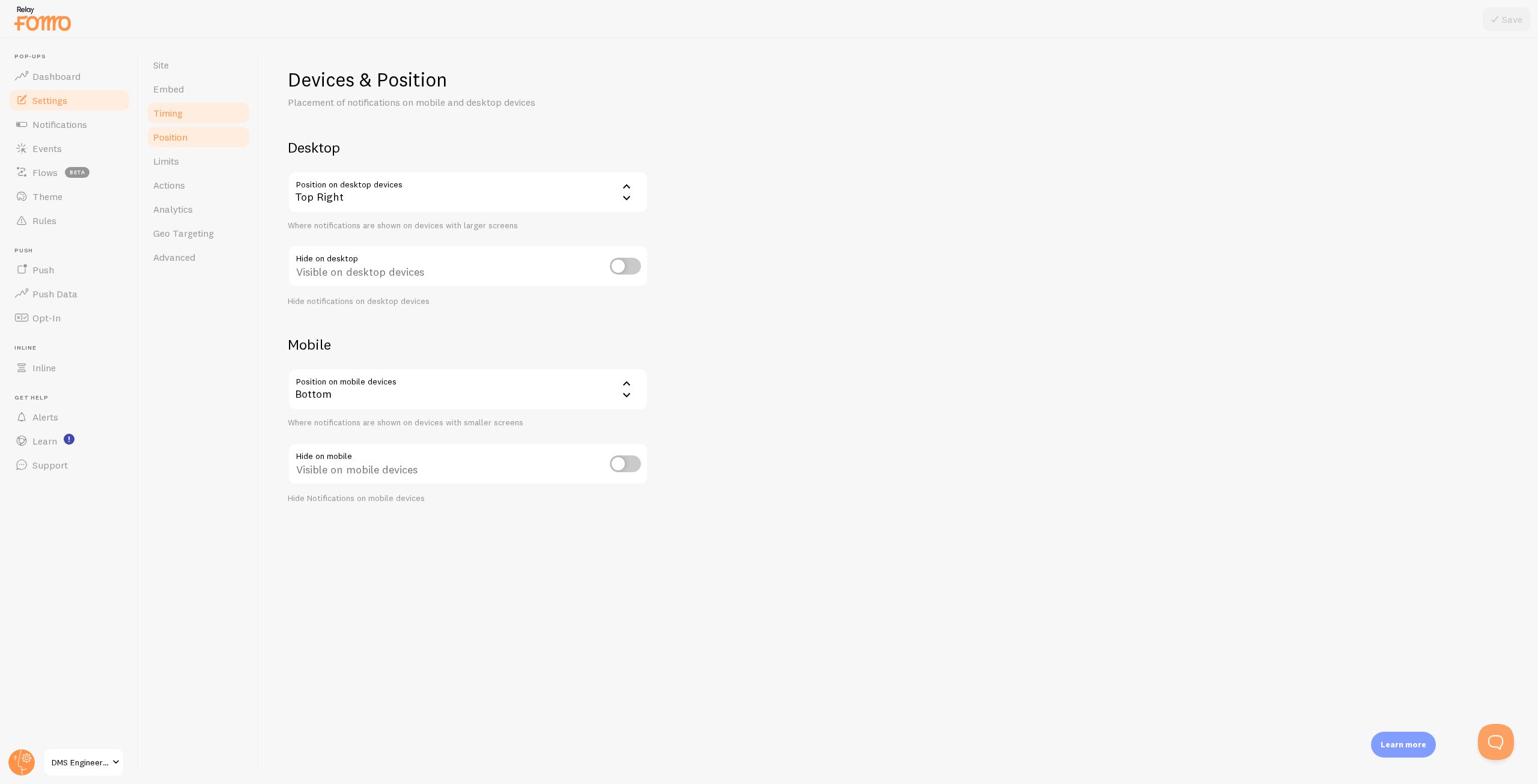
click at [184, 119] on link "Timing" at bounding box center [198, 113] width 105 height 24
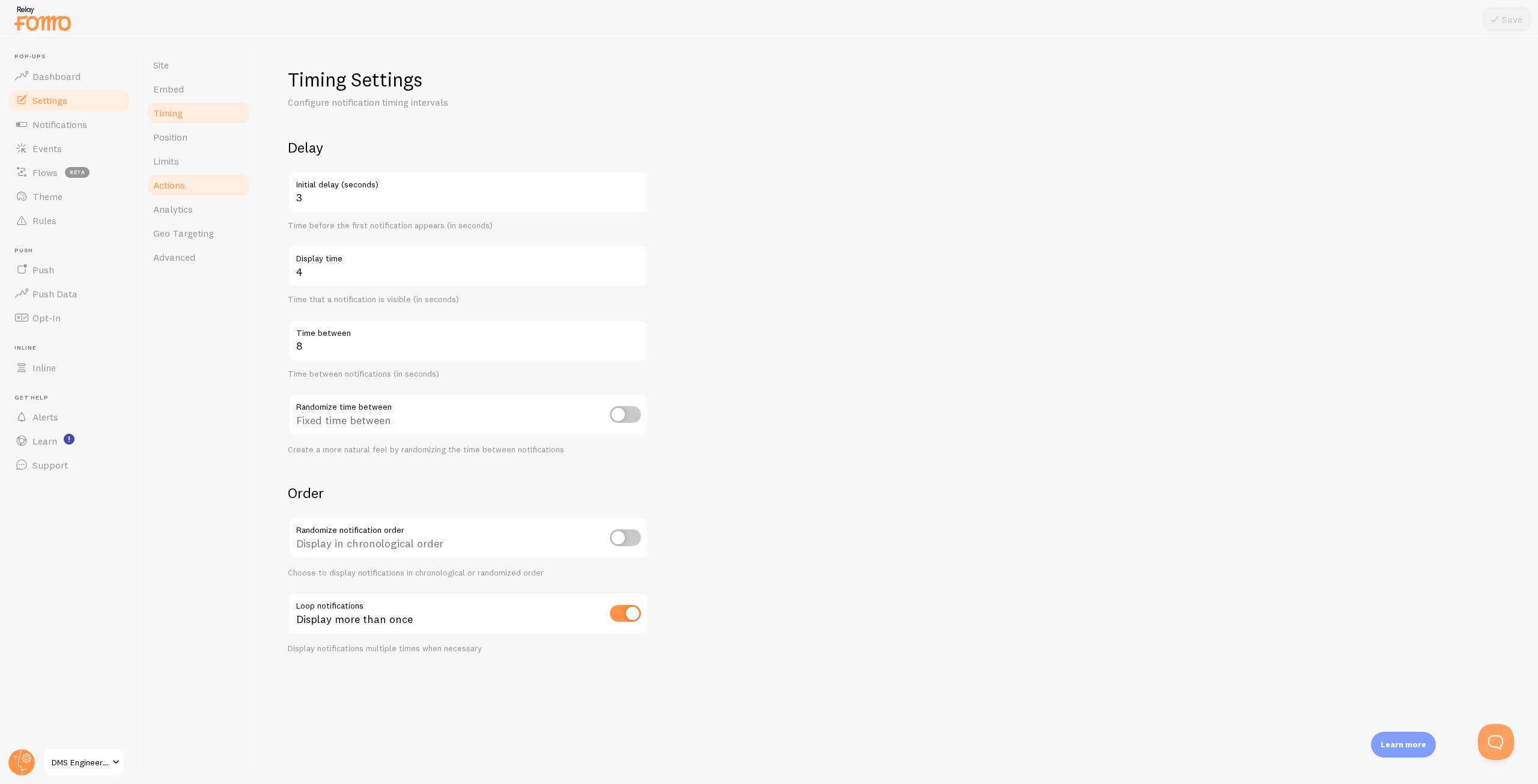
click at [158, 181] on span "Actions" at bounding box center [169, 184] width 32 height 12
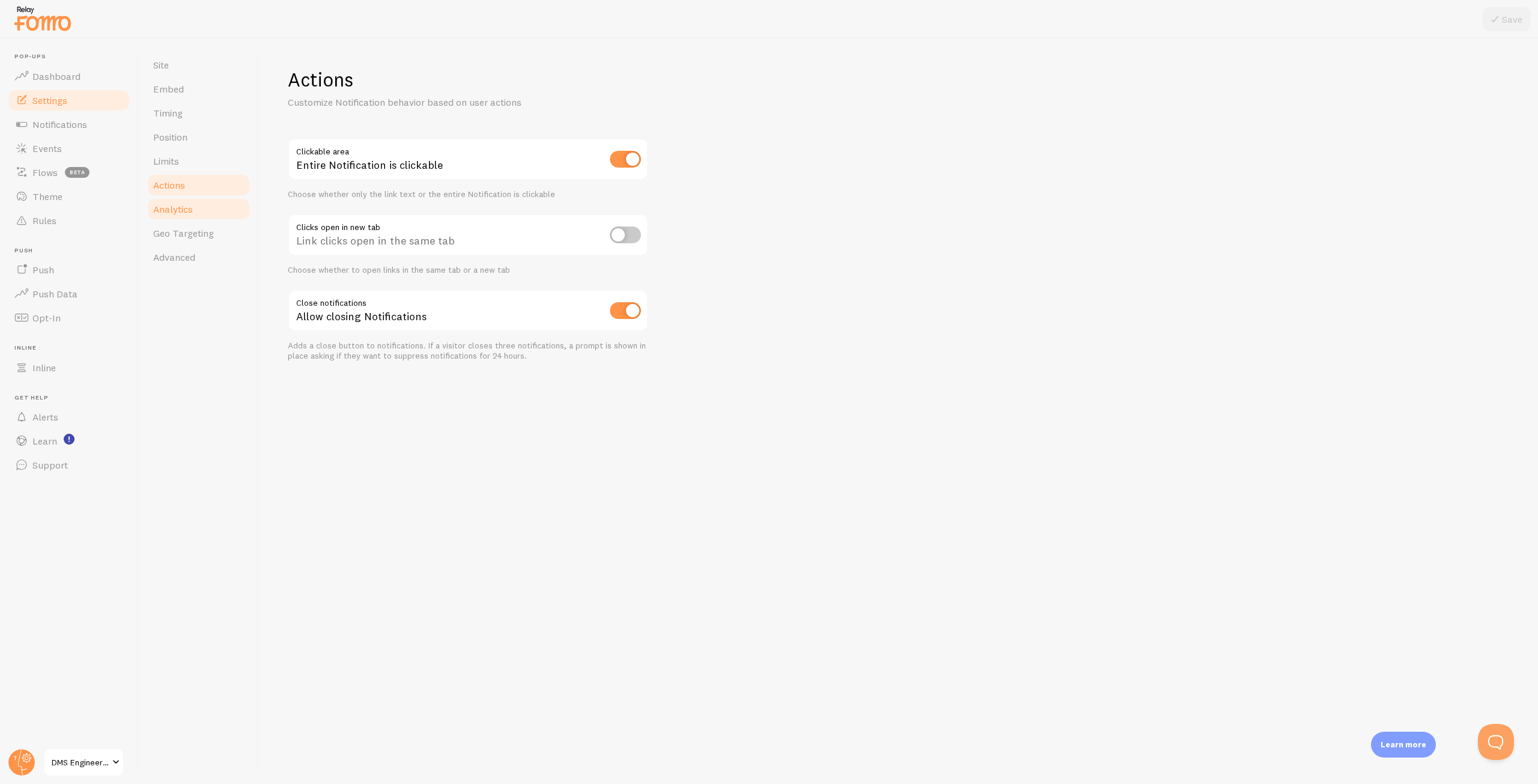
click at [172, 204] on span "Analytics" at bounding box center [173, 209] width 40 height 12
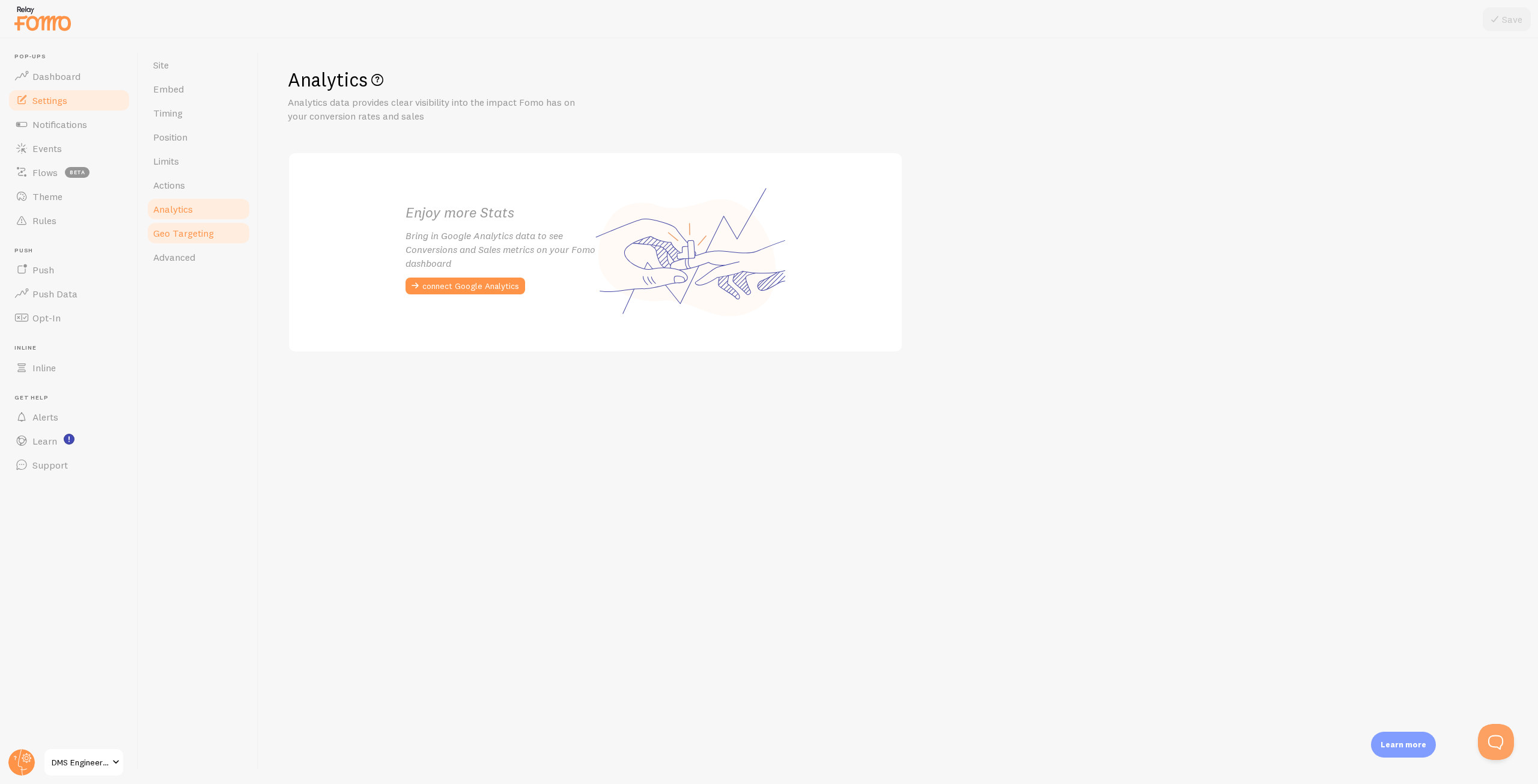
click at [181, 235] on span "Geo Targeting" at bounding box center [184, 233] width 61 height 12
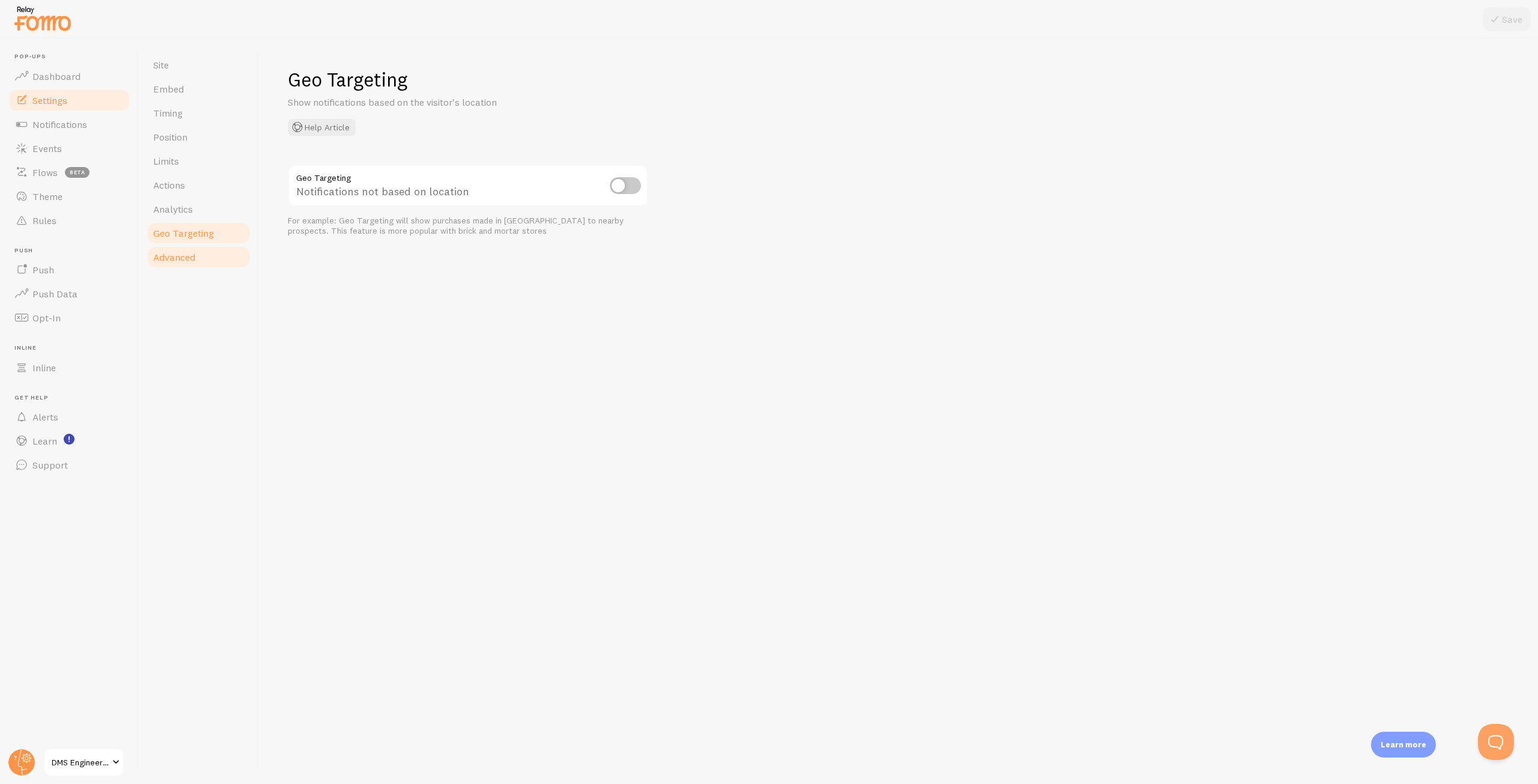
click at [180, 256] on span "Advanced" at bounding box center [175, 257] width 42 height 12
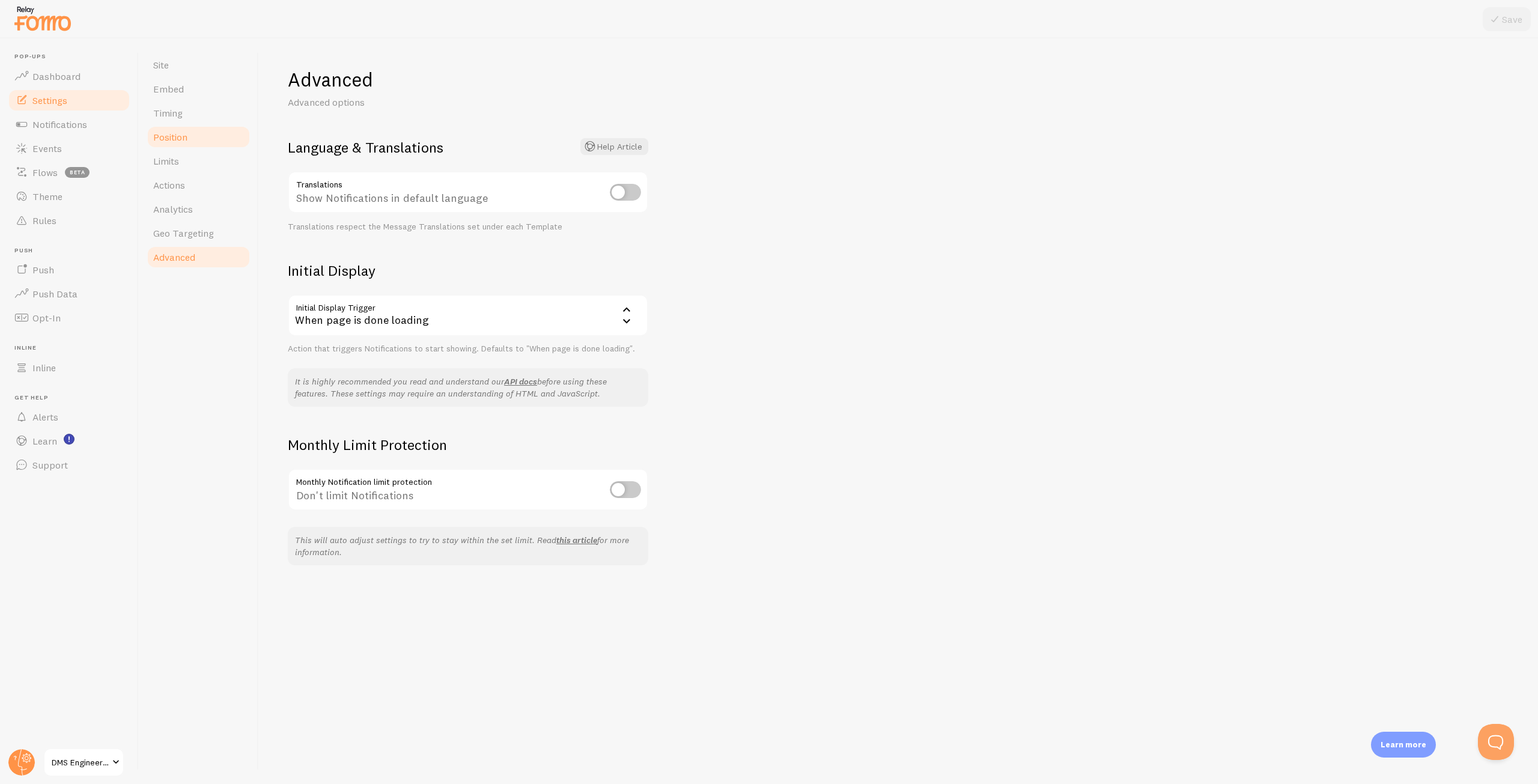
click at [187, 141] on span "Position" at bounding box center [171, 136] width 34 height 12
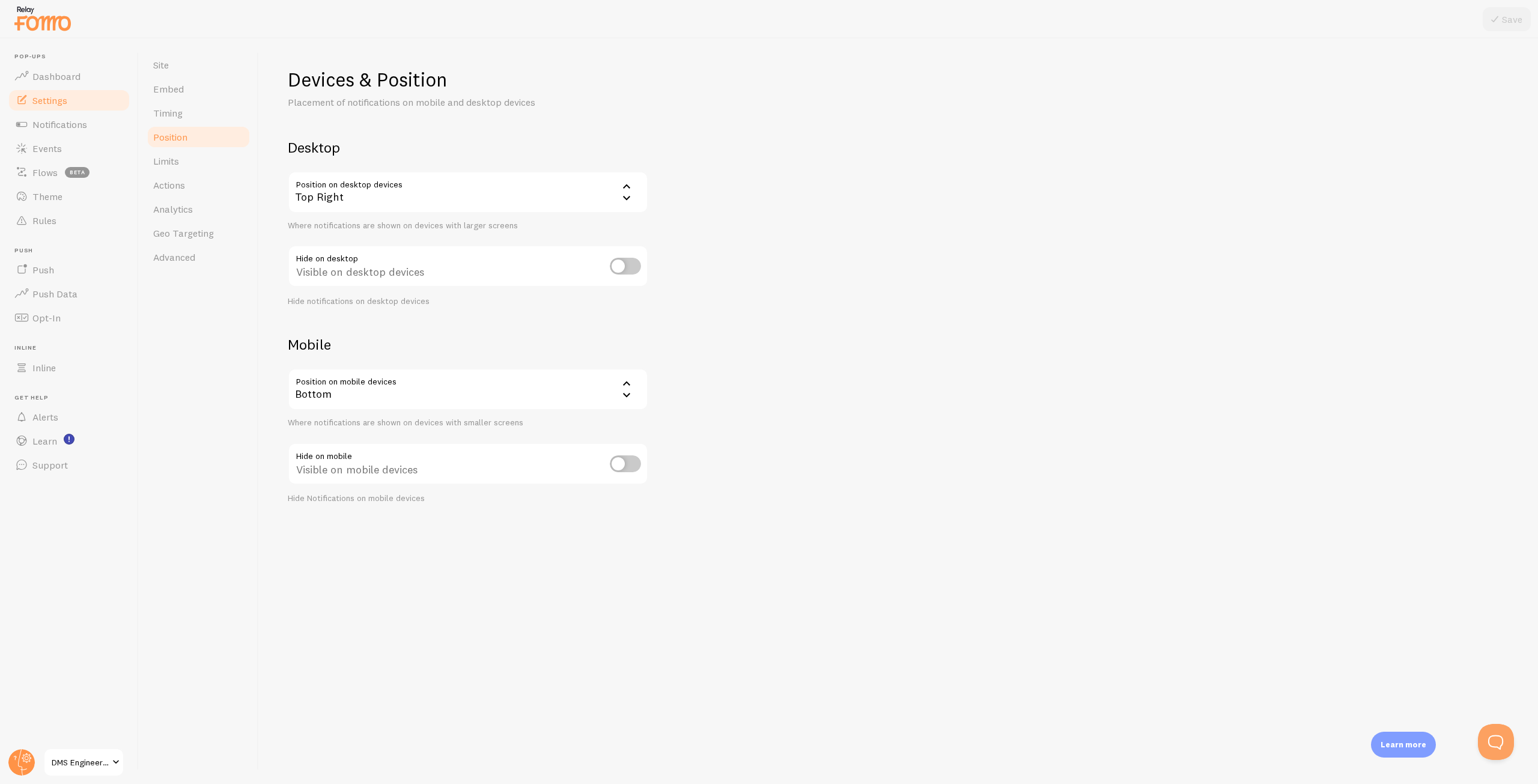
click at [181, 142] on span "Position" at bounding box center [171, 136] width 34 height 12
click at [183, 157] on link "Limits" at bounding box center [198, 161] width 105 height 24
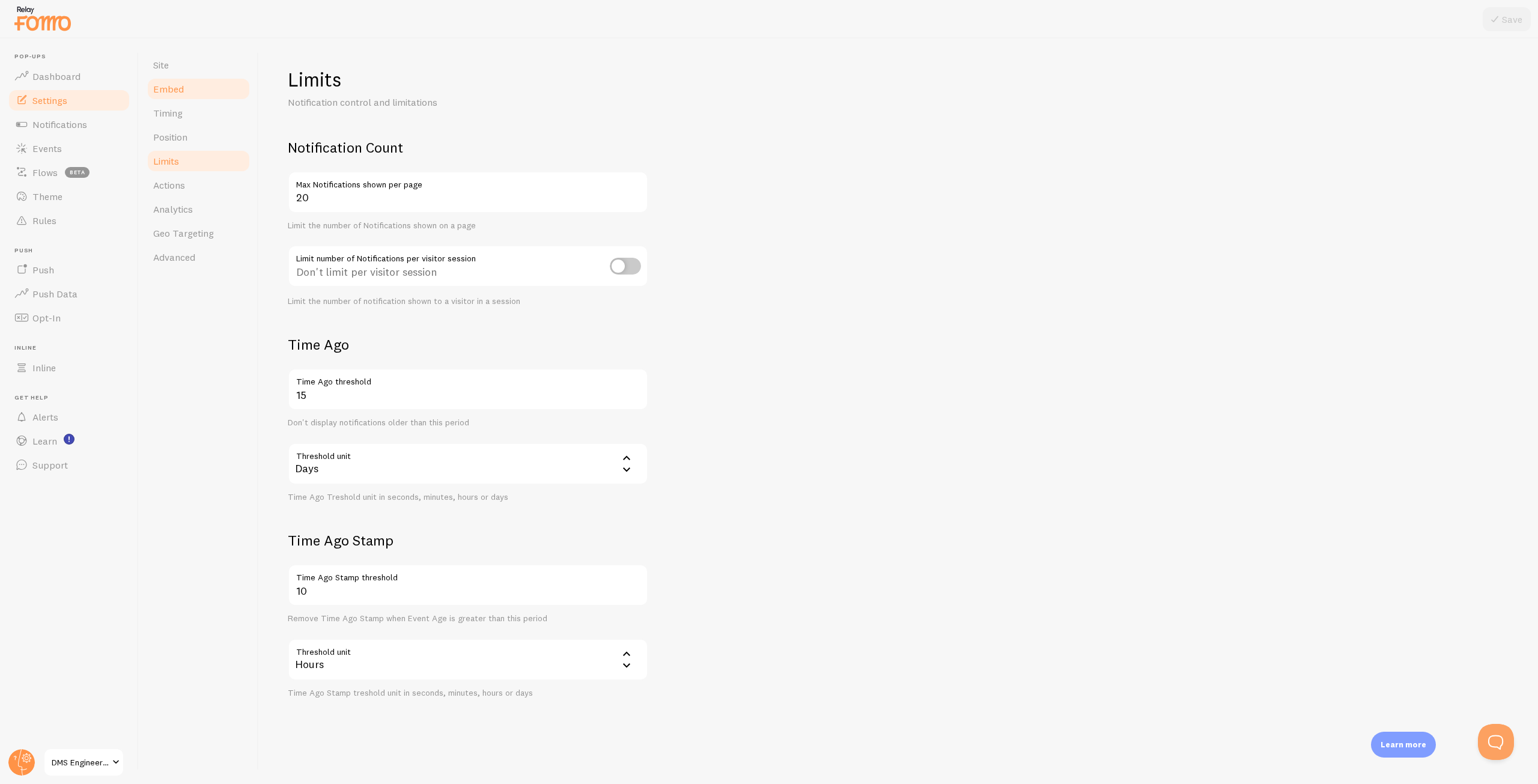
click at [179, 79] on link "Embed" at bounding box center [198, 89] width 105 height 24
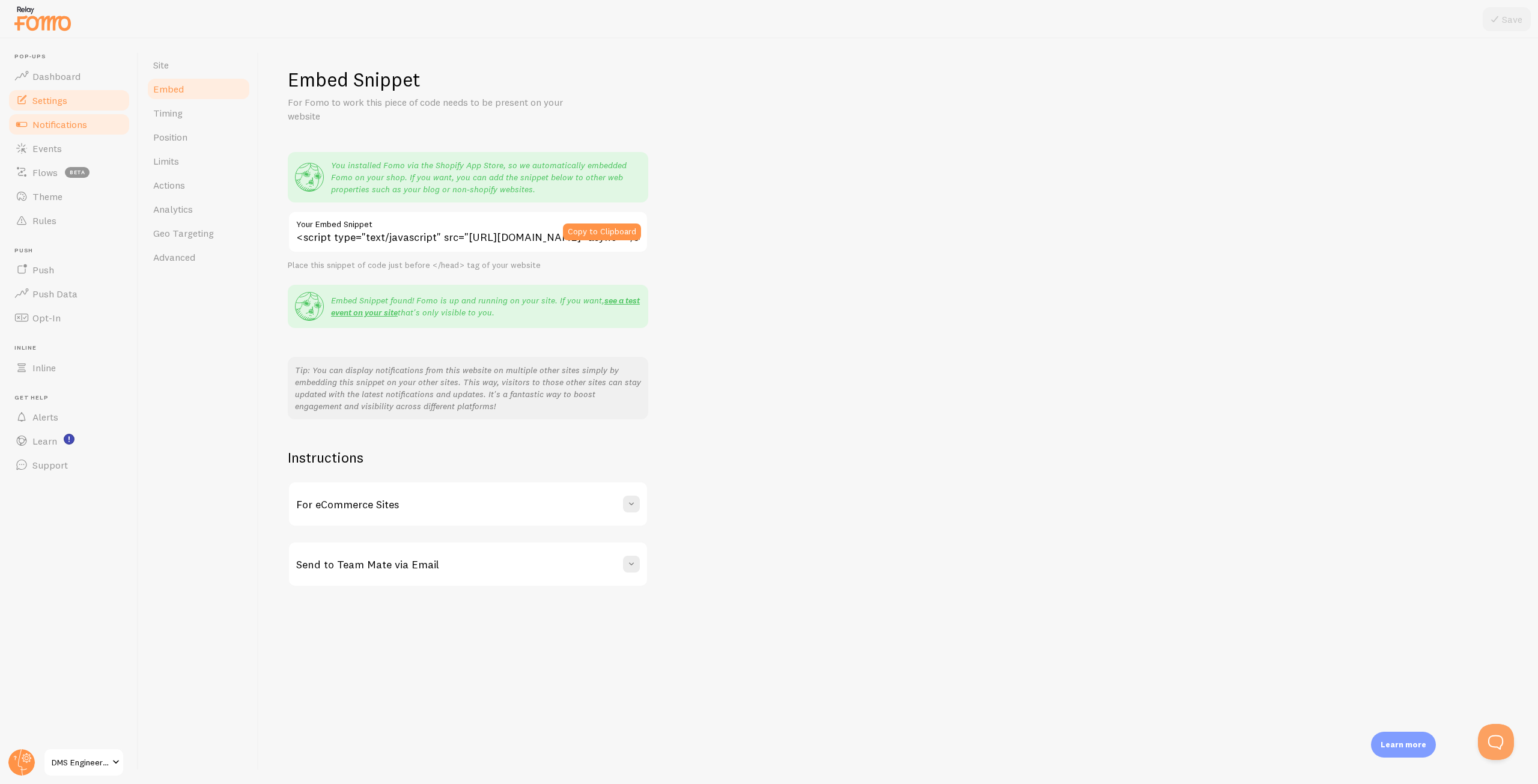
click at [37, 126] on span "Notifications" at bounding box center [59, 124] width 54 height 12
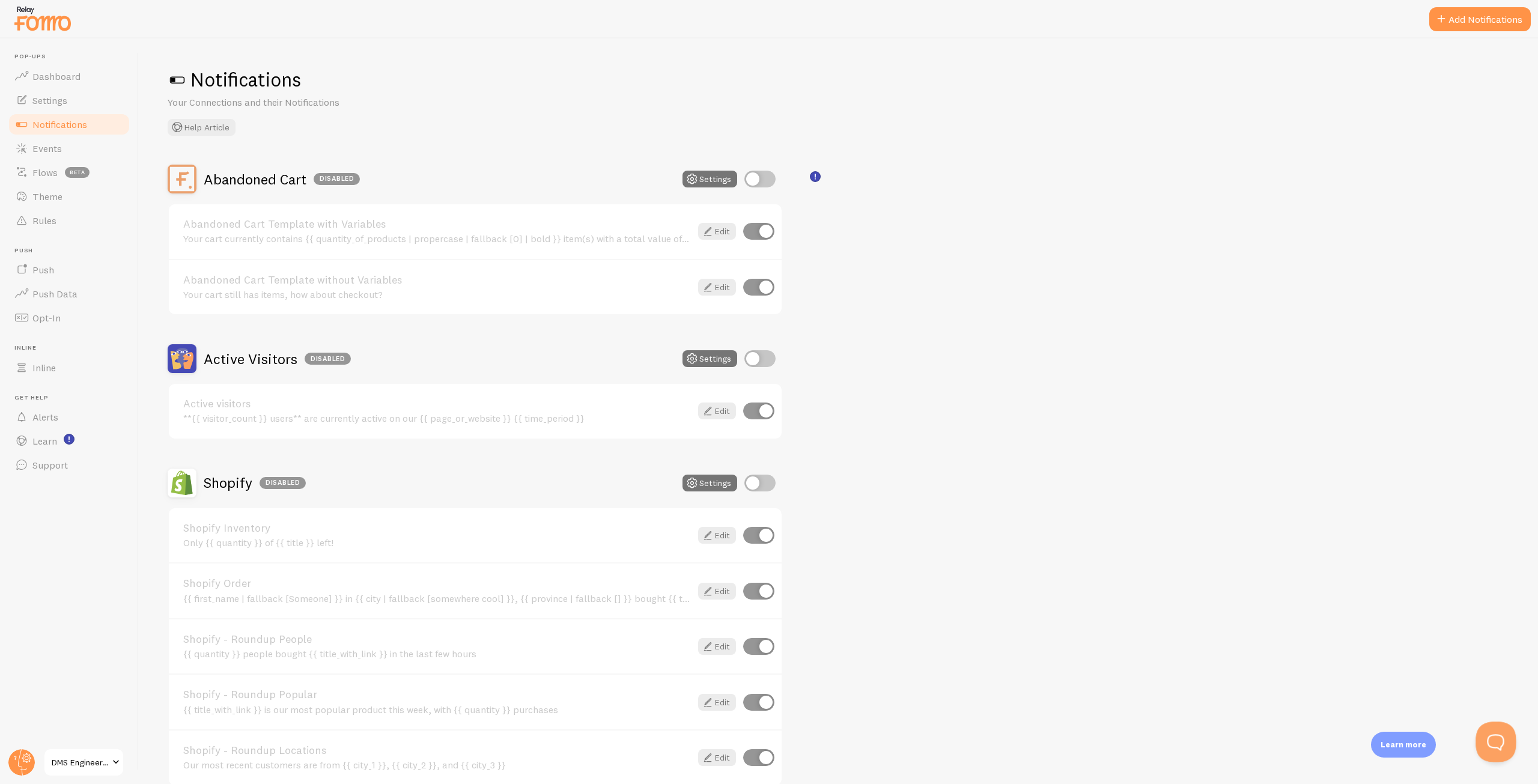
click at [1504, 740] on button "Open Beacon popover" at bounding box center [1493, 739] width 36 height 36
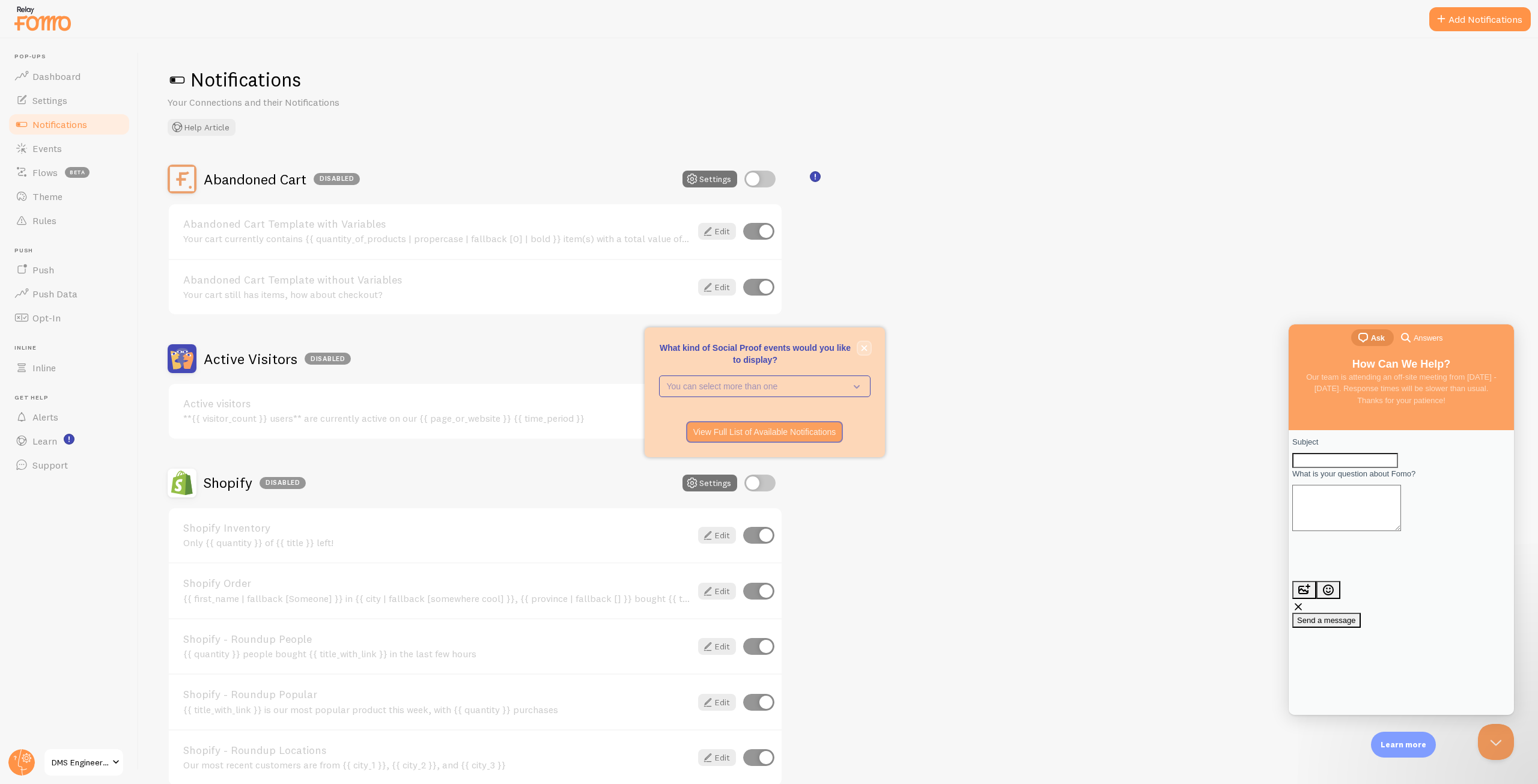
click at [870, 345] on button "close," at bounding box center [864, 349] width 13 height 13
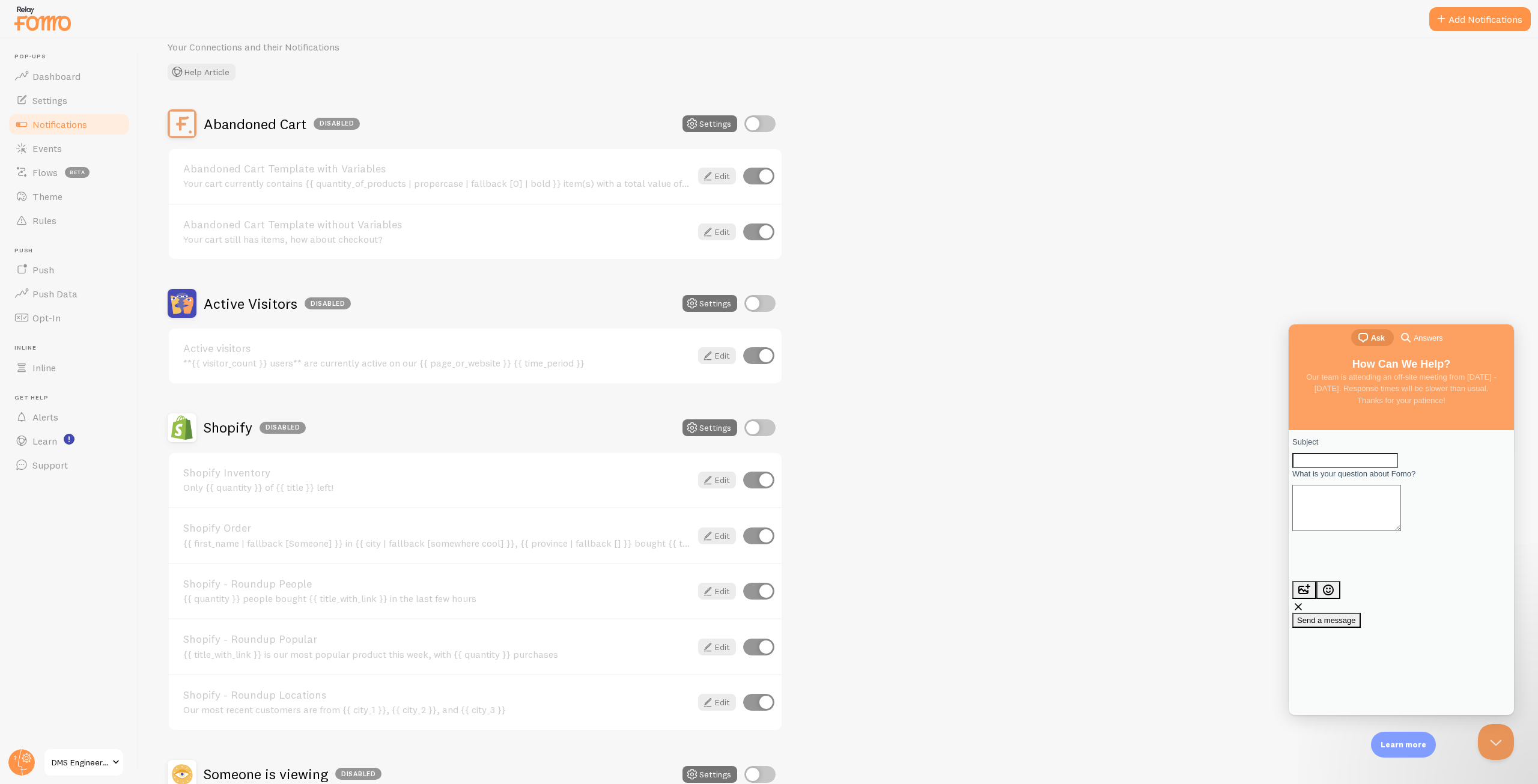
scroll to position [184, 0]
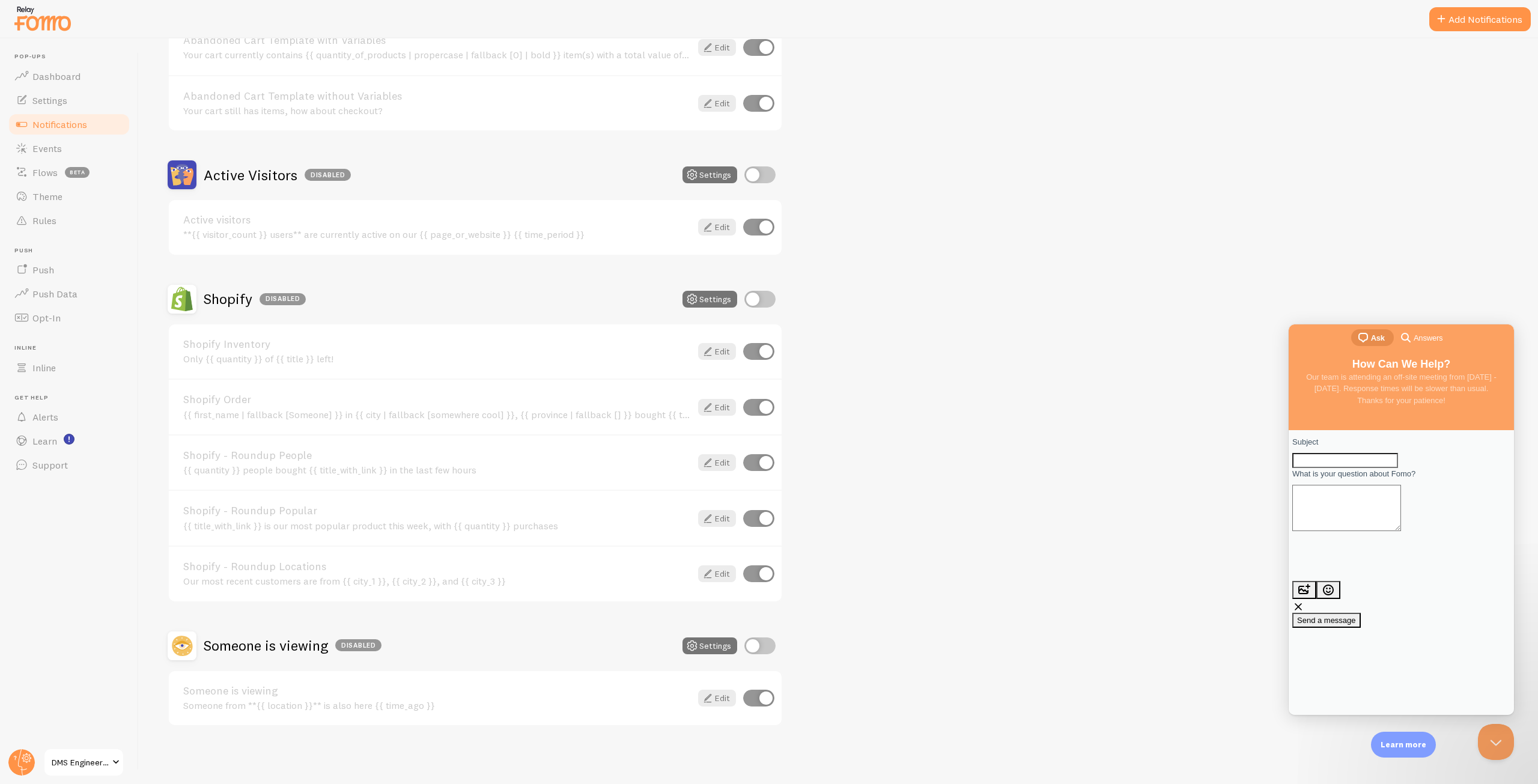
click at [1033, 546] on div "Abandoned Cart Disabled Settings Abandoned Cart Template with Variables Your ca…" at bounding box center [838, 353] width 1341 height 746
click at [112, 755] on link "DMS Engineering" at bounding box center [84, 762] width 81 height 28
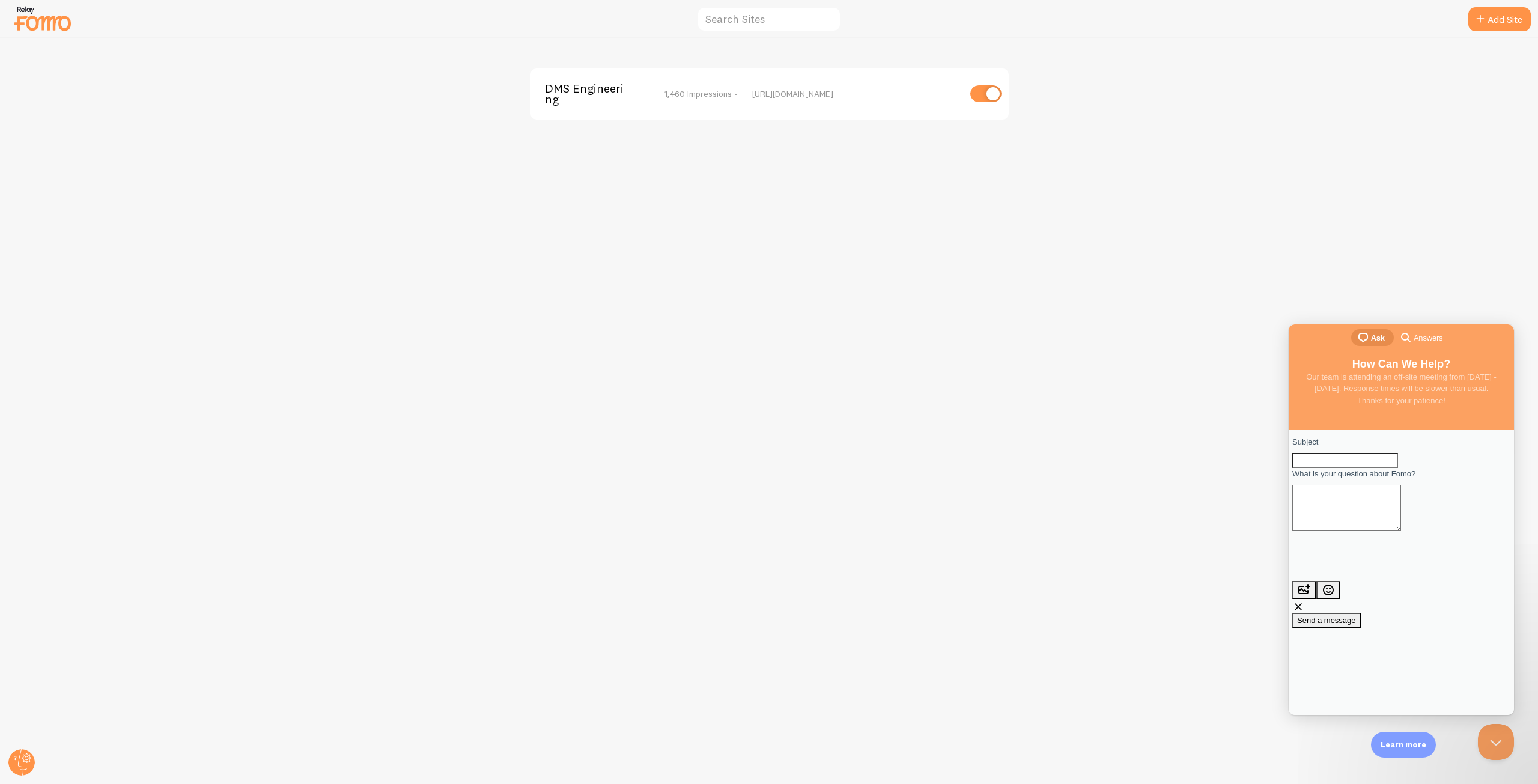
click at [968, 151] on div "DMS Engineering 1,460 Impressions - https://dms-engineering-usa.com" at bounding box center [769, 411] width 1538 height 746
click at [990, 94] on input "checkbox" at bounding box center [986, 93] width 31 height 17
checkbox input "false"
click at [1181, 162] on div "DMS Engineering disabled https://dms-engineering-usa.com" at bounding box center [769, 411] width 1538 height 746
click at [209, 395] on div "DMS Engineering disabled https://dms-engineering-usa.com" at bounding box center [769, 411] width 1538 height 746
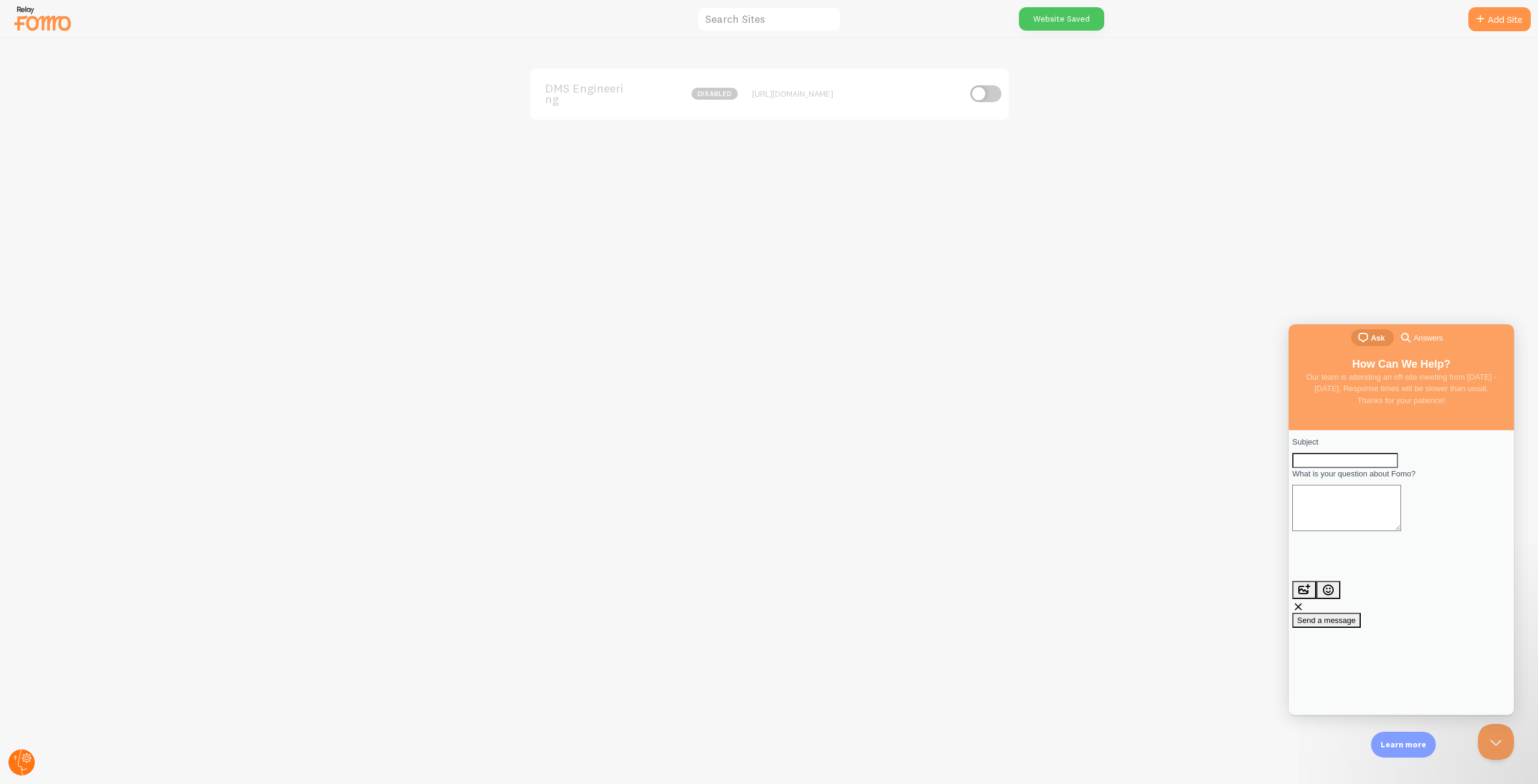
click at [19, 764] on circle at bounding box center [21, 762] width 27 height 27
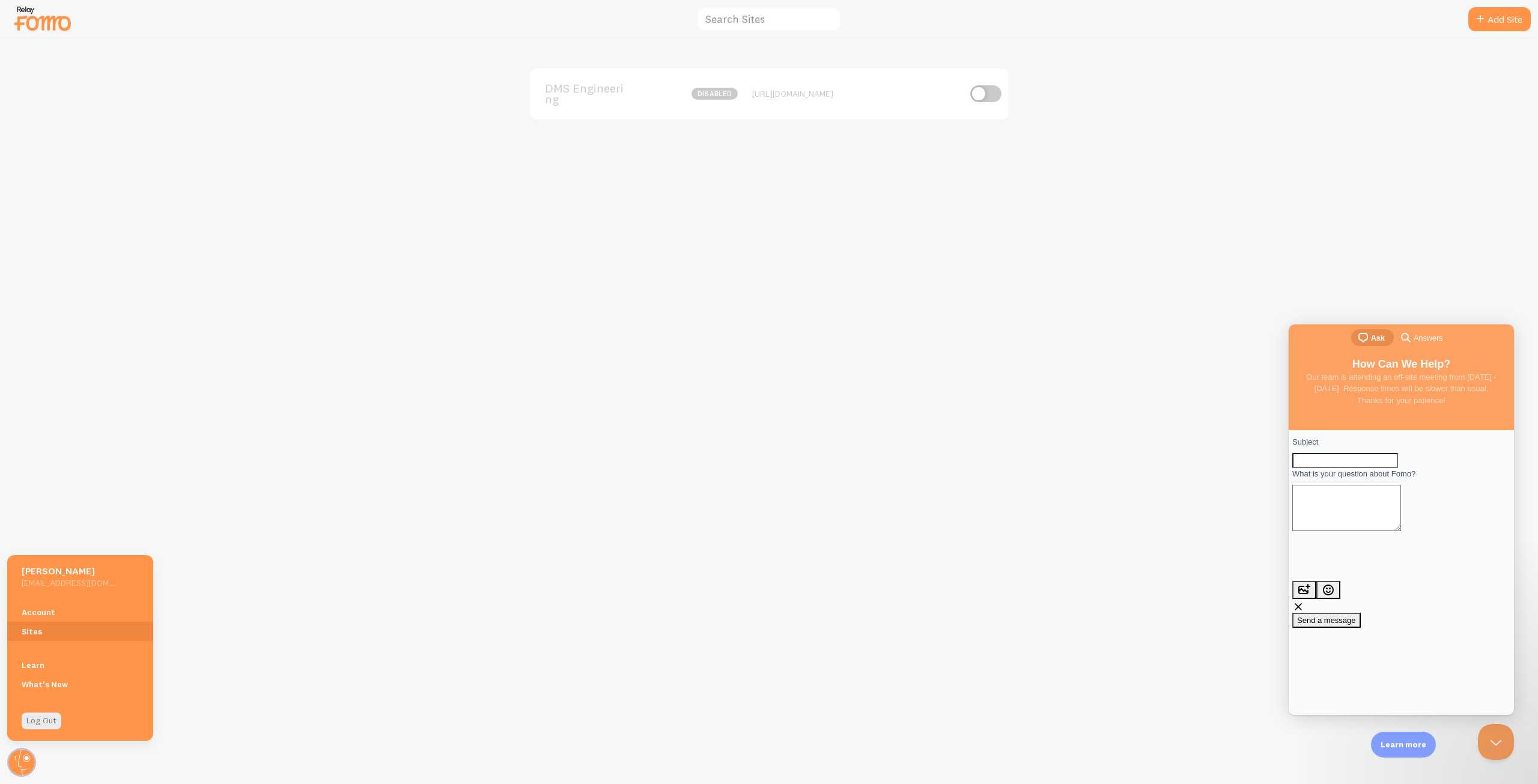
drag, startPoint x: 621, startPoint y: 448, endPoint x: 744, endPoint y: 72, distance: 395.6
click at [630, 442] on div "DMS Engineering disabled https://dms-engineering-usa.com" at bounding box center [769, 411] width 1538 height 746
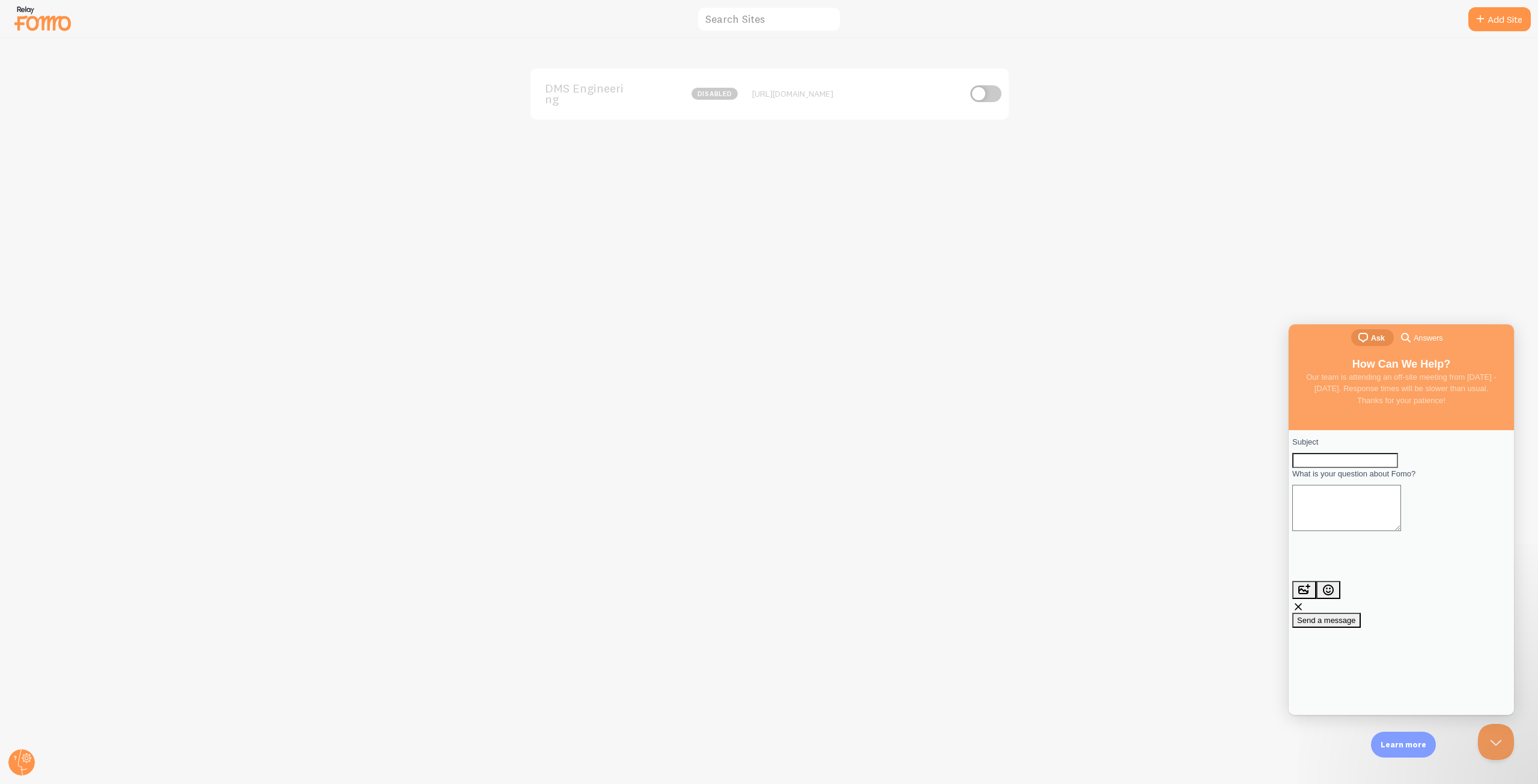
click at [23, 33] on img at bounding box center [43, 19] width 60 height 31
drag, startPoint x: 1418, startPoint y: 63, endPoint x: 1411, endPoint y: 77, distance: 15.7
click at [1413, 75] on div "DMS Engineering disabled https://dms-engineering-usa.com" at bounding box center [769, 411] width 1538 height 746
click at [25, 762] on circle at bounding box center [21, 762] width 27 height 27
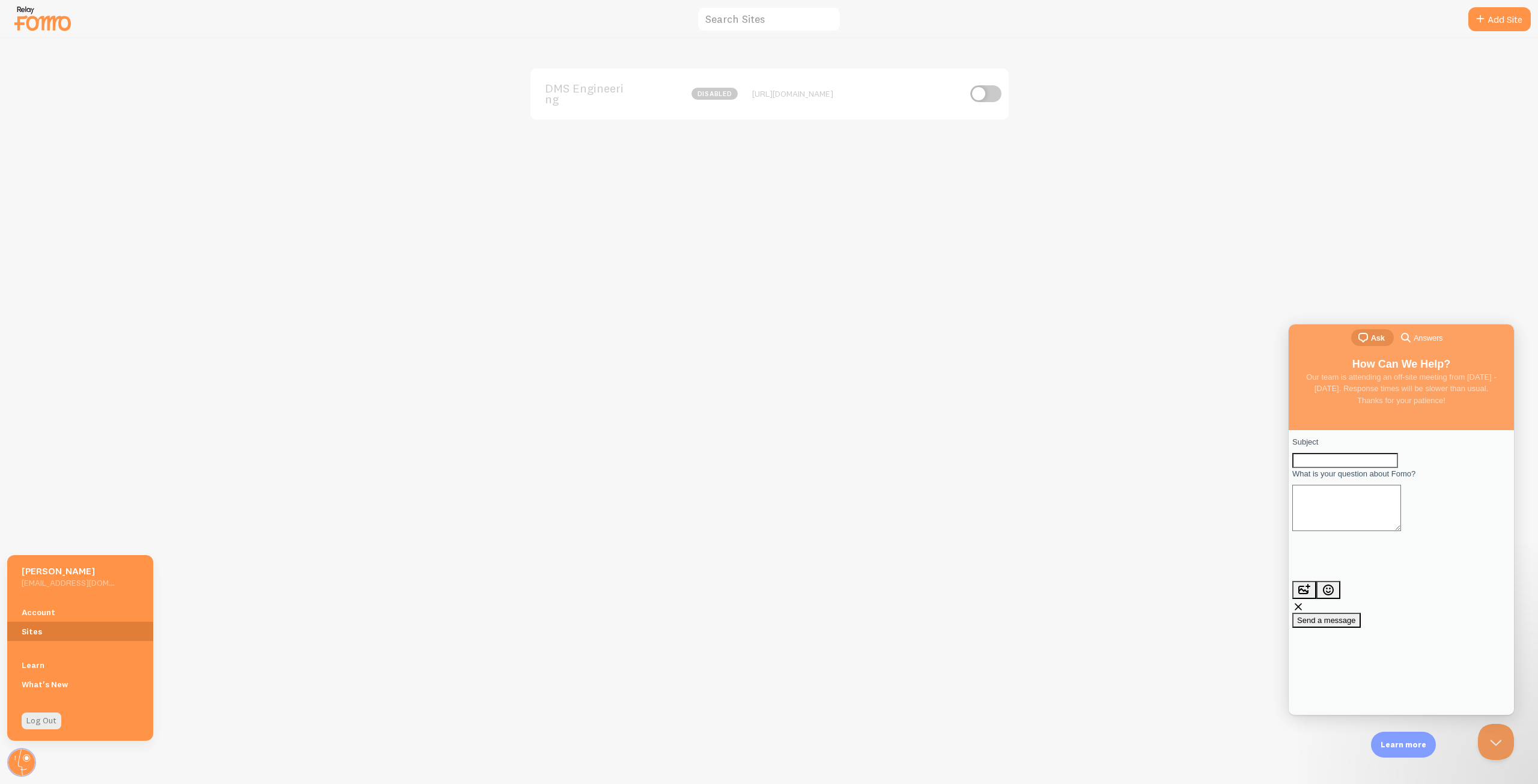
drag, startPoint x: 37, startPoint y: 638, endPoint x: 43, endPoint y: 632, distance: 8.5
click at [37, 638] on link "Sites" at bounding box center [80, 631] width 146 height 19
click at [45, 630] on link "Sites" at bounding box center [80, 631] width 146 height 19
click at [802, 413] on div "DMS Engineering disabled https://dms-engineering-usa.com" at bounding box center [769, 411] width 1538 height 746
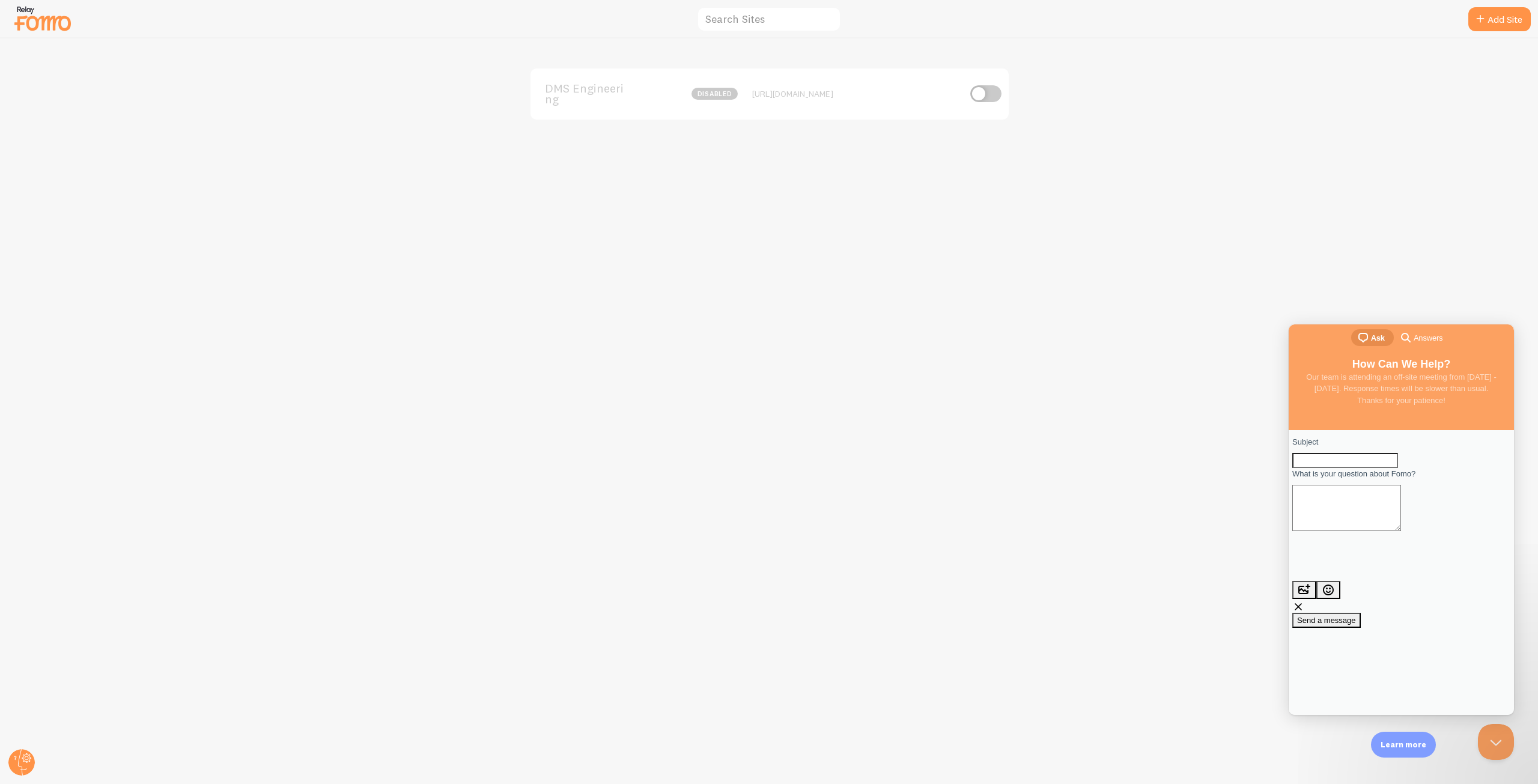
drag, startPoint x: 1082, startPoint y: 467, endPoint x: 1287, endPoint y: 565, distance: 227.2
click at [1092, 468] on div "DMS Engineering disabled https://dms-engineering-usa.com" at bounding box center [769, 411] width 1538 height 746
drag, startPoint x: 1498, startPoint y: 737, endPoint x: 1492, endPoint y: 738, distance: 6.1
click at [1497, 738] on button "Close Beacon popover" at bounding box center [1493, 739] width 36 height 36
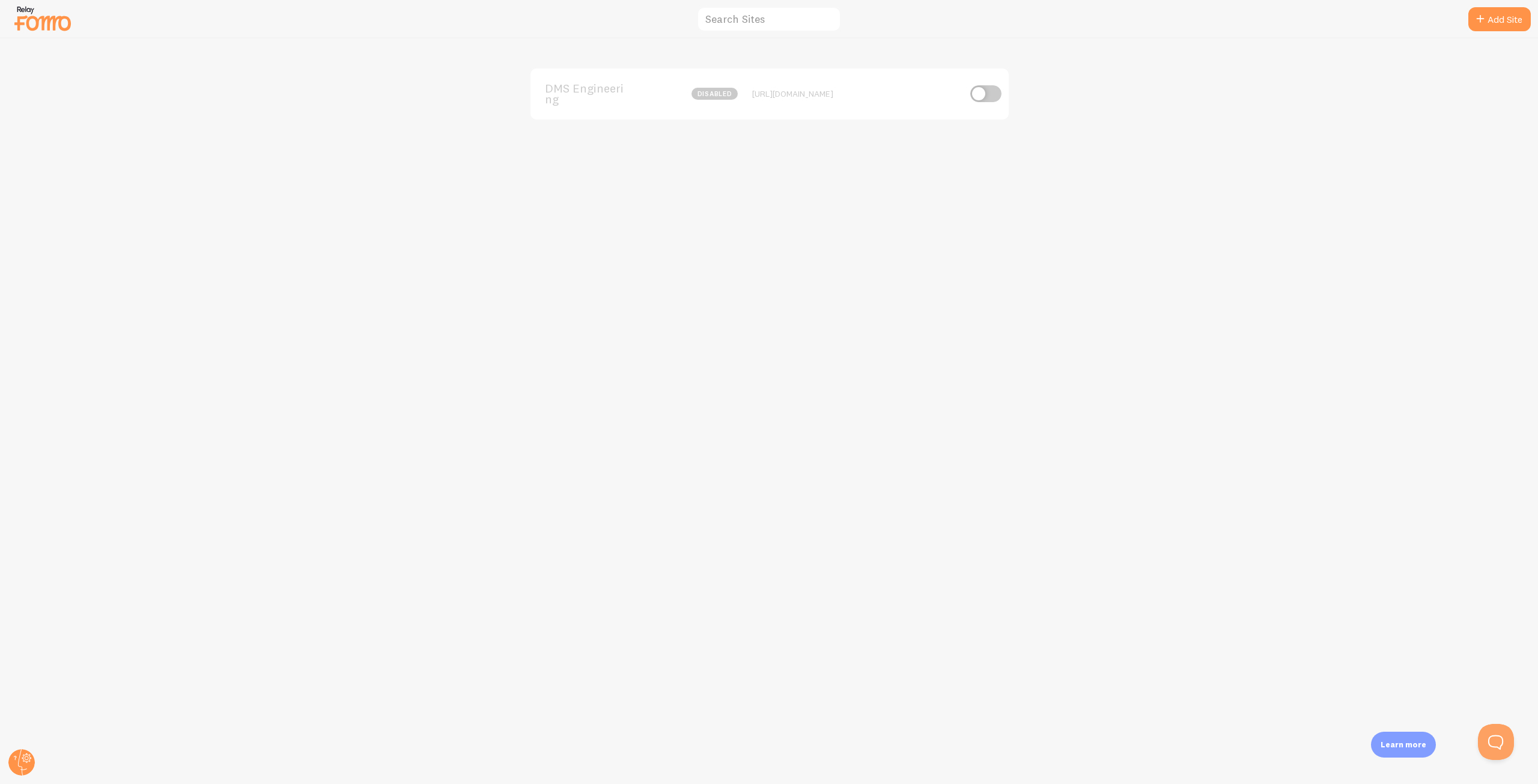
click at [568, 210] on div "DMS Engineering disabled https://dms-engineering-usa.com" at bounding box center [769, 411] width 1538 height 746
click at [721, 19] on input "text" at bounding box center [769, 19] width 144 height 26
click at [758, 271] on div "DMS Engineering disabled https://dms-engineering-usa.com" at bounding box center [769, 411] width 1538 height 746
drag, startPoint x: 1211, startPoint y: 278, endPoint x: 1155, endPoint y: 240, distance: 67.7
click at [1207, 279] on div "DMS Engineering disabled https://dms-engineering-usa.com" at bounding box center [769, 411] width 1538 height 746
